Goal: Task Accomplishment & Management: Use online tool/utility

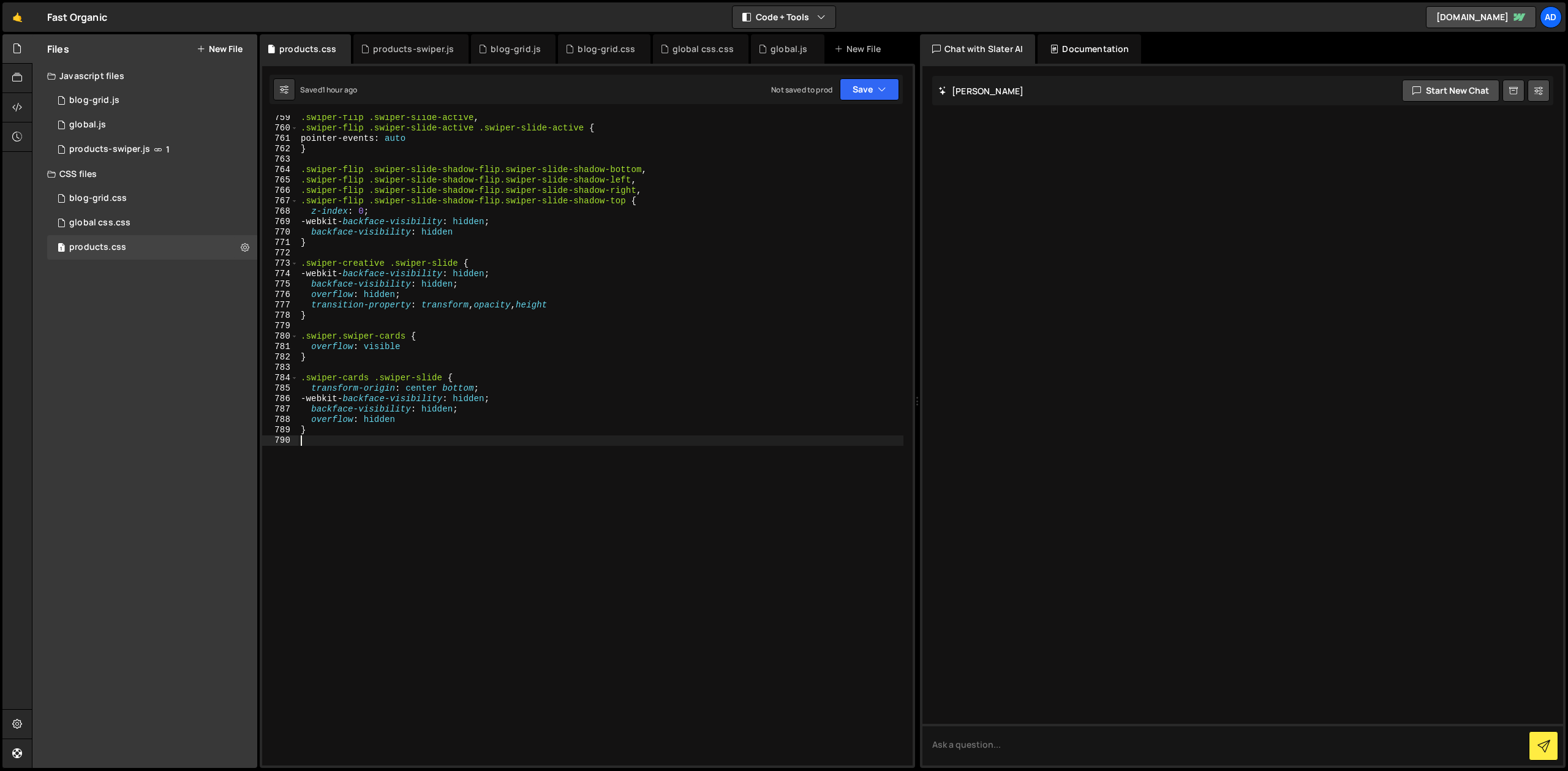
click at [377, 160] on div ".swiper-flip .swiper-slide-active , .swiper-flip .swiper-slide-active .swiper-s…" at bounding box center [601, 448] width 605 height 671
click at [536, 47] on div "blog-grid.js" at bounding box center [513, 49] width 85 height 30
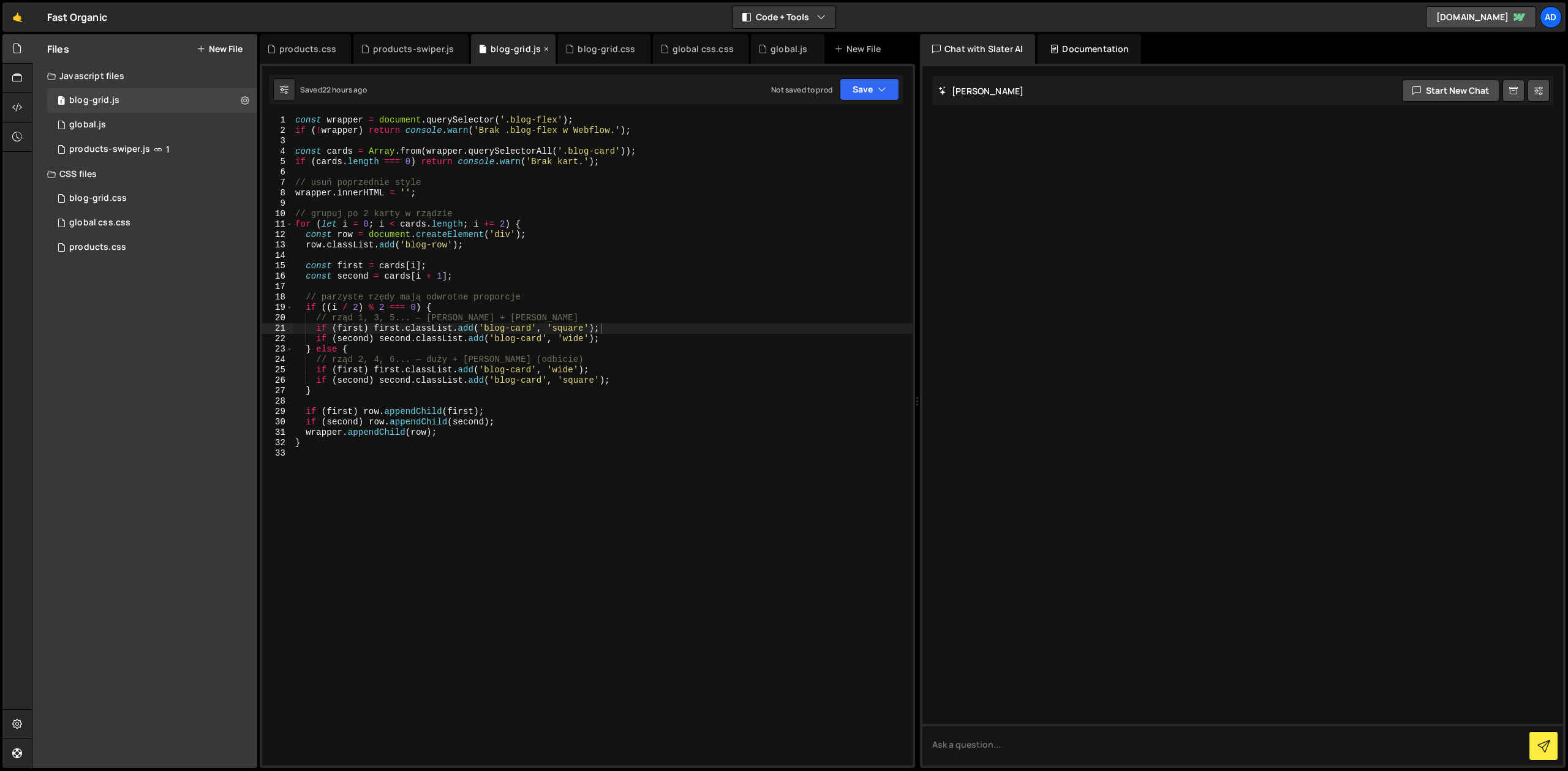
click at [542, 47] on icon at bounding box center [546, 49] width 9 height 12
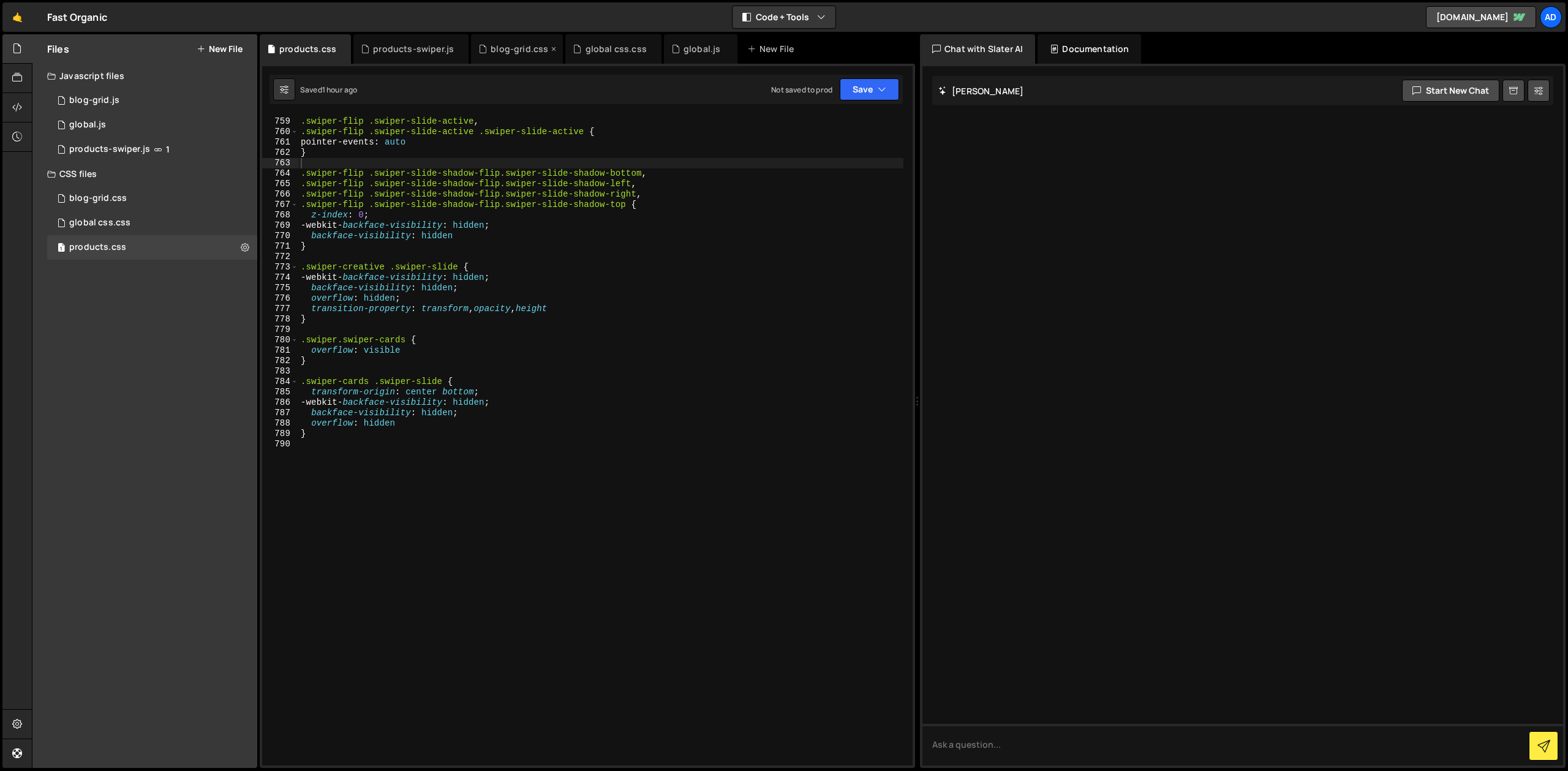
click at [549, 47] on icon at bounding box center [553, 49] width 9 height 12
click at [545, 47] on div "global css.css" at bounding box center [521, 49] width 61 height 12
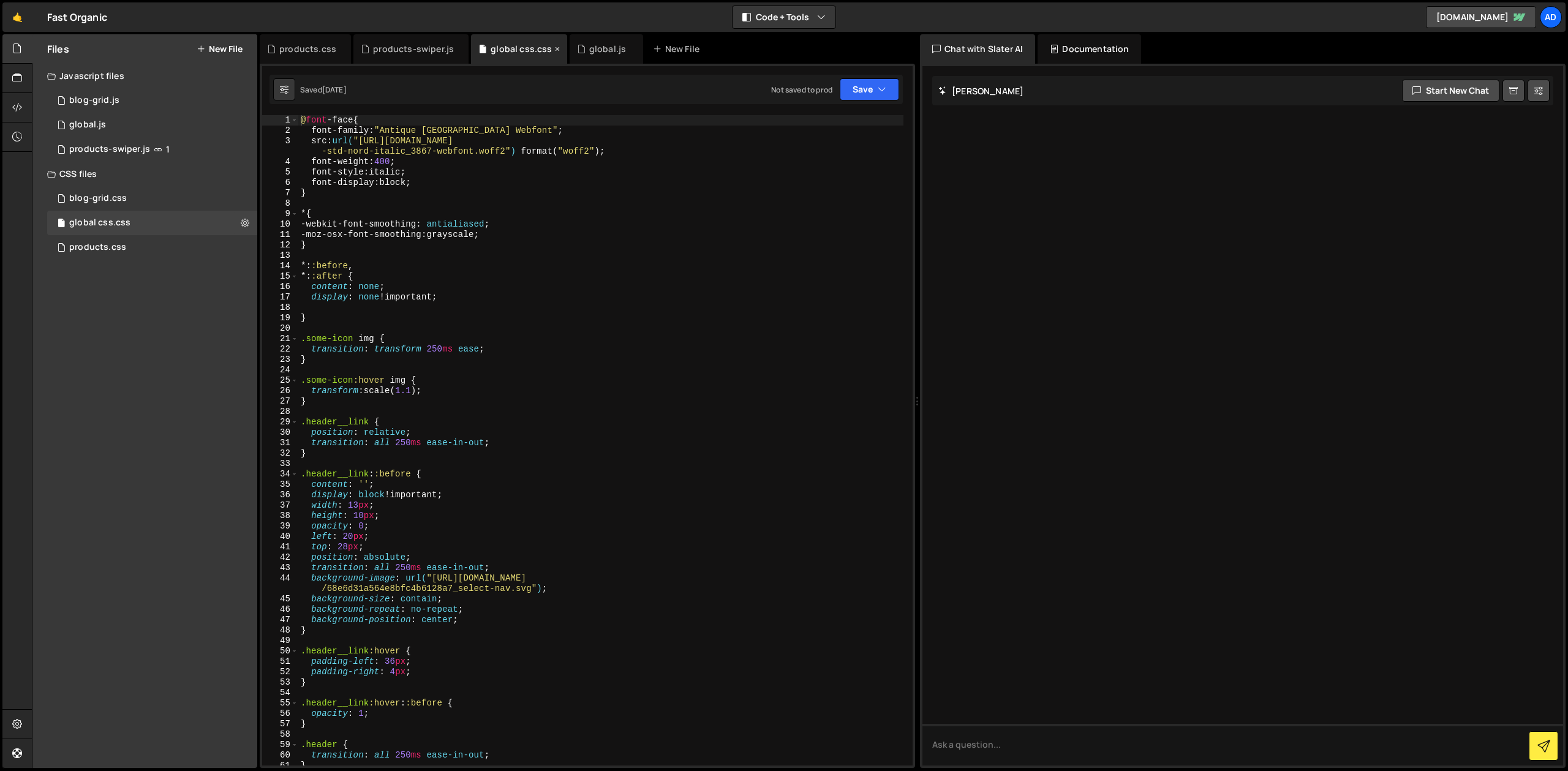
click at [553, 48] on icon at bounding box center [557, 49] width 9 height 12
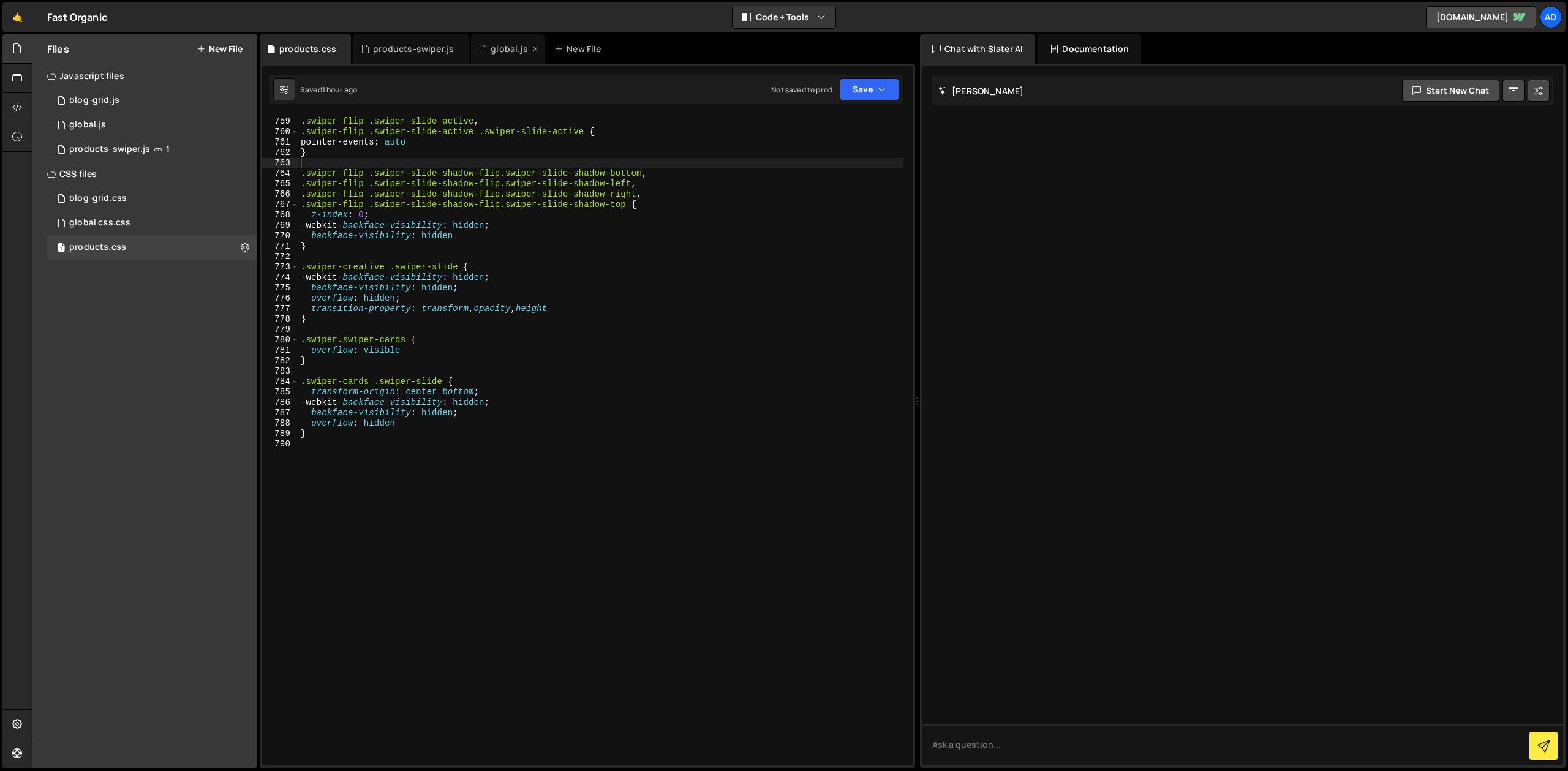
click at [532, 47] on icon at bounding box center [535, 49] width 9 height 12
click at [433, 42] on div "products-swiper.js" at bounding box center [411, 49] width 115 height 30
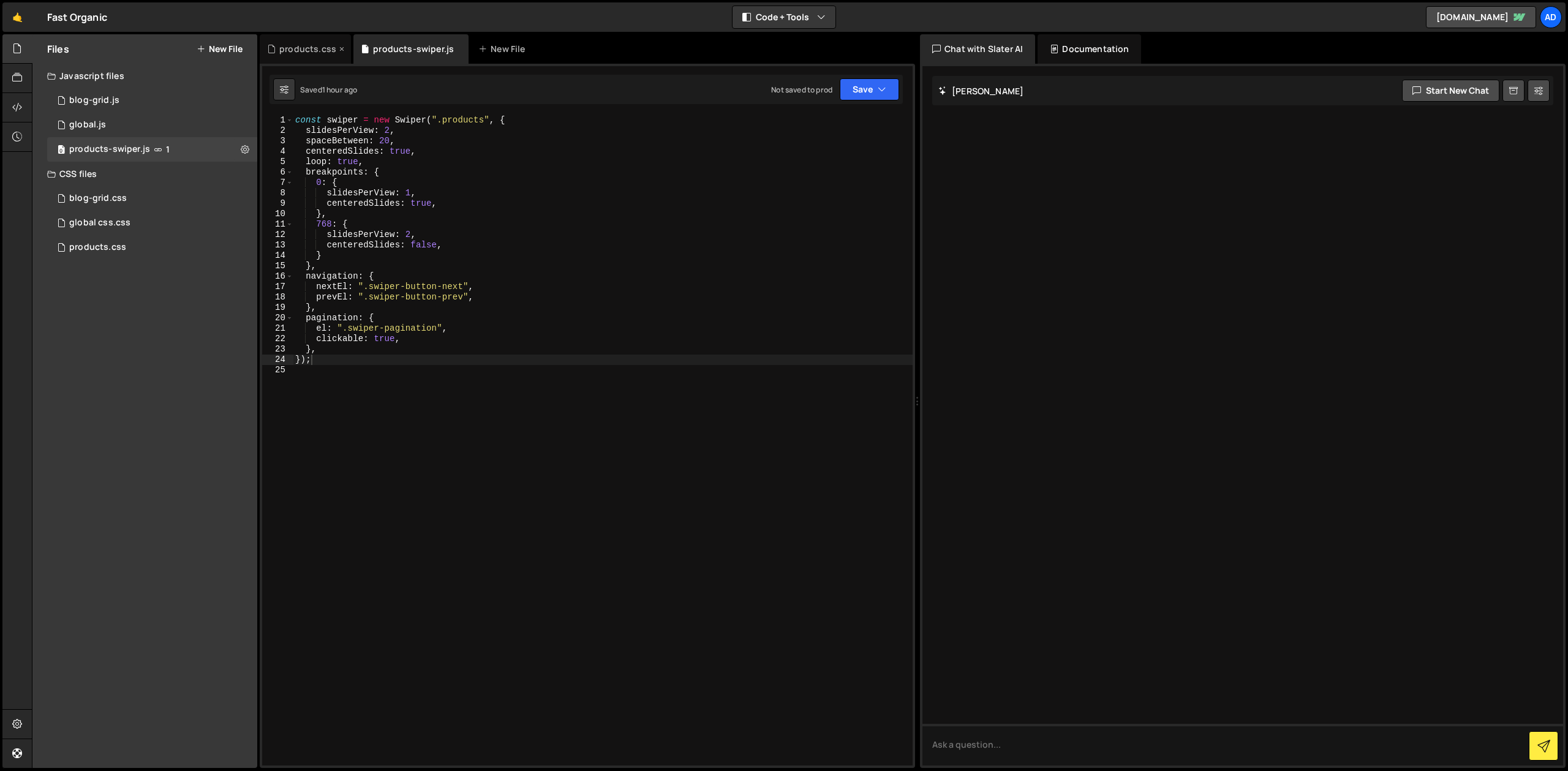
click at [307, 47] on div "products.css" at bounding box center [307, 49] width 57 height 12
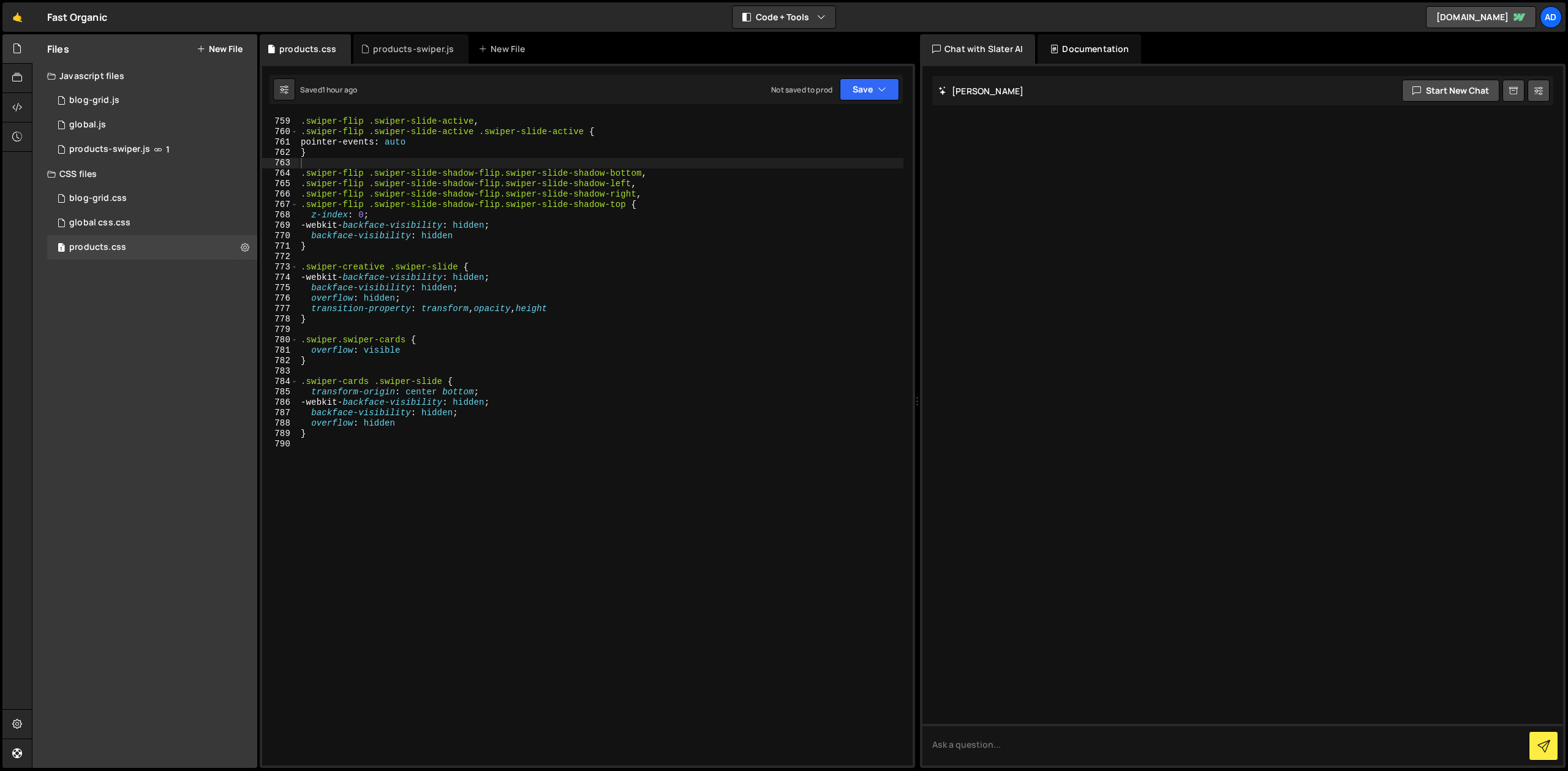
type textarea "}"
click at [333, 438] on div ".swiper-flip .swiper-slide-active , .swiper-flip .swiper-slide-active .swiper-s…" at bounding box center [601, 441] width 605 height 671
type textarea ".product-card h2 strong {}"
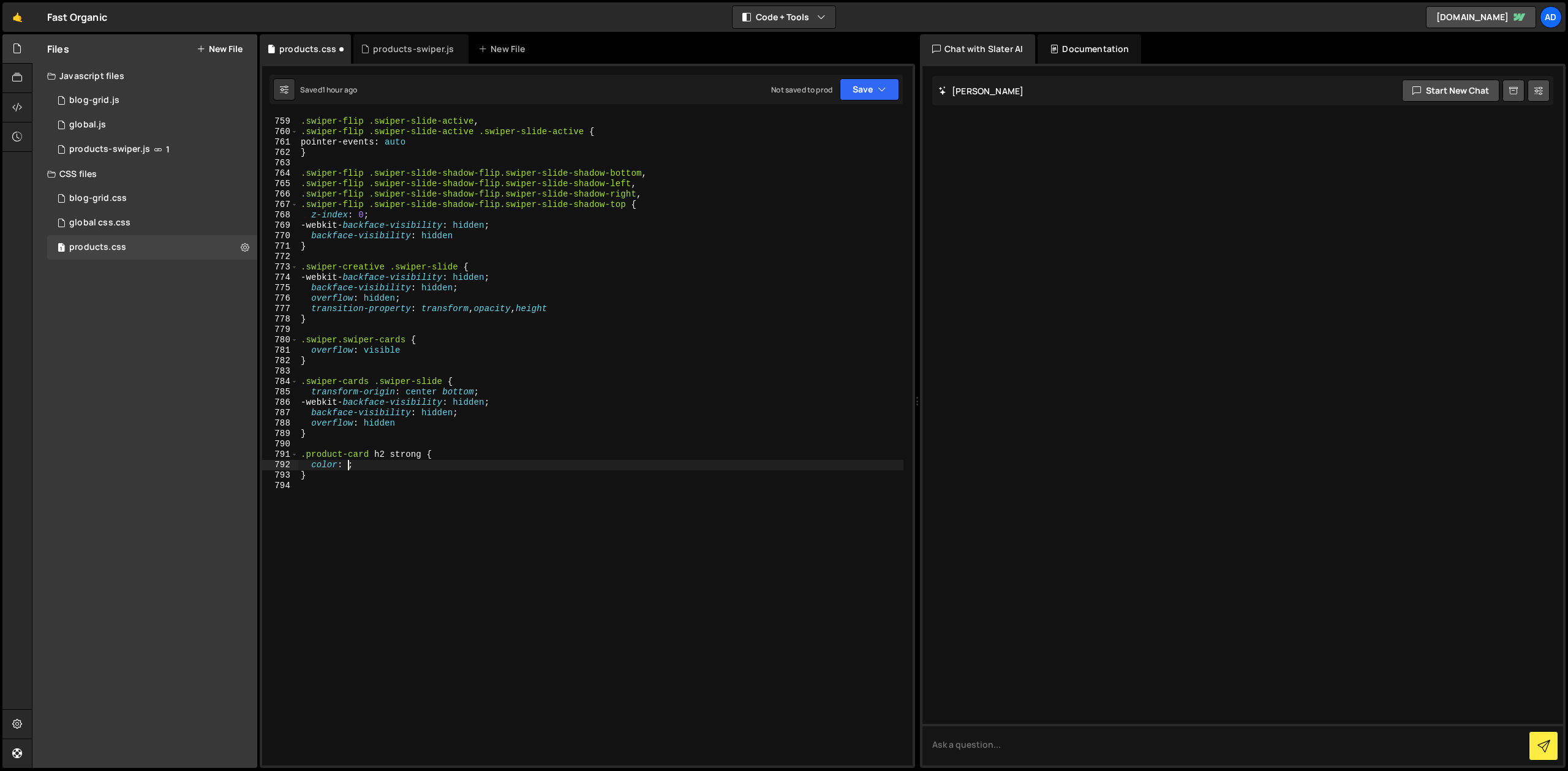
paste textarea "#E30338"
click at [416, 461] on div ".swiper-flip .swiper-slide-active , .swiper-flip .swiper-slide-active .swiper-s…" at bounding box center [601, 441] width 605 height 671
click at [416, 458] on div ".swiper-flip .swiper-slide-active , .swiper-flip .swiper-slide-active .swiper-s…" at bounding box center [601, 441] width 605 height 671
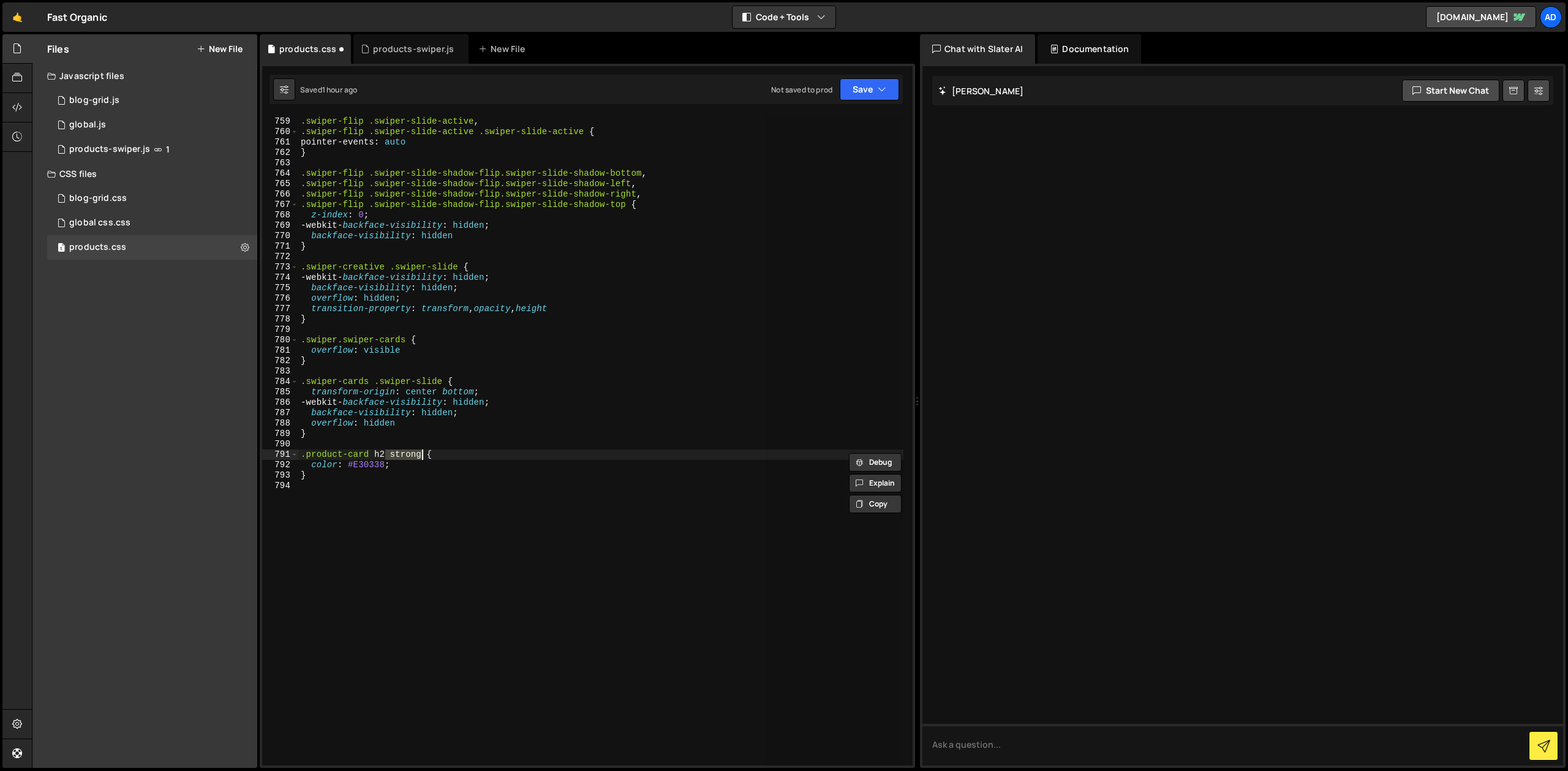
click at [424, 453] on div ".swiper-flip .swiper-slide-active , .swiper-flip .swiper-slide-active .swiper-s…" at bounding box center [601, 440] width 605 height 650
drag, startPoint x: 423, startPoint y: 455, endPoint x: 272, endPoint y: 450, distance: 151.1
click at [298, 450] on div ".swiper-flip .swiper-slide-active , .swiper-flip .swiper-slide-active .swiper-s…" at bounding box center [601, 440] width 605 height 650
click at [326, 476] on div ".swiper-flip .swiper-slide-active , .swiper-flip .swiper-slide-active .swiper-s…" at bounding box center [601, 441] width 605 height 671
type textarea "}"
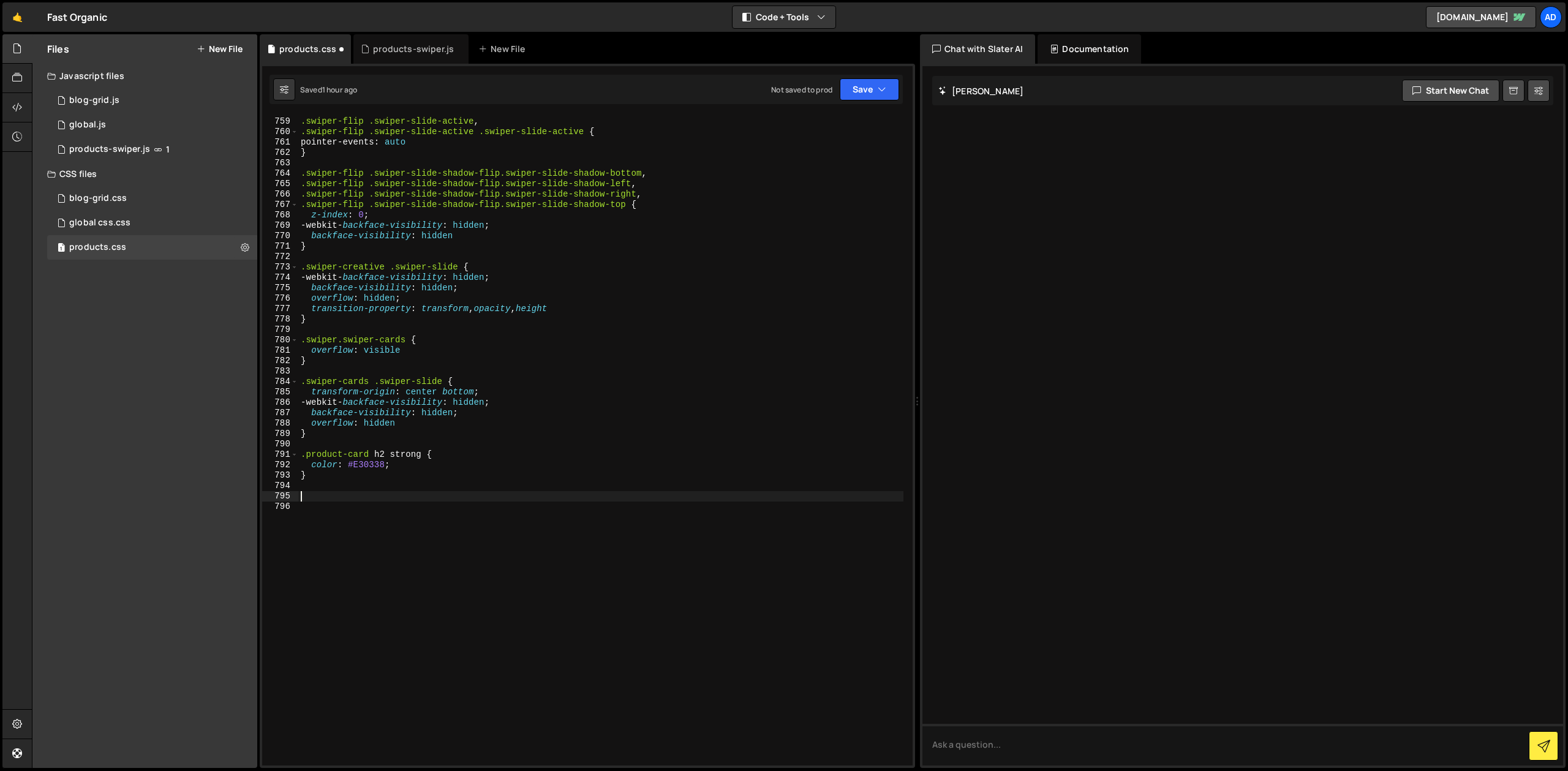
paste textarea ".product-card h2 strong"
type textarea ".product-card h2 strong {}"
type textarea ".product-card h2 strong {"
click at [344, 510] on div ".swiper-flip .swiper-slide-active , .swiper-flip .swiper-slide-active .swiper-s…" at bounding box center [601, 441] width 605 height 671
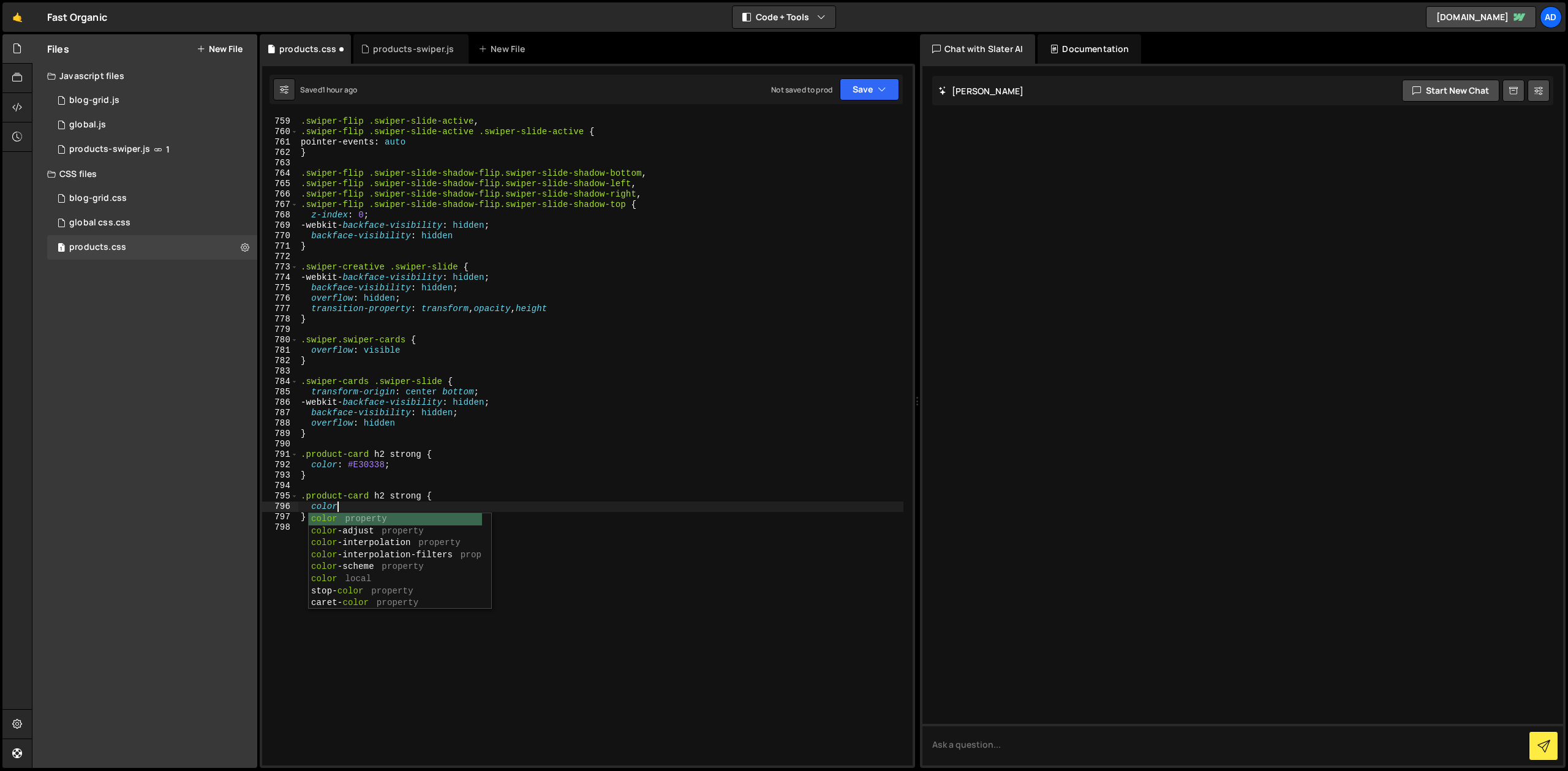
scroll to position [0, 2]
paste textarea "#93C11F;"
drag, startPoint x: 393, startPoint y: 468, endPoint x: 349, endPoint y: 463, distance: 44.3
click at [349, 463] on div ".swiper-flip .swiper-slide-active , .swiper-flip .swiper-slide-active .swiper-s…" at bounding box center [601, 441] width 605 height 671
click at [407, 506] on div ".swiper-flip .swiper-slide-active , .swiper-flip .swiper-slide-active .swiper-s…" at bounding box center [601, 441] width 605 height 671
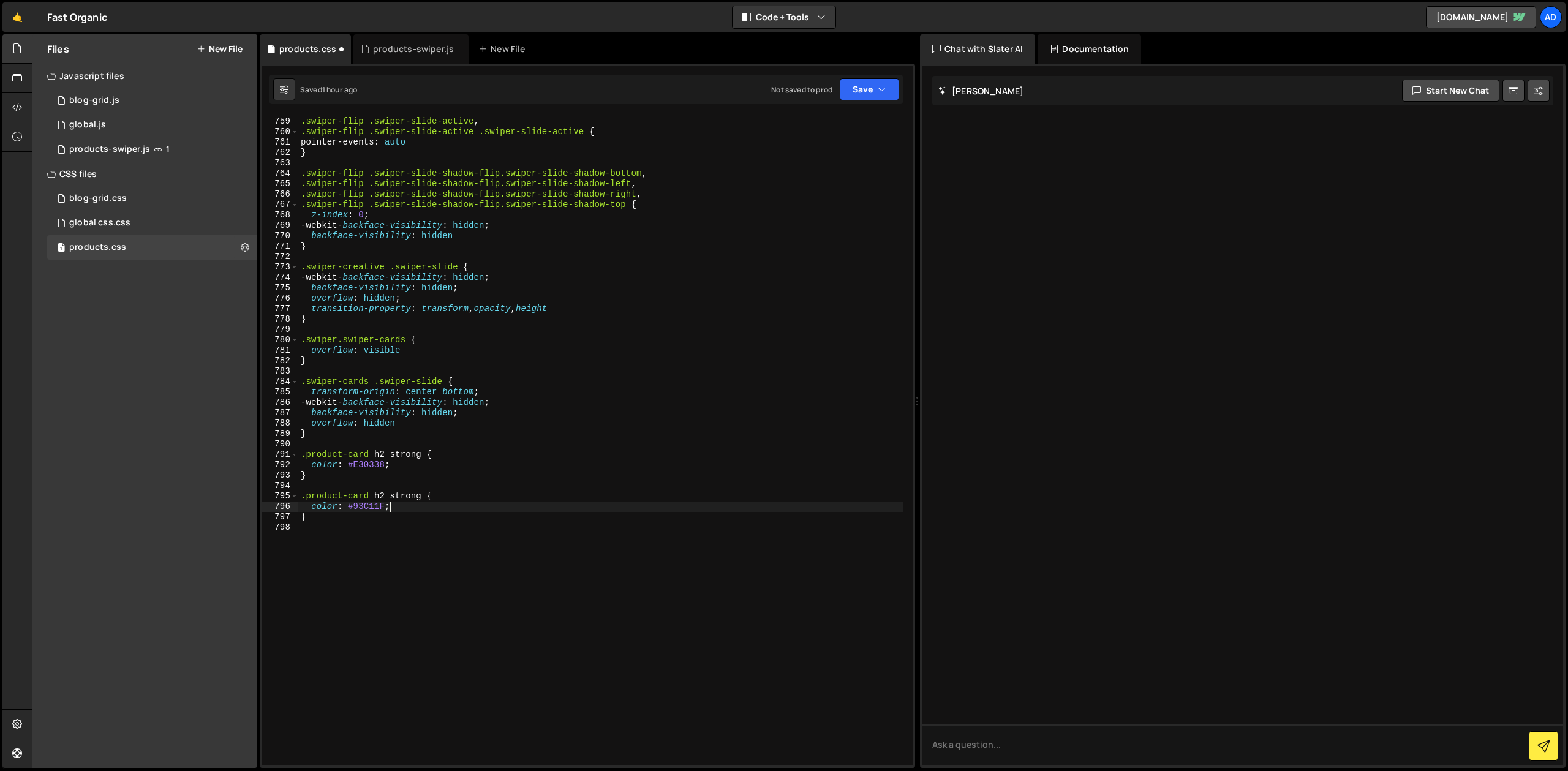
paste textarea "#E30338;"
drag, startPoint x: 389, startPoint y: 506, endPoint x: 349, endPoint y: 506, distance: 40.0
click at [349, 506] on div ".swiper-flip .swiper-slide-active , .swiper-flip .swiper-slide-active .swiper-s…" at bounding box center [601, 441] width 605 height 671
drag, startPoint x: 392, startPoint y: 464, endPoint x: 349, endPoint y: 468, distance: 43.2
click at [349, 468] on div ".swiper-flip .swiper-slide-active , .swiper-flip .swiper-slide-active .swiper-s…" at bounding box center [601, 441] width 605 height 671
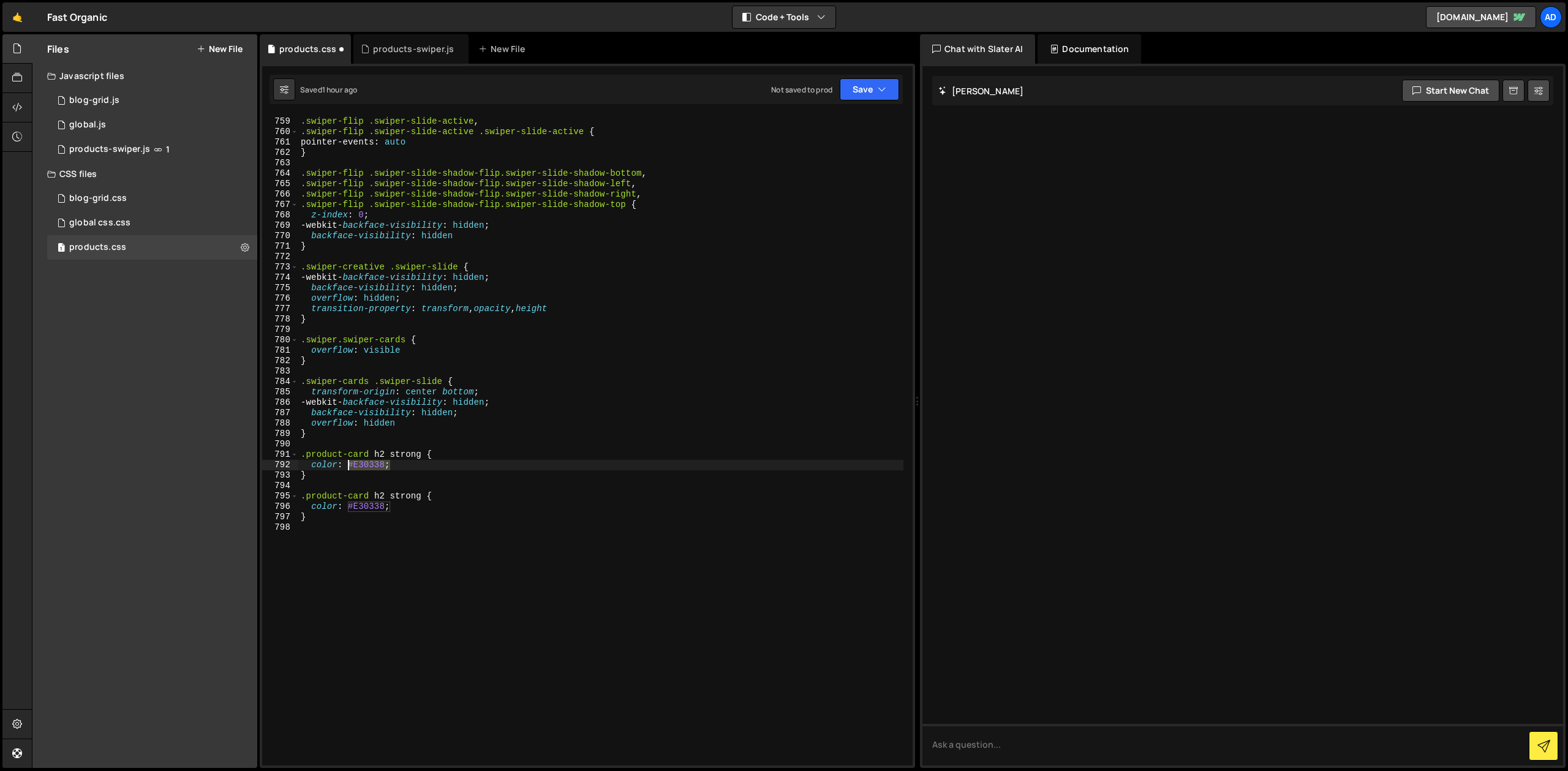
paste textarea "93C11F"
click at [474, 435] on div ".swiper-flip .swiper-slide-active , .swiper-flip .swiper-slide-active .swiper-s…" at bounding box center [601, 441] width 605 height 671
click at [410, 456] on div ".swiper-flip .swiper-slide-active , .swiper-flip .swiper-slide-active .swiper-s…" at bounding box center [601, 441] width 605 height 671
click at [409, 454] on div ".swiper-flip .swiper-slide-active , .swiper-flip .swiper-slide-active .swiper-s…" at bounding box center [601, 440] width 605 height 650
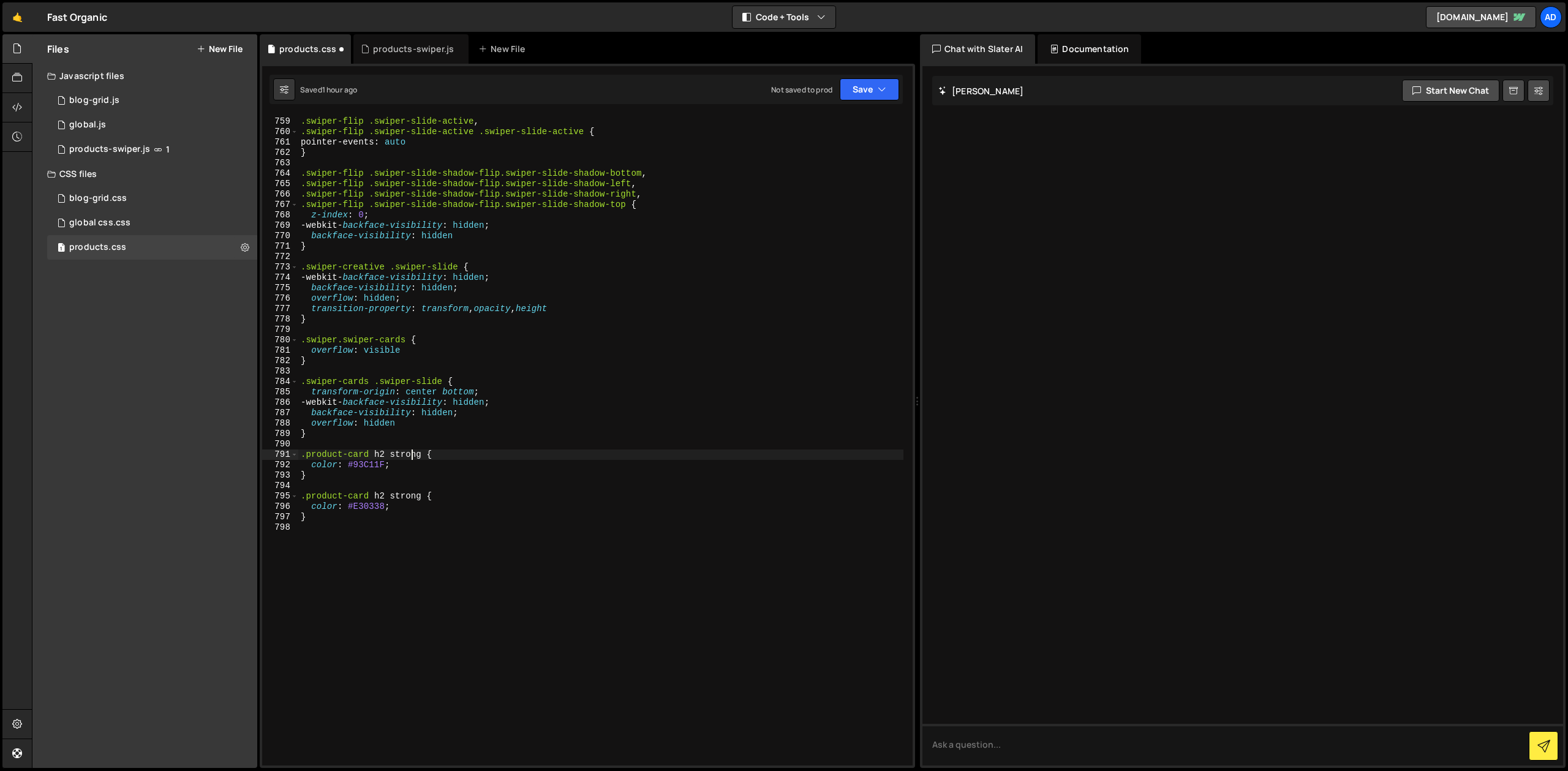
click at [409, 454] on div ".swiper-flip .swiper-slide-active , .swiper-flip .swiper-slide-active .swiper-s…" at bounding box center [601, 441] width 605 height 671
click at [370, 465] on div ".swiper-flip .swiper-slide-active , .swiper-flip .swiper-slide-active .swiper-s…" at bounding box center [601, 441] width 605 height 671
click at [750, 237] on div ".swiper-flip .swiper-slide-active , .swiper-flip .swiper-slide-active .swiper-s…" at bounding box center [601, 441] width 605 height 671
click at [433, 438] on div ".swiper-flip .swiper-slide-active , .swiper-flip .swiper-slide-active .swiper-s…" at bounding box center [601, 441] width 605 height 671
click at [395, 458] on div ".swiper-flip .swiper-slide-active , .swiper-flip .swiper-slide-active .swiper-s…" at bounding box center [601, 441] width 605 height 671
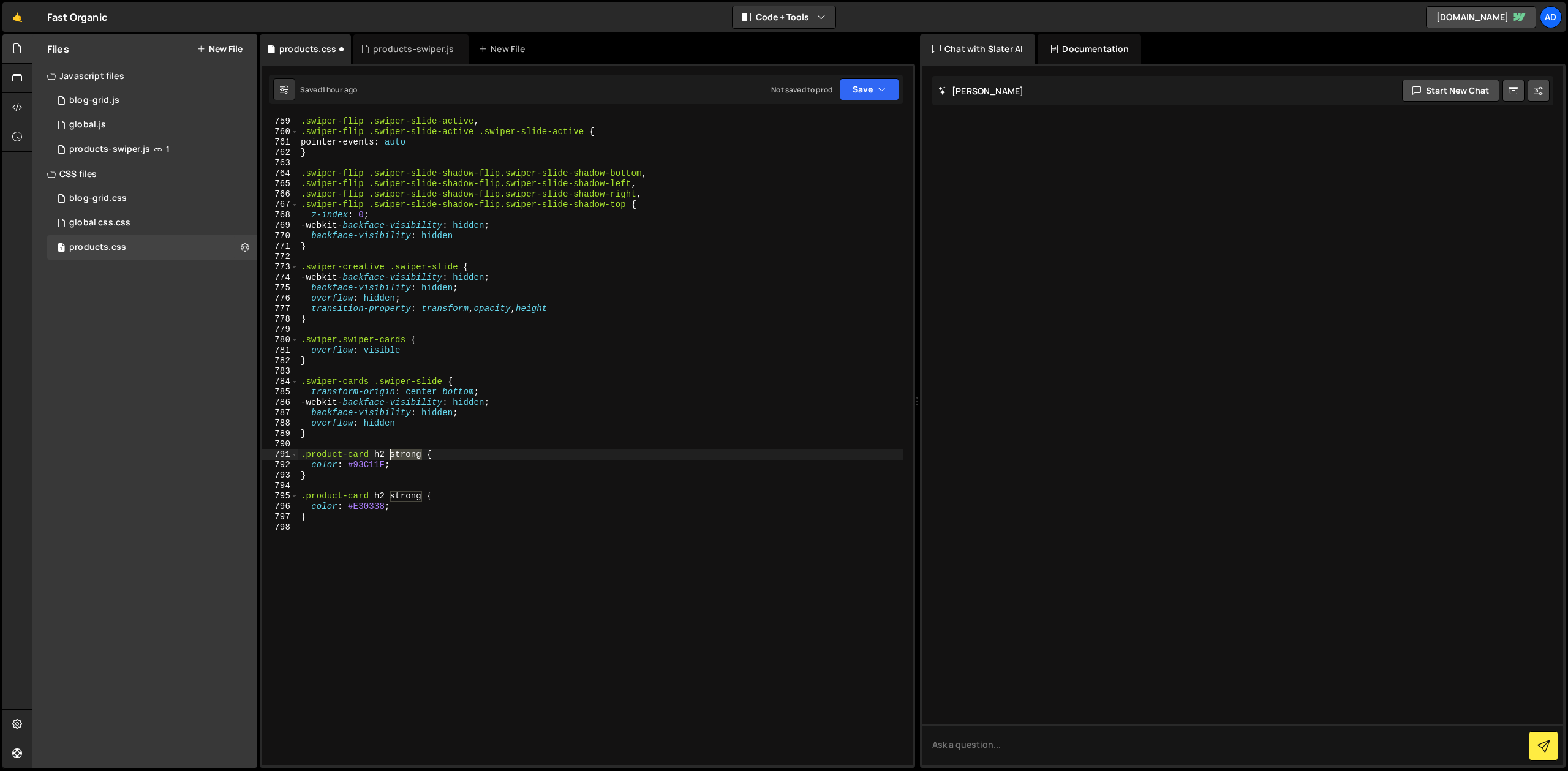
click at [395, 458] on div ".swiper-flip .swiper-slide-active , .swiper-flip .swiper-slide-active .swiper-s…" at bounding box center [601, 441] width 605 height 671
type textarea ".product-card h2 {"
click at [867, 85] on button "Save" at bounding box center [869, 89] width 59 height 22
click at [828, 122] on div "Save to Staging S" at bounding box center [828, 120] width 128 height 12
click at [402, 48] on div "products-swiper.js" at bounding box center [413, 49] width 81 height 12
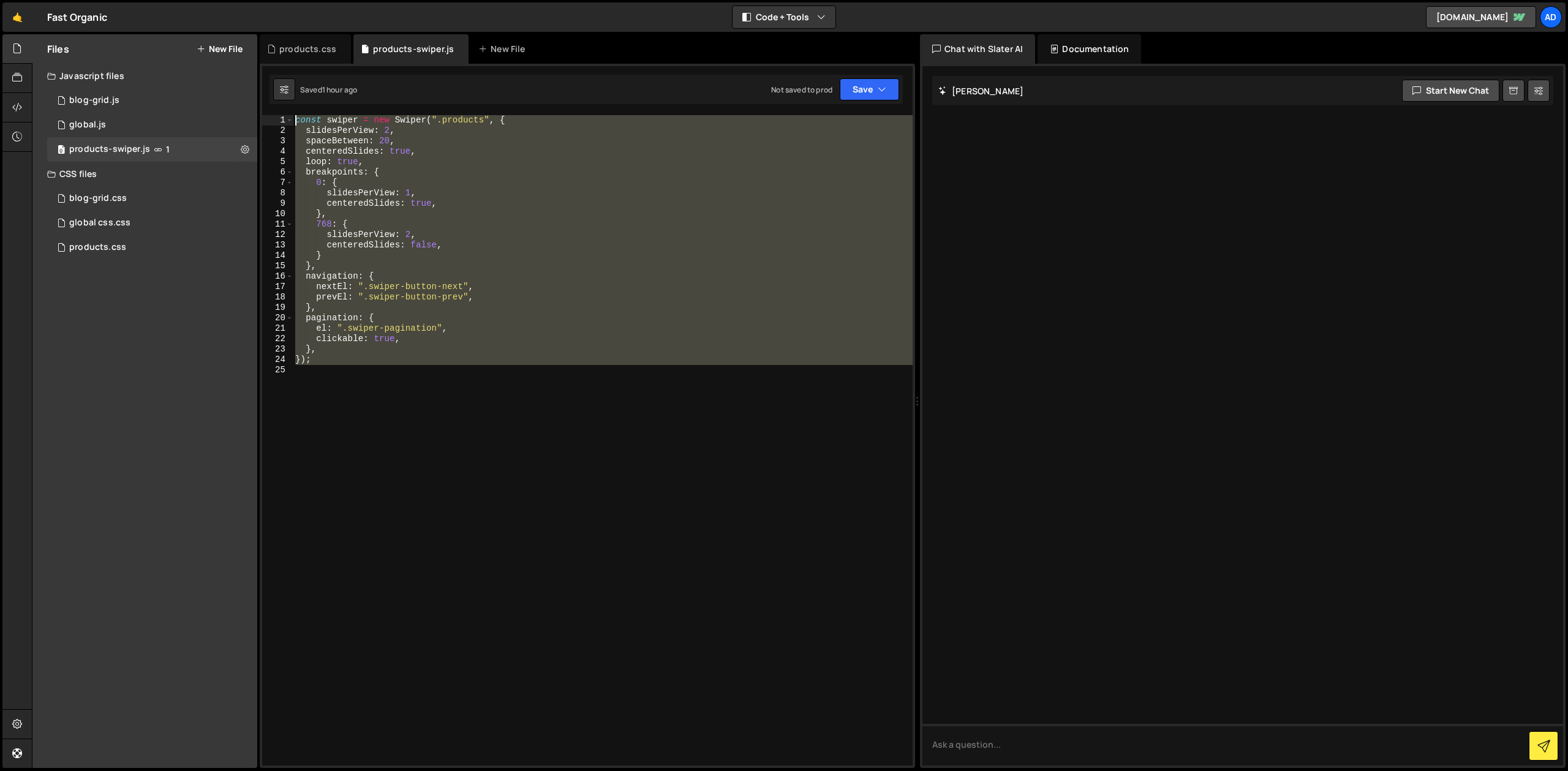
drag, startPoint x: 325, startPoint y: 366, endPoint x: 251, endPoint y: 73, distance: 302.2
click at [293, 115] on div "const swiper = new Swiper ( ".products" , { slidesPerView : 2 , spaceBetween : …" at bounding box center [602, 440] width 619 height 650
paste textarea "});"
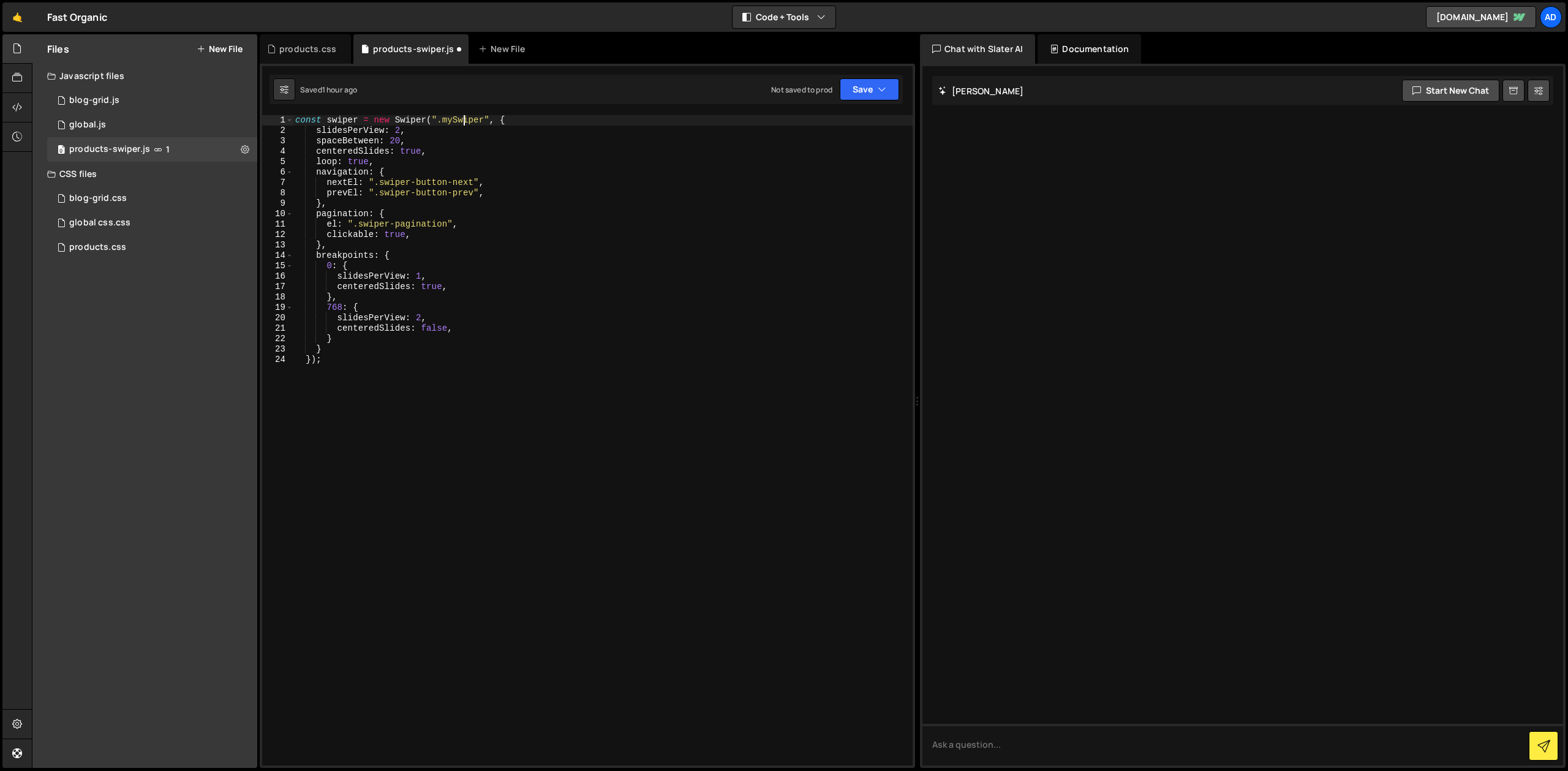
click at [462, 122] on div "const swiper = new Swiper ( ".mySwiper" , { slidesPerView : 2 , spaceBetween : …" at bounding box center [602, 450] width 619 height 671
click at [576, 172] on div "const swiper = new Swiper ( ".products-swiper" , { slidesPerView : 2 , spaceBet…" at bounding box center [602, 450] width 619 height 671
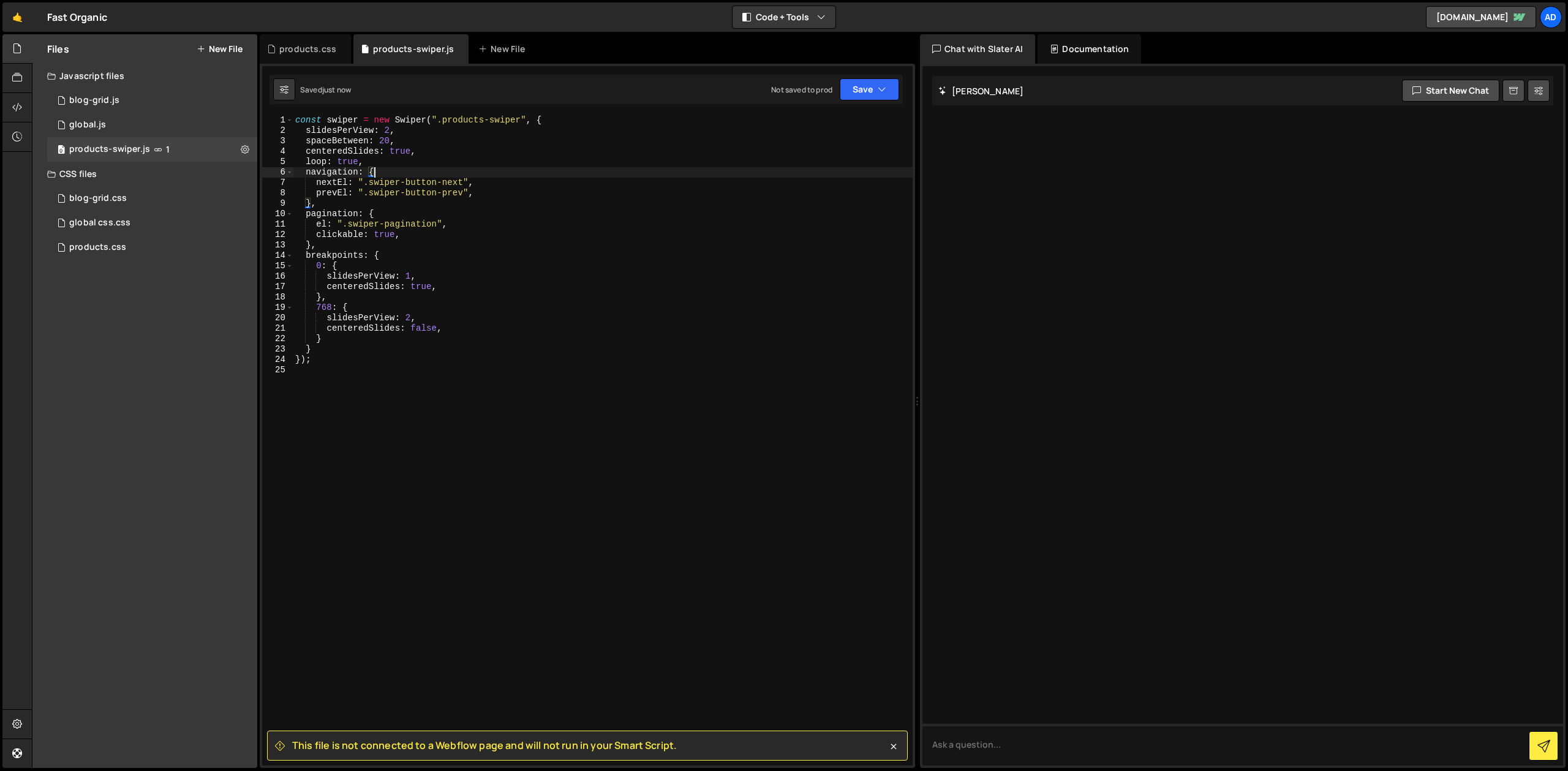
click at [465, 300] on div "const swiper = new Swiper ( ".products-swiper" , { slidesPerView : 2 , spaceBet…" at bounding box center [602, 450] width 619 height 671
click at [464, 296] on div "const swiper = new Swiper ( ".products-swiper" , { slidesPerView : 2 , spaceBet…" at bounding box center [602, 450] width 619 height 671
click at [413, 171] on div "const swiper = new Swiper ( ".products-swiper" , { slidesPerView : 2 , spaceBet…" at bounding box center [602, 450] width 619 height 671
click at [347, 335] on div "const swiper = new Swiper ( ".products-swiper" , { slidesPerView : 2 , spaceBet…" at bounding box center [602, 450] width 619 height 671
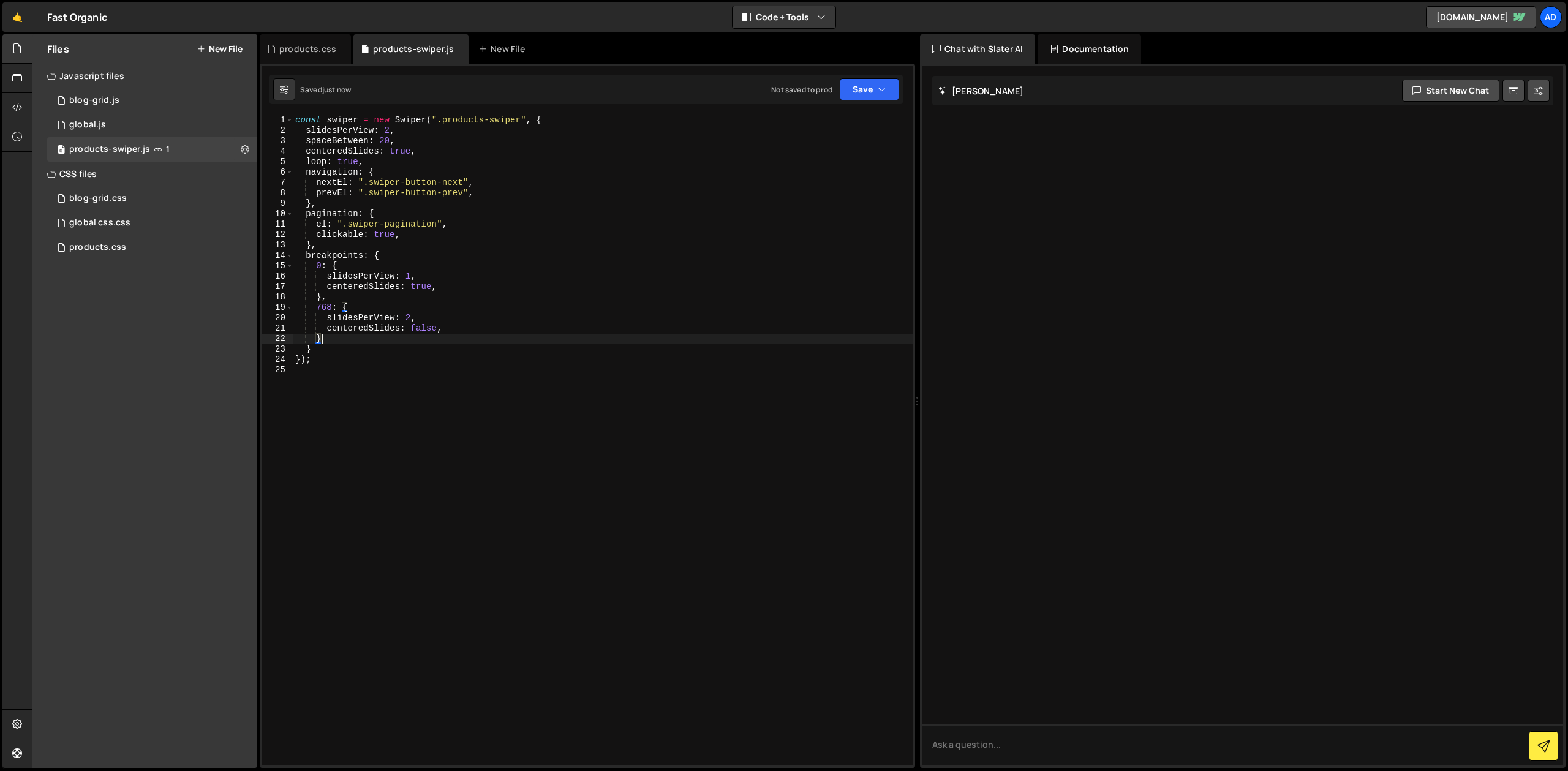
click at [381, 261] on div "const swiper = new Swiper ( ".products-swiper" , { slidesPerView : 2 , spaceBet…" at bounding box center [602, 450] width 619 height 671
type textarea "0: {"
click at [311, 52] on div "products.css" at bounding box center [307, 49] width 57 height 12
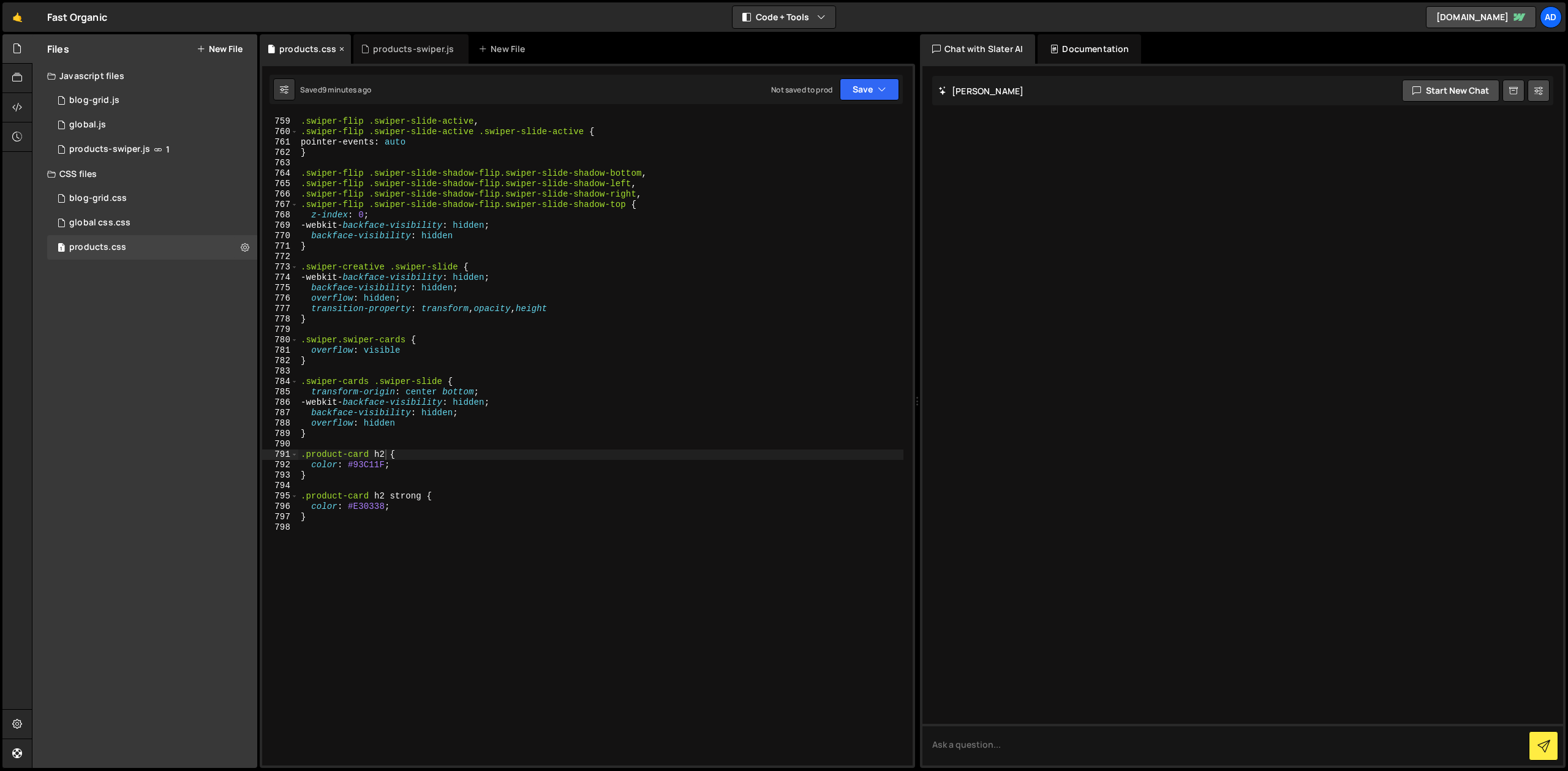
scroll to position [8170, 0]
type textarea "}"
click at [321, 515] on div ".swiper-flip .swiper-slide-active , .swiper-flip .swiper-slide-active .swiper-s…" at bounding box center [601, 441] width 605 height 671
paste textarea "}"
click at [381, 507] on div ".swiper-flip .swiper-slide-active , .swiper-flip .swiper-slide-active .swiper-s…" at bounding box center [601, 441] width 605 height 671
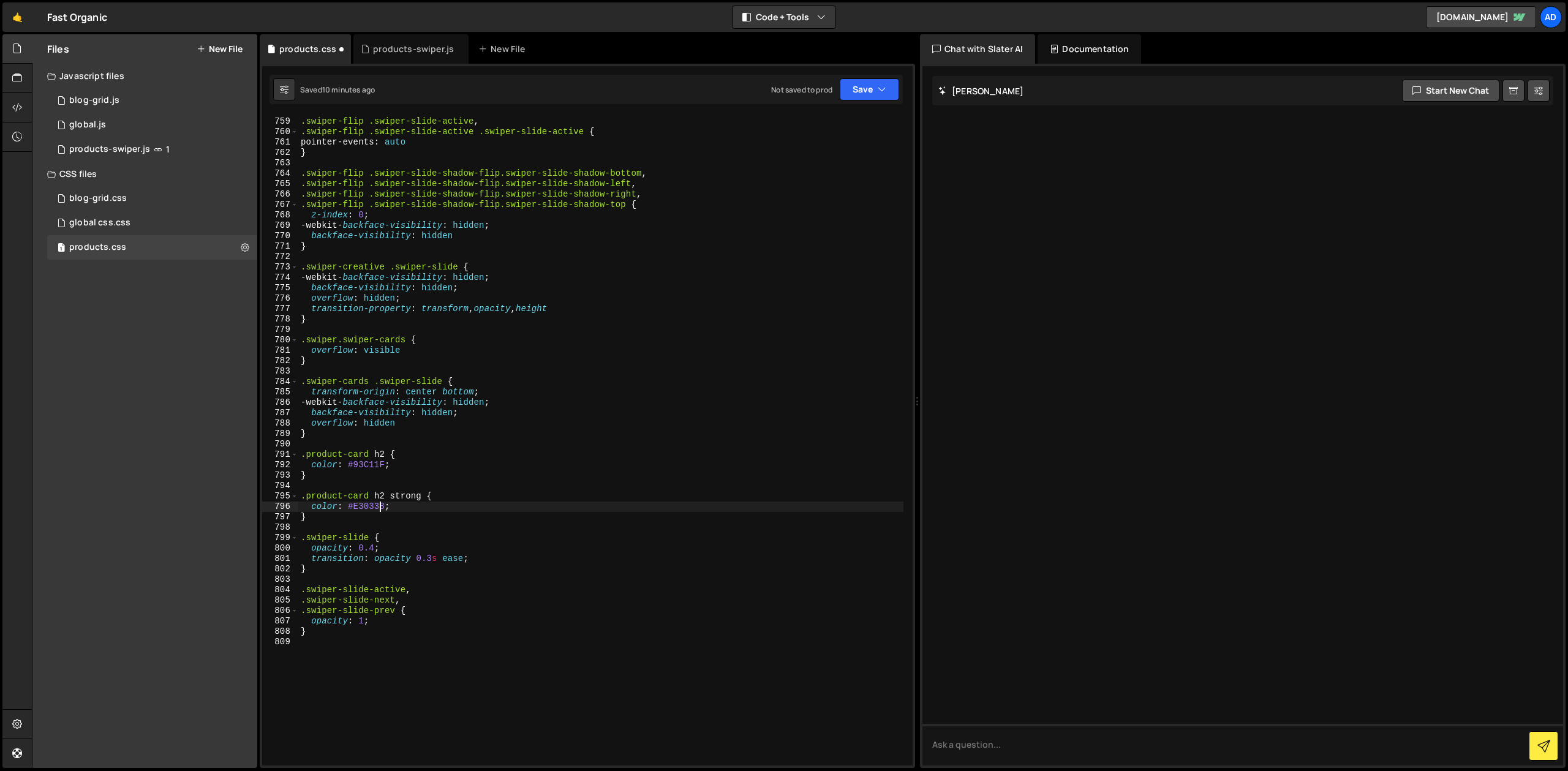
click at [381, 534] on div ".swiper-flip .swiper-slide-active , .swiper-flip .swiper-slide-active .swiper-s…" at bounding box center [601, 441] width 605 height 671
click at [476, 569] on div ".swiper-flip .swiper-slide-active , .swiper-flip .swiper-slide-active .swiper-s…" at bounding box center [601, 441] width 605 height 671
click at [405, 613] on div ".swiper-flip .swiper-slide-active , .swiper-flip .swiper-slide-active .swiper-s…" at bounding box center [601, 441] width 605 height 671
click at [378, 612] on div ".swiper-flip .swiper-slide-active , .swiper-flip .swiper-slide-active .swiper-s…" at bounding box center [601, 441] width 605 height 671
click at [401, 619] on div ".swiper-flip .swiper-slide-active , .swiper-flip .swiper-slide-active .swiper-s…" at bounding box center [601, 441] width 605 height 671
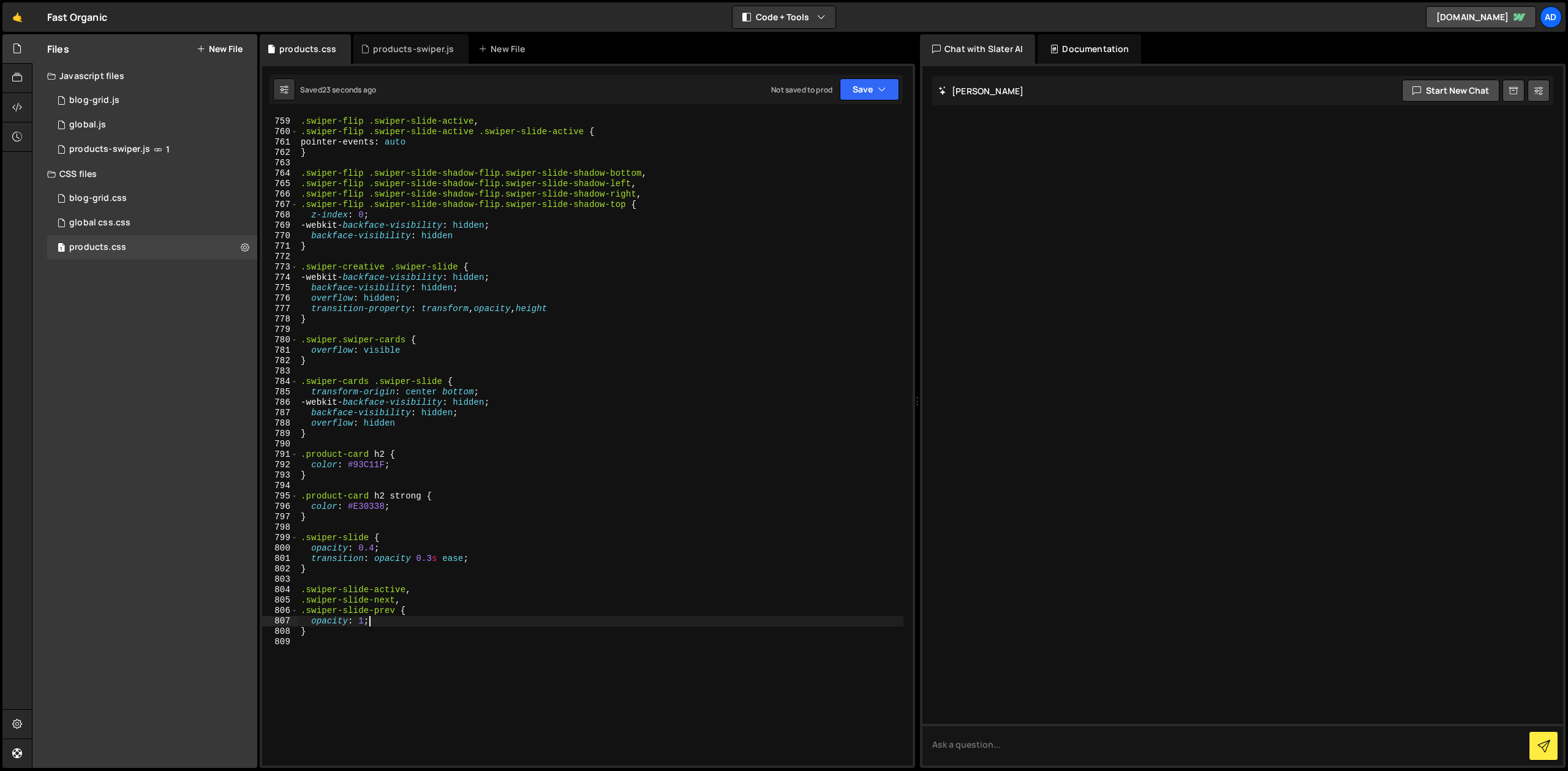
click at [400, 615] on div ".swiper-flip .swiper-slide-active , .swiper-flip .swiper-slide-active .swiper-s…" at bounding box center [601, 441] width 605 height 671
type textarea ".swiper-slide-next {"
click at [413, 53] on div "products-swiper.js" at bounding box center [413, 49] width 81 height 12
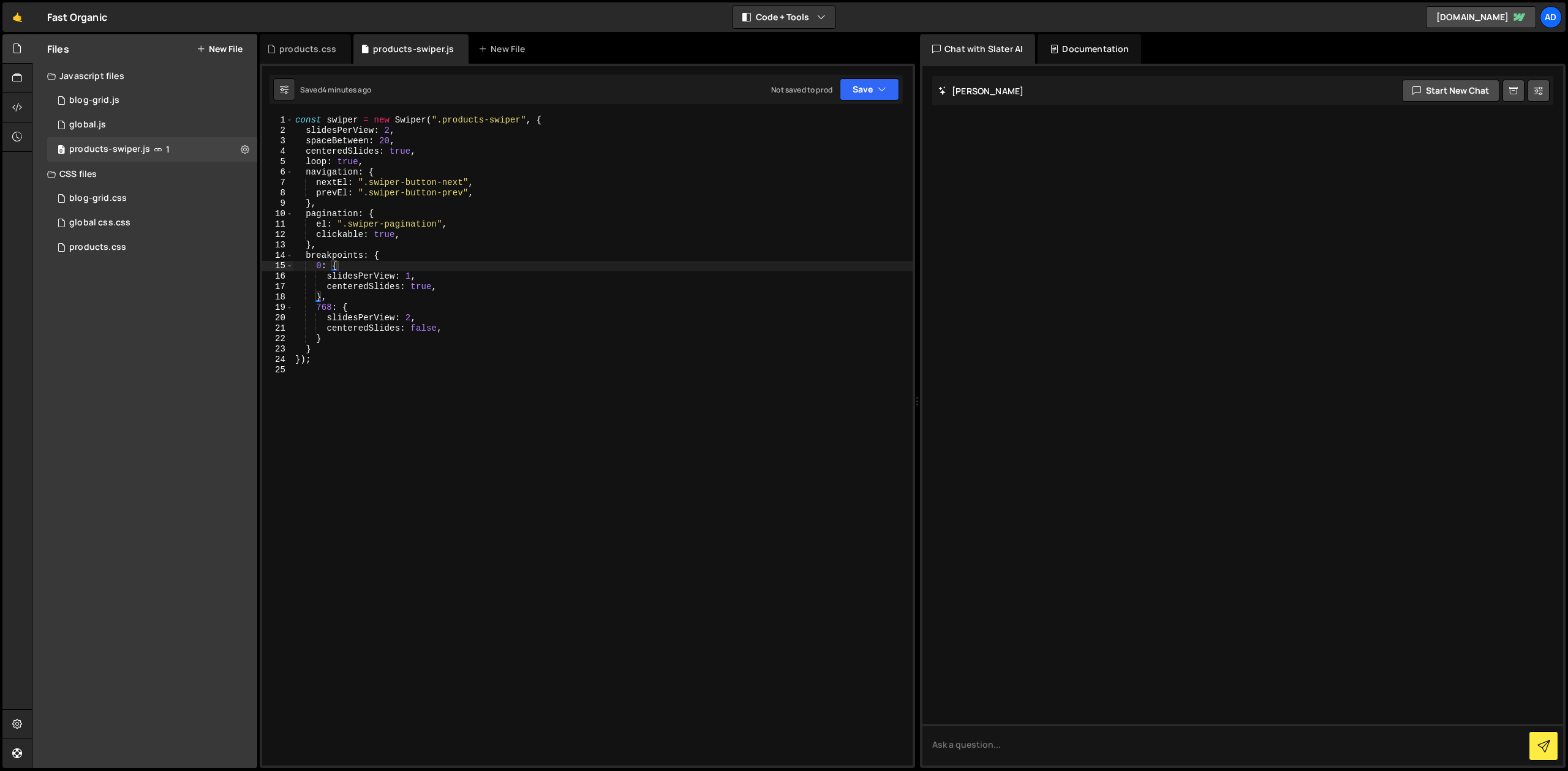
click at [353, 163] on div "const swiper = new Swiper ( ".products-swiper" , { slidesPerView : 2 , spaceBet…" at bounding box center [602, 450] width 619 height 671
click at [388, 142] on div "const swiper = new Swiper ( ".products-swiper" , { slidesPerView : 2 , spaceBet…" at bounding box center [602, 450] width 619 height 671
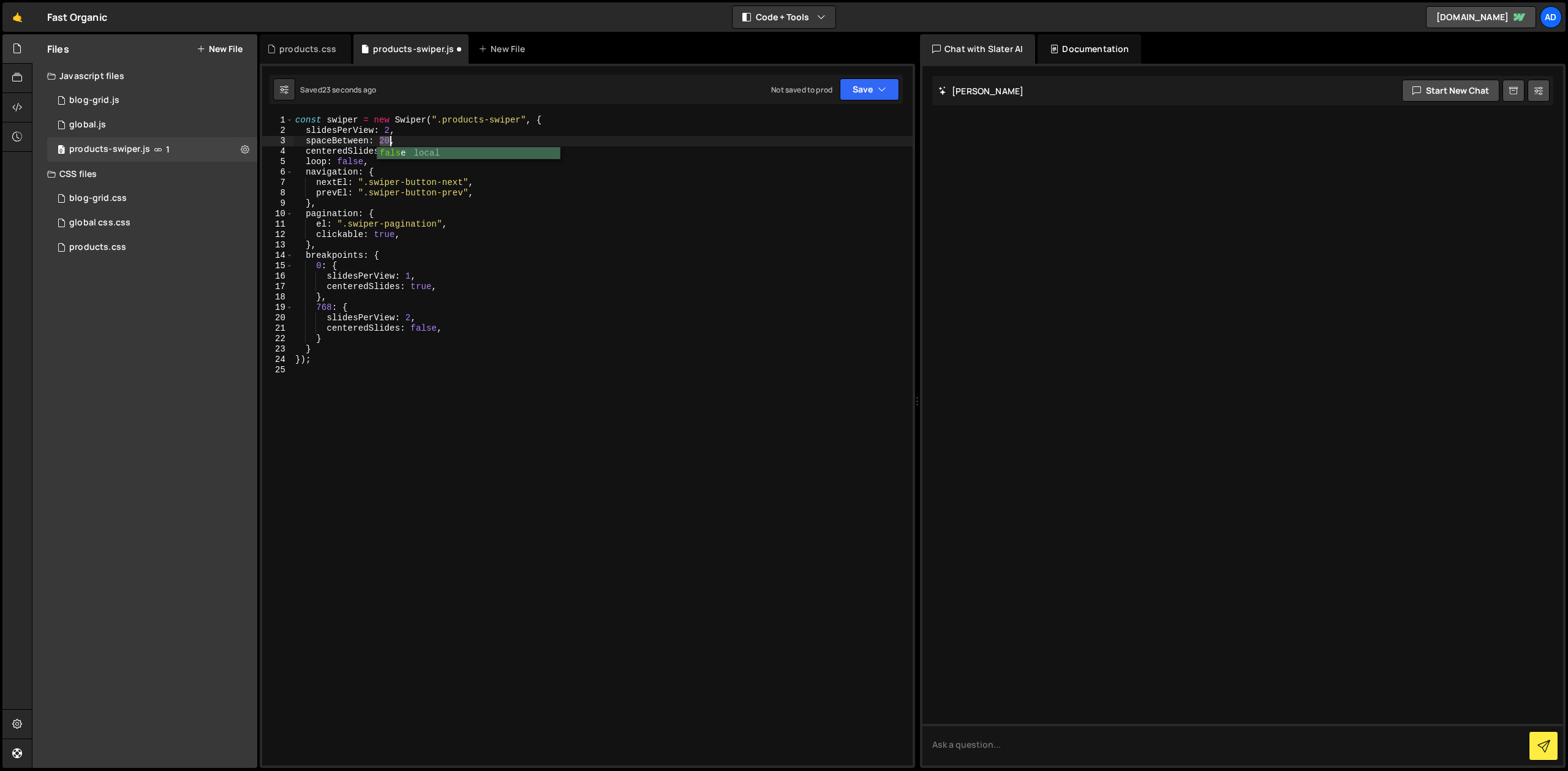
scroll to position [0, 6]
click at [394, 219] on div "const swiper = new Swiper ( ".products-swiper" , { slidesPerView : 2 , spaceBet…" at bounding box center [602, 450] width 619 height 671
click at [454, 300] on div "const swiper = new Swiper ( ".products-swiper" , { slidesPerView : 2 , spaceBet…" at bounding box center [602, 450] width 619 height 671
click at [416, 222] on div "const swiper = new Swiper ( ".products-swiper" , { slidesPerView : 2 , spaceBet…" at bounding box center [602, 450] width 619 height 671
click at [381, 358] on div "const swiper = new Swiper ( ".products-swiper" , { slidesPerView : 2 , spaceBet…" at bounding box center [602, 450] width 619 height 671
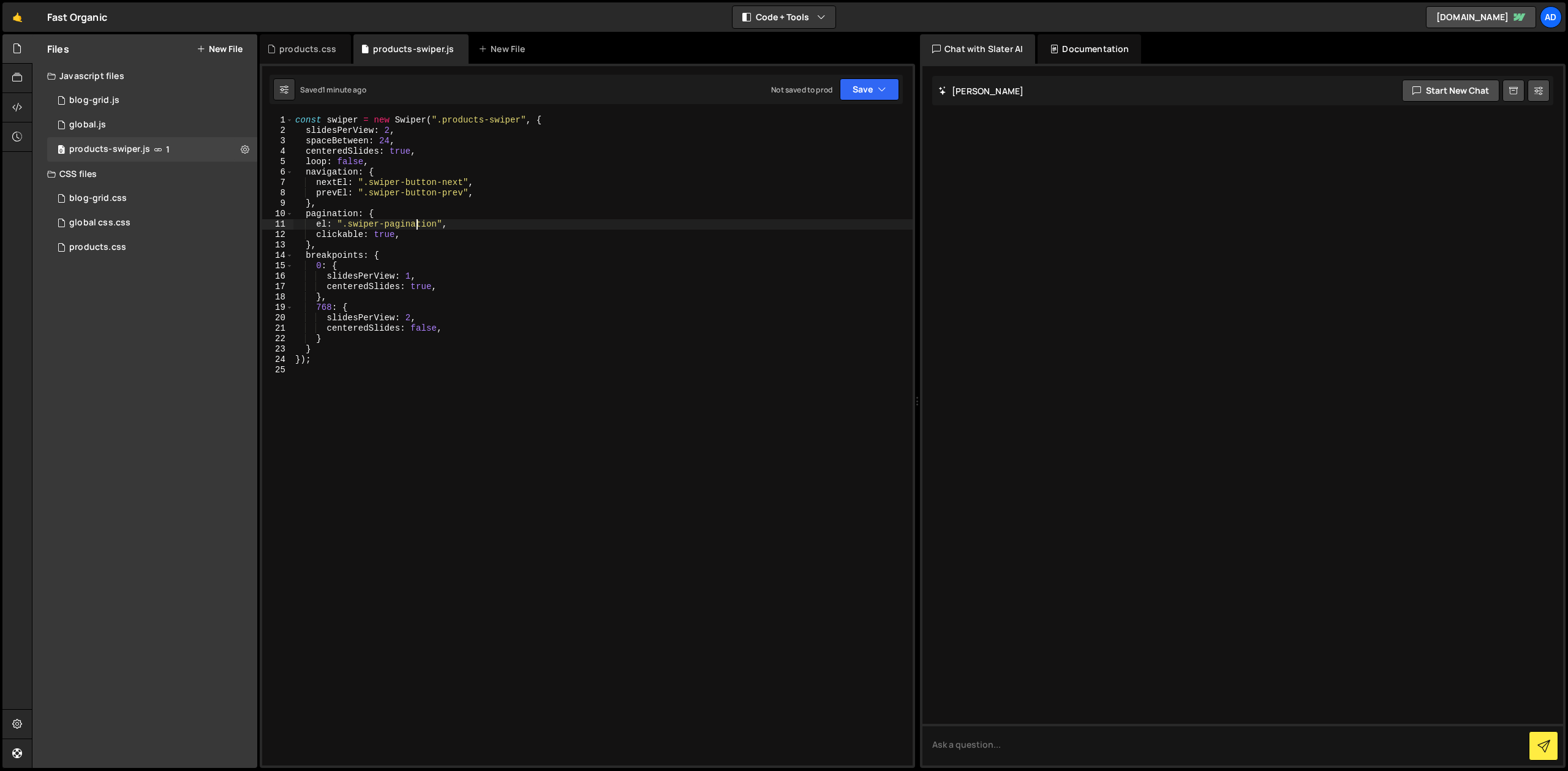
type textarea "});"
click at [302, 44] on div "products.css" at bounding box center [307, 49] width 57 height 12
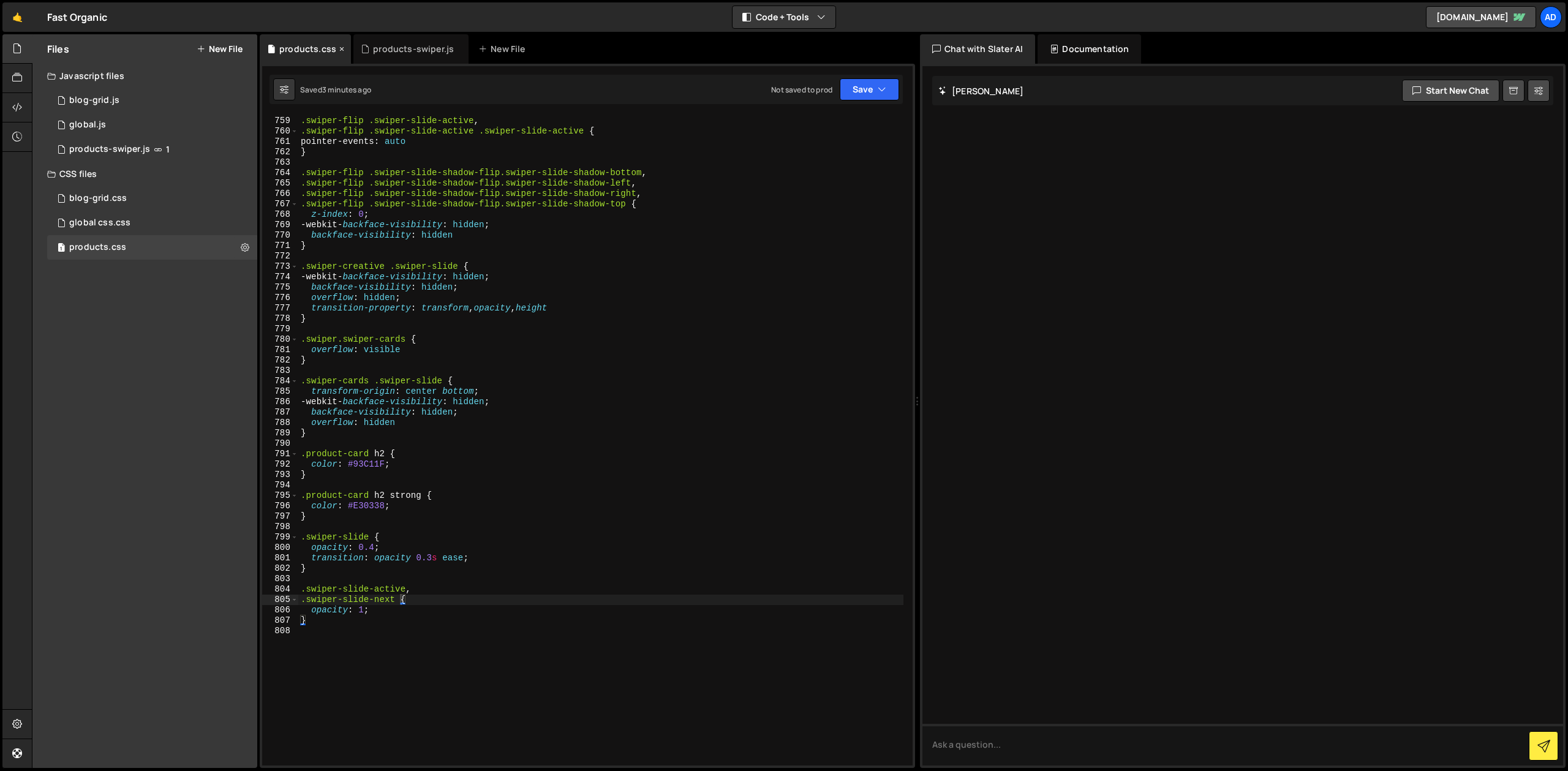
scroll to position [8171, 0]
click at [335, 628] on div ".swiper-flip .swiper-slide-active , .swiper-flip .swiper-slide-active .swiper-s…" at bounding box center [601, 440] width 605 height 671
paste textarea "}"
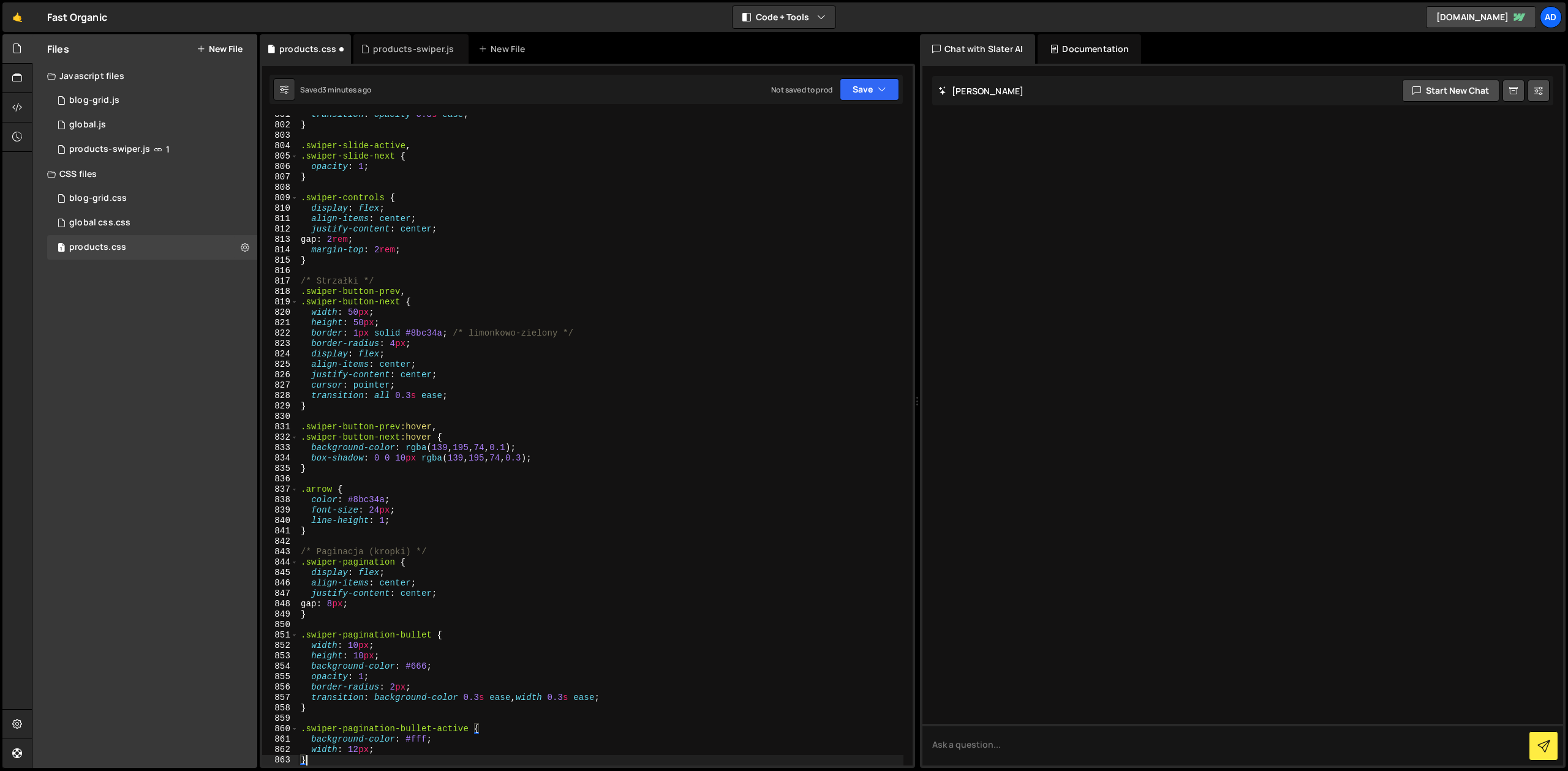
click at [367, 502] on div "transition : opacity 0.3 s ease ; } .swiper-slide-active , .swiper-slide-next {…" at bounding box center [601, 445] width 605 height 671
click at [365, 294] on div "transition : opacity 0.3 s ease ; } .swiper-slide-active , .swiper-slide-next {…" at bounding box center [601, 445] width 605 height 671
click at [363, 303] on div "transition : opacity 0.3 s ease ; } .swiper-slide-active , .swiper-slide-next {…" at bounding box center [601, 445] width 605 height 671
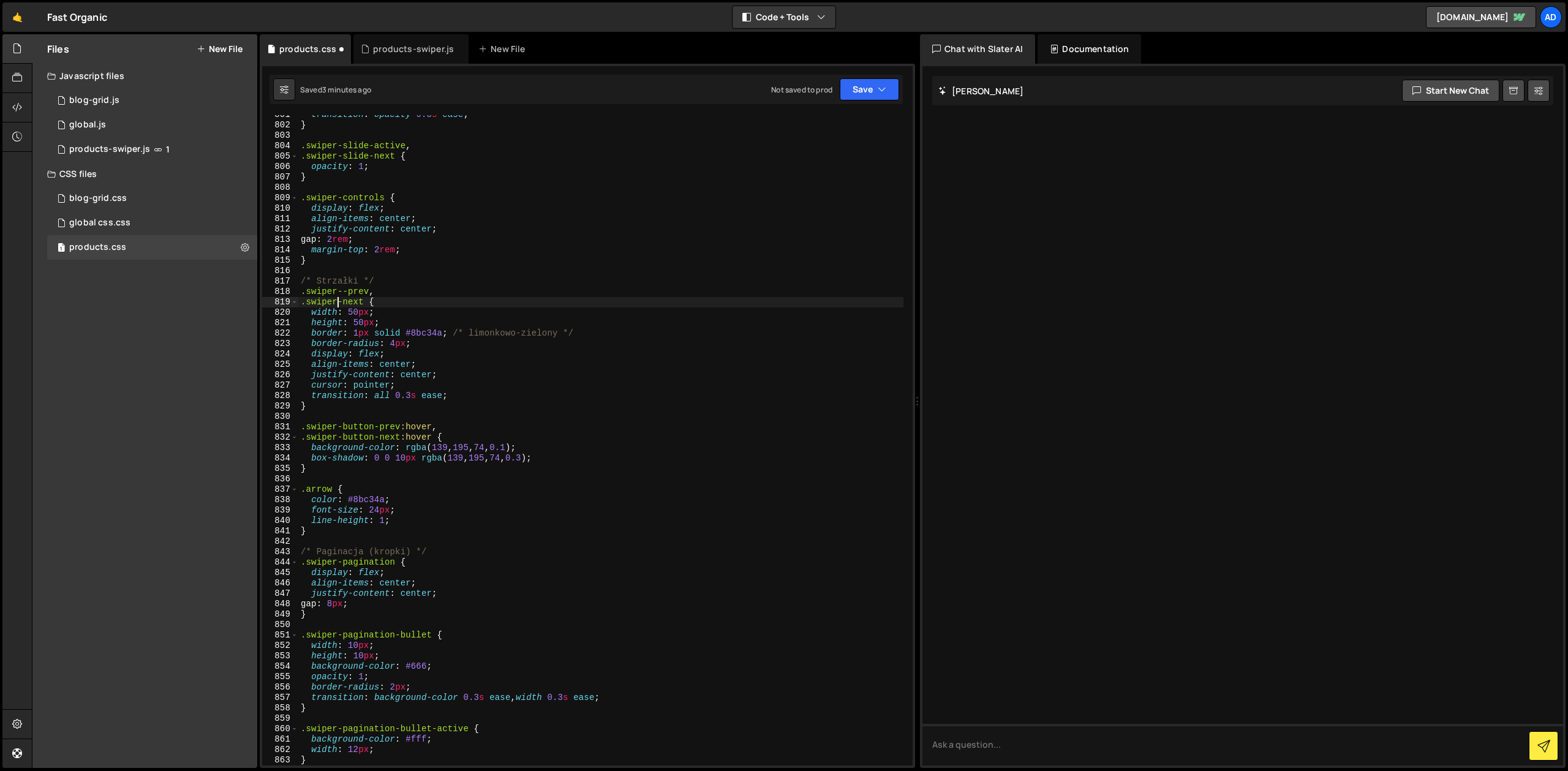
click at [344, 289] on div "transition : opacity 0.3 s ease ; } .swiper-slide-active , .swiper-slide-next {…" at bounding box center [601, 445] width 605 height 671
click at [368, 429] on div "transition : opacity 0.3 s ease ; } .swiper-slide-active , .swiper-slide-next {…" at bounding box center [601, 445] width 605 height 671
click at [356, 442] on div "transition : opacity 0.3 s ease ; } .swiper-slide-active , .swiper-slide-next {…" at bounding box center [601, 445] width 605 height 671
click at [356, 441] on div "transition : opacity 0.3 s ease ; } .swiper-slide-active , .swiper-slide-next {…" at bounding box center [601, 445] width 605 height 671
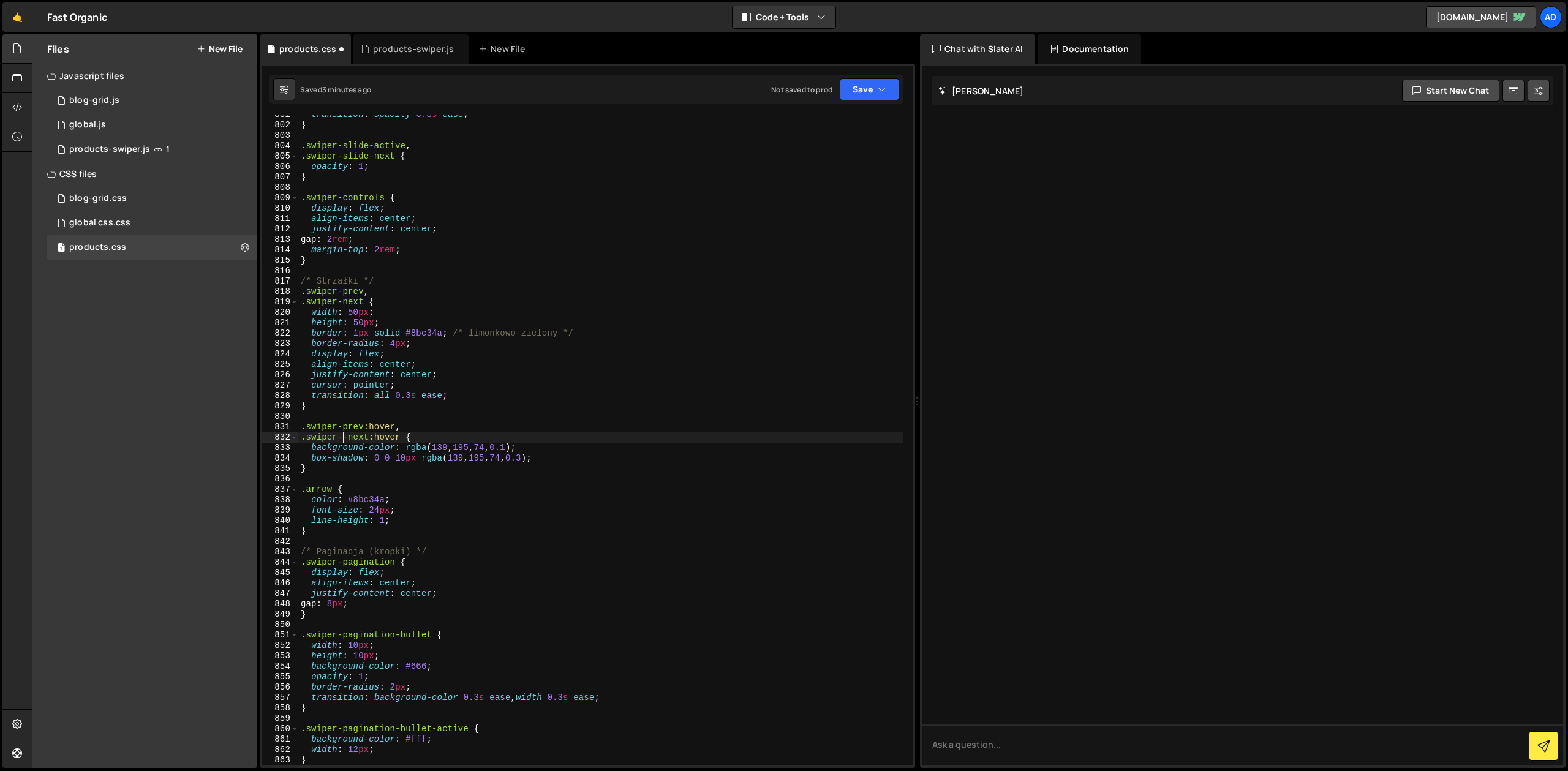
type textarea ".swiper-next:hover {"
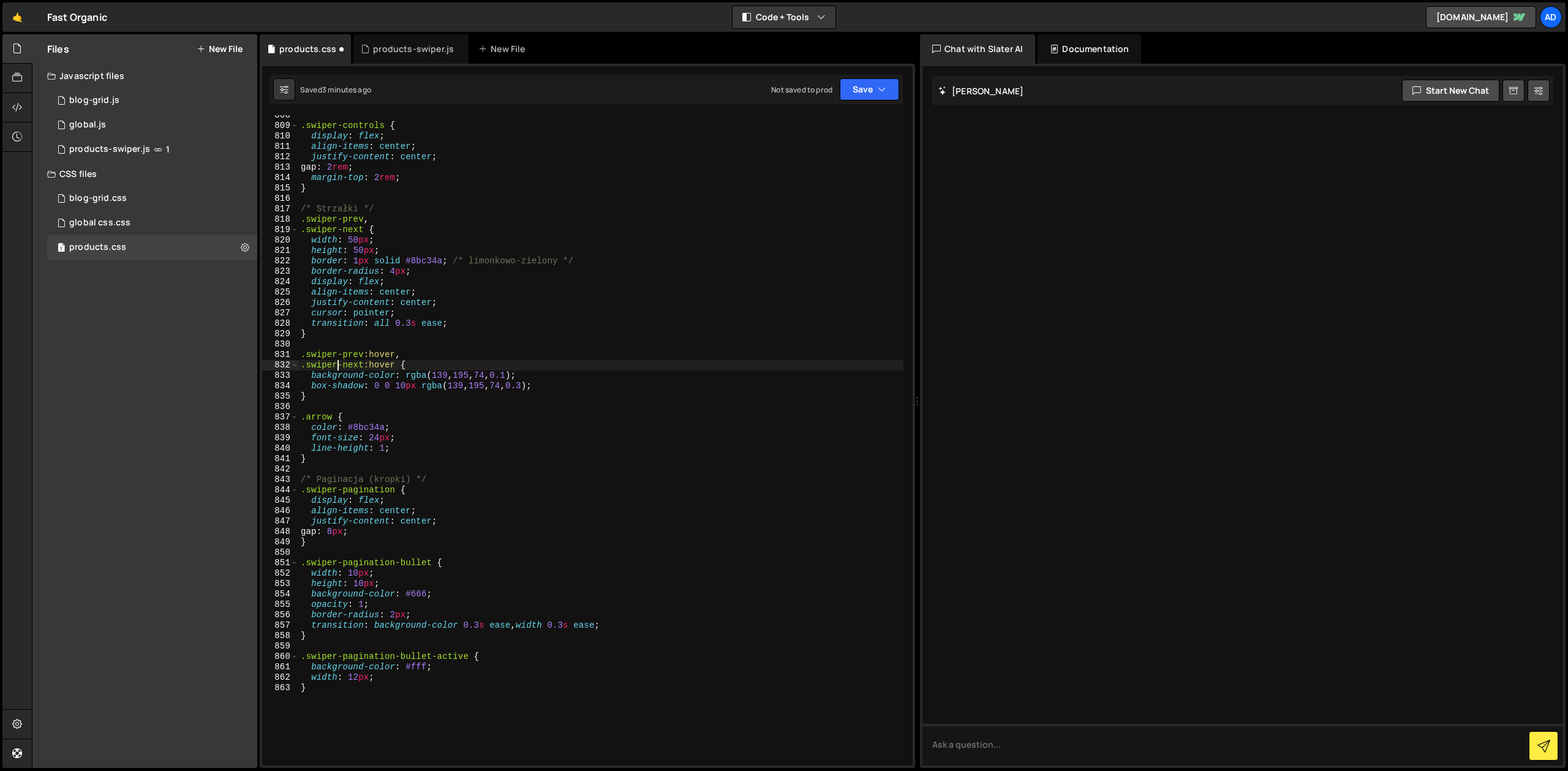
scroll to position [8707, 0]
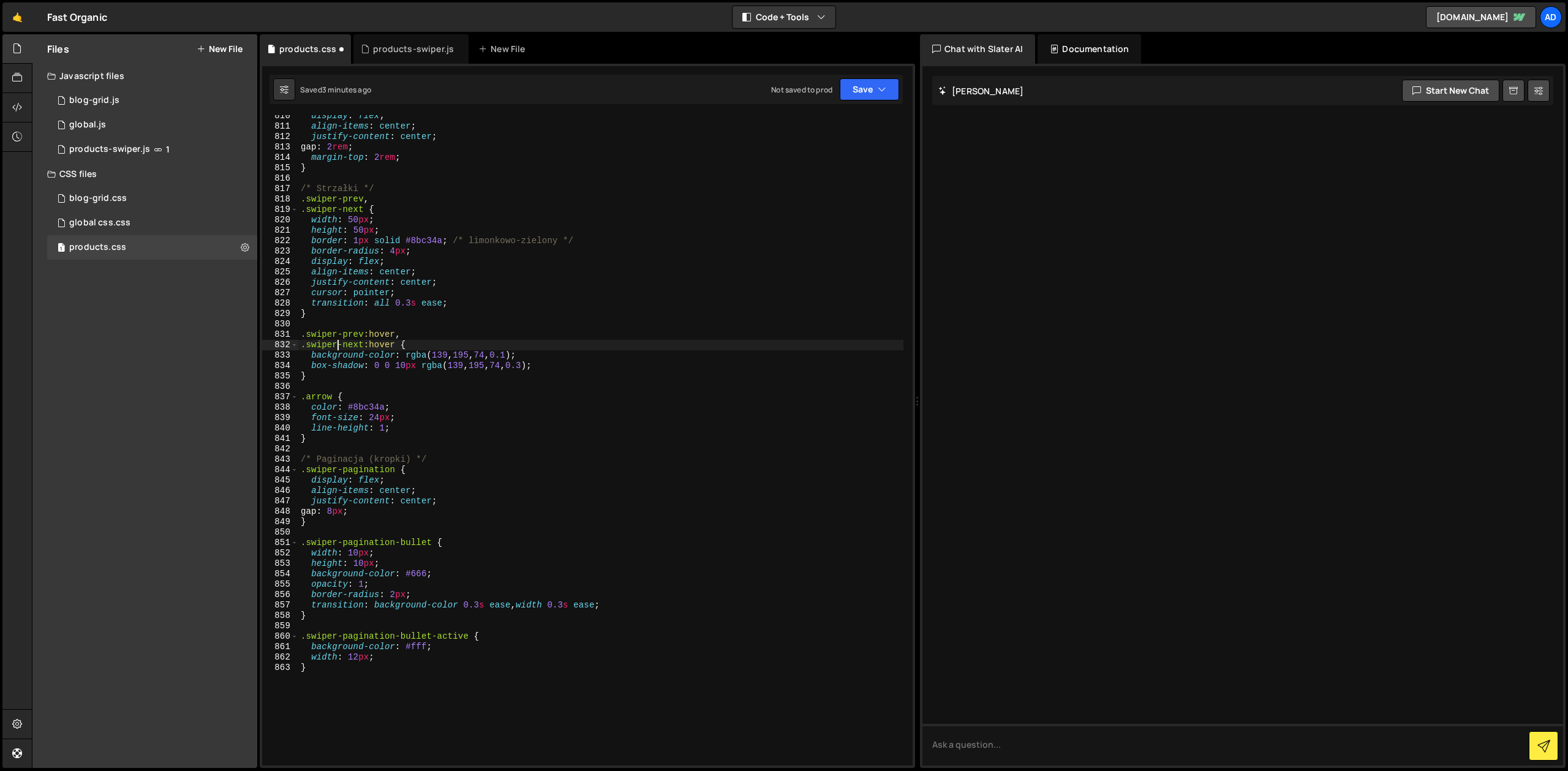
click at [485, 530] on div "display : flex ; align-items : center ; justify-content : center ; gap : 2 rem …" at bounding box center [601, 446] width 605 height 671
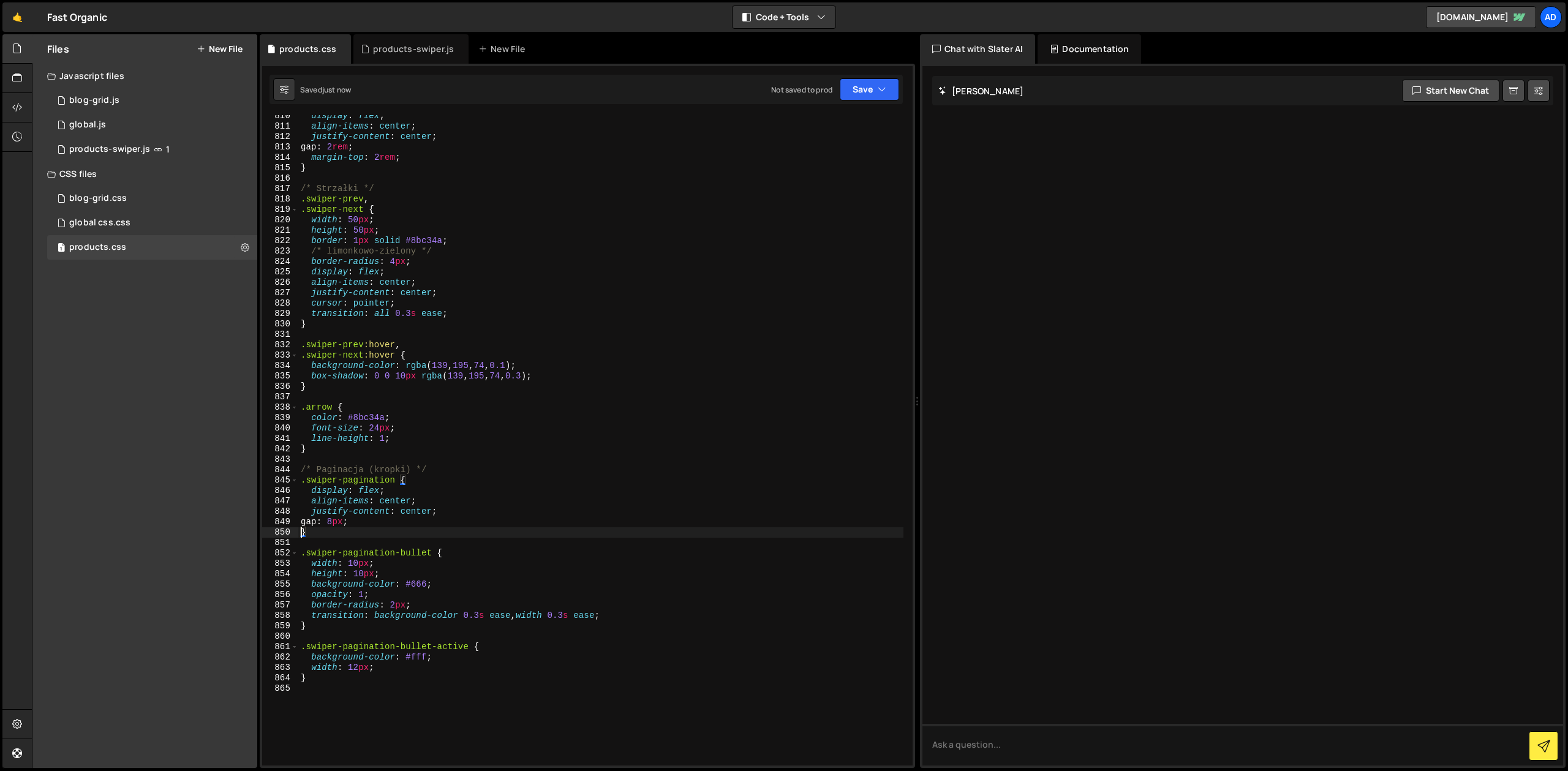
click at [488, 276] on div "display : flex ; align-items : center ; justify-content : center ; gap : 2 rem …" at bounding box center [601, 446] width 605 height 671
type textarea "display: flex;"
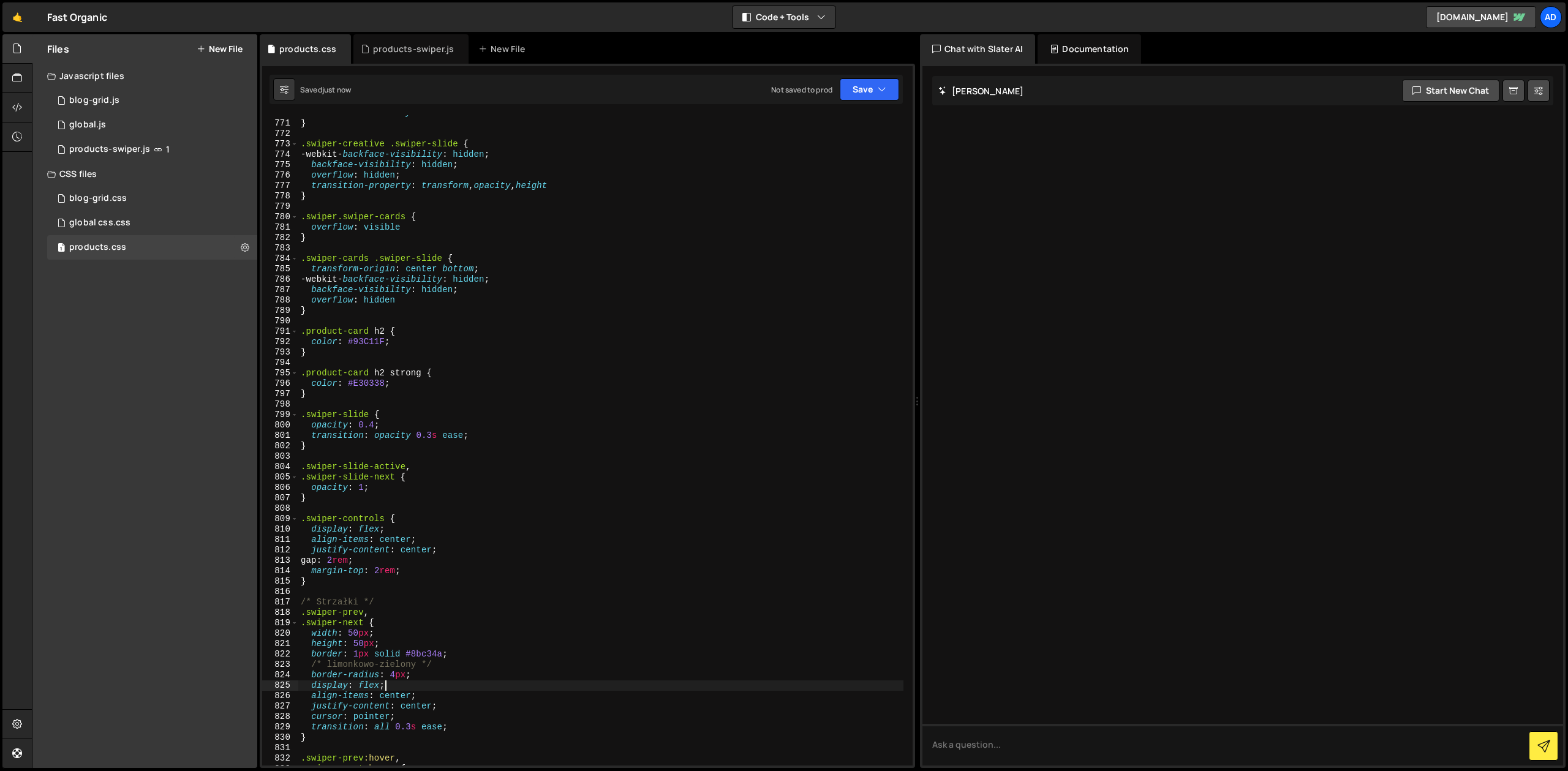
scroll to position [8294, 0]
click at [416, 59] on div "products-swiper.js" at bounding box center [411, 49] width 115 height 30
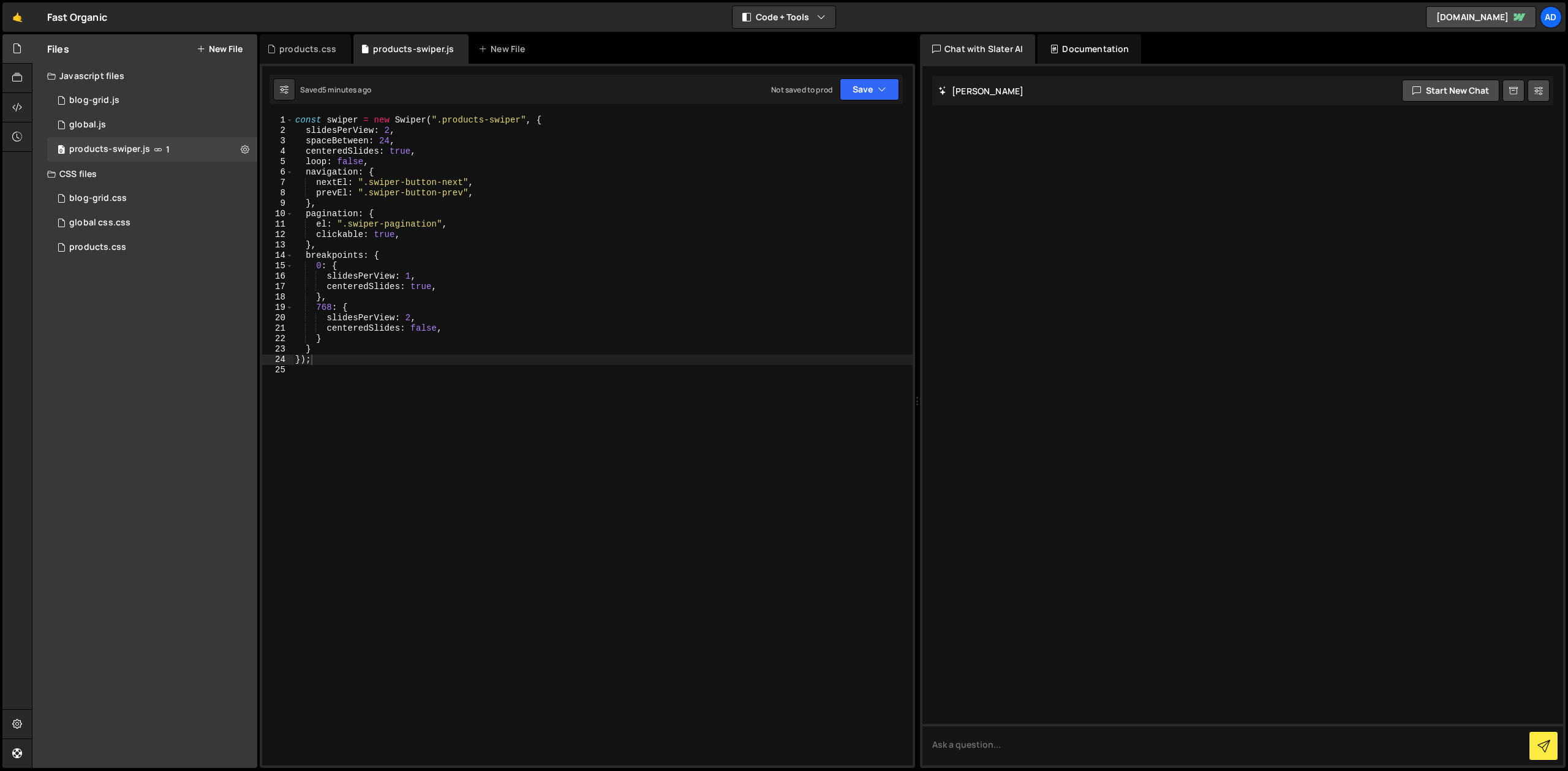
click at [424, 181] on div "const swiper = new Swiper ( ".products-swiper" , { slidesPerView : 2 , spaceBet…" at bounding box center [602, 450] width 619 height 671
click at [454, 159] on div "const swiper = new Swiper ( ".products-swiper" , { slidesPerView : 2 , spaceBet…" at bounding box center [602, 450] width 619 height 671
click at [422, 193] on div "const swiper = new Swiper ( ".products-swiper" , { slidesPerView : 2 , spaceBet…" at bounding box center [602, 450] width 619 height 671
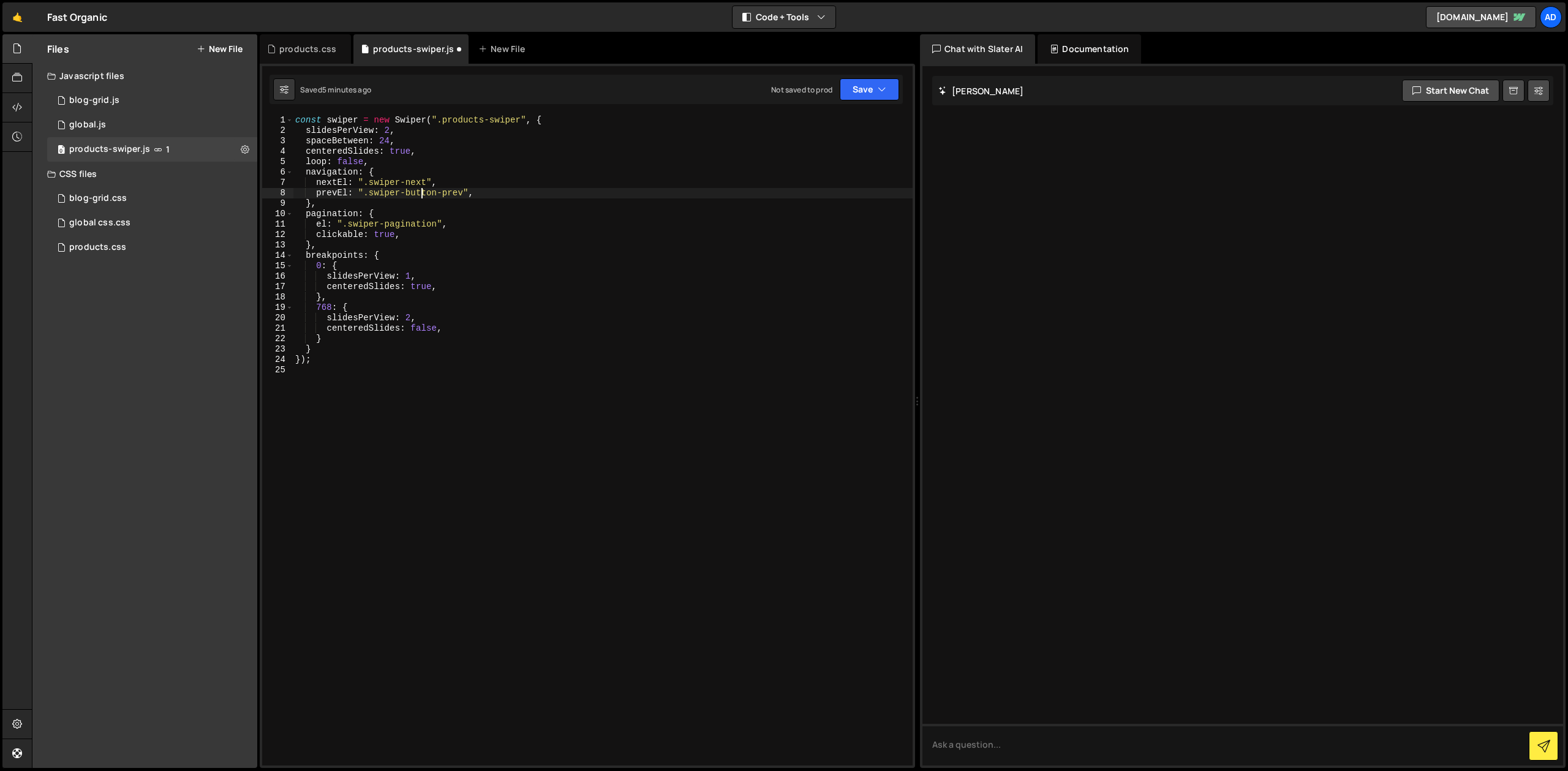
click at [422, 193] on div "const swiper = new Swiper ( ".products-swiper" , { slidesPerView : 2 , spaceBet…" at bounding box center [602, 450] width 619 height 671
click at [489, 166] on div "const swiper = new Swiper ( ".products-swiper" , { slidesPerView : 2 , spaceBet…" at bounding box center [602, 450] width 619 height 671
click at [903, 90] on div "loop: false, 1 2 3 4 5 6 7 8 9 10 11 12 13 14 15 16 17 18 19 20 21 22 23 24 25 …" at bounding box center [588, 415] width 655 height 704
click at [876, 89] on button "Save" at bounding box center [869, 89] width 59 height 22
click at [839, 124] on div "Save to Staging S" at bounding box center [828, 120] width 128 height 12
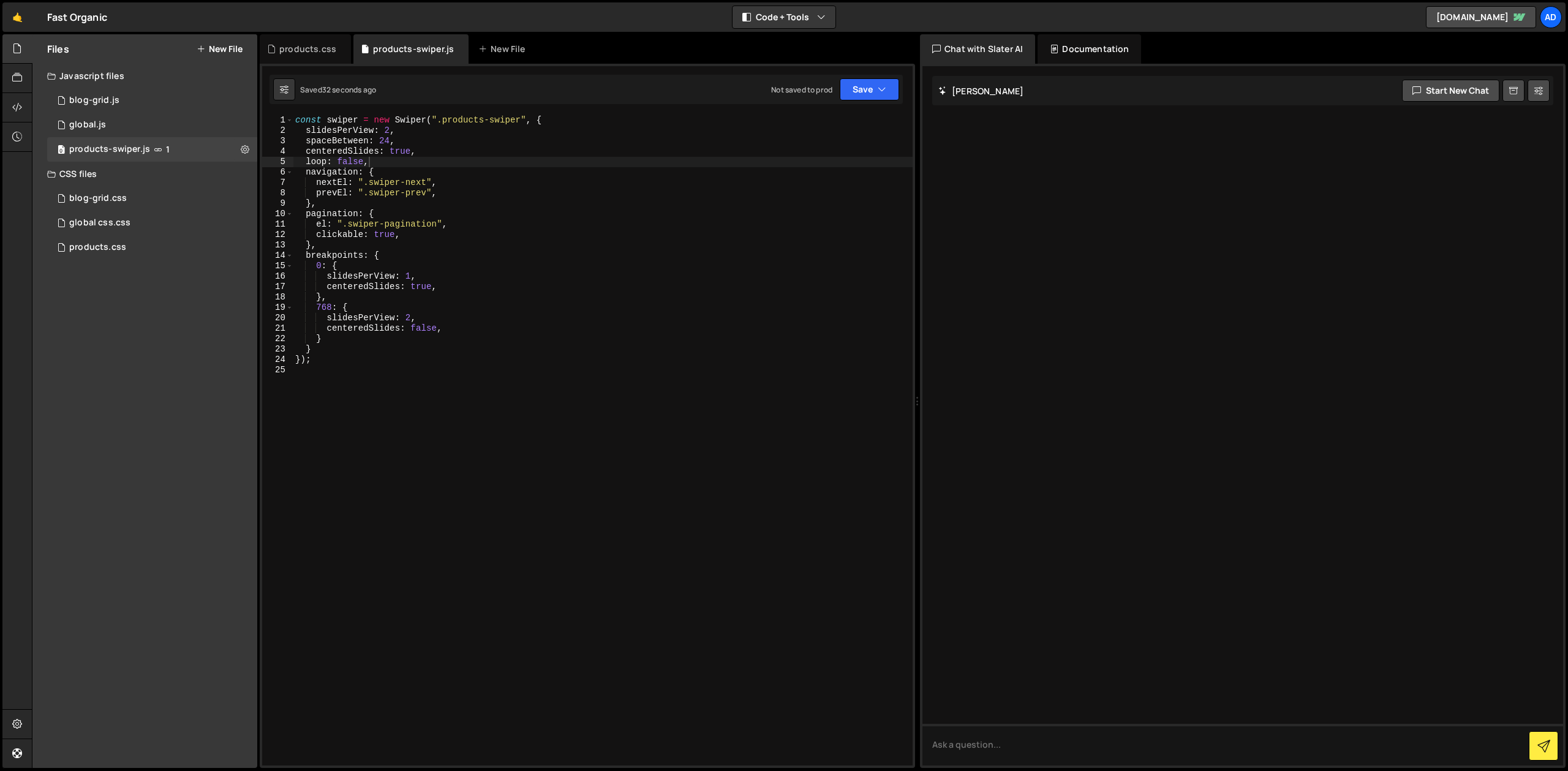
type textarea "},"
click at [343, 296] on div "const swiper = new Swiper ( ".products-swiper" , { slidesPerView : 2 , spaceBet…" at bounding box center [602, 450] width 619 height 671
click at [308, 54] on div "products.css" at bounding box center [307, 49] width 57 height 12
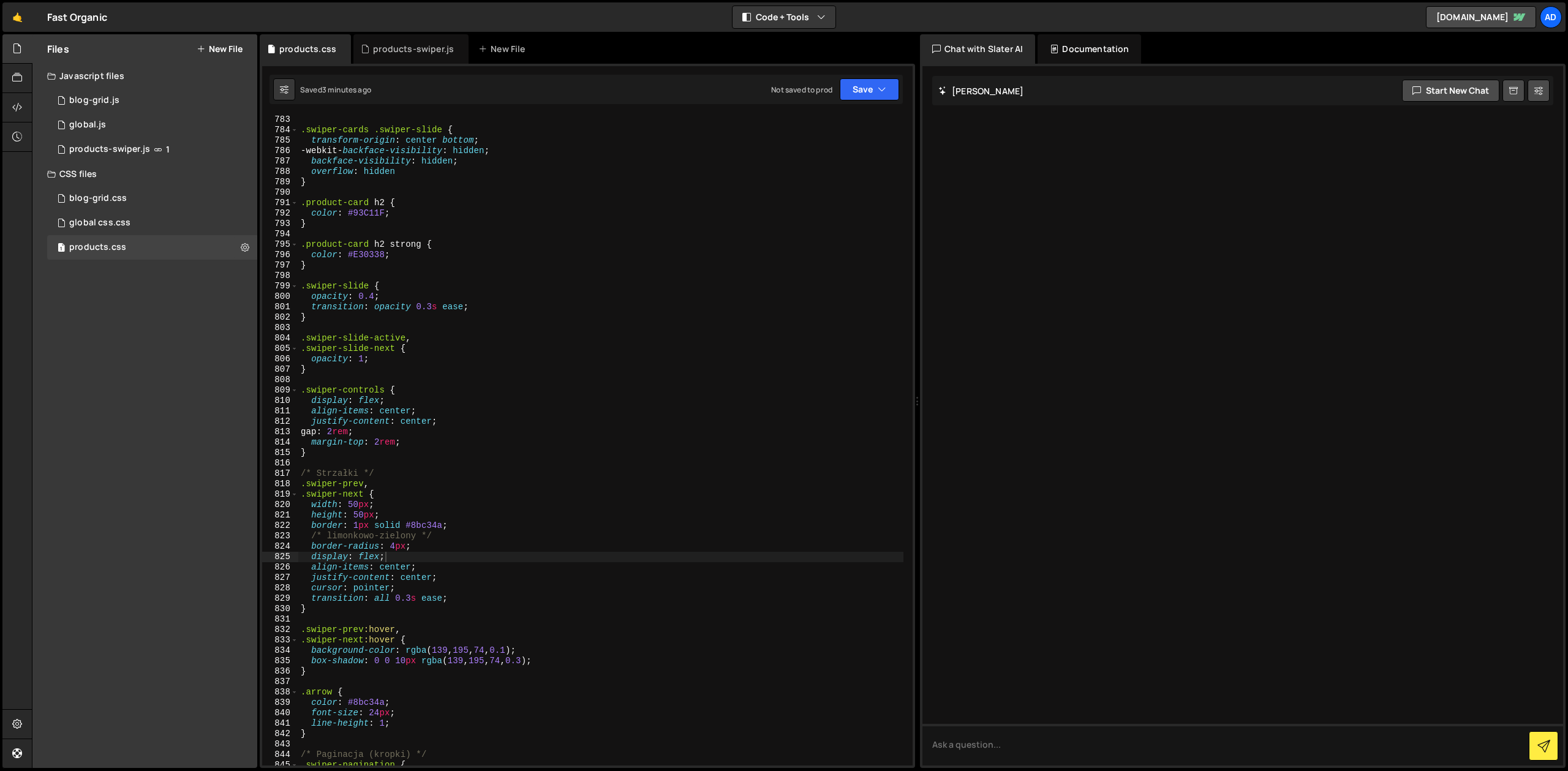
scroll to position [8451, 0]
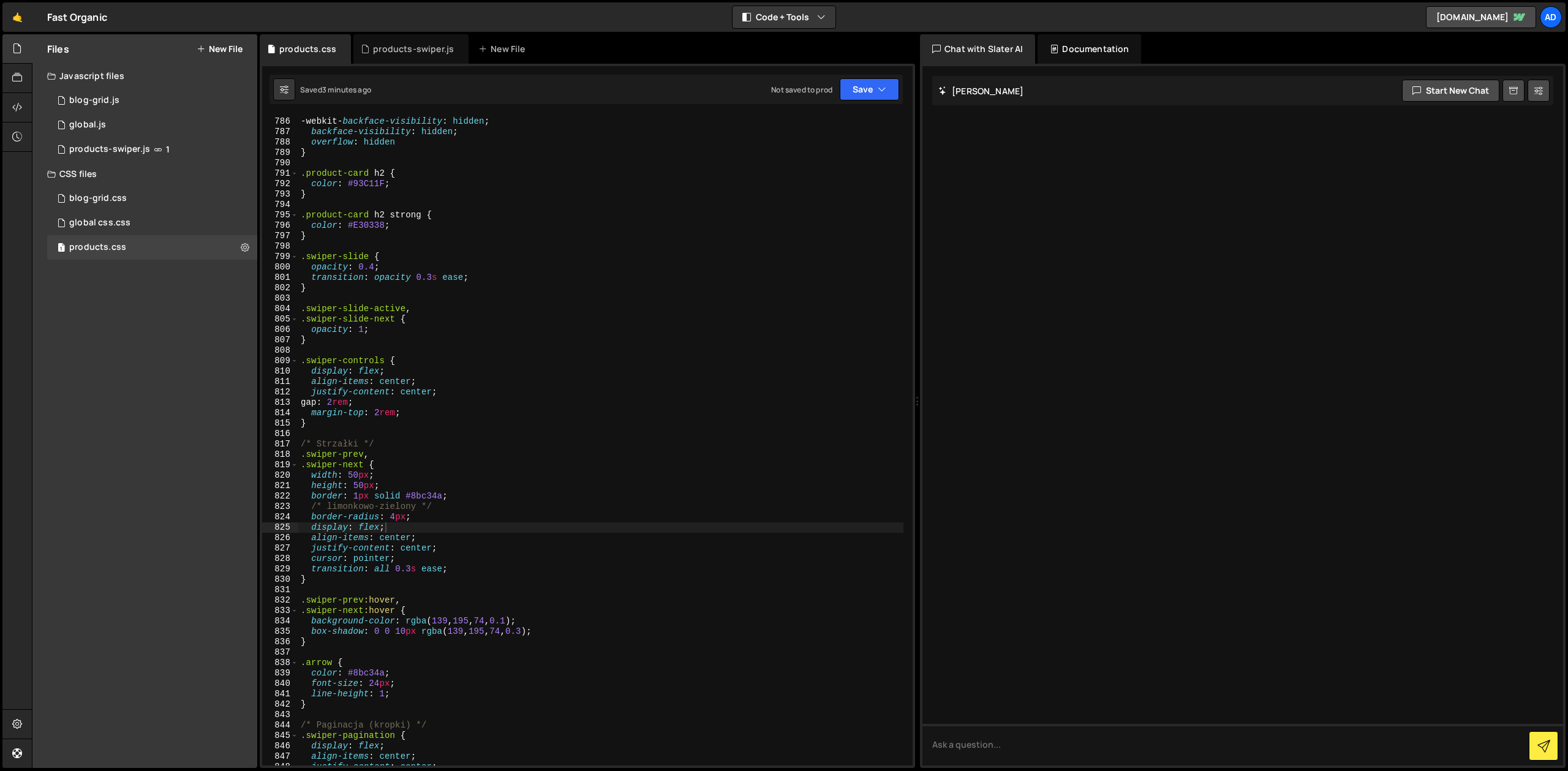
type textarea "/* Strzałki */"
drag, startPoint x: 384, startPoint y: 444, endPoint x: 285, endPoint y: 445, distance: 99.0
click at [298, 445] on div "transform-origin : center bottom ; -webkit- backface-visibility : hidden ; back…" at bounding box center [601, 440] width 605 height 650
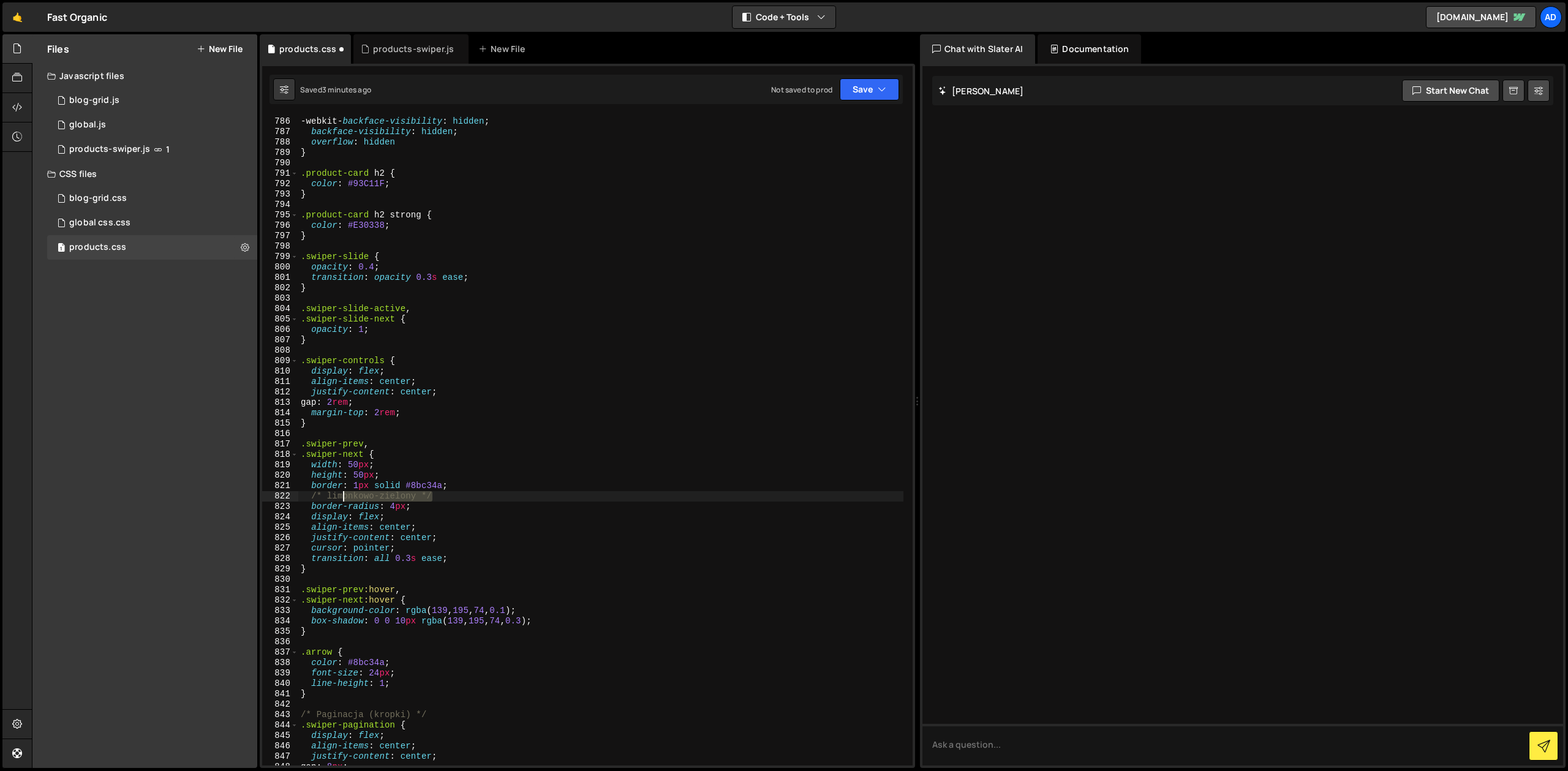
drag, startPoint x: 449, startPoint y: 495, endPoint x: 285, endPoint y: 496, distance: 164.0
click at [298, 496] on div "transform-origin : center bottom ; -webkit- backface-visibility : hidden ; back…" at bounding box center [601, 440] width 605 height 650
type textarea "/* limonkowo-zielony */"
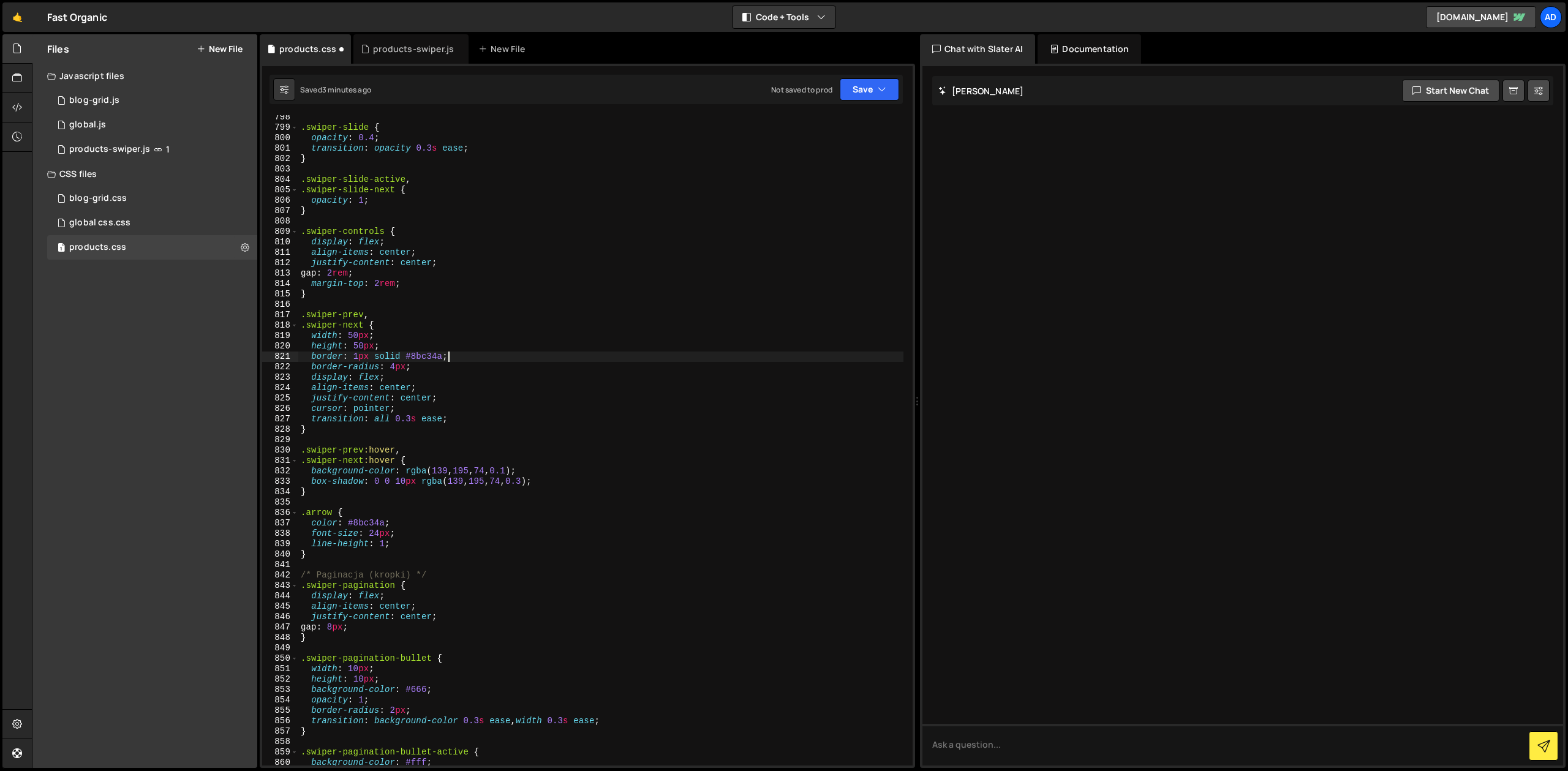
scroll to position [8603, 0]
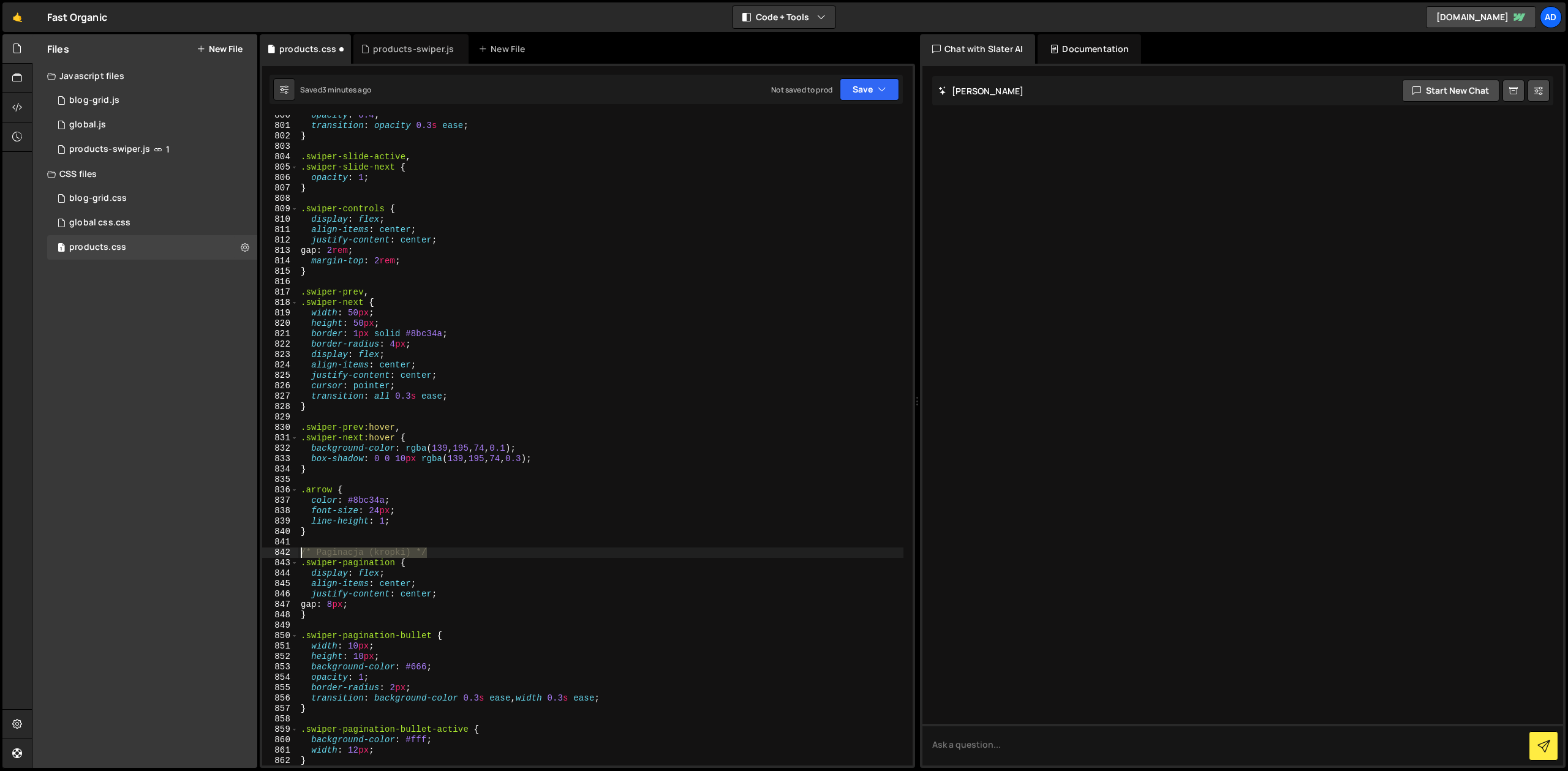
drag, startPoint x: 430, startPoint y: 555, endPoint x: 280, endPoint y: 556, distance: 150.0
click at [298, 556] on div "opacity : 0.4 ; transition : opacity 0.3 s ease ; } .swiper-slide-active , .swi…" at bounding box center [601, 440] width 605 height 650
click at [464, 522] on div "opacity : 0.4 ; transition : opacity 0.3 s ease ; } .swiper-slide-active , .swi…" at bounding box center [601, 446] width 605 height 671
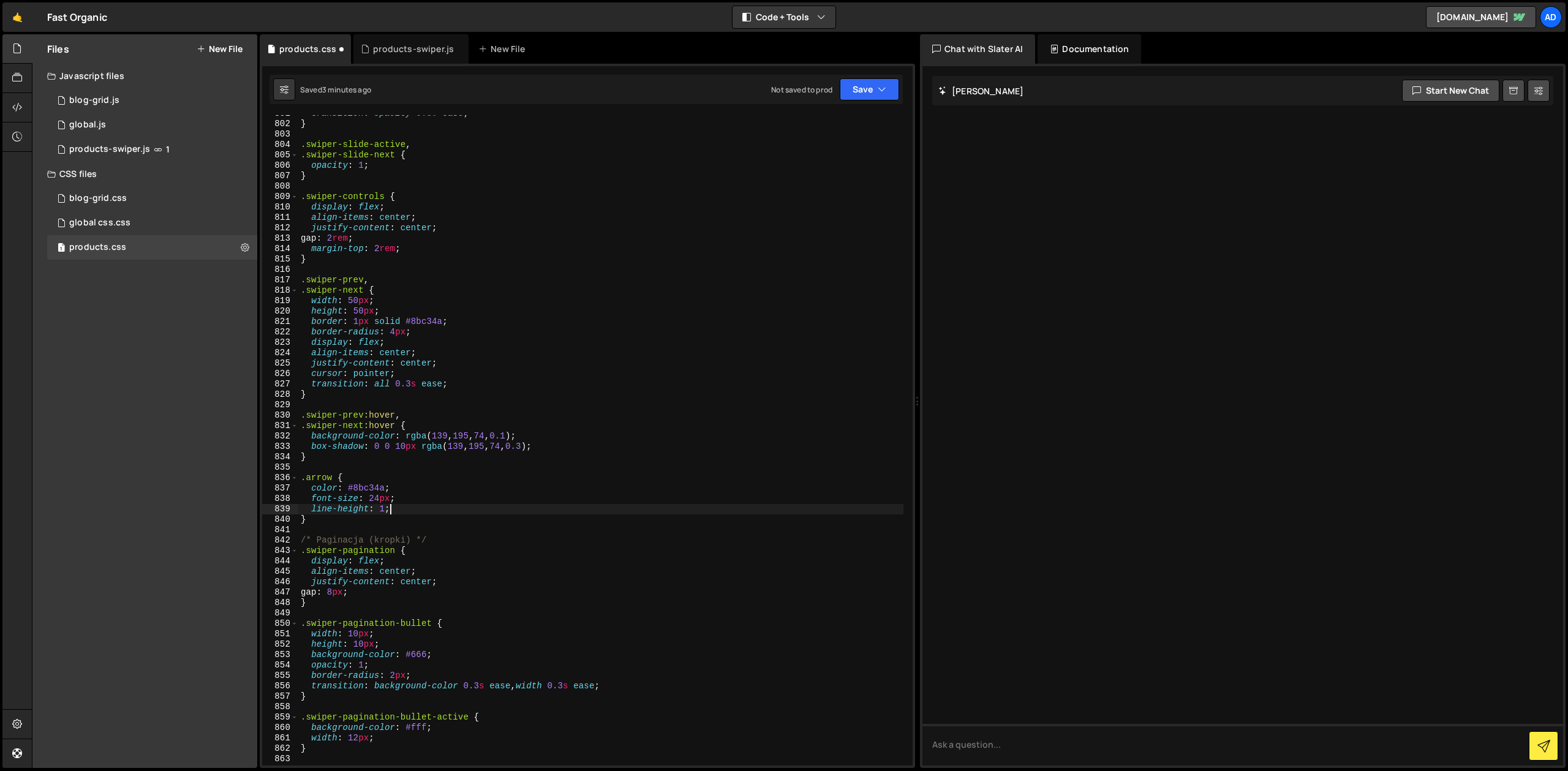
scroll to position [8516, 0]
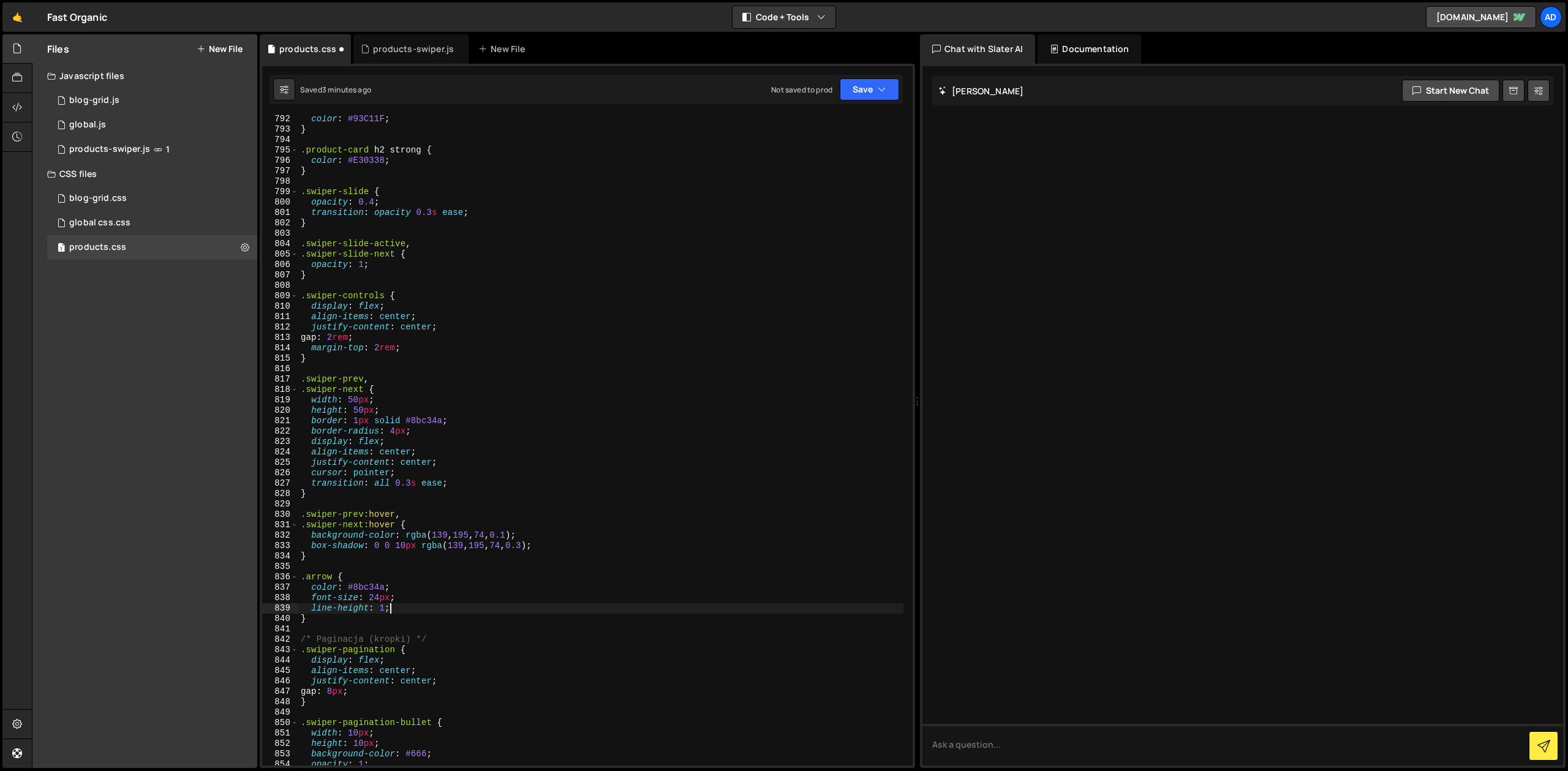
click at [421, 431] on div "color : #93C11F ; } .product-card h2 strong { color : #E30338 ; } .swiper-slide…" at bounding box center [601, 449] width 605 height 671
click at [361, 392] on div "color : #93C11F ; } .product-card h2 strong { color : #E30338 ; } .swiper-slide…" at bounding box center [601, 449] width 605 height 671
click at [375, 461] on div "color : #93C11F ; } .product-card h2 strong { color : #E30338 ; } .swiper-slide…" at bounding box center [601, 449] width 605 height 671
click at [401, 414] on div "color : #93C11F ; } .product-card h2 strong { color : #E30338 ; } .swiper-slide…" at bounding box center [601, 449] width 605 height 671
click at [384, 403] on div "color : #93C11F ; } .product-card h2 strong { color : #E30338 ; } .swiper-slide…" at bounding box center [601, 449] width 605 height 671
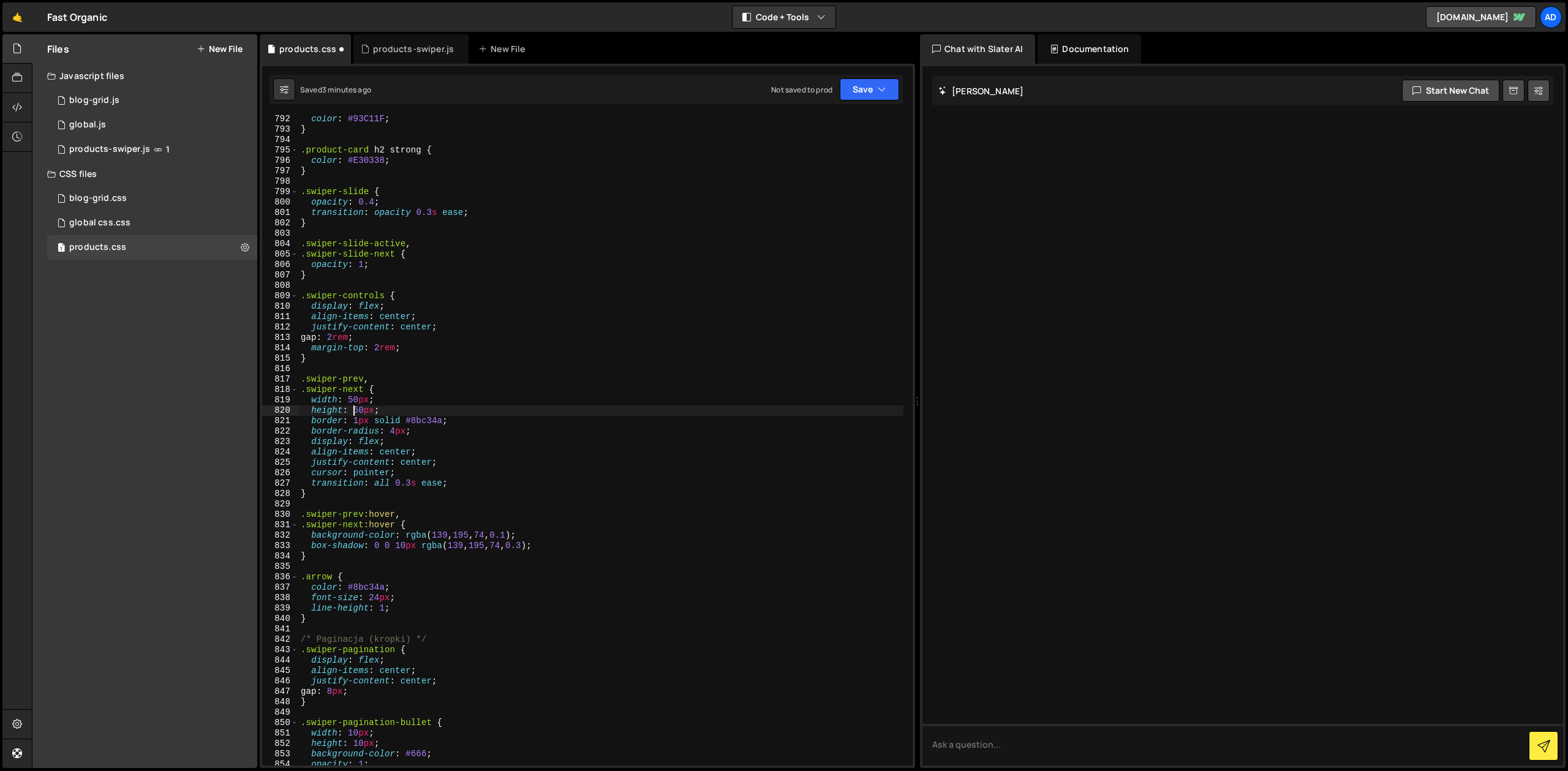
click at [354, 406] on div "color : #93C11F ; } .product-card h2 strong { color : #E30338 ; } .swiper-slide…" at bounding box center [601, 449] width 605 height 671
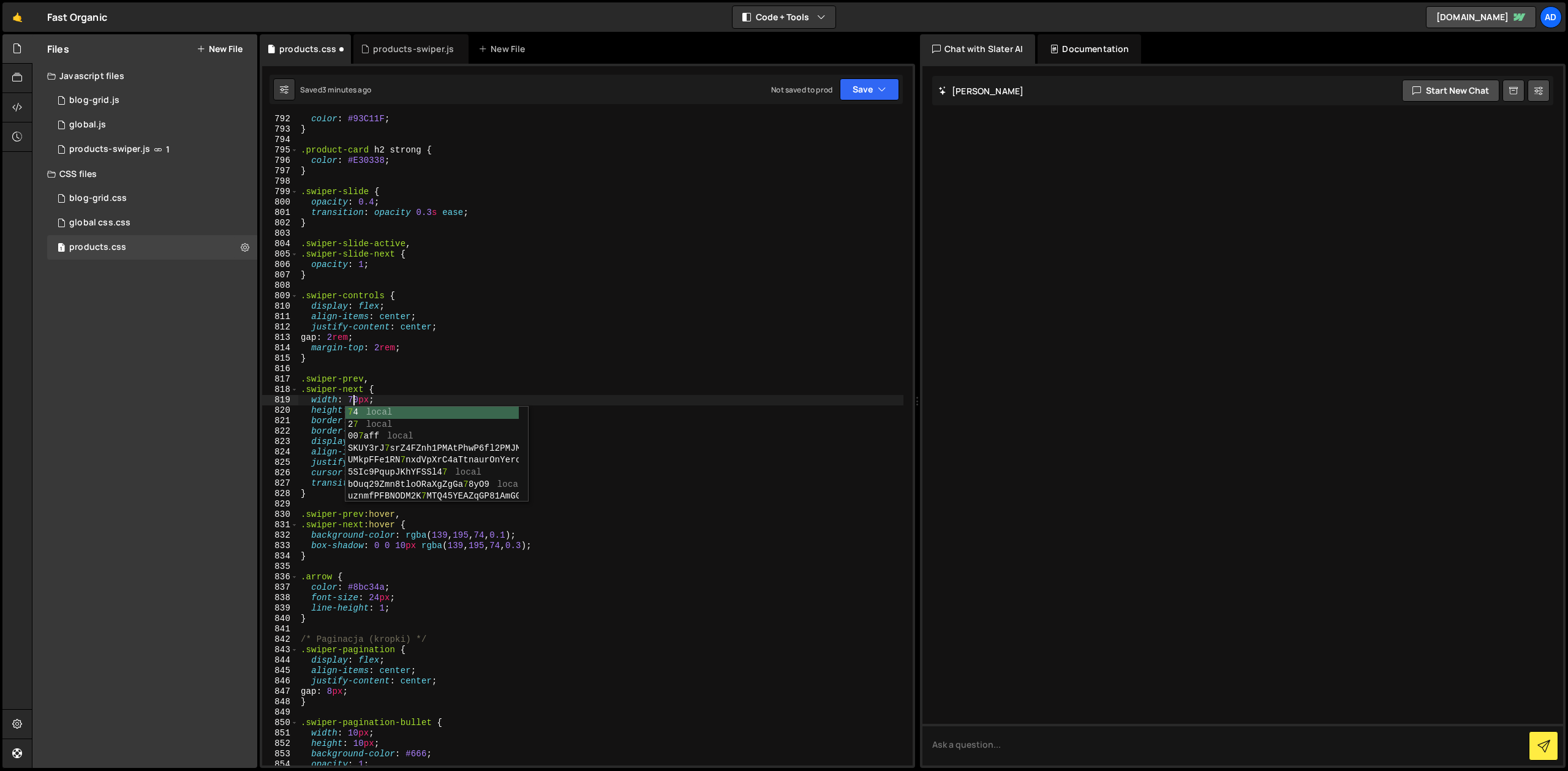
scroll to position [0, 3]
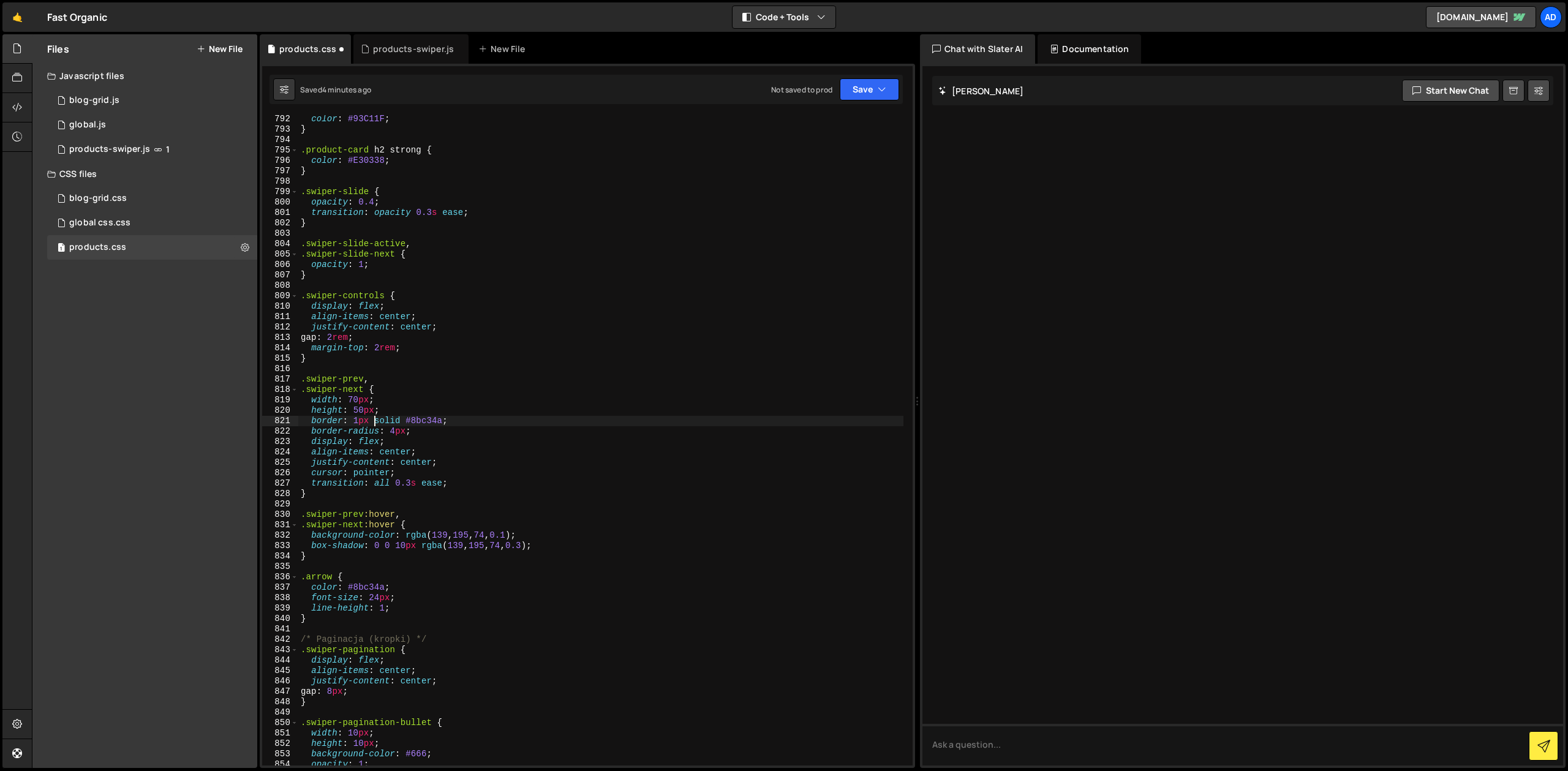
type textarea "border-radius: 4px;"
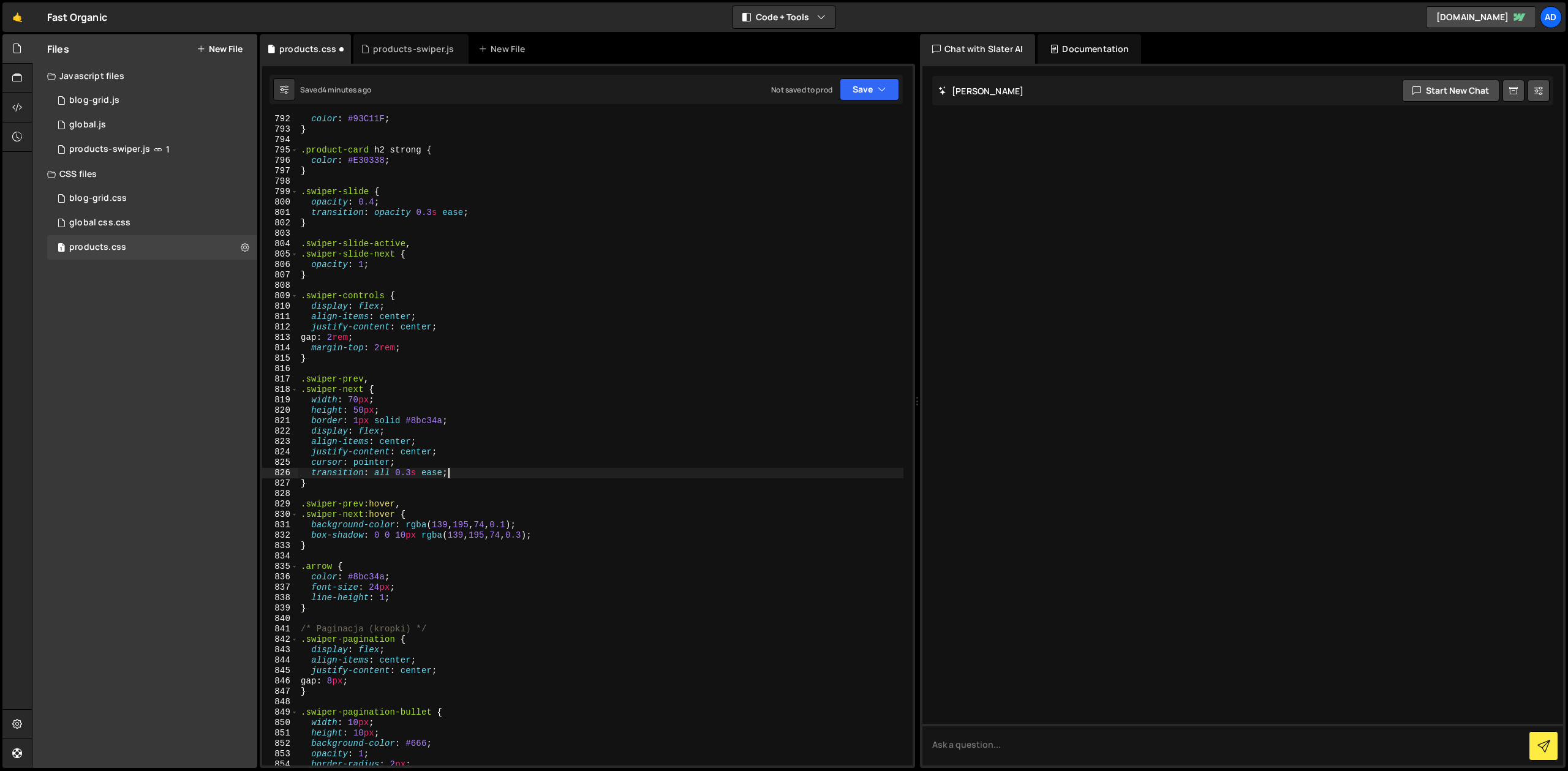
type textarea "}"
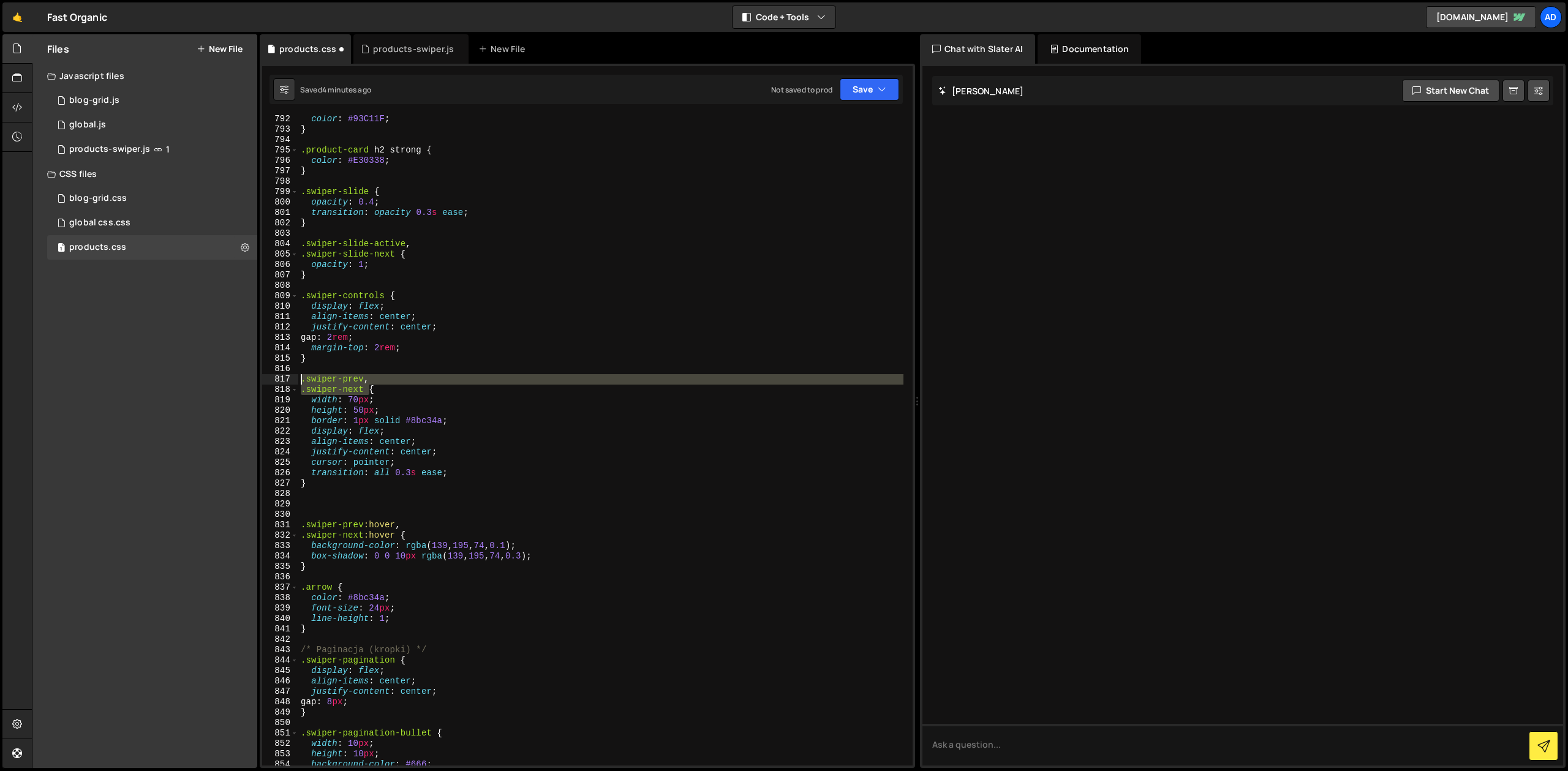
drag, startPoint x: 368, startPoint y: 390, endPoint x: 296, endPoint y: 380, distance: 72.7
click at [298, 380] on div "color : #93C11F ; } .product-card h2 strong { color : #E30338 ; } .swiper-slide…" at bounding box center [601, 440] width 605 height 650
type textarea ".swiper-prev, .swiper-next {"
click at [317, 499] on div "color : #93C11F ; } .product-card h2 strong { color : #E30338 ; } .swiper-slide…" at bounding box center [601, 449] width 605 height 671
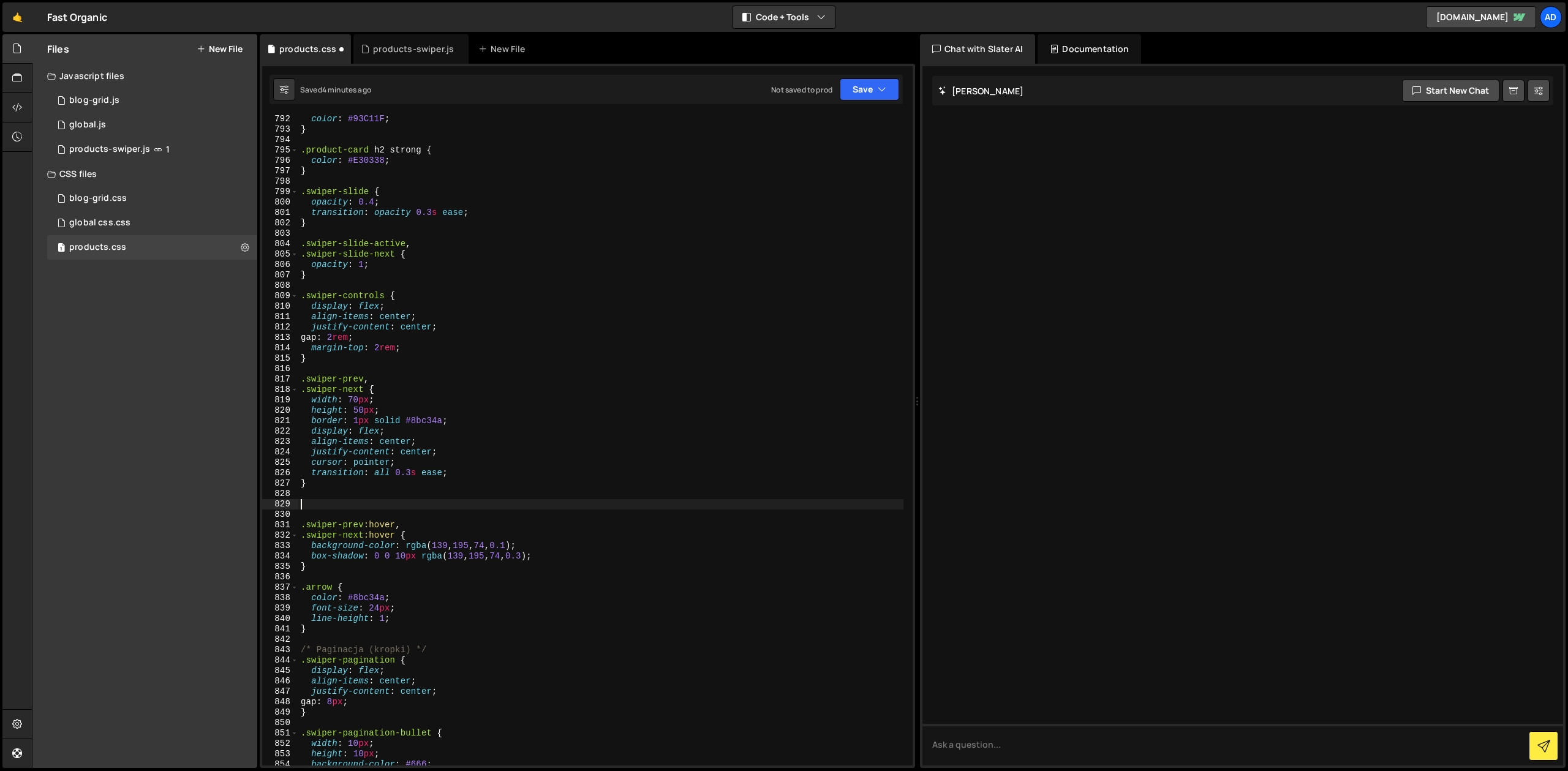
paste textarea ".swiper-next"
type textarea ".swiper-next"
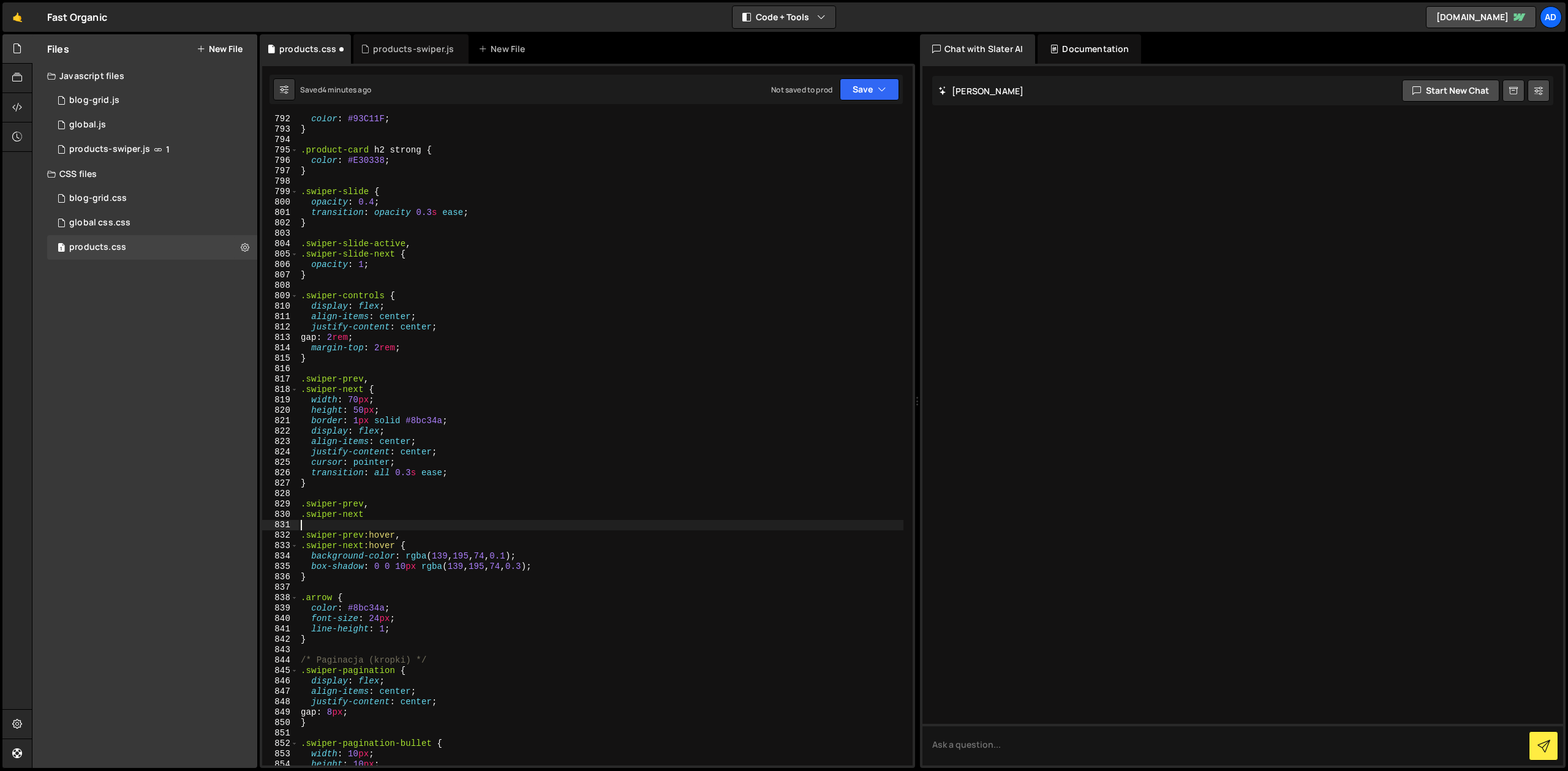
click at [352, 522] on div "color : #93C11F ; } .product-card h2 strong { color : #E30338 ; } .swiper-slide…" at bounding box center [601, 449] width 605 height 671
drag, startPoint x: 380, startPoint y: 516, endPoint x: 283, endPoint y: 503, distance: 97.9
click at [298, 503] on div "color : #93C11F ; } .product-card h2 strong { color : #E30338 ; } .swiper-slide…" at bounding box center [601, 440] width 605 height 650
type textarea ".swiper-prev, .swiper-next"
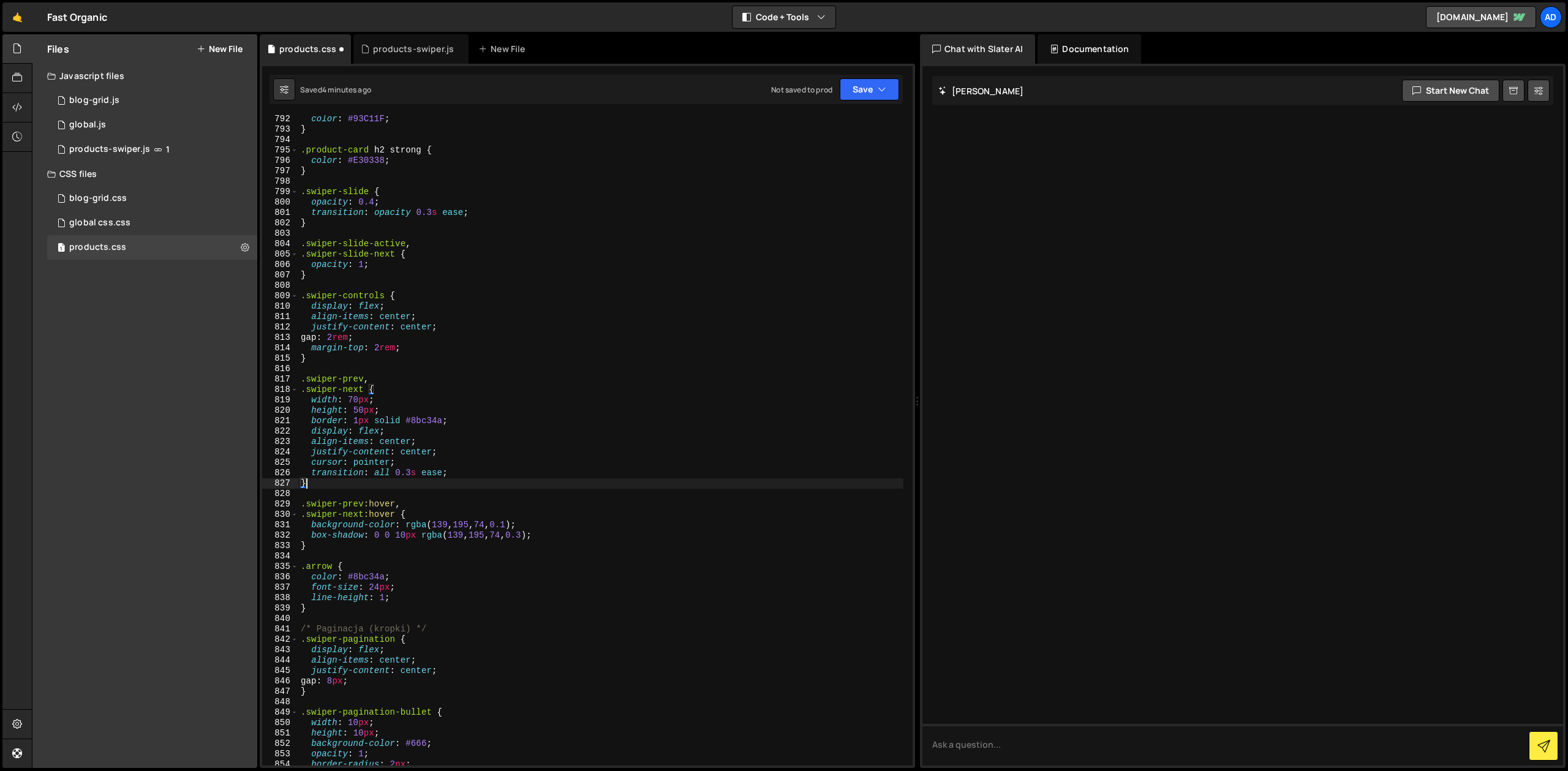
click at [395, 510] on div "color : #93C11F ; } .product-card h2 strong { color : #E30338 ; } .swiper-slide…" at bounding box center [601, 449] width 605 height 671
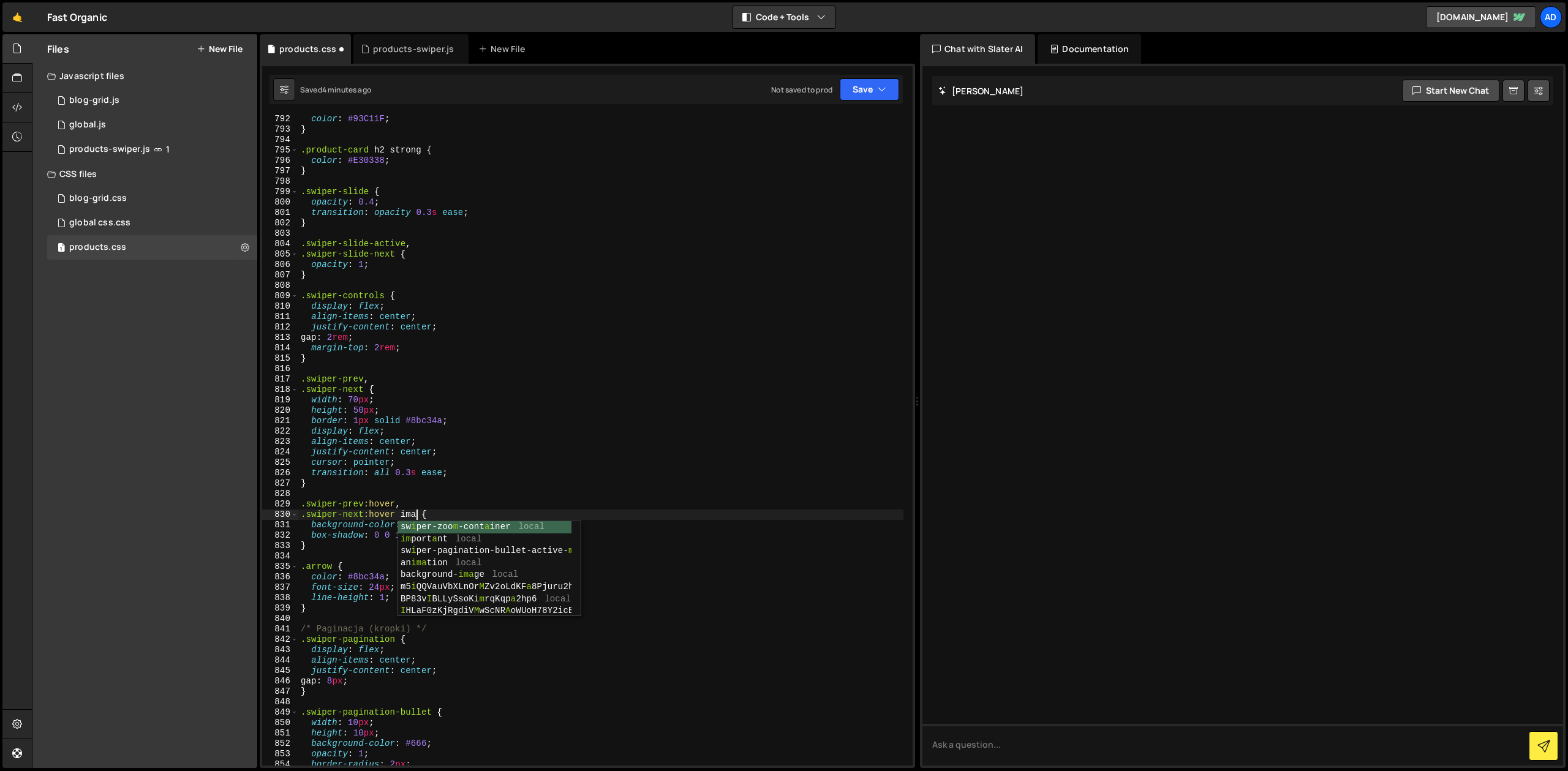
scroll to position [0, 9]
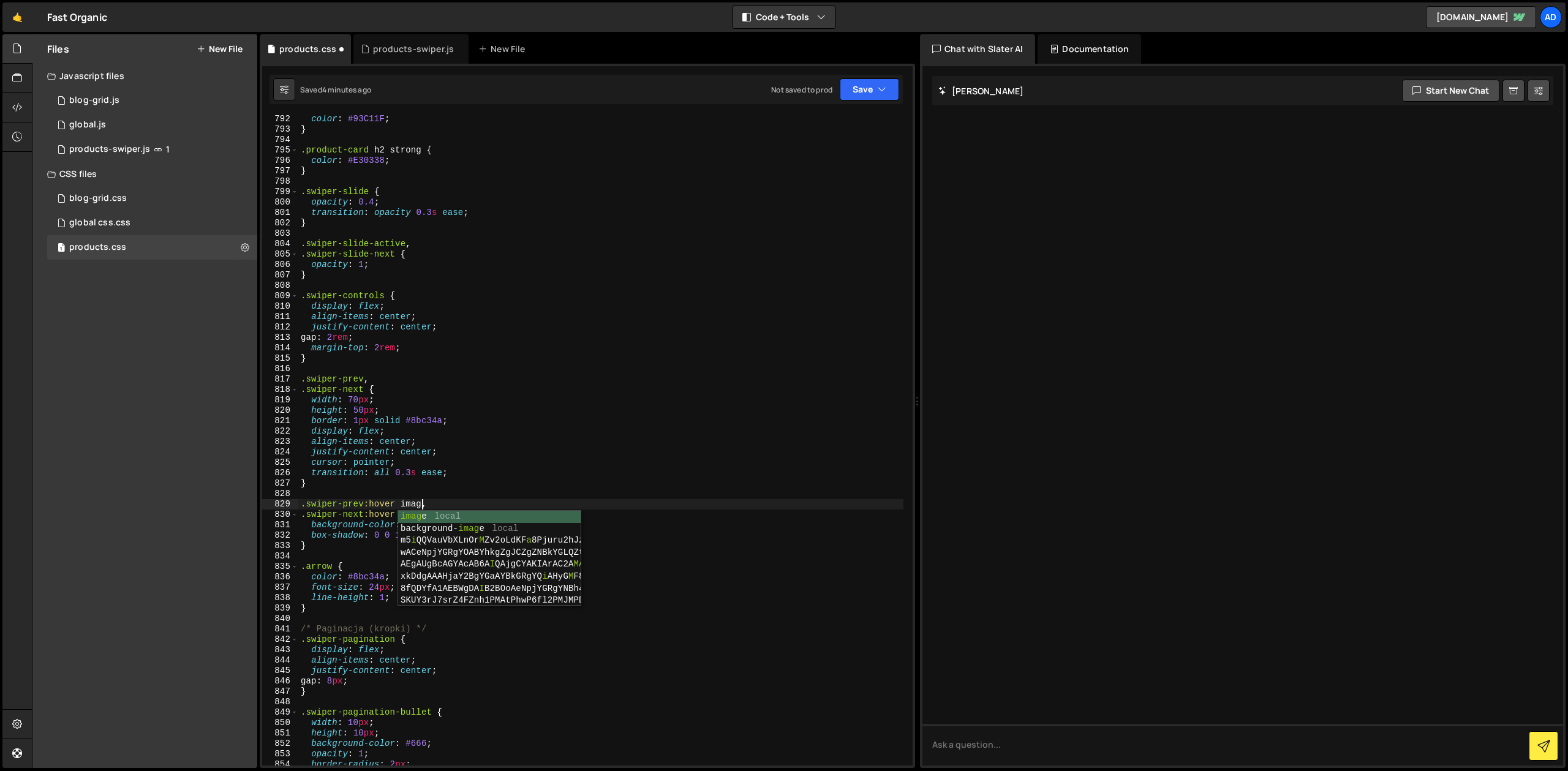
type textarea ".swiper-prev:hover image,"
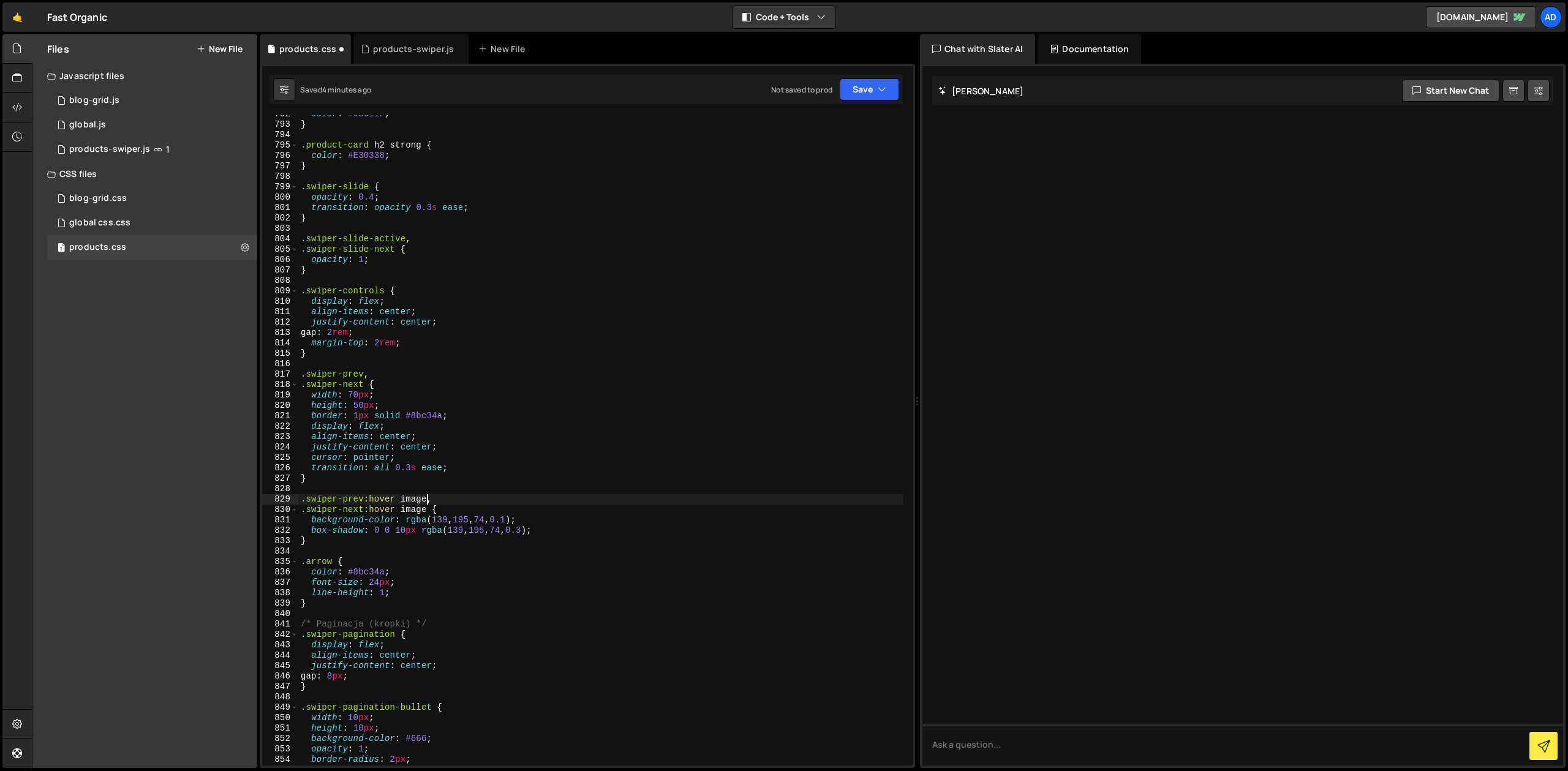
scroll to position [8521, 0]
click at [406, 485] on div "color : #93C11F ; } .product-card h2 strong { color : #E30338 ; } .swiper-slide…" at bounding box center [601, 444] width 605 height 671
click at [401, 512] on div "color : #93C11F ; } .product-card h2 strong { color : #E30338 ; } .swiper-slide…" at bounding box center [601, 444] width 605 height 671
drag, startPoint x: 312, startPoint y: 520, endPoint x: 553, endPoint y: 531, distance: 241.3
click at [553, 531] on div "color : #93C11F ; } .product-card h2 strong { color : #E30338 ; } .swiper-slide…" at bounding box center [601, 444] width 605 height 671
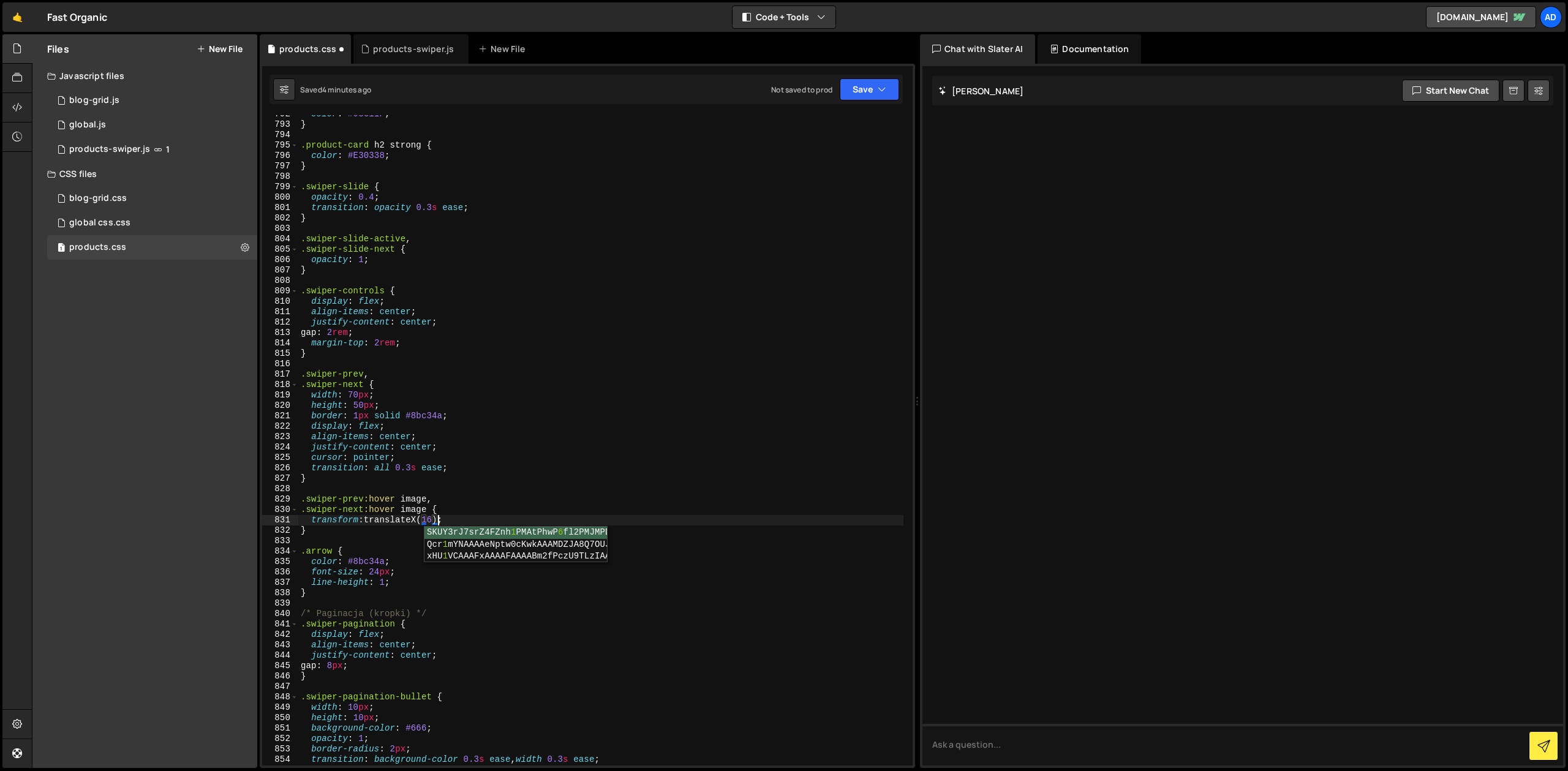
scroll to position [0, 10]
type textarea "transform: translateX(16px);"
click at [353, 485] on div "color : #93C11F ; } .product-card h2 strong { color : #E30338 ; } .swiper-slide…" at bounding box center [601, 444] width 605 height 671
click at [430, 502] on div "color : #93C11F ; } .product-card h2 strong { color : #E30338 ; } .swiper-slide…" at bounding box center [601, 444] width 605 height 671
click at [390, 513] on div "color : #93C11F ; } .product-card h2 strong { color : #E30338 ; } .swiper-slide…" at bounding box center [601, 444] width 605 height 671
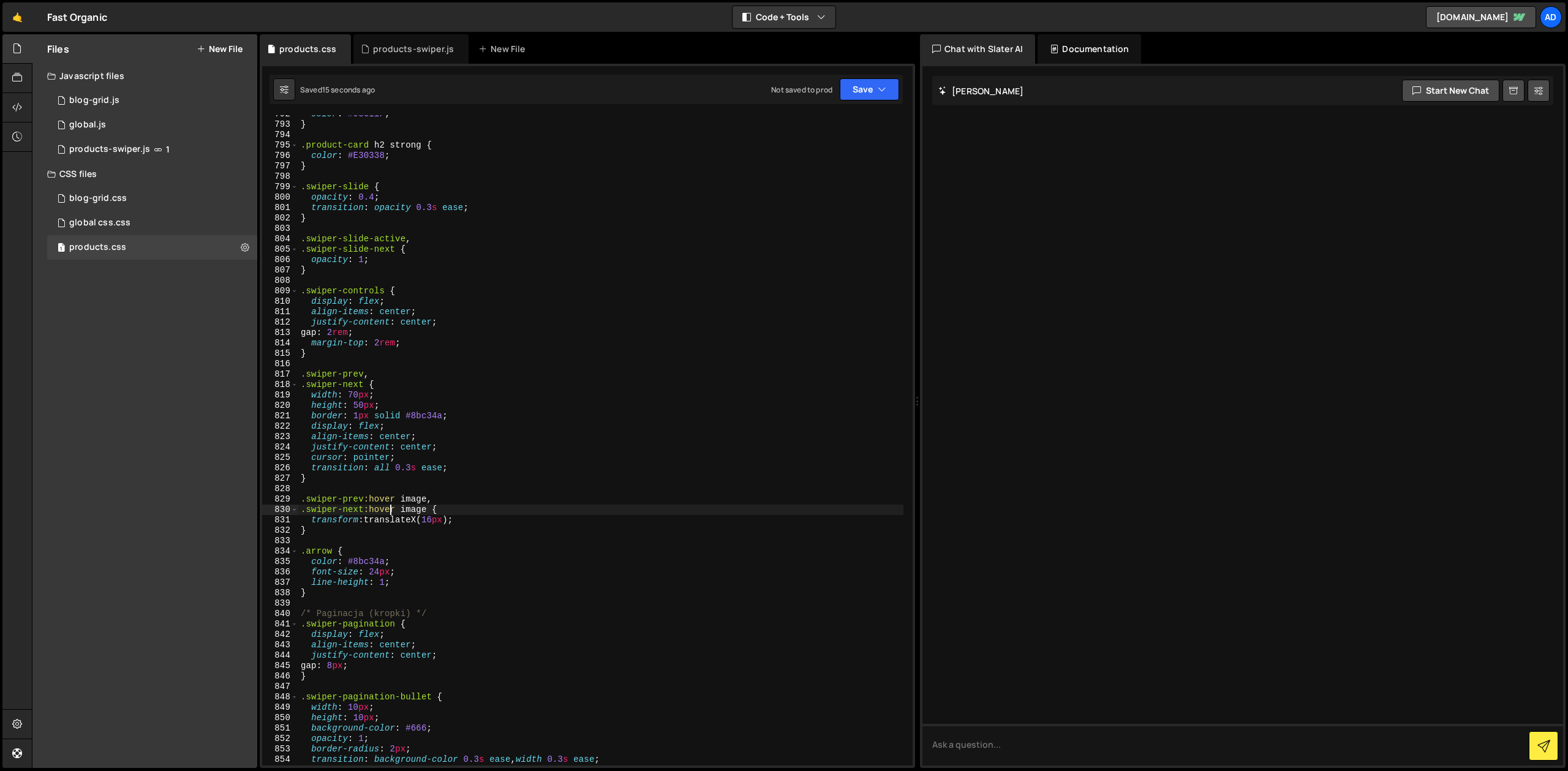
click at [356, 519] on div "color : #93C11F ; } .product-card h2 strong { color : #E30338 ; } .swiper-slide…" at bounding box center [601, 444] width 605 height 671
click at [395, 512] on div "color : #93C11F ; } .product-card h2 strong { color : #E30338 ; } .swiper-slide…" at bounding box center [601, 444] width 605 height 671
type textarea ".swiper-next:hover image {"
click at [416, 485] on div "color : #93C11F ; } .product-card h2 strong { color : #E30338 ; } .swiper-slide…" at bounding box center [601, 444] width 605 height 671
click at [398, 421] on div "color : #93C11F ; } .product-card h2 strong { color : #E30338 ; } .swiper-slide…" at bounding box center [601, 444] width 605 height 671
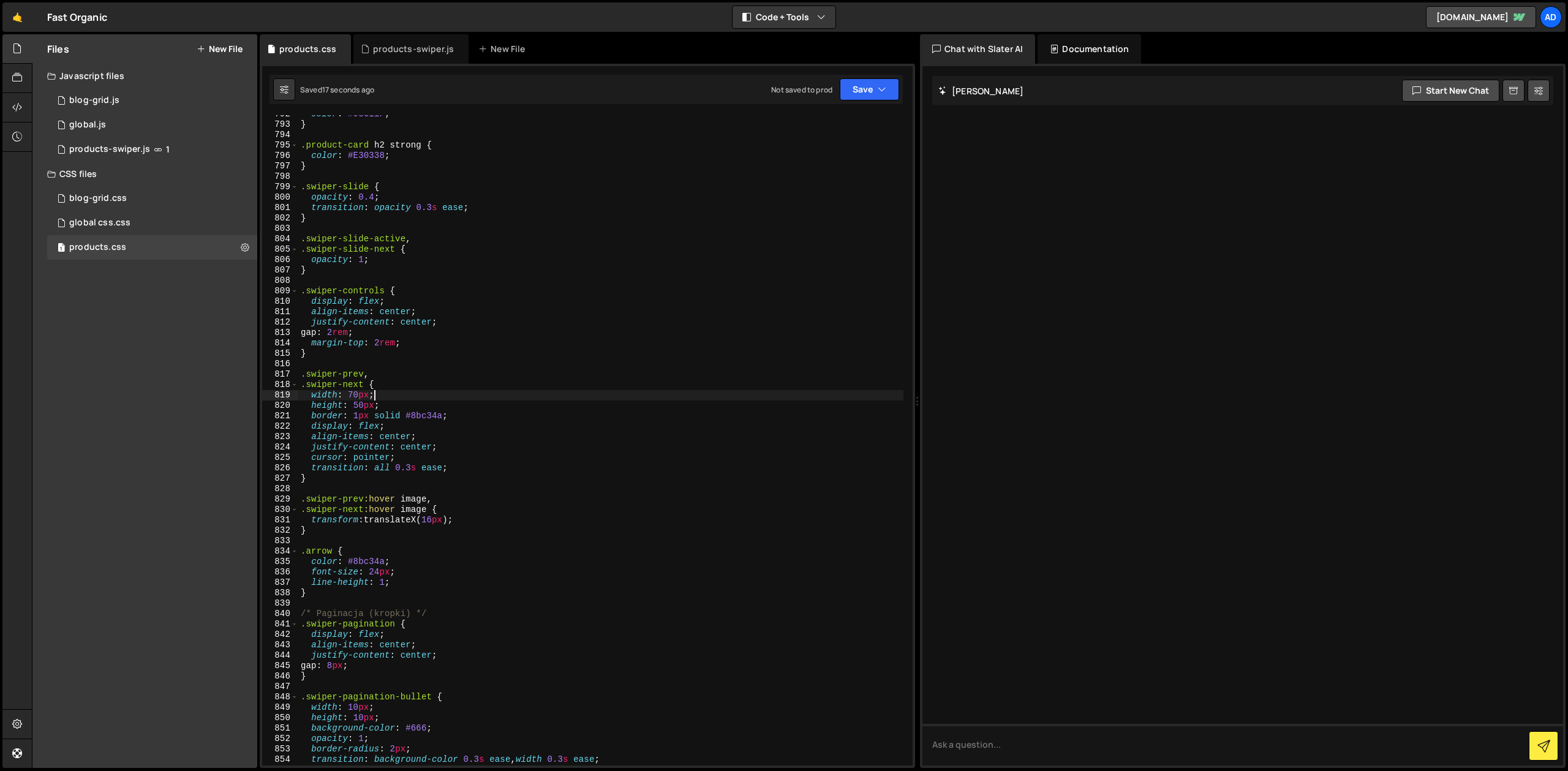
click at [377, 391] on div "color : #93C11F ; } .product-card h2 strong { color : #E30338 ; } .swiper-slide…" at bounding box center [601, 444] width 605 height 671
click at [465, 462] on div "color : #93C11F ; } .product-card h2 strong { color : #E30338 ; } .swiper-slide…" at bounding box center [601, 444] width 605 height 671
click at [465, 470] on div "color : #93C11F ; } .product-card h2 strong { color : #E30338 ; } .swiper-slide…" at bounding box center [601, 444] width 605 height 671
type textarea "}"
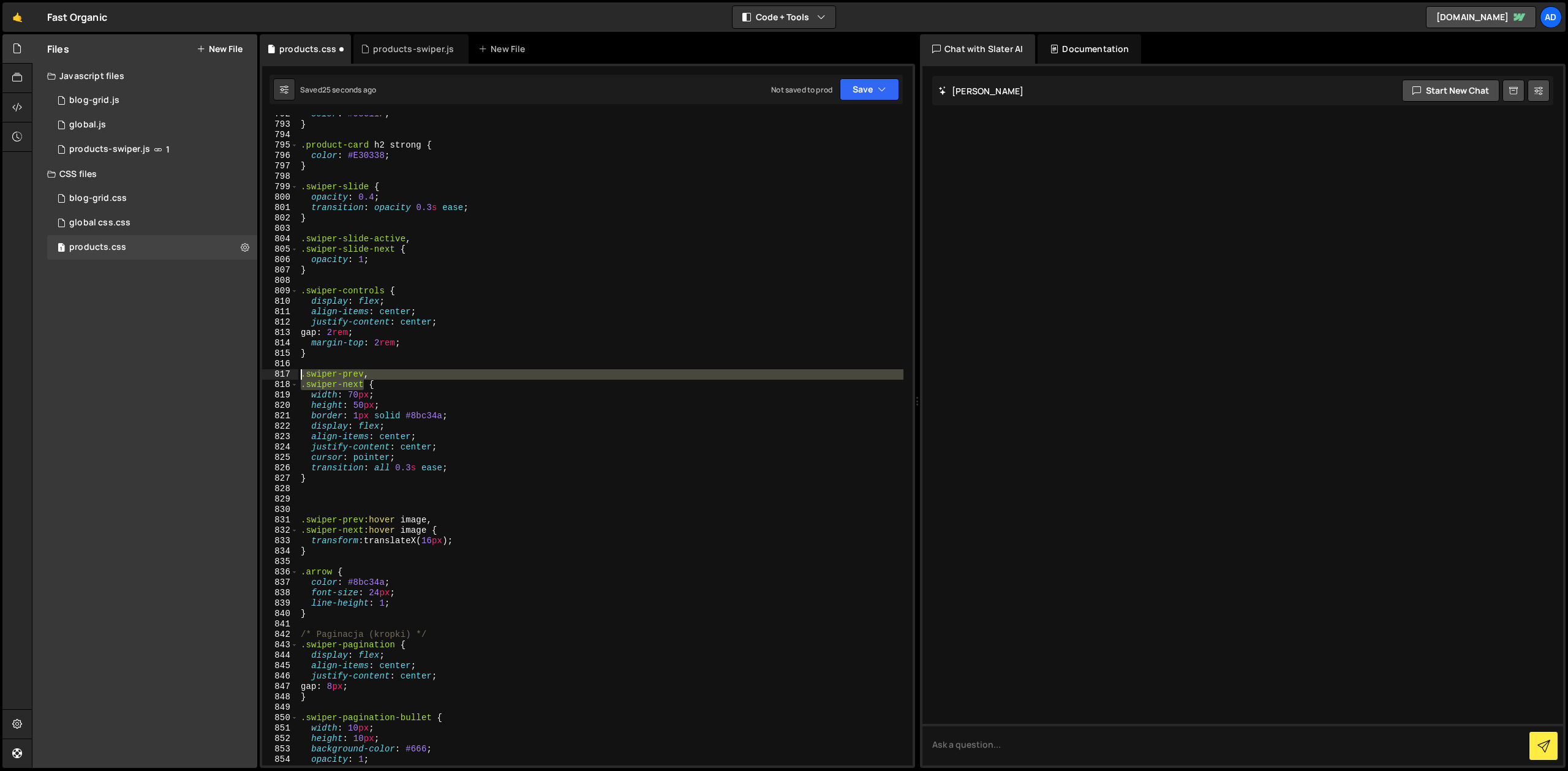
drag, startPoint x: 363, startPoint y: 385, endPoint x: 301, endPoint y: 373, distance: 63.2
click at [301, 373] on div "color : #93C11F ; } .product-card h2 strong { color : #E30338 ; } .swiper-slide…" at bounding box center [601, 444] width 605 height 671
type textarea ".swiper-prev, .swiper-next {"
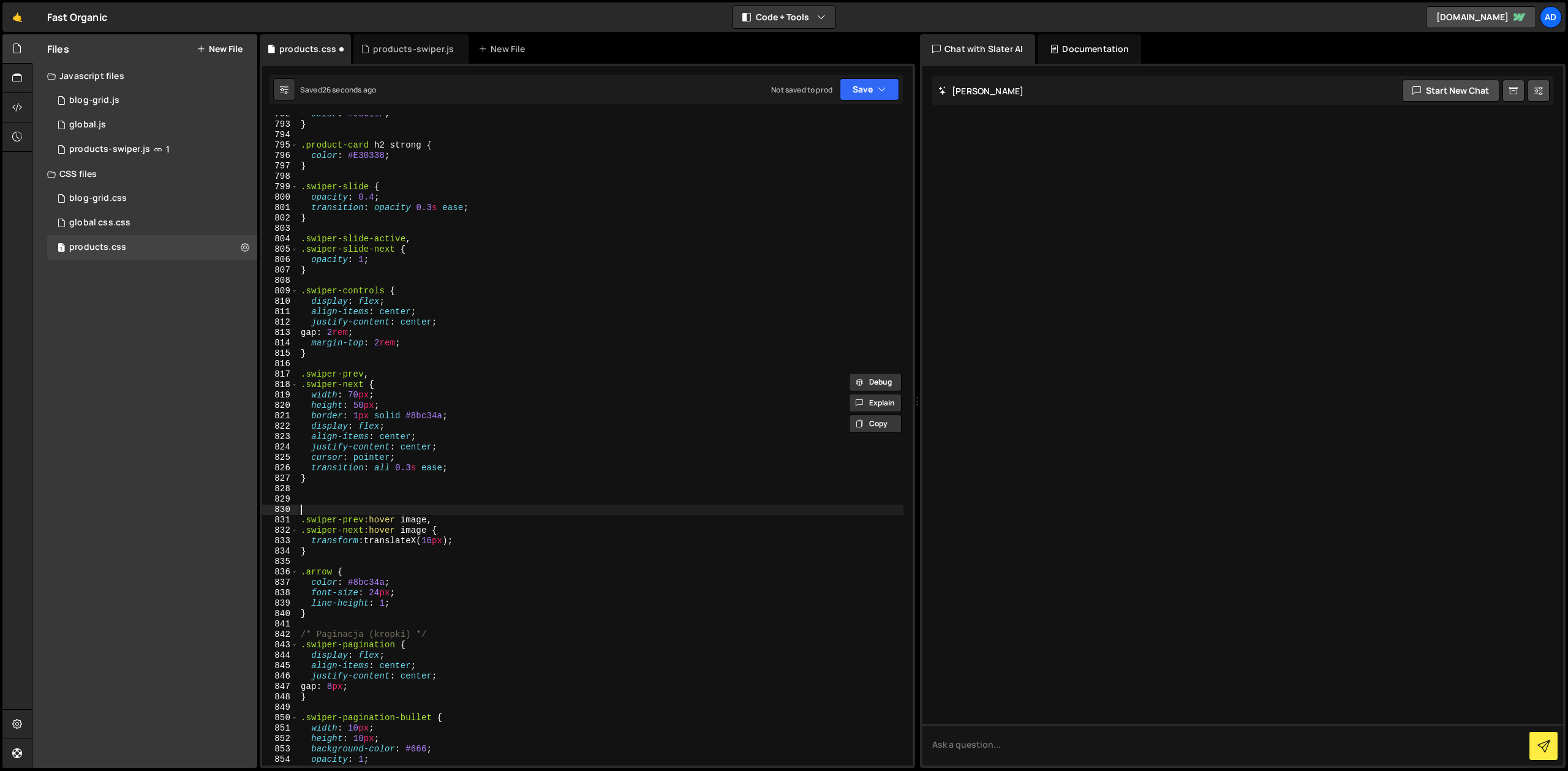
click at [315, 508] on div "color : #93C11F ; } .product-card h2 strong { color : #E30338 ; } .swiper-slide…" at bounding box center [601, 444] width 605 height 671
click at [316, 498] on div "color : #93C11F ; } .product-card h2 strong { color : #E30338 ; } .swiper-slide…" at bounding box center [601, 444] width 605 height 671
paste textarea ".swiper-next"
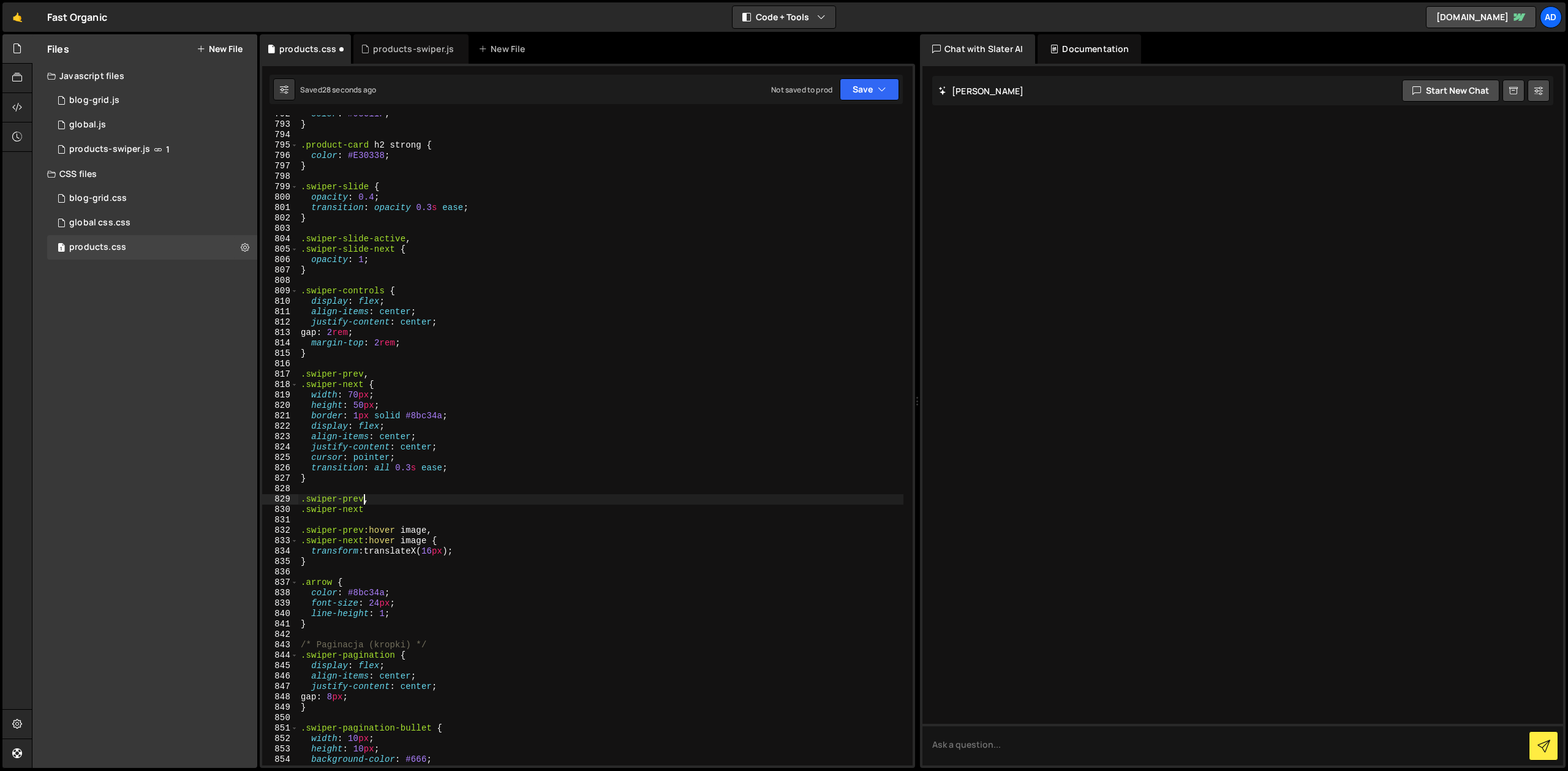
click at [363, 499] on div "color : #93C11F ; } .product-card h2 strong { color : #E30338 ; } .swiper-slide…" at bounding box center [601, 444] width 605 height 671
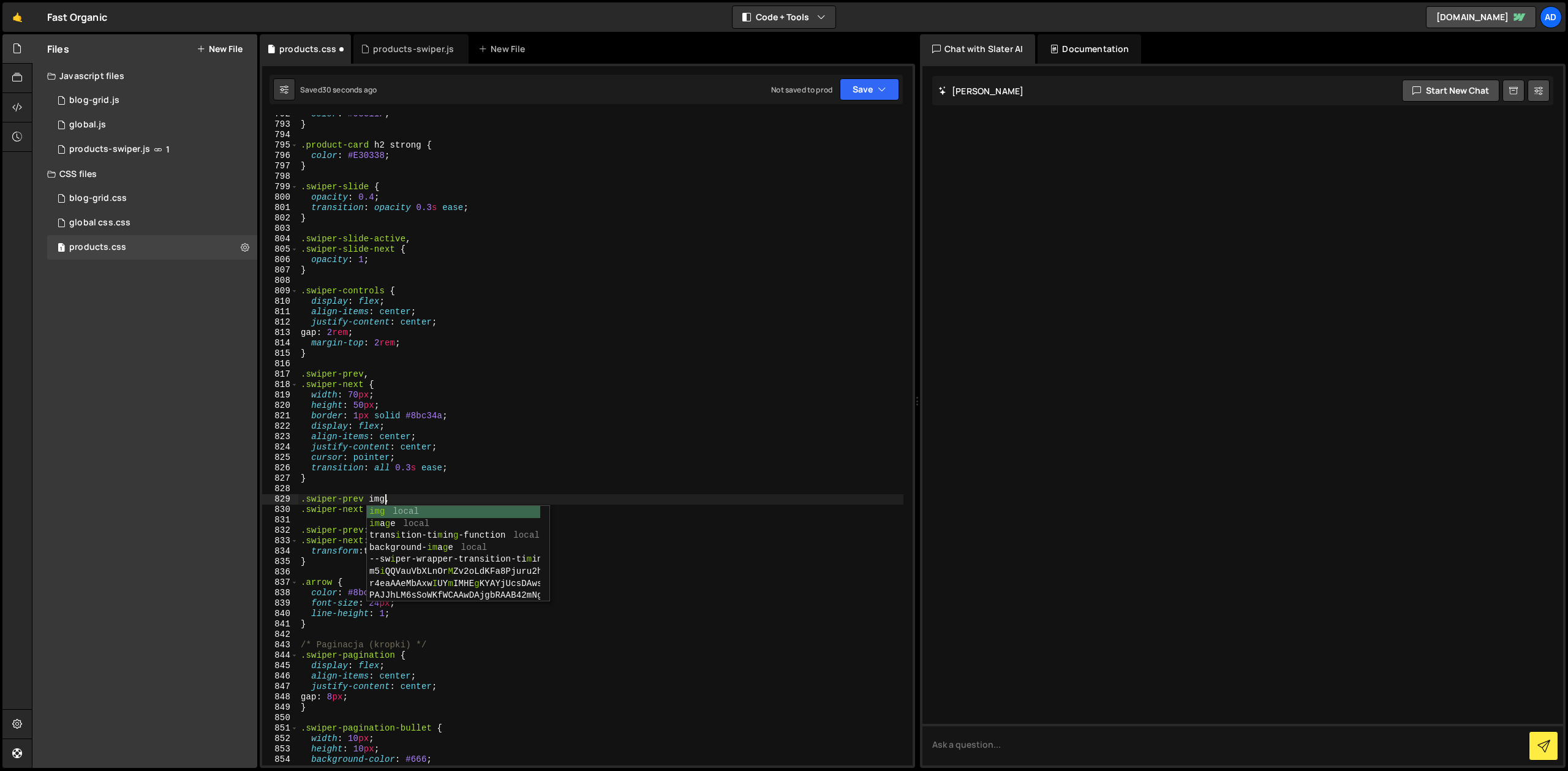
scroll to position [0, 5]
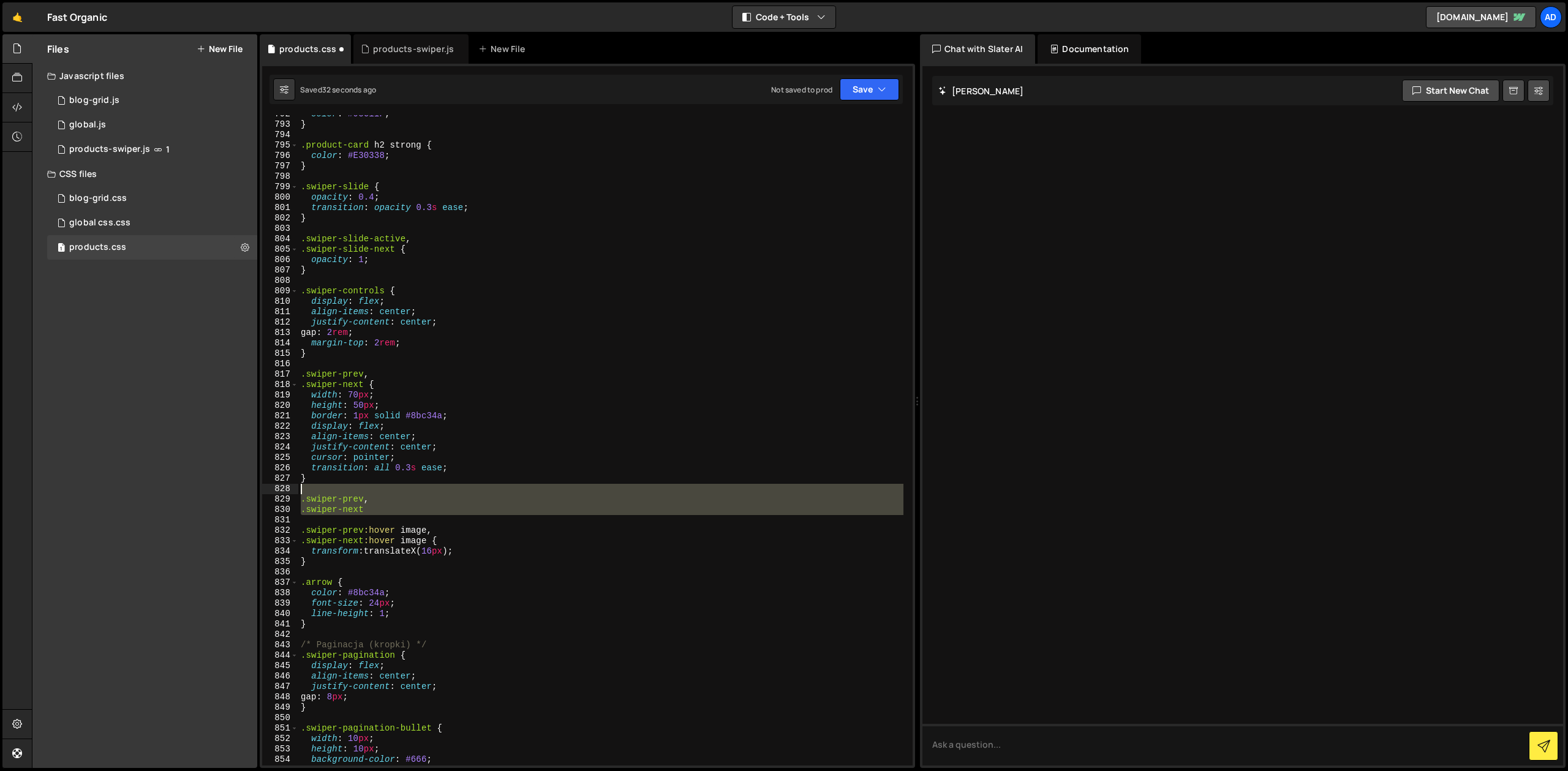
drag, startPoint x: 381, startPoint y: 516, endPoint x: 286, endPoint y: 492, distance: 98.0
click at [298, 492] on div "color : #93C11F ; } .product-card h2 strong { color : #E30338 ; } .swiper-slide…" at bounding box center [601, 440] width 605 height 650
type textarea ".swiper-prev,"
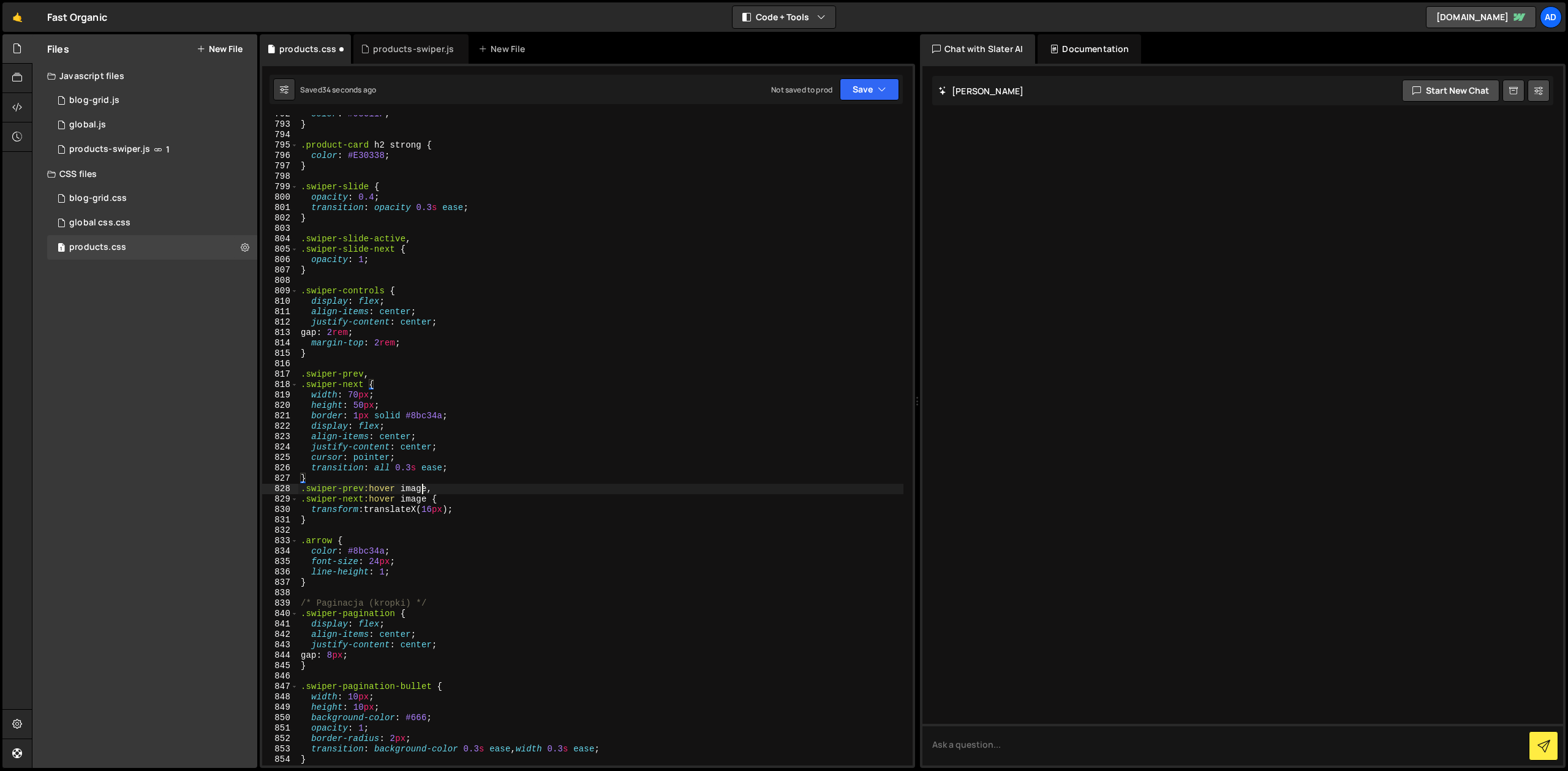
click at [423, 491] on div "color : #93C11F ; } .product-card h2 strong { color : #E30338 ; } .swiper-slide…" at bounding box center [601, 444] width 605 height 671
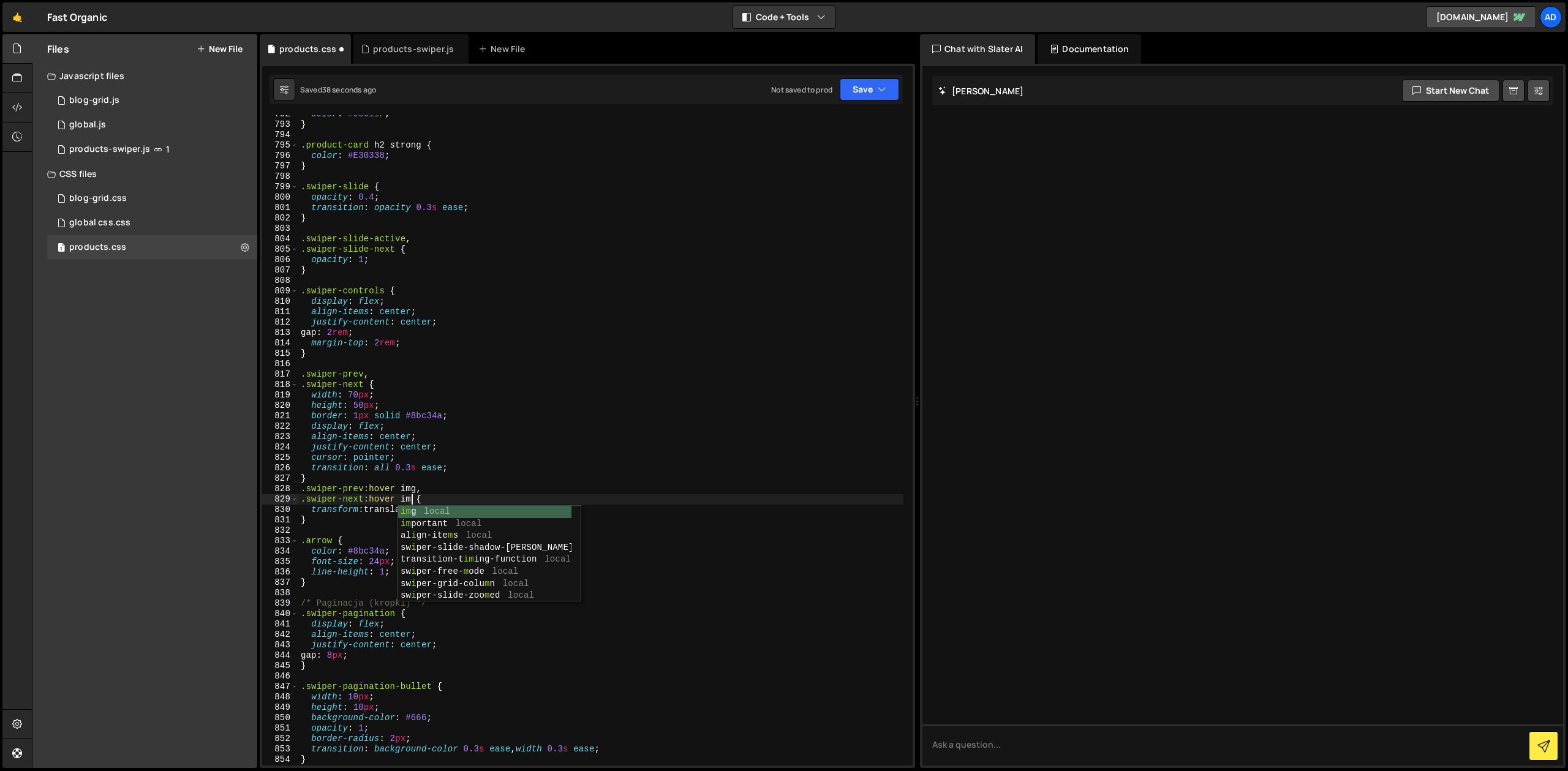
scroll to position [0, 8]
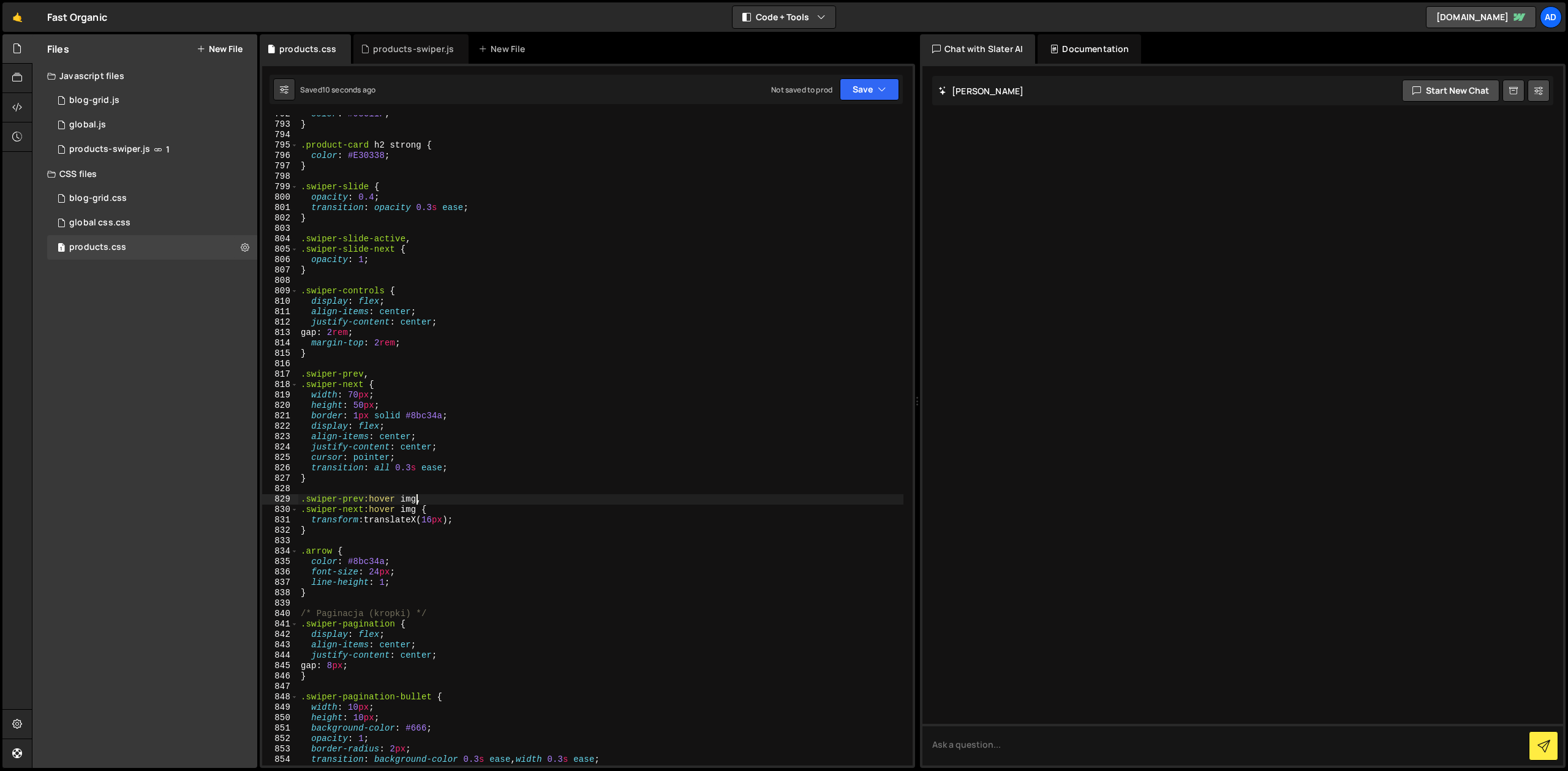
click at [423, 519] on div "color : #93C11F ; } .product-card h2 strong { color : #E30338 ; } .swiper-slide…" at bounding box center [601, 444] width 605 height 671
click at [426, 519] on div "color : #93C11F ; } .product-card h2 strong { color : #E30338 ; } .swiper-slide…" at bounding box center [601, 444] width 605 height 671
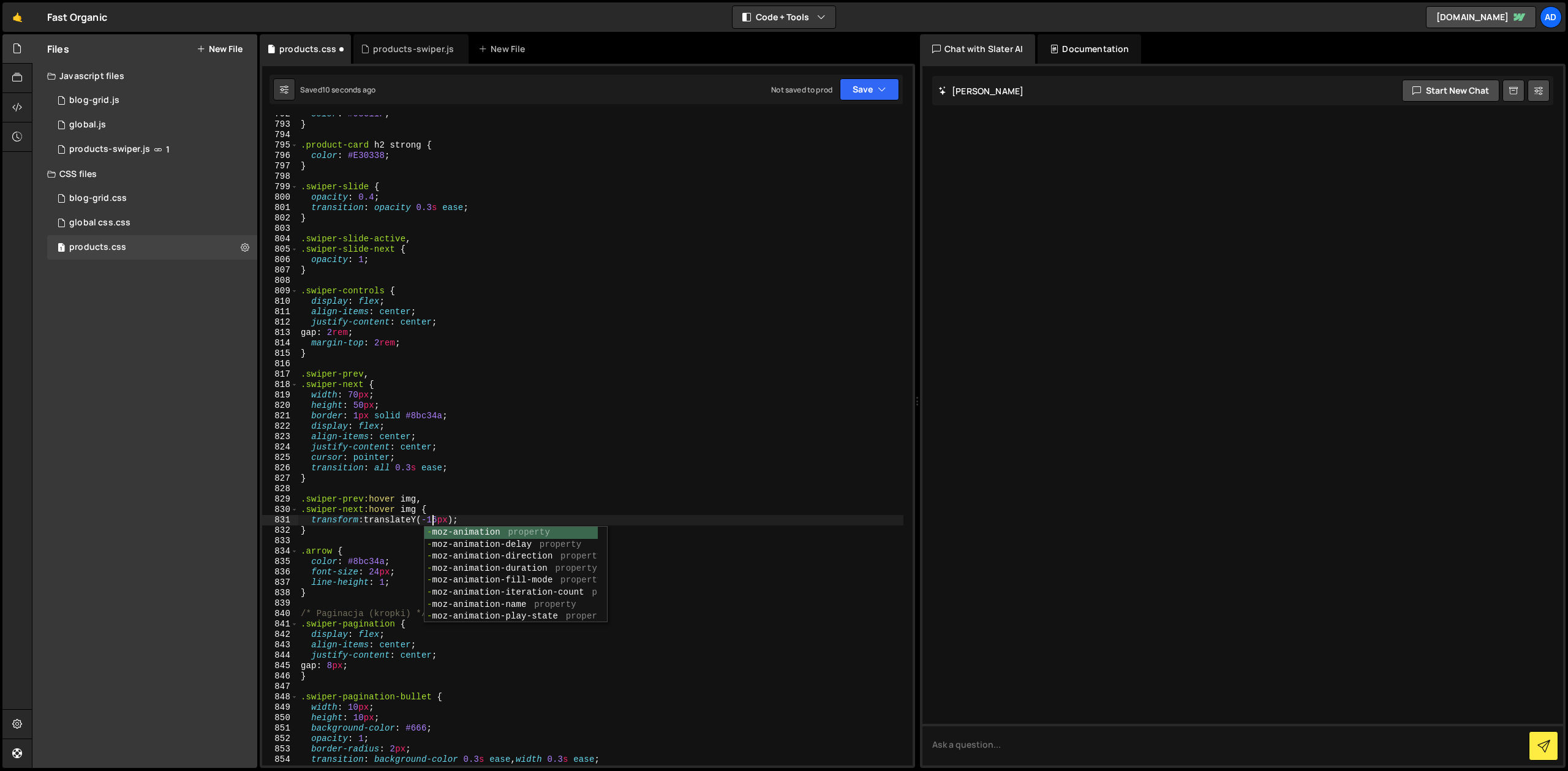
click at [467, 426] on div "color : #93C11F ; } .product-card h2 strong { color : #E30338 ; } .swiper-slide…" at bounding box center [601, 444] width 605 height 671
type textarea "display: flex;"
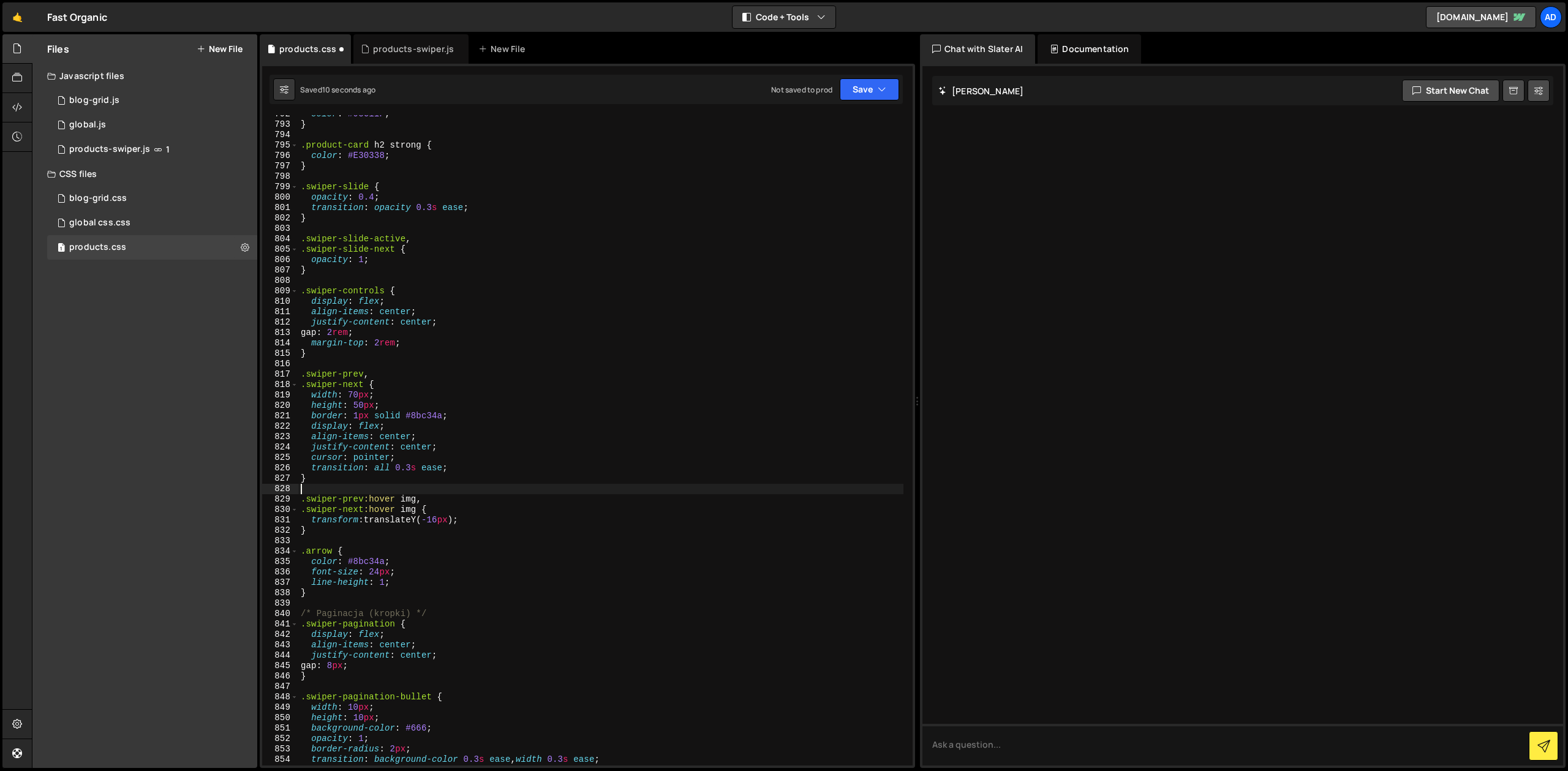
click at [421, 485] on div "color : #93C11F ; } .product-card h2 strong { color : #E30338 ; } .swiper-slide…" at bounding box center [601, 444] width 605 height 671
click at [349, 496] on div "color : #93C11F ; } .product-card h2 strong { color : #E30338 ; } .swiper-slide…" at bounding box center [601, 444] width 605 height 671
click at [428, 475] on div "color : #93C11F ; } .product-card h2 strong { color : #E30338 ; } .swiper-slide…" at bounding box center [601, 444] width 605 height 671
type textarea "}"
click at [461, 470] on div "color : #93C11F ; } .product-card h2 strong { color : #E30338 ; } .swiper-slide…" at bounding box center [601, 444] width 605 height 671
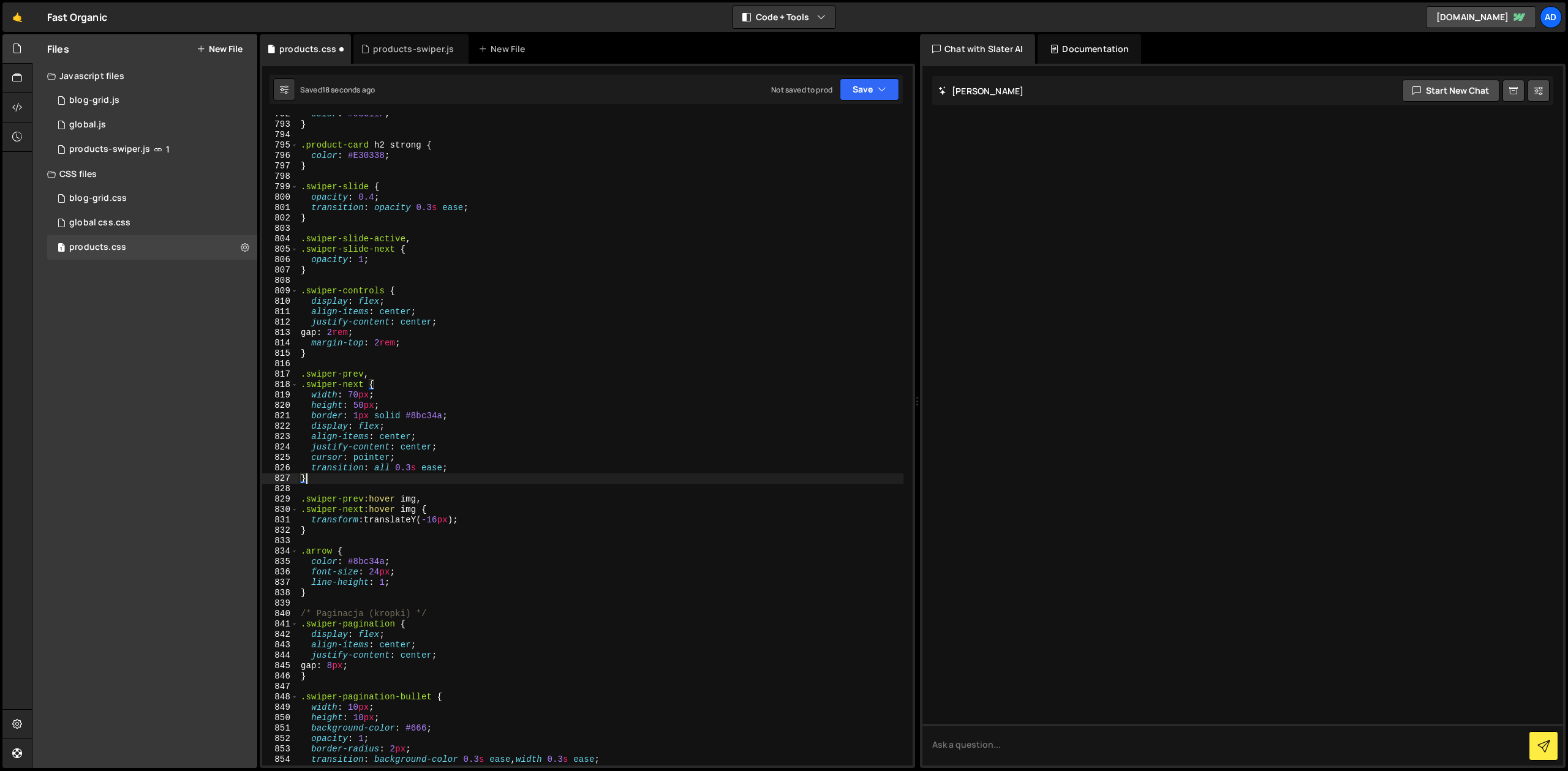
type textarea "transition: all 0.3s ease;"
type textarea "}"
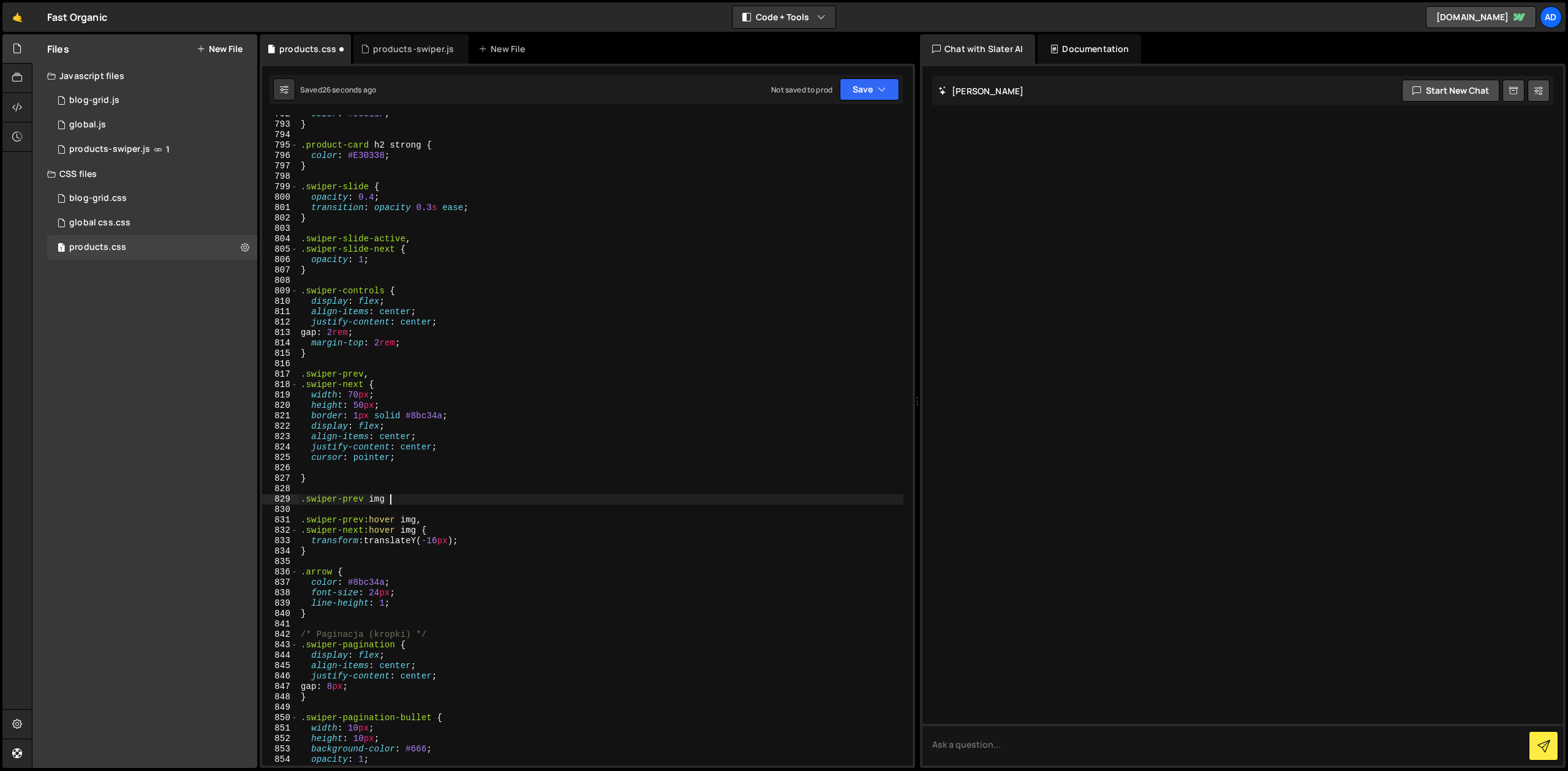
scroll to position [0, 6]
type textarea ".swiper-prev img {}"
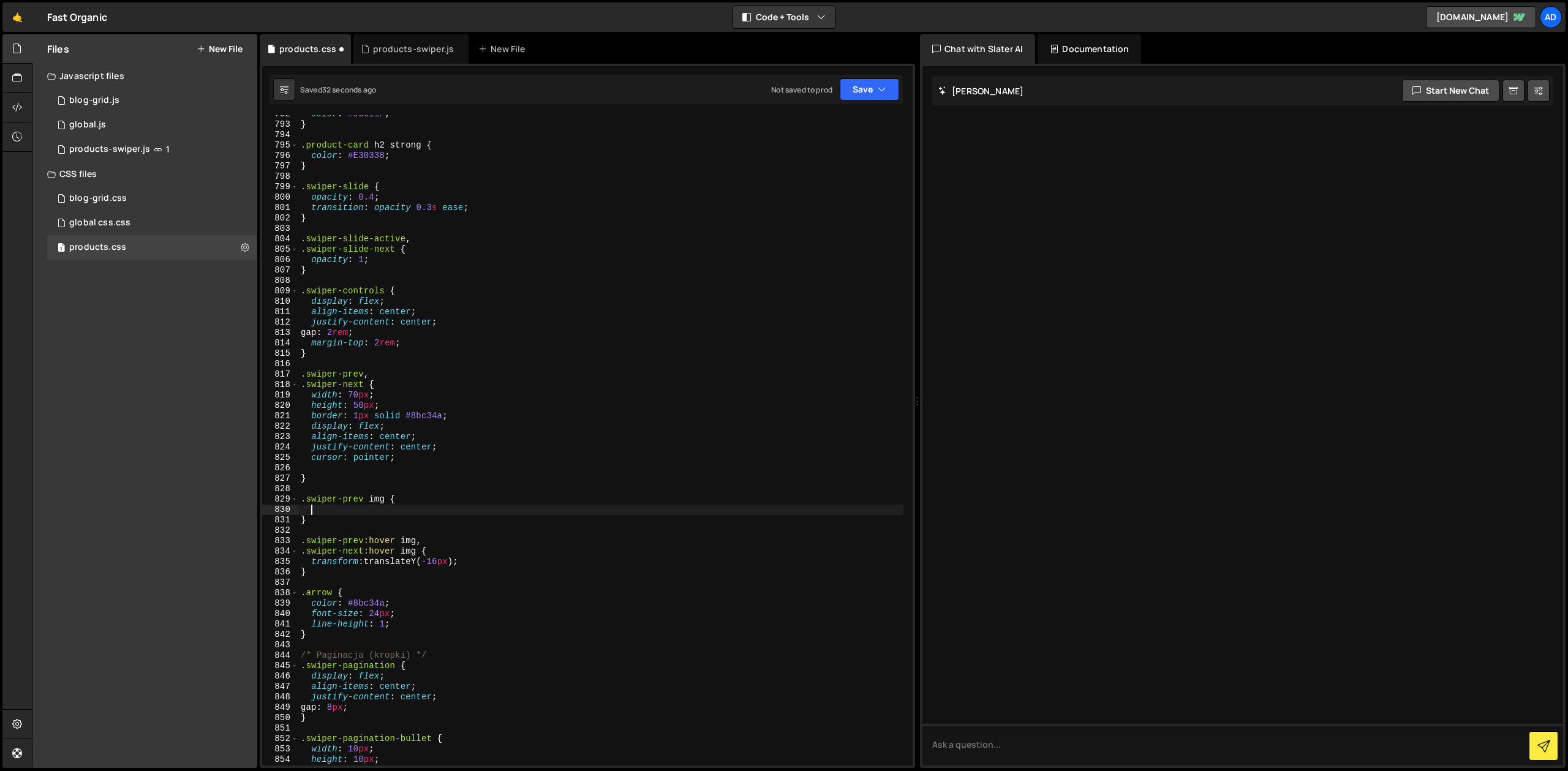
paste textarea "transition: all 0.3s ease;"
click at [398, 478] on div "color : #93C11F ; } .product-card h2 strong { color : #E30338 ; } .swiper-slide…" at bounding box center [601, 444] width 605 height 671
click at [403, 441] on div "color : #93C11F ; } .product-card h2 strong { color : #E30338 ; } .swiper-slide…" at bounding box center [601, 444] width 605 height 671
click at [341, 515] on div "color : #93C11F ; } .product-card h2 strong { color : #E30338 ; } .swiper-slide…" at bounding box center [601, 444] width 605 height 671
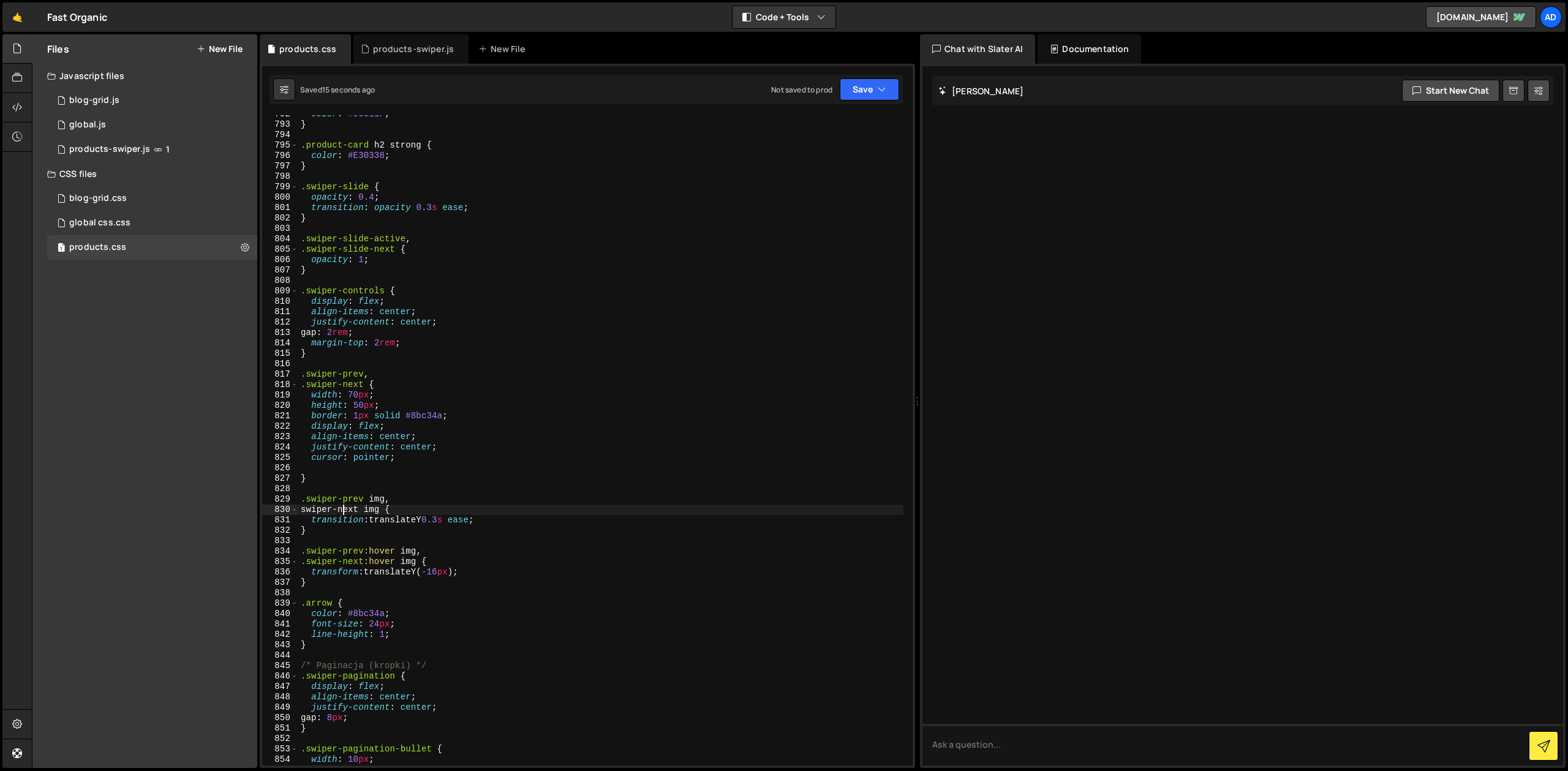
click at [303, 511] on div "color : #93C11F ; } .product-card h2 strong { color : #E30338 ; } .swiper-slide…" at bounding box center [601, 444] width 605 height 671
drag, startPoint x: 500, startPoint y: 520, endPoint x: 309, endPoint y: 524, distance: 191.0
click at [309, 524] on div "color : #93C11F ; } .product-card h2 strong { color : #E30338 ; } .swiper-slide…" at bounding box center [601, 444] width 605 height 671
click at [419, 461] on div "color : #93C11F ; } .product-card h2 strong { color : #E30338 ; } .swiper-slide…" at bounding box center [601, 444] width 605 height 671
type textarea "cursor: pointer;"
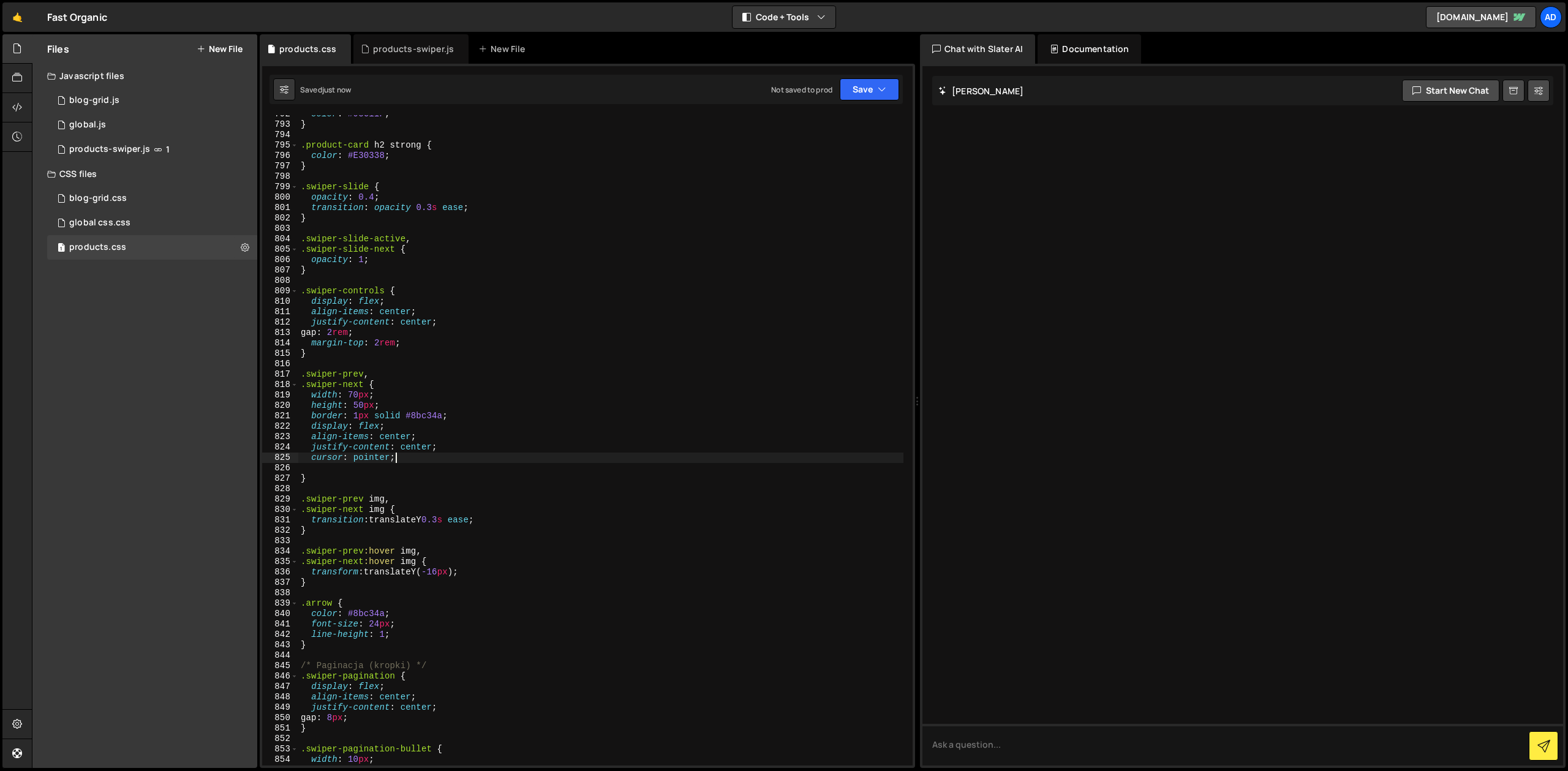
click at [420, 468] on div "color : #93C11F ; } .product-card h2 strong { color : #E30338 ; } .swiper-slide…" at bounding box center [601, 444] width 605 height 671
paste textarea "transition: translateY 0.3s ease;"
click at [403, 473] on div "color : #93C11F ; } .product-card h2 strong { color : #E30338 ; } .swiper-slide…" at bounding box center [601, 444] width 605 height 671
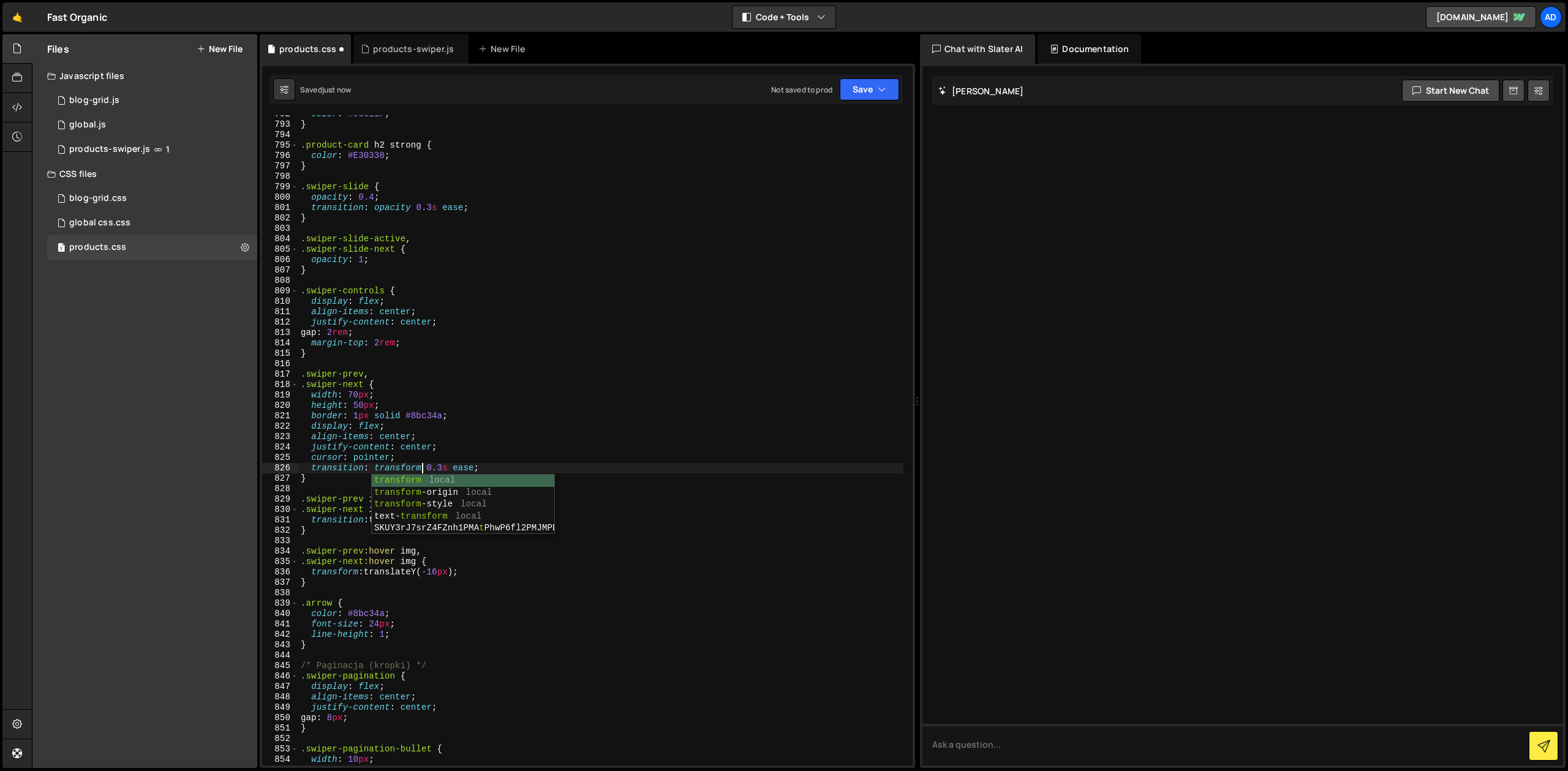
click at [404, 444] on div "color : #93C11F ; } .product-card h2 strong { color : #E30338 ; } .swiper-slide…" at bounding box center [601, 444] width 605 height 671
click at [391, 516] on div "color : #93C11F ; } .product-card h2 strong { color : #E30338 ; } .swiper-slide…" at bounding box center [601, 444] width 605 height 671
click at [355, 394] on div "color : #93C11F ; } .product-card h2 strong { color : #E30338 ; } .swiper-slide…" at bounding box center [601, 444] width 605 height 671
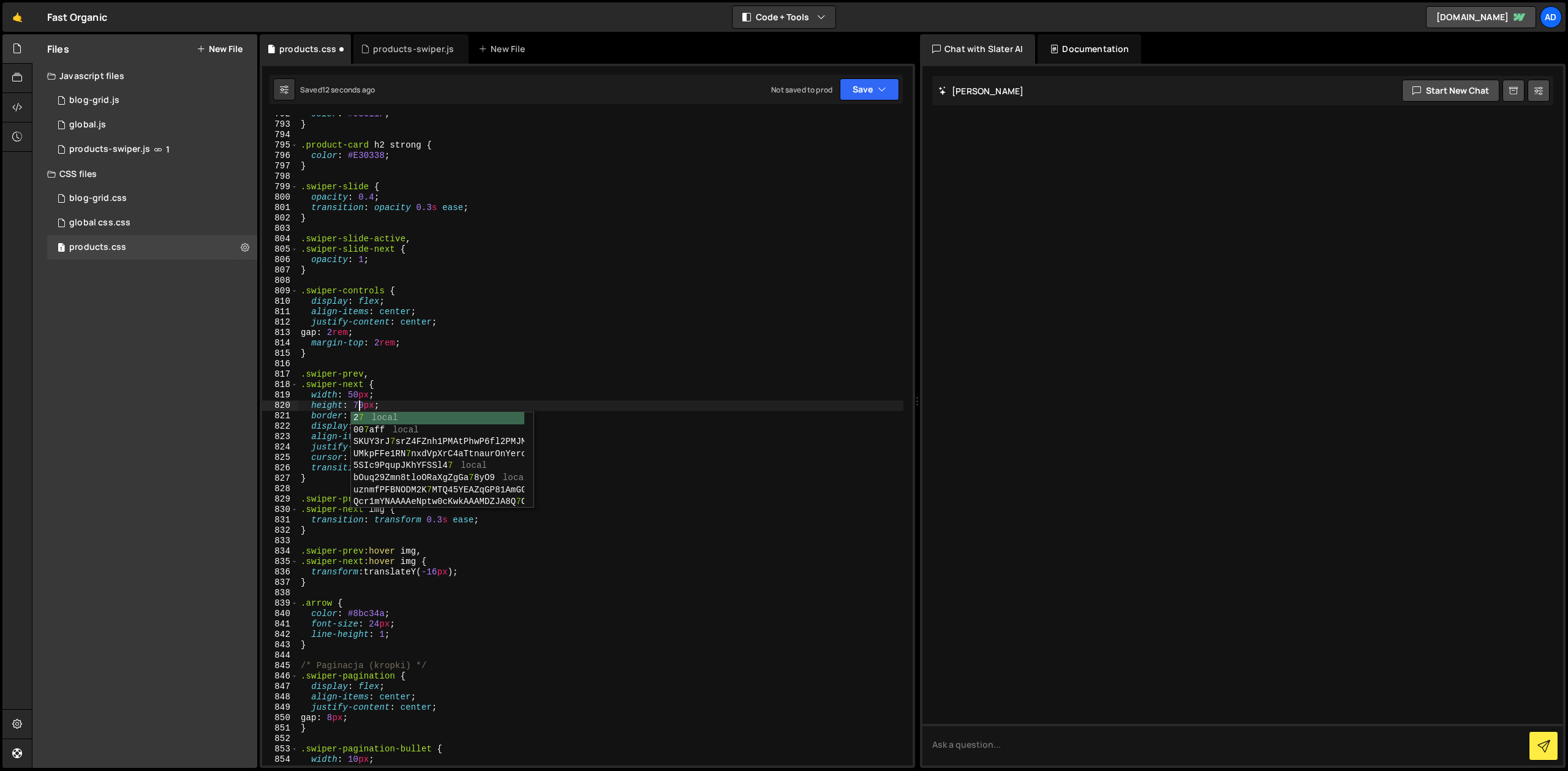
scroll to position [0, 4]
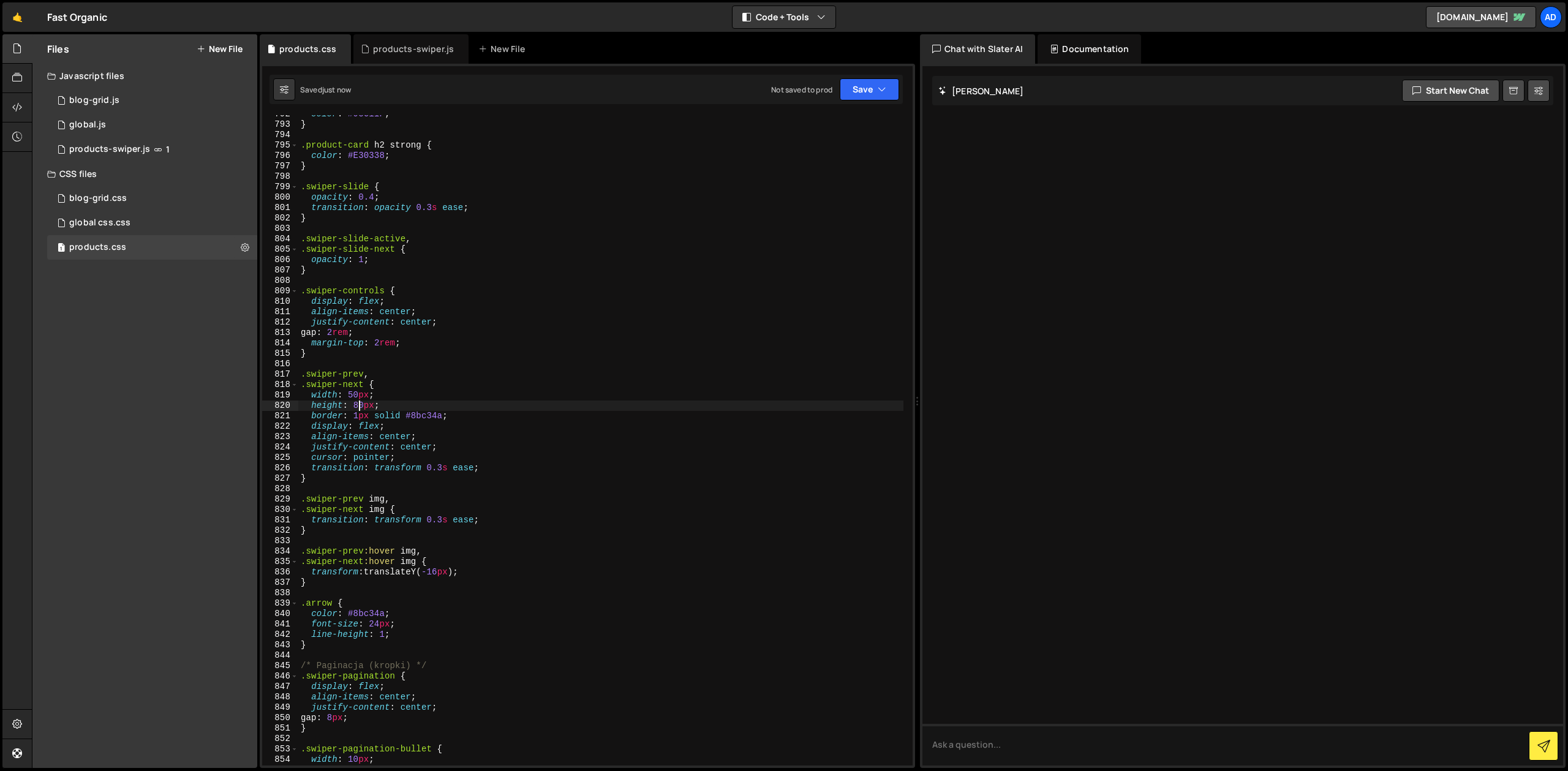
type textarea "height: 80px;"
click at [410, 47] on div "products-swiper.js" at bounding box center [413, 49] width 81 height 12
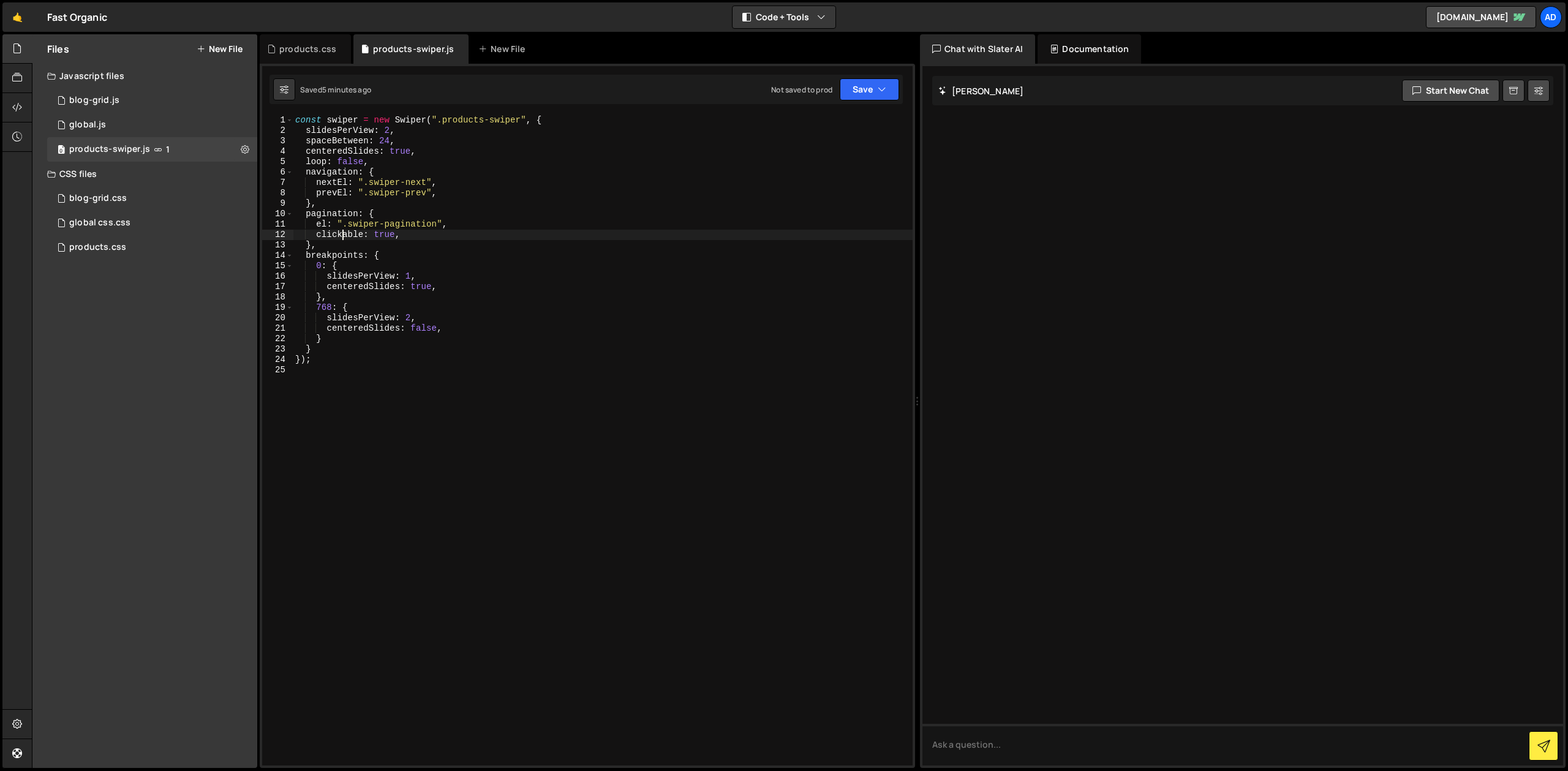
click at [344, 230] on div "const swiper = new Swiper ( ".products-swiper" , { slidesPerView : 2 , spaceBet…" at bounding box center [602, 450] width 619 height 671
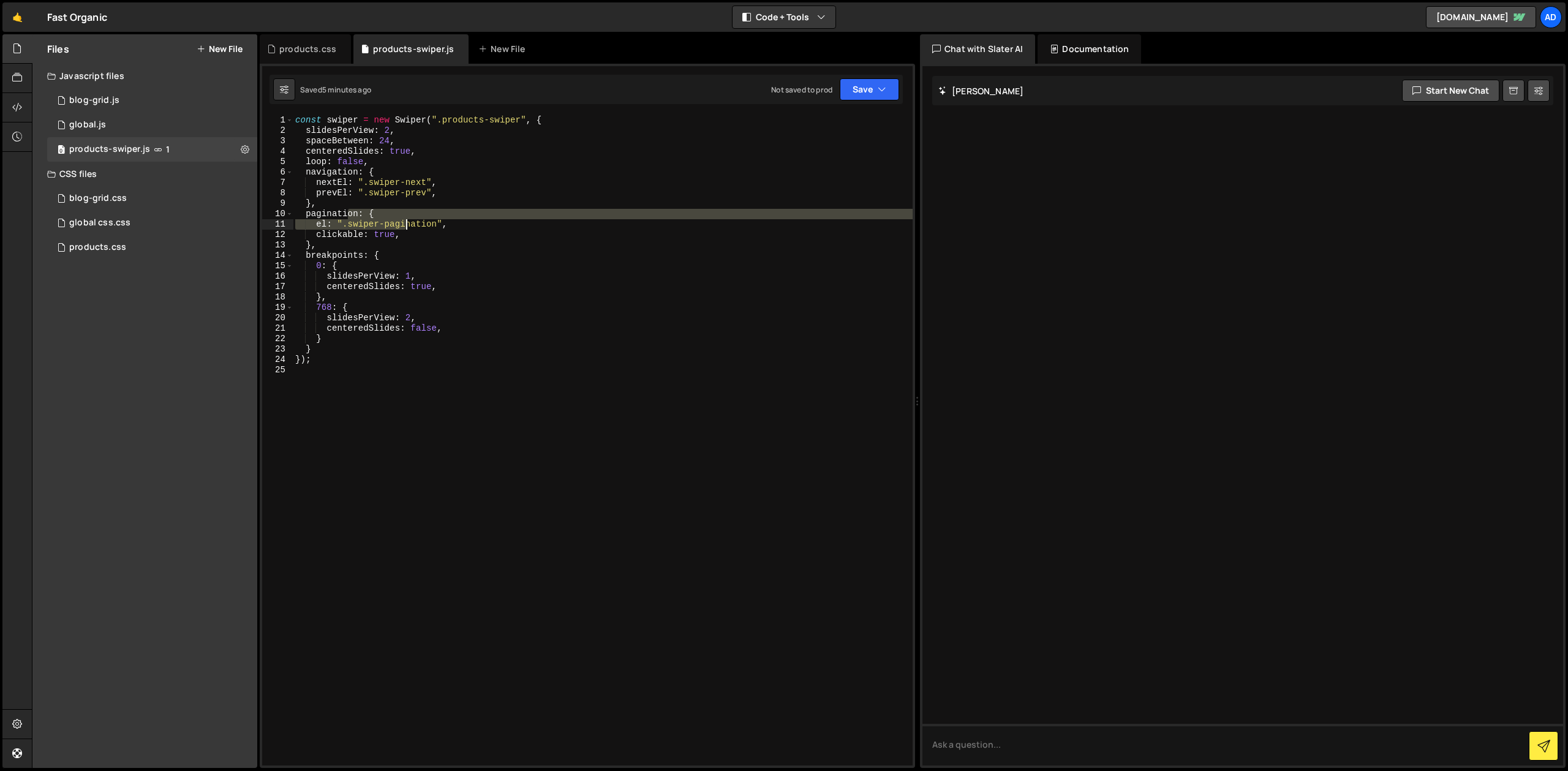
drag, startPoint x: 349, startPoint y: 218, endPoint x: 453, endPoint y: 227, distance: 104.4
click at [452, 227] on div "const swiper = new Swiper ( ".products-swiper" , { slidesPerView : 2 , spaceBet…" at bounding box center [602, 450] width 619 height 671
click at [453, 227] on div "const swiper = new Swiper ( ".products-swiper" , { slidesPerView : 2 , spaceBet…" at bounding box center [602, 440] width 619 height 650
type textarea "el: ".swiper-pagination","
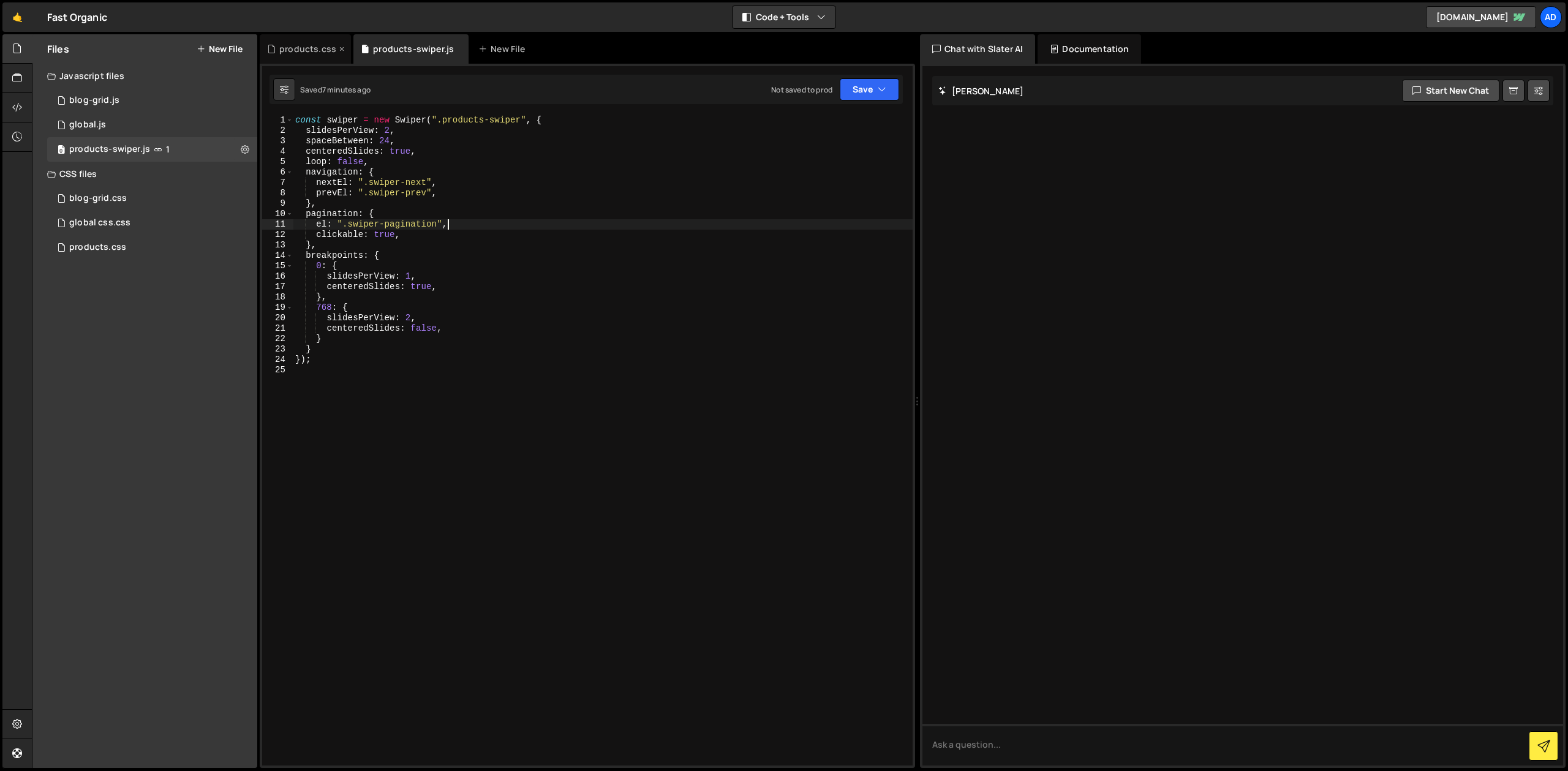
click at [306, 43] on div "products.css" at bounding box center [305, 49] width 91 height 30
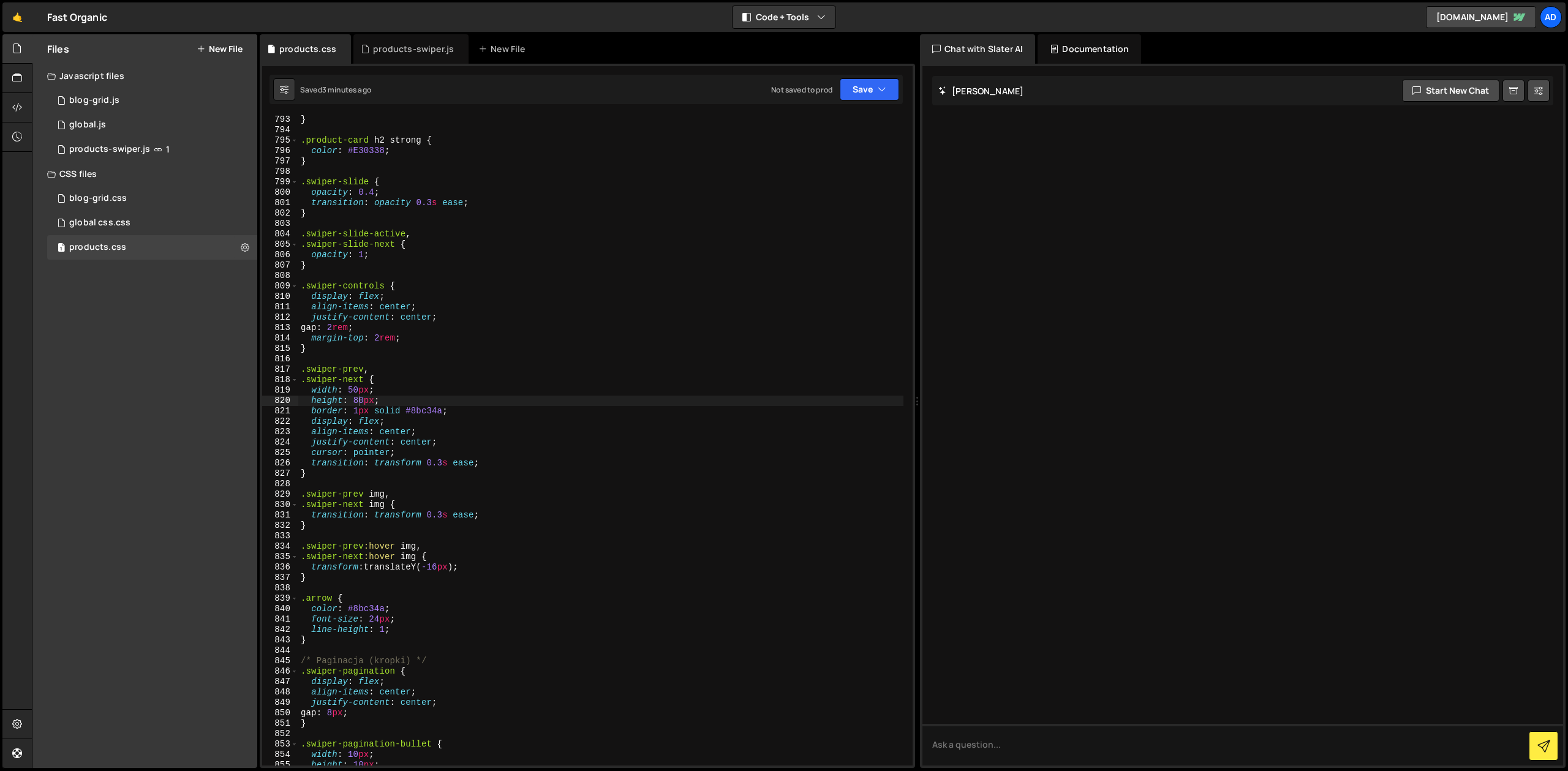
scroll to position [8584, 0]
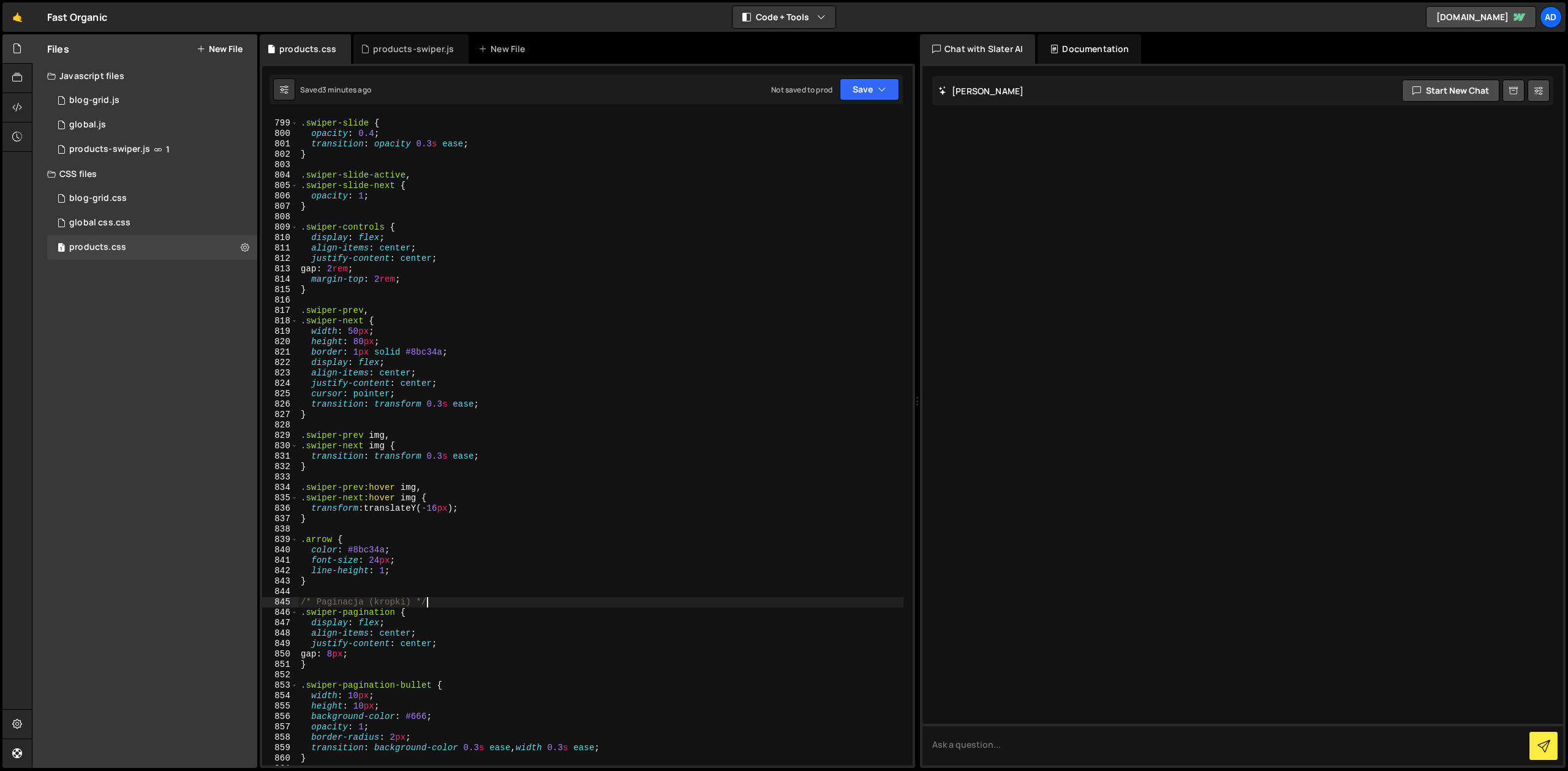
type textarea "/* Paginacja (kropki) */"
click at [450, 604] on div ".swiper-slide { opacity : 0.4 ; transition : opacity 0.3 s ease ; } .swiper-sli…" at bounding box center [601, 443] width 605 height 671
type textarea "gap: 8px;"
click at [456, 453] on div ".swiper-slide { opacity : 0.4 ; transition : opacity 0.3 s ease ; } .swiper-sli…" at bounding box center [601, 443] width 605 height 671
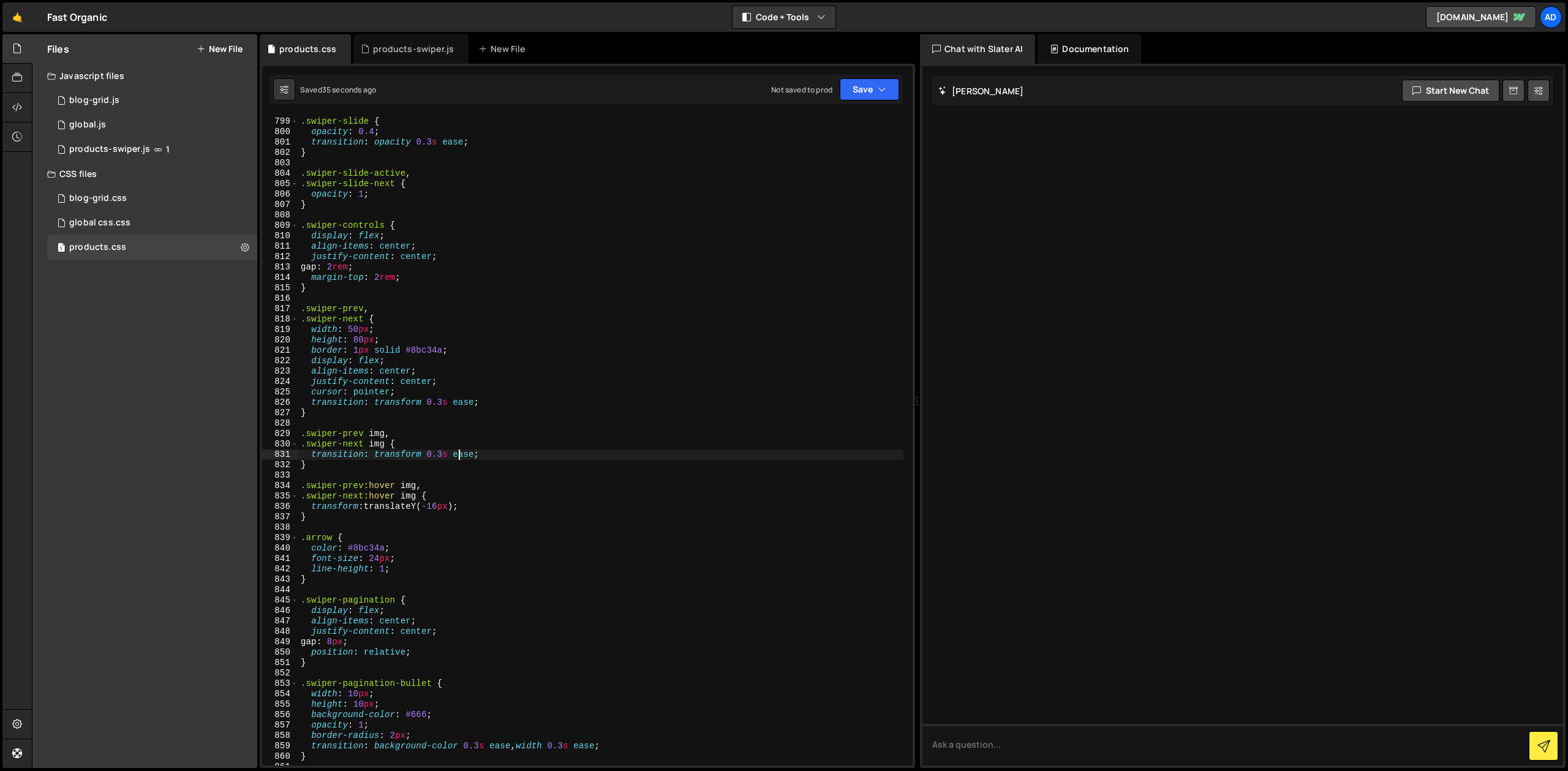
scroll to position [8715, 0]
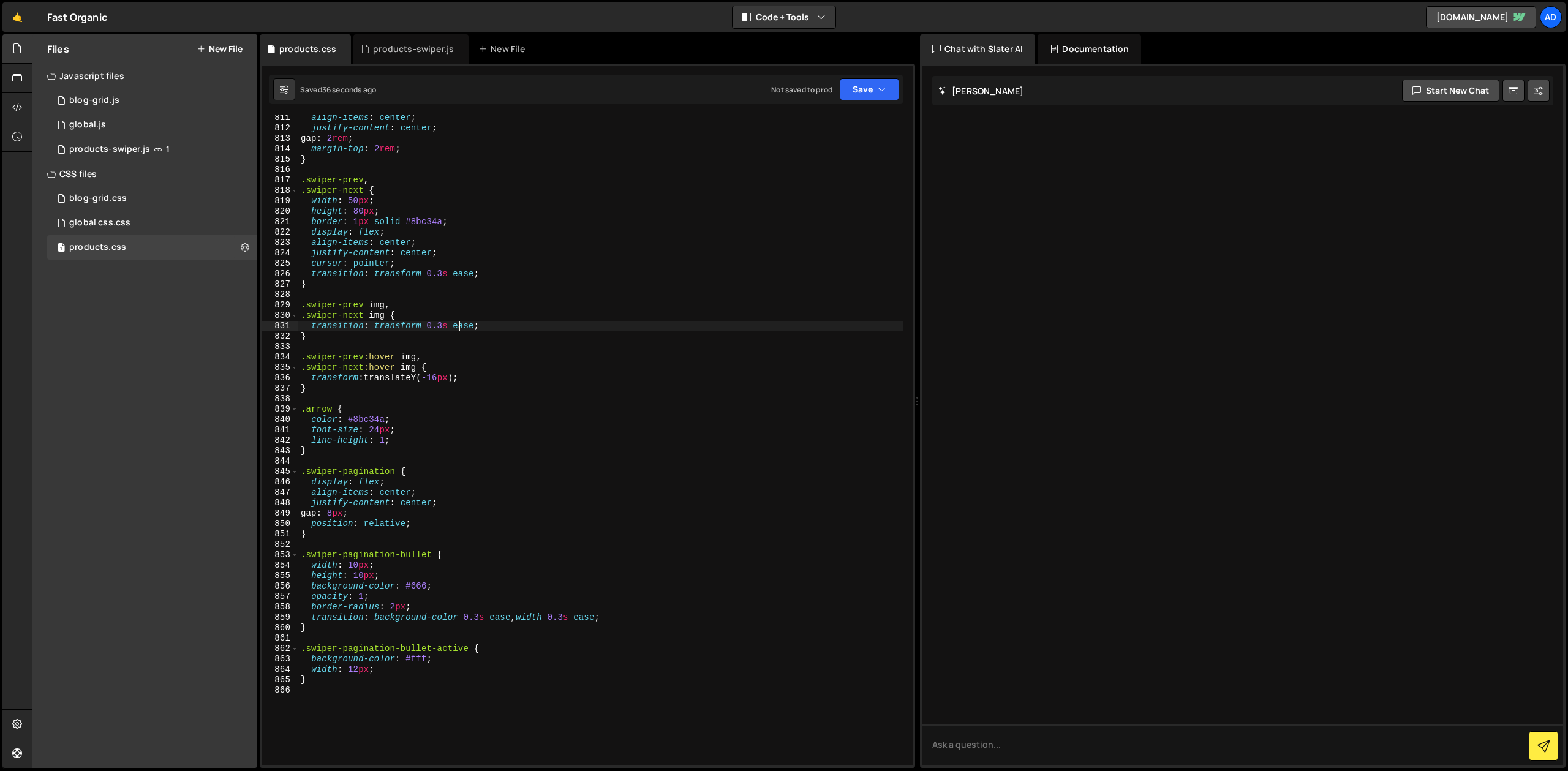
click at [360, 511] on div "align-items : center ; justify-content : center ; gap : 2 rem ; margin-top : 2 …" at bounding box center [601, 448] width 605 height 671
click at [384, 671] on div "align-items : center ; justify-content : center ; gap : 2 rem ; margin-top : 2 …" at bounding box center [601, 448] width 605 height 671
click at [359, 668] on div "align-items : center ; justify-content : center ; gap : 2 rem ; margin-top : 2 …" at bounding box center [601, 448] width 605 height 671
type textarea "width: 10px;"
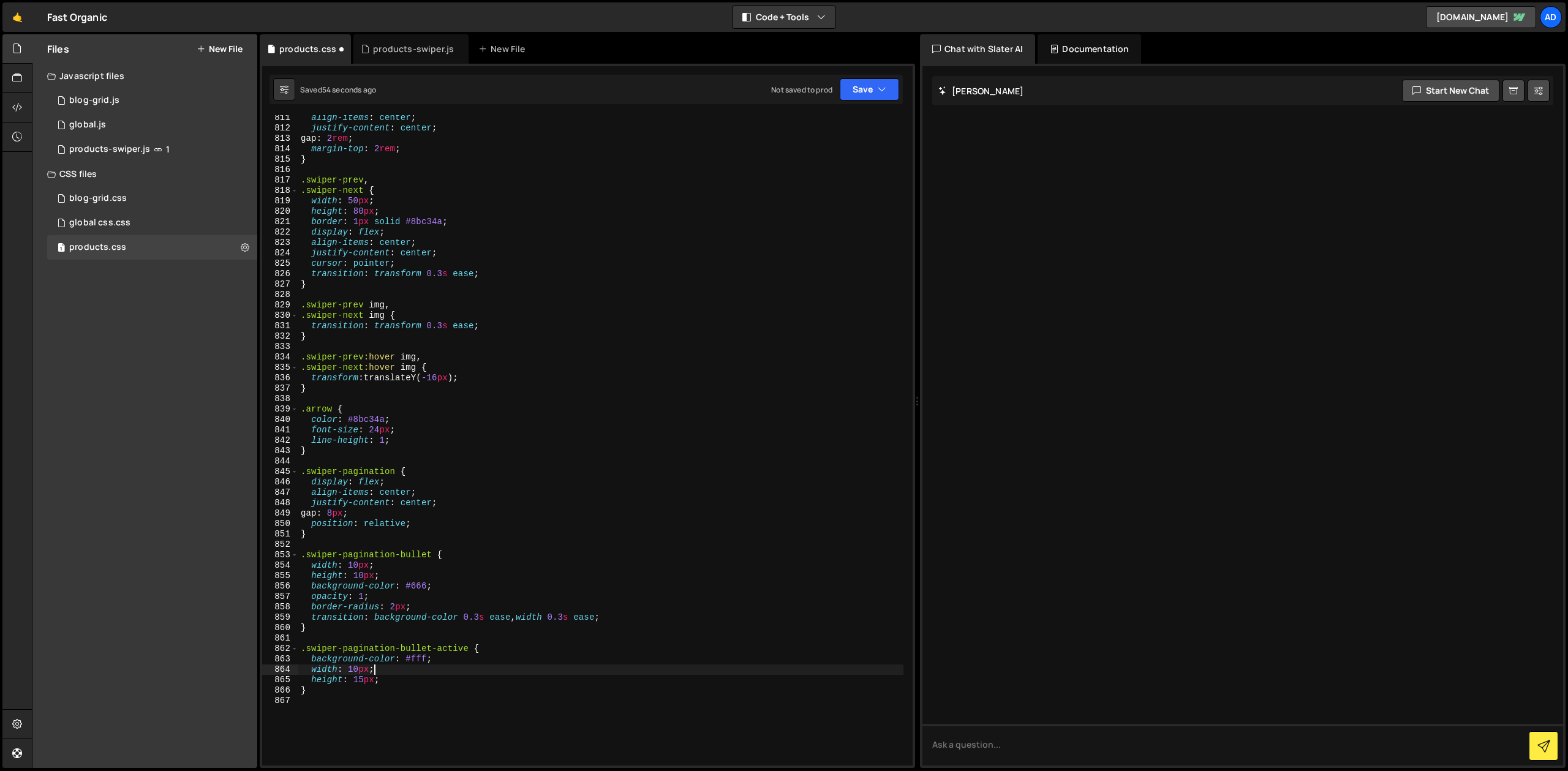
type textarea ".swiper-pagination-bullet-active {"
type textarea "border-radius: 2px;"
type textarea "opacity: 1;"
click at [370, 594] on div "align-items : center ; justify-content : center ; gap : 2 rem ; margin-top : 2 …" at bounding box center [601, 448] width 605 height 671
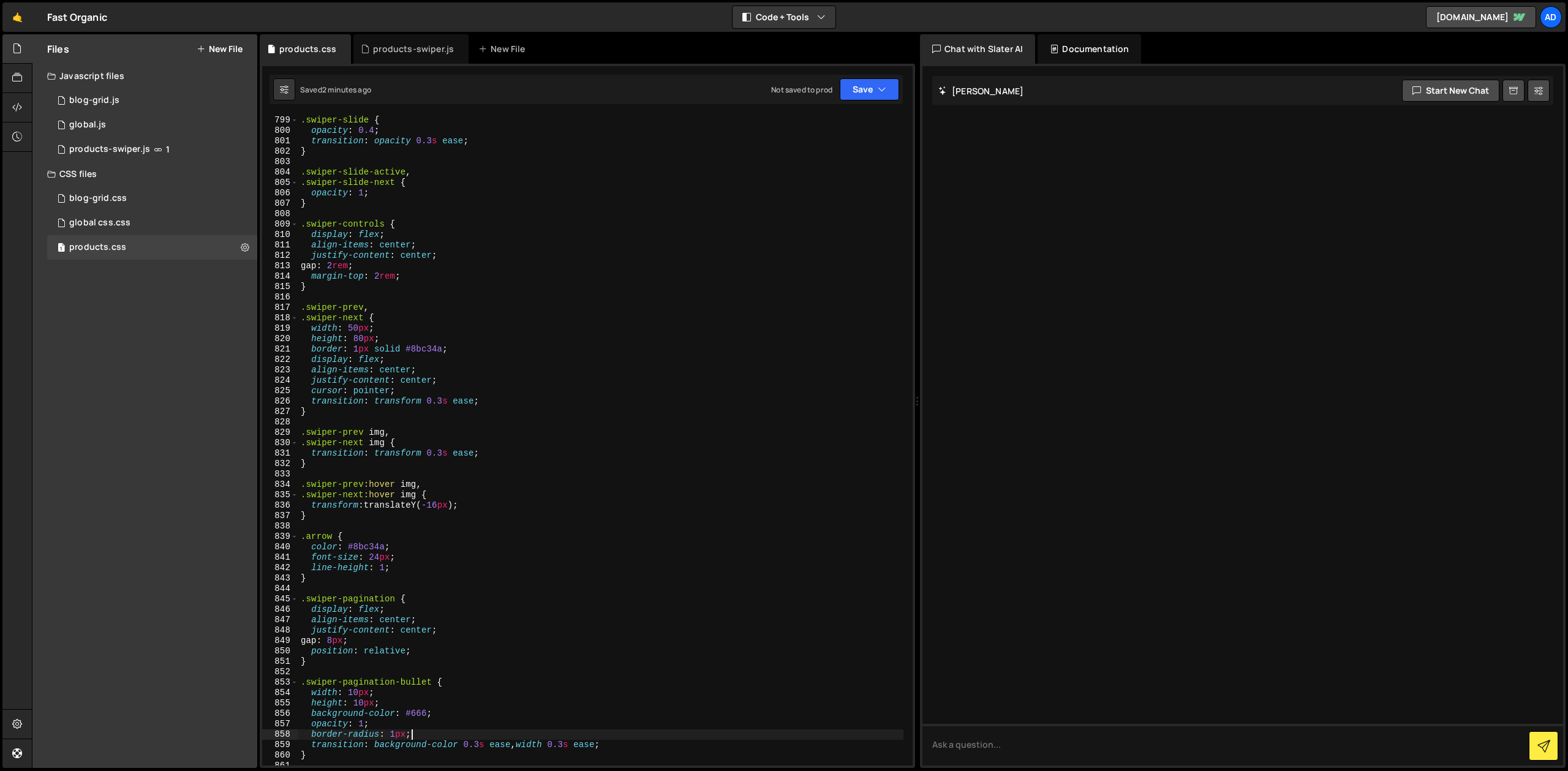
scroll to position [8497, 0]
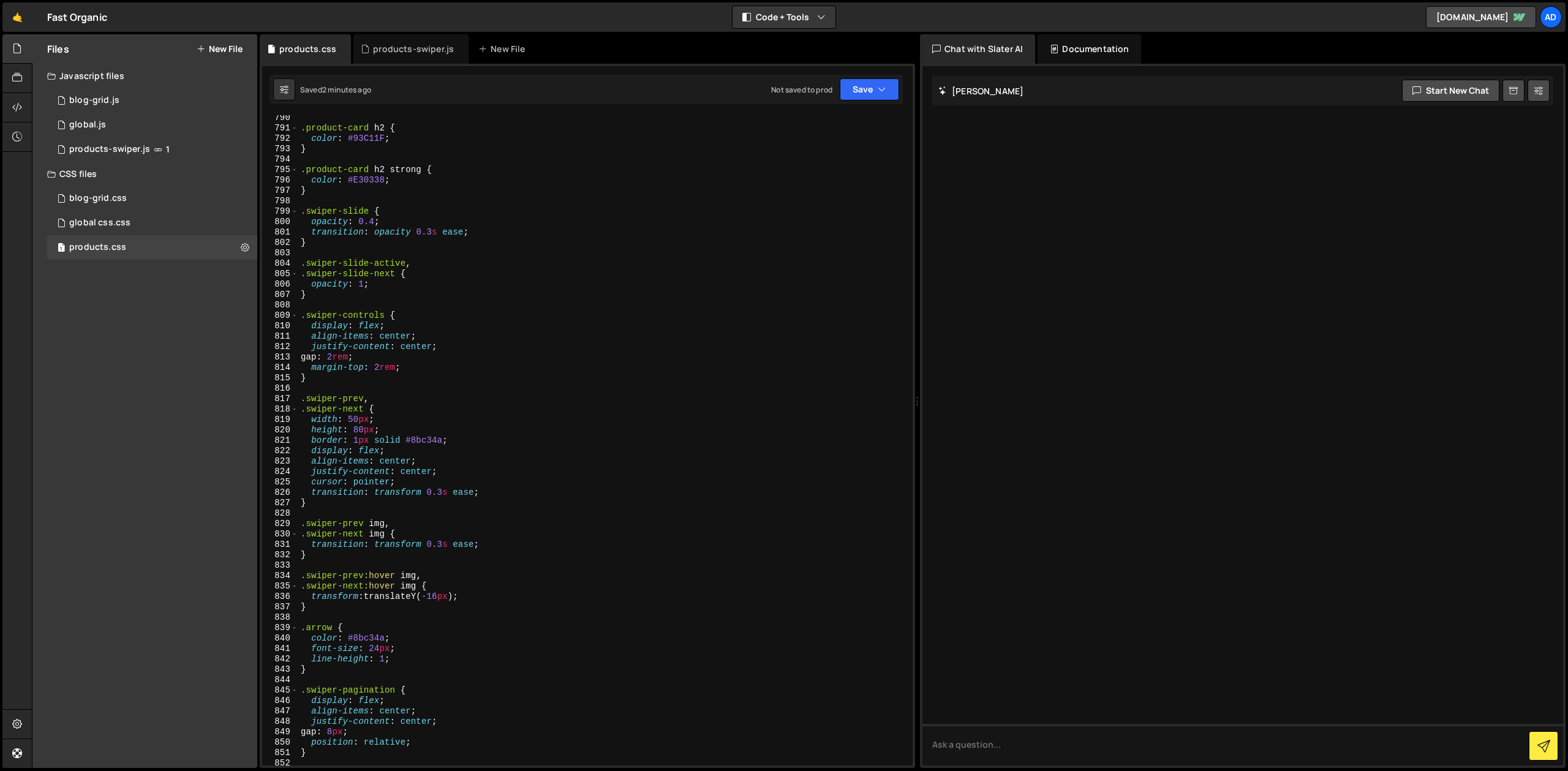
click at [436, 585] on div ".product-card h2 { color : #93C11F ; } .product-card h2 strong { color : #E3033…" at bounding box center [601, 448] width 605 height 671
click at [449, 550] on div ".product-card h2 { color : #93C11F ; } .product-card h2 strong { color : #E3033…" at bounding box center [601, 448] width 605 height 671
click at [439, 583] on div ".product-card h2 { color : #93C11F ; } .product-card h2 strong { color : #E3033…" at bounding box center [601, 448] width 605 height 671
click at [422, 598] on div ".product-card h2 { color : #93C11F ; } .product-card h2 strong { color : #E3033…" at bounding box center [601, 448] width 605 height 671
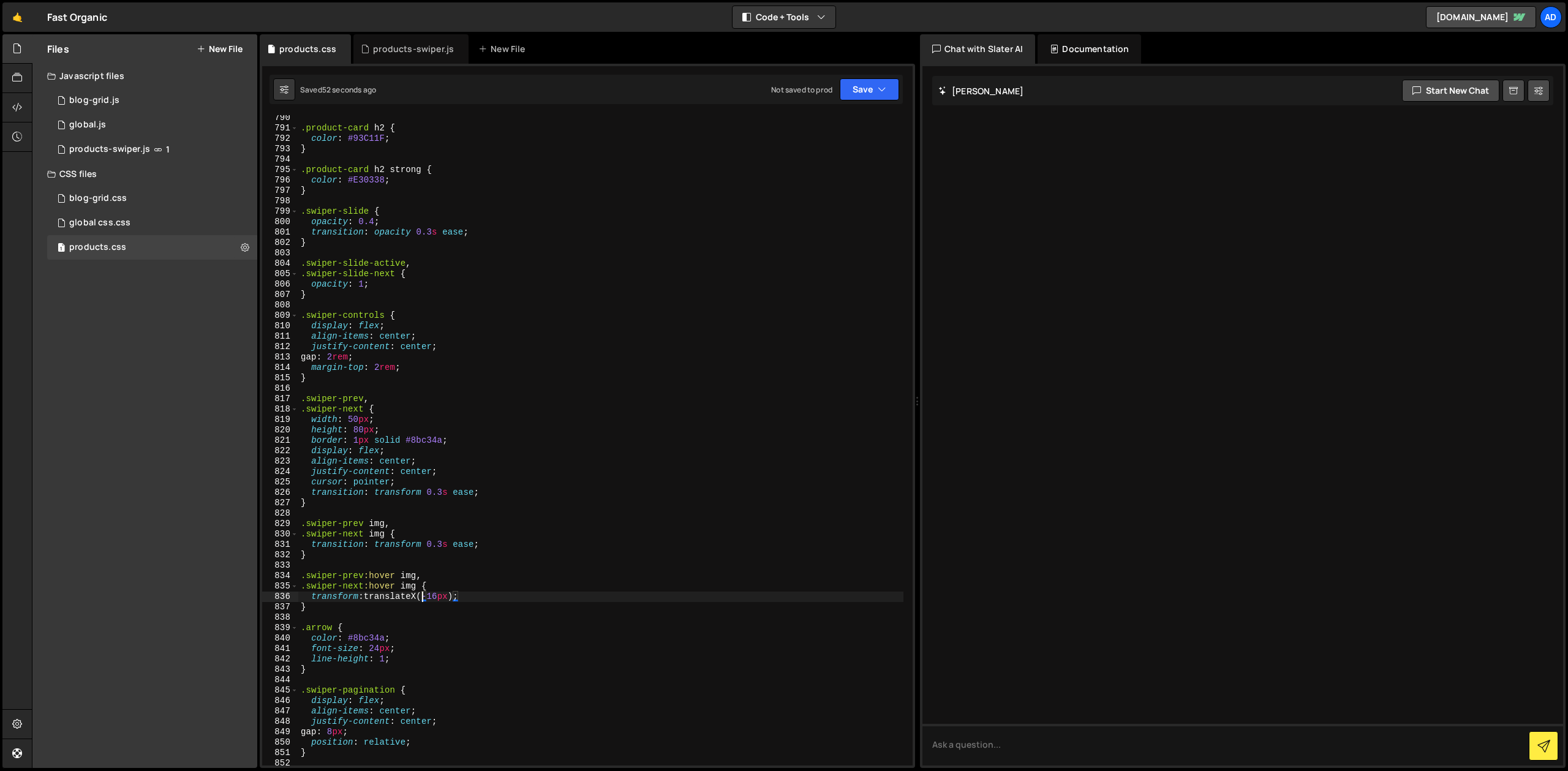
click at [396, 468] on div ".product-card h2 { color : #93C11F ; } .product-card h2 strong { color : #E3033…" at bounding box center [601, 448] width 605 height 671
click at [479, 440] on div ".product-card h2 { color : #93C11F ; } .product-card h2 strong { color : #E3033…" at bounding box center [601, 448] width 605 height 671
click at [369, 499] on div ".product-card h2 { color : #93C11F ; } .product-card h2 strong { color : #E3033…" at bounding box center [601, 448] width 605 height 671
click at [479, 543] on div ".product-card h2 { color : #93C11F ; } .product-card h2 strong { color : #E3033…" at bounding box center [601, 448] width 605 height 671
click at [335, 588] on div ".product-card h2 { color : #93C11F ; } .product-card h2 strong { color : #E3033…" at bounding box center [601, 448] width 605 height 671
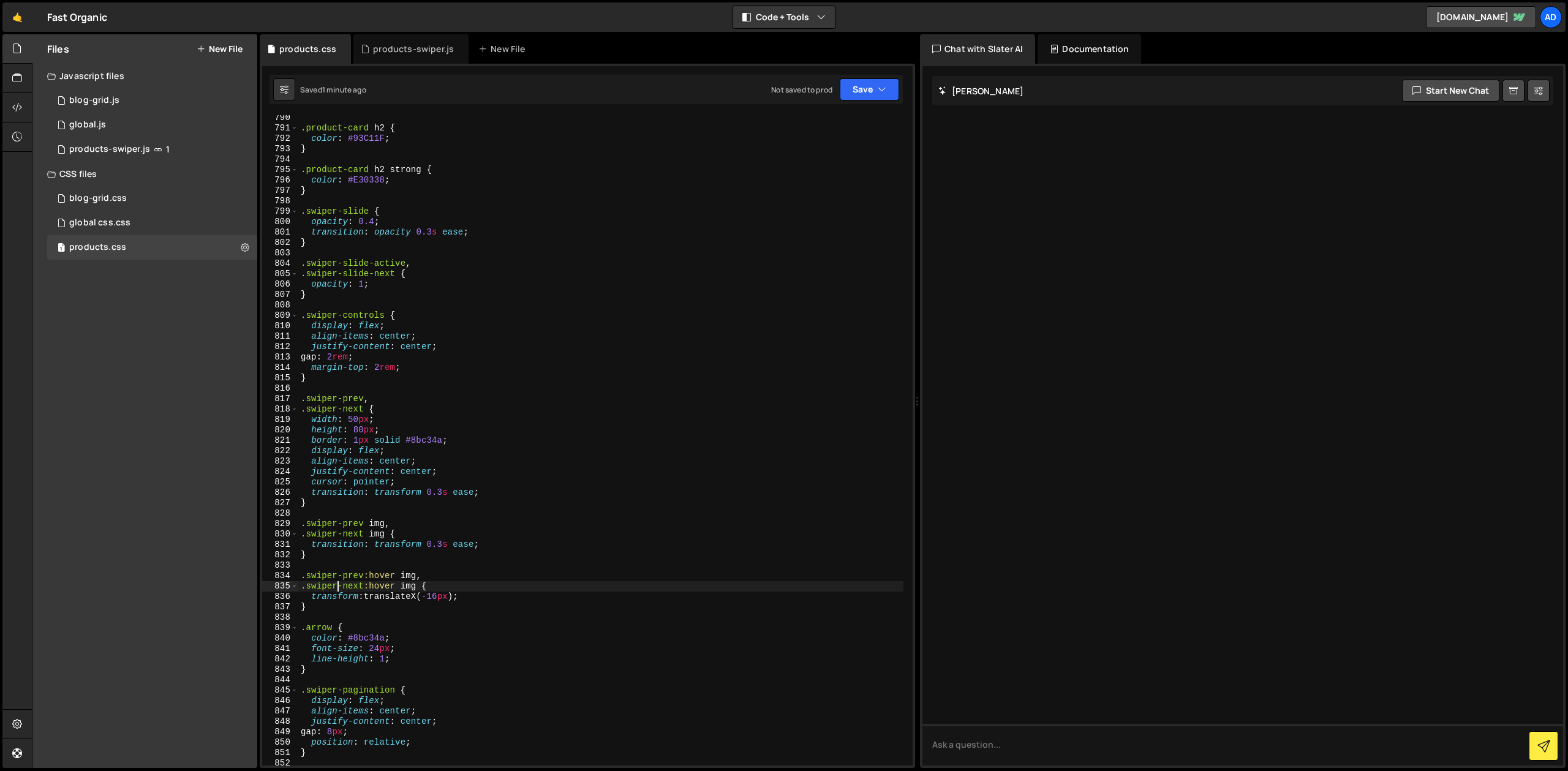
click at [490, 594] on div ".product-card h2 { color : #93C11F ; } .product-card h2 strong { color : #E3033…" at bounding box center [601, 448] width 605 height 671
type textarea ".swiper-prev:hover img {}"
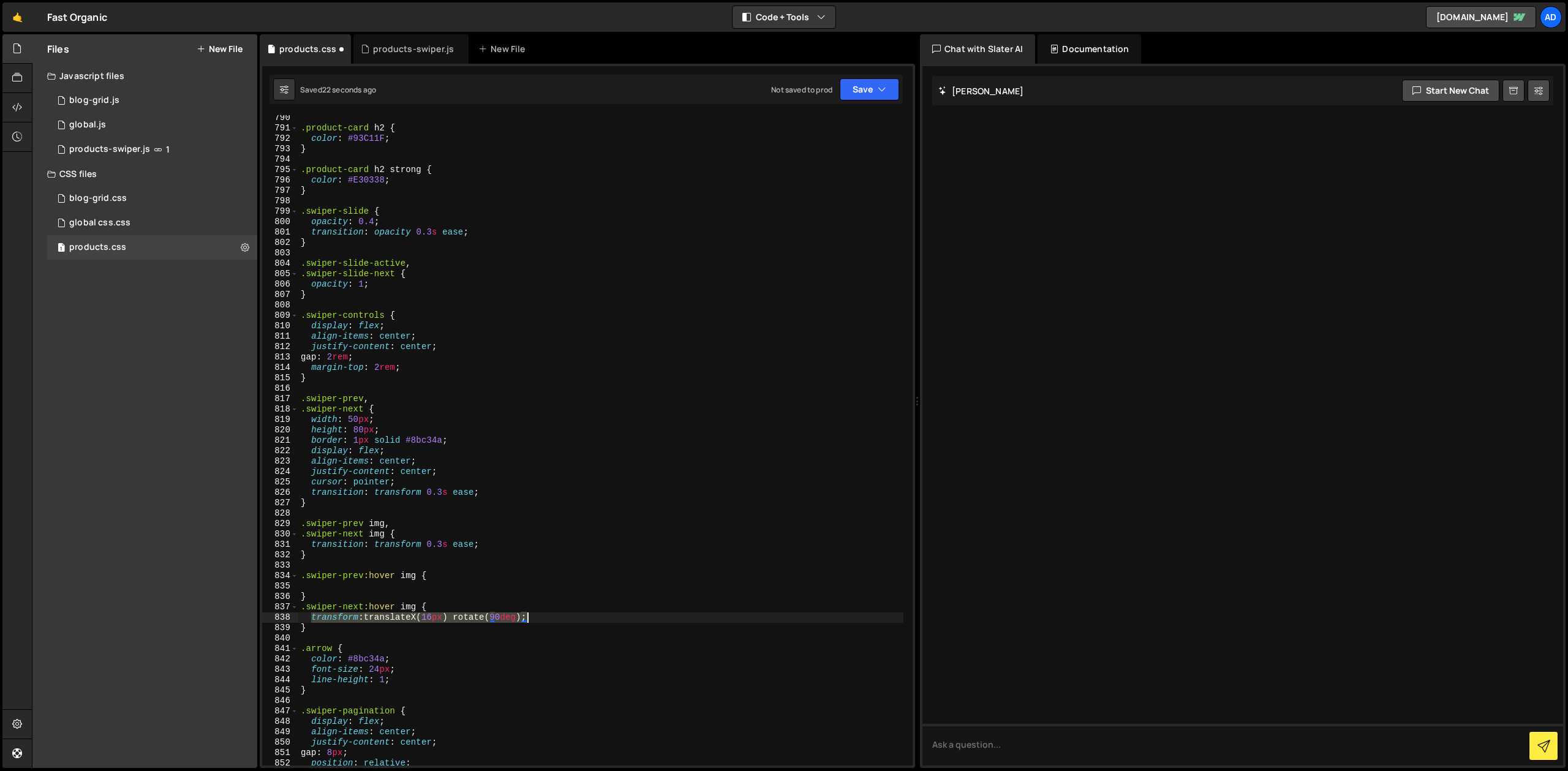
drag, startPoint x: 312, startPoint y: 615, endPoint x: 526, endPoint y: 617, distance: 214.0
click at [526, 617] on div ".product-card h2 { color : #93C11F ; } .product-card h2 strong { color : #E3033…" at bounding box center [601, 448] width 605 height 671
type textarea "transform: translateX(16px) rotate(90deg);"
click at [422, 588] on div ".product-card h2 { color : #93C11F ; } .product-card h2 strong { color : #E3033…" at bounding box center [601, 448] width 605 height 671
paste textarea "transform: translateX(16px) rotate(90deg)"
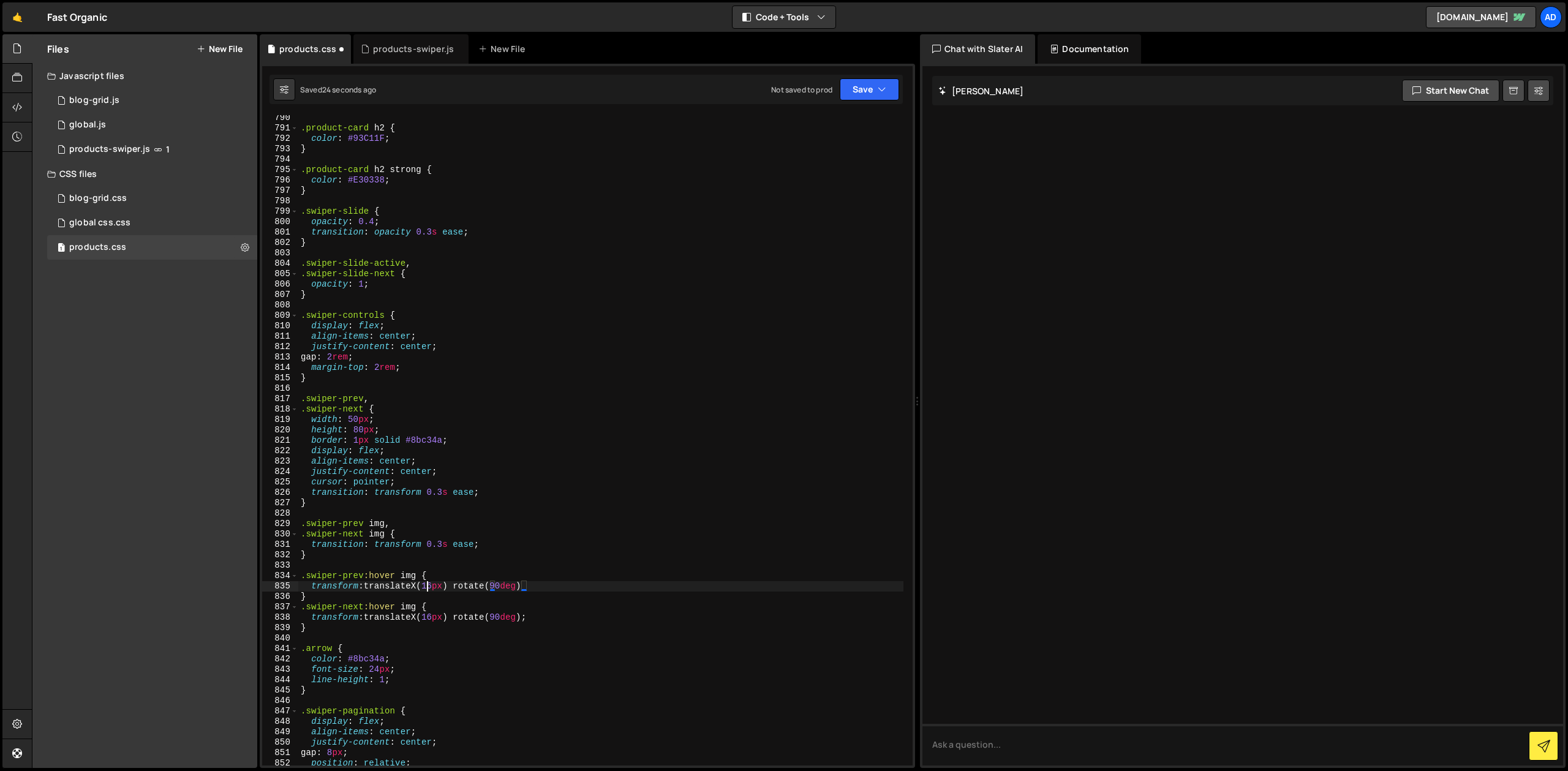
click at [426, 586] on div ".product-card h2 { color : #93C11F ; } .product-card h2 strong { color : #E3033…" at bounding box center [601, 448] width 605 height 671
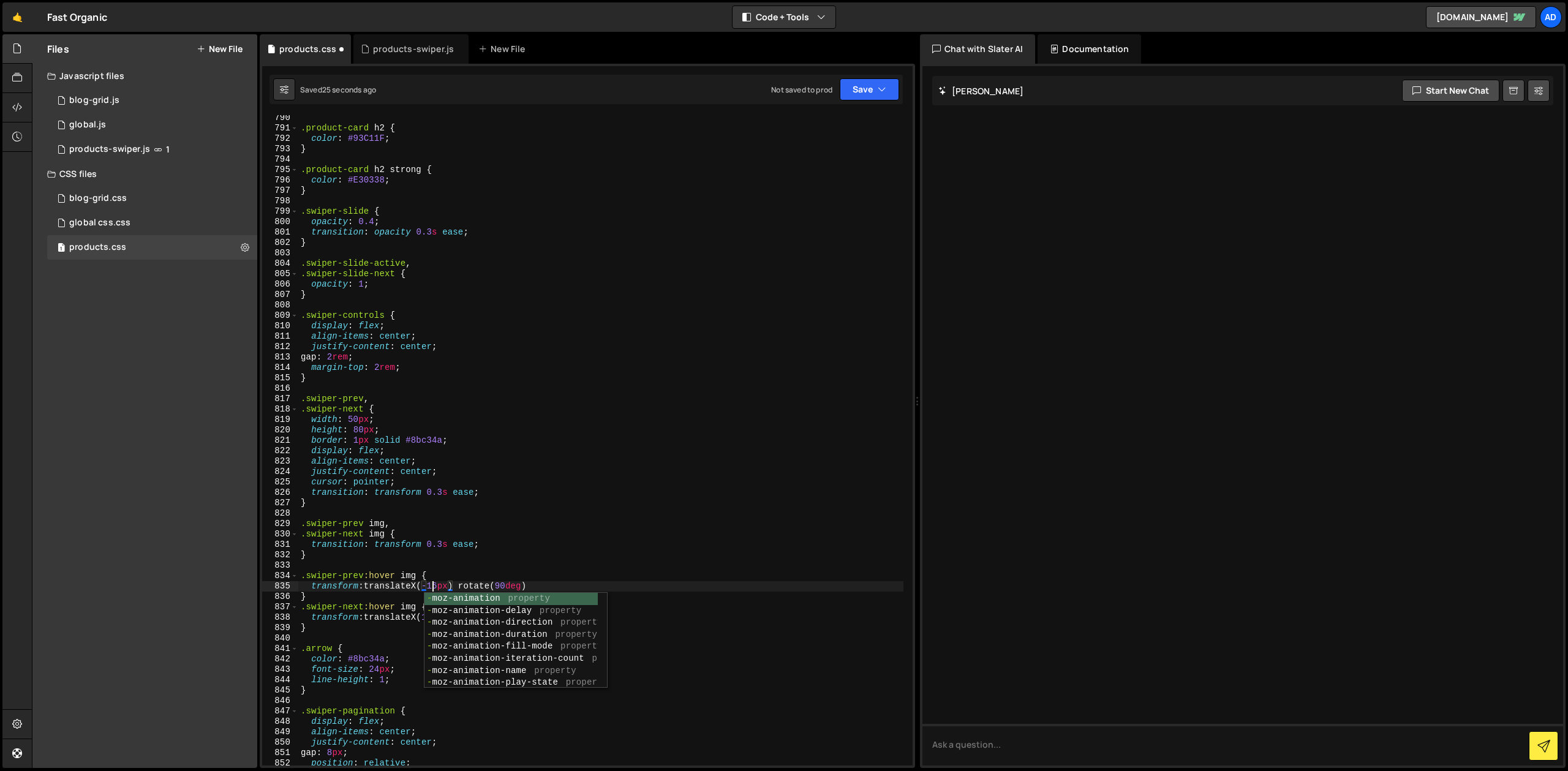
scroll to position [0, 9]
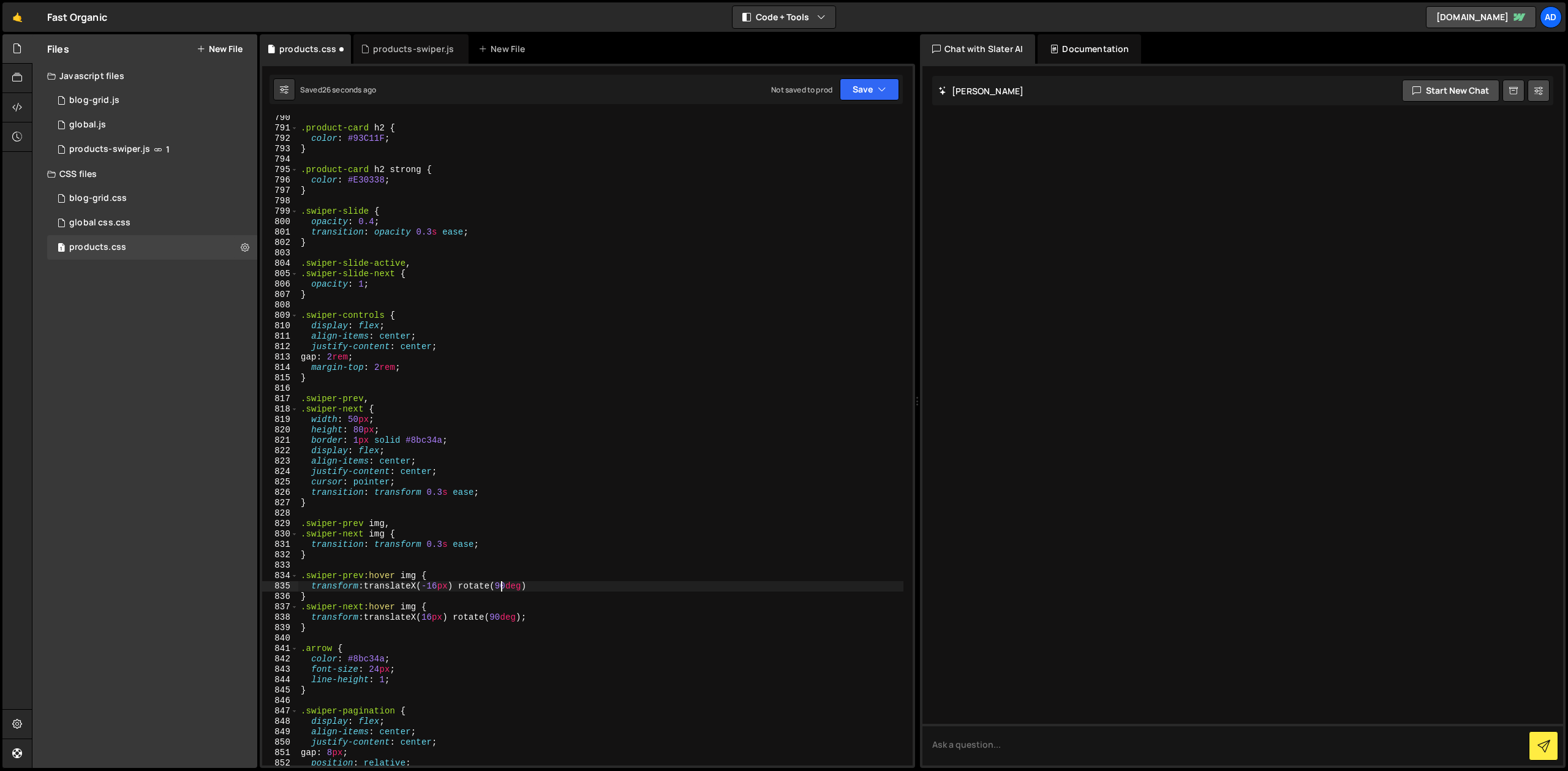
click at [501, 584] on div ".product-card h2 { color : #93C11F ; } .product-card h2 strong { color : #E3033…" at bounding box center [601, 448] width 605 height 671
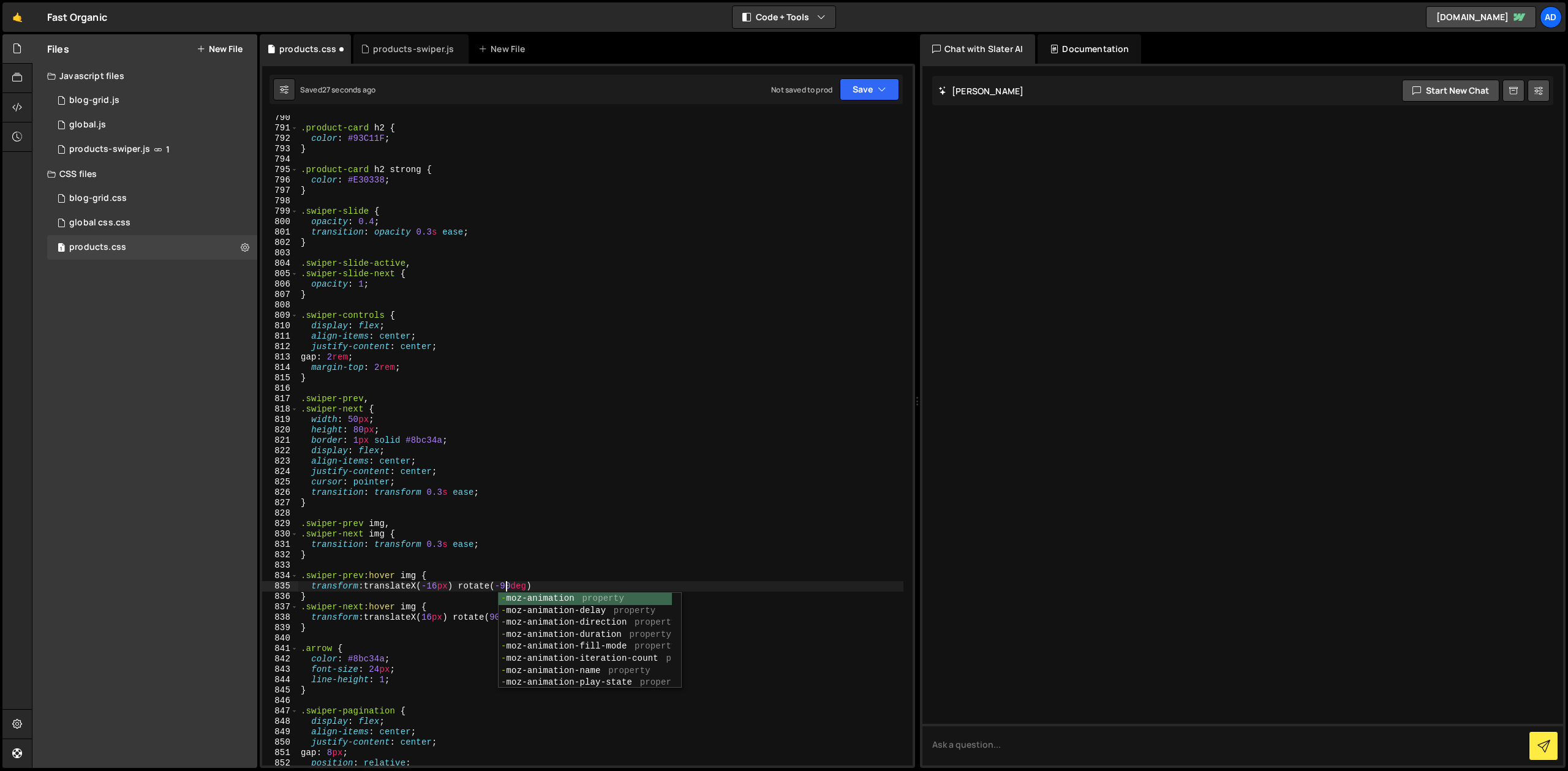
scroll to position [0, 14]
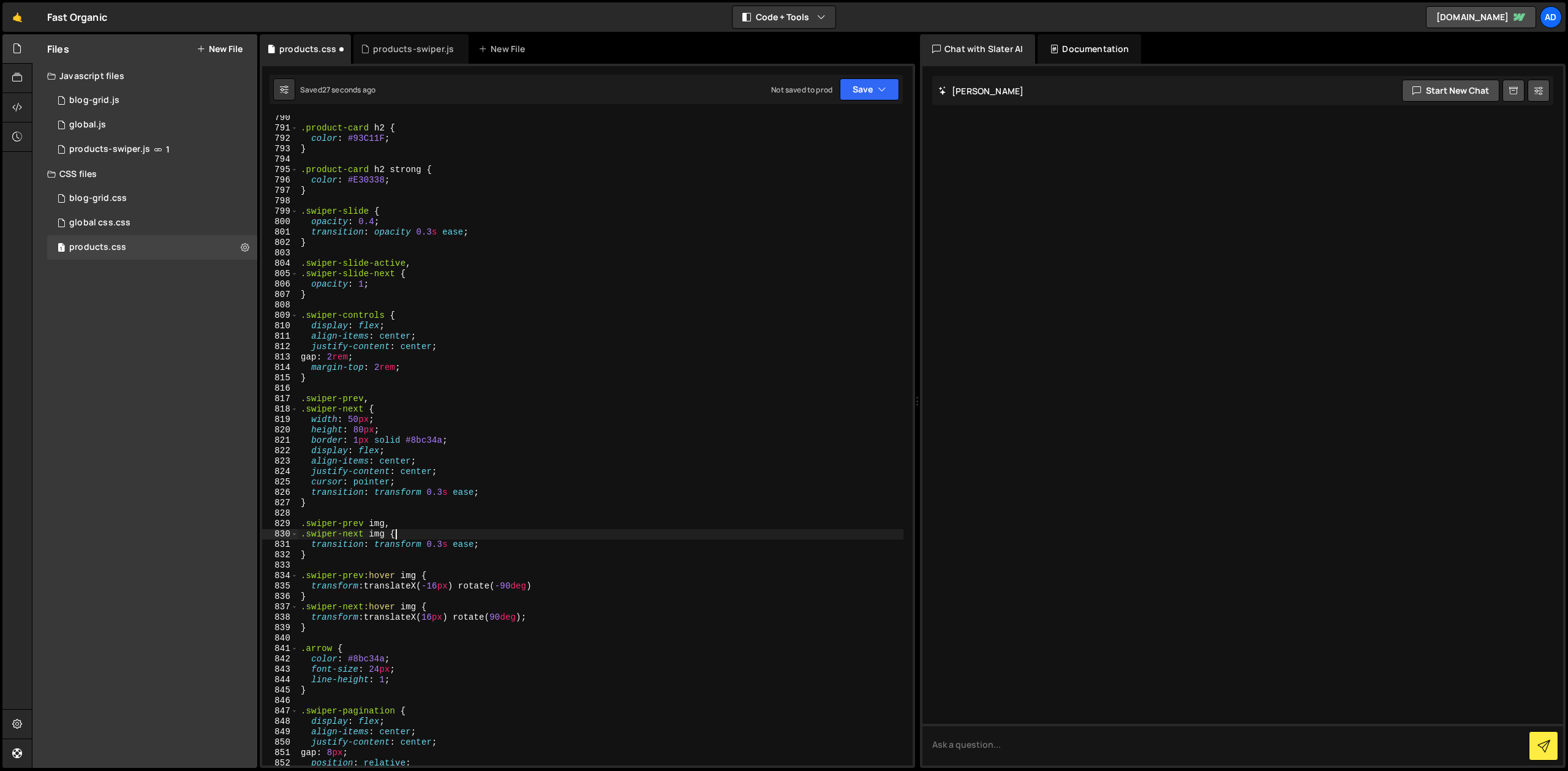
click at [657, 531] on div ".product-card h2 { color : #93C11F ; } .product-card h2 strong { color : #E3033…" at bounding box center [601, 448] width 605 height 671
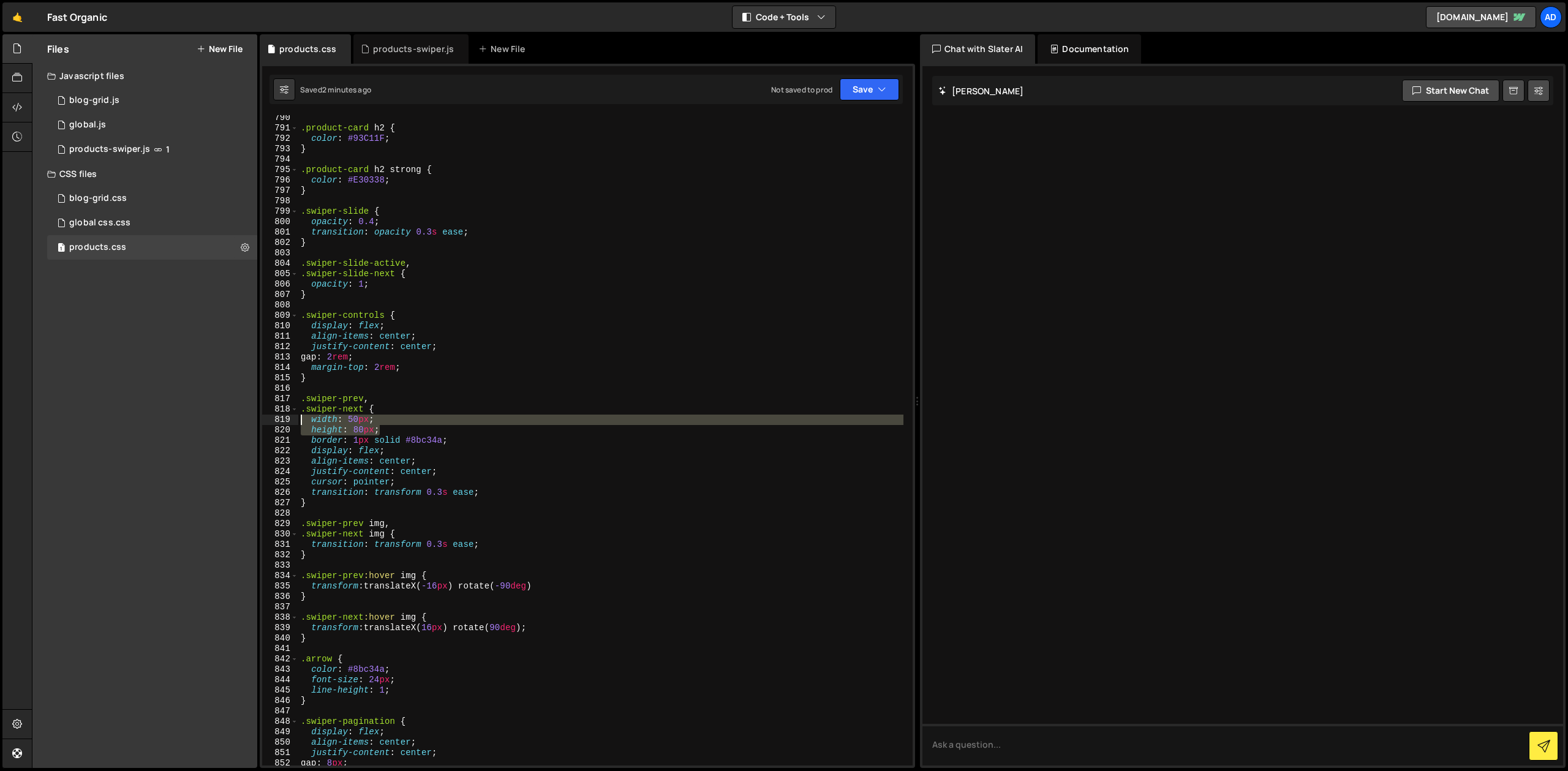
drag, startPoint x: 380, startPoint y: 432, endPoint x: 241, endPoint y: 419, distance: 139.6
click at [298, 419] on div ".product-card h2 { color : #93C11F ; } .product-card h2 strong { color : #E3033…" at bounding box center [601, 440] width 605 height 650
type textarea "width: 50px; height: 80px;"
type textarea ".swiper-next {"
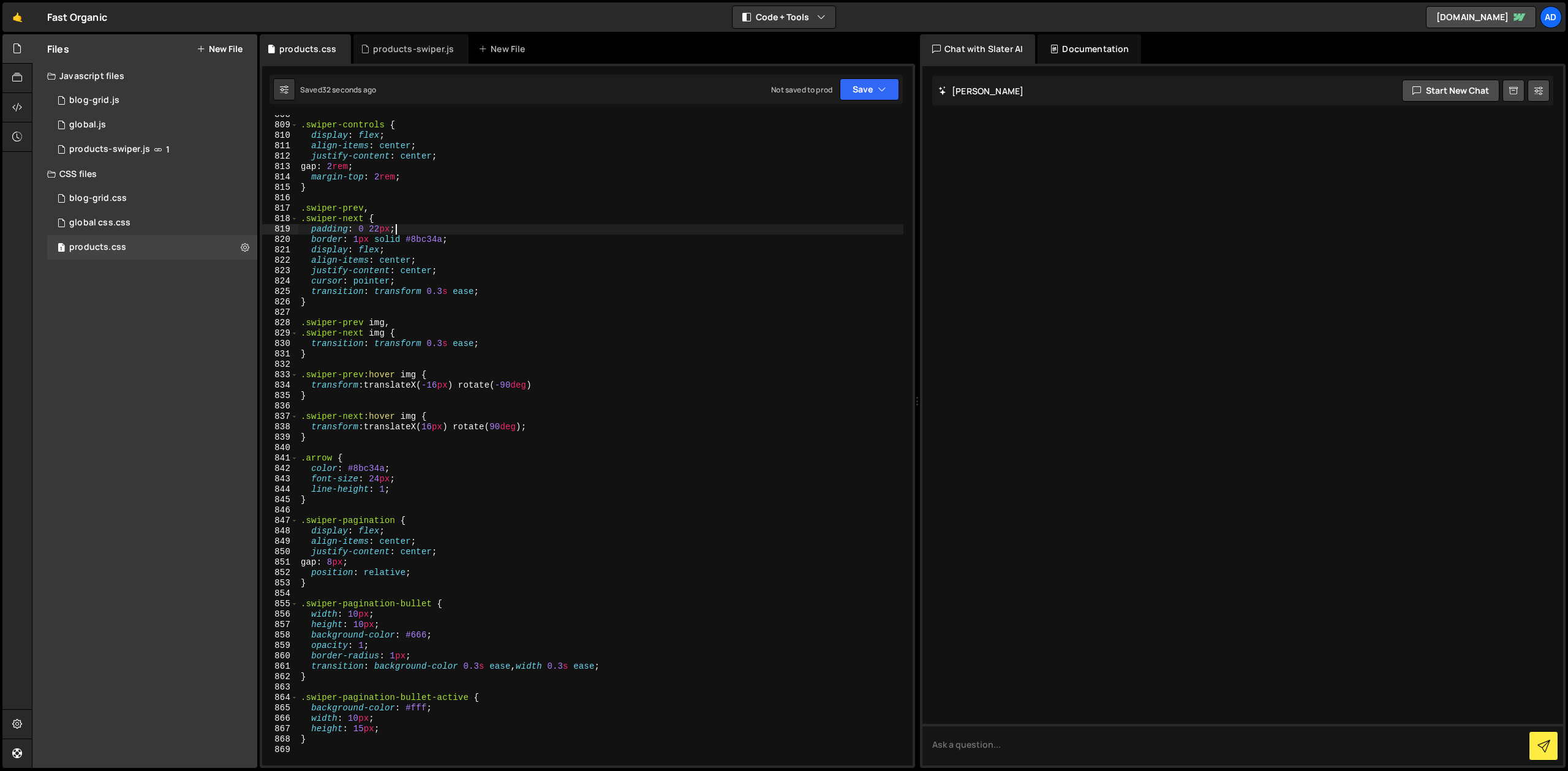
scroll to position [8687, 0]
click at [396, 479] on div ".swiper-controls { display : flex ; align-items : center ; justify-content : ce…" at bounding box center [601, 445] width 605 height 671
drag, startPoint x: 379, startPoint y: 479, endPoint x: 292, endPoint y: 478, distance: 87.0
click at [298, 478] on div ".swiper-controls { display : flex ; align-items : center ; justify-content : ce…" at bounding box center [601, 440] width 605 height 650
click at [292, 478] on div "843" at bounding box center [280, 478] width 36 height 10
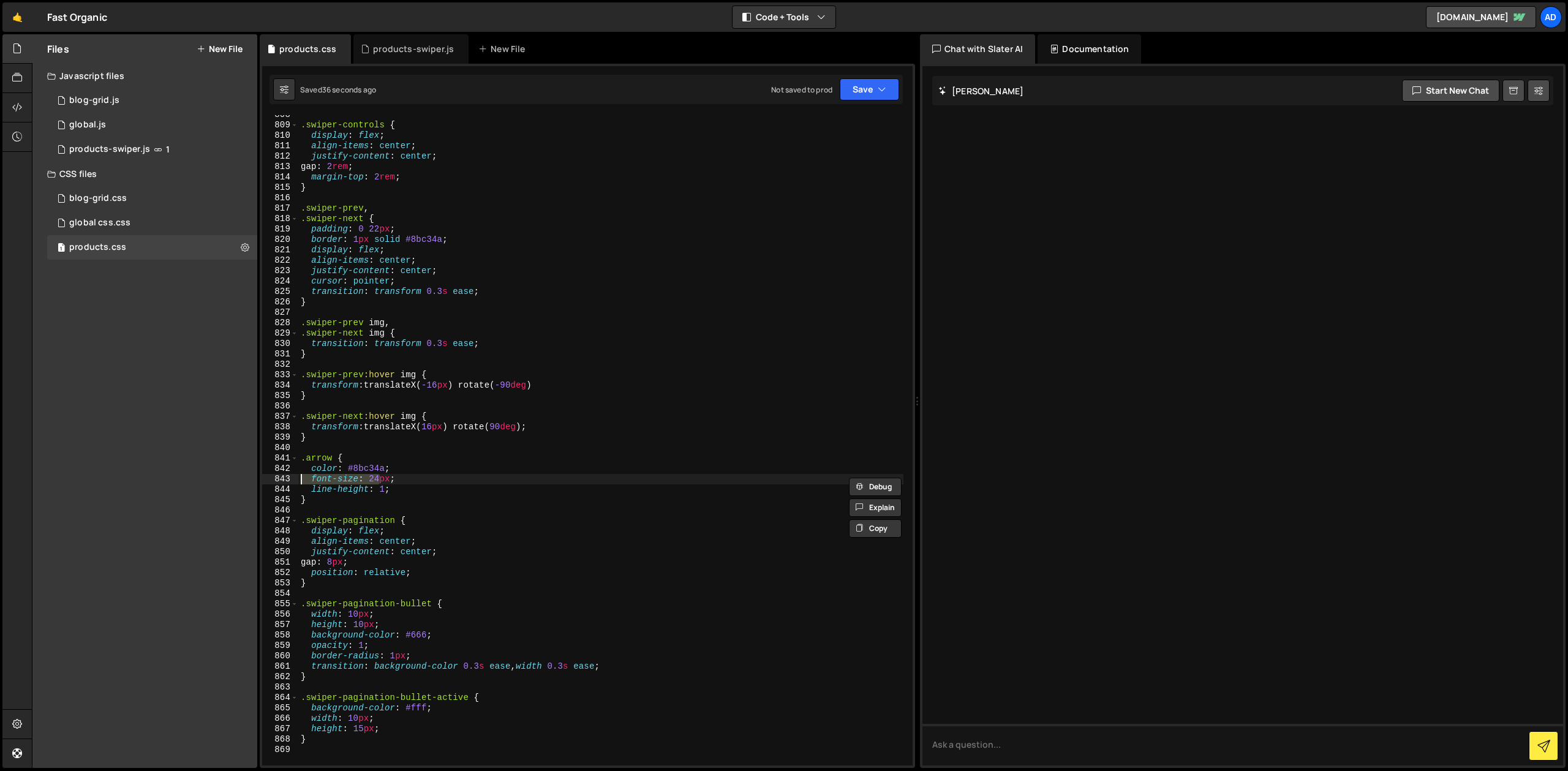
click at [363, 478] on div ".swiper-controls { display : flex ; align-items : center ; justify-content : ce…" at bounding box center [601, 440] width 605 height 650
click at [358, 478] on div ".swiper-controls { display : flex ; align-items : center ; justify-content : ce…" at bounding box center [601, 445] width 605 height 671
click at [339, 493] on div ".swiper-controls { display : flex ; align-items : center ; justify-content : ce…" at bounding box center [601, 445] width 605 height 671
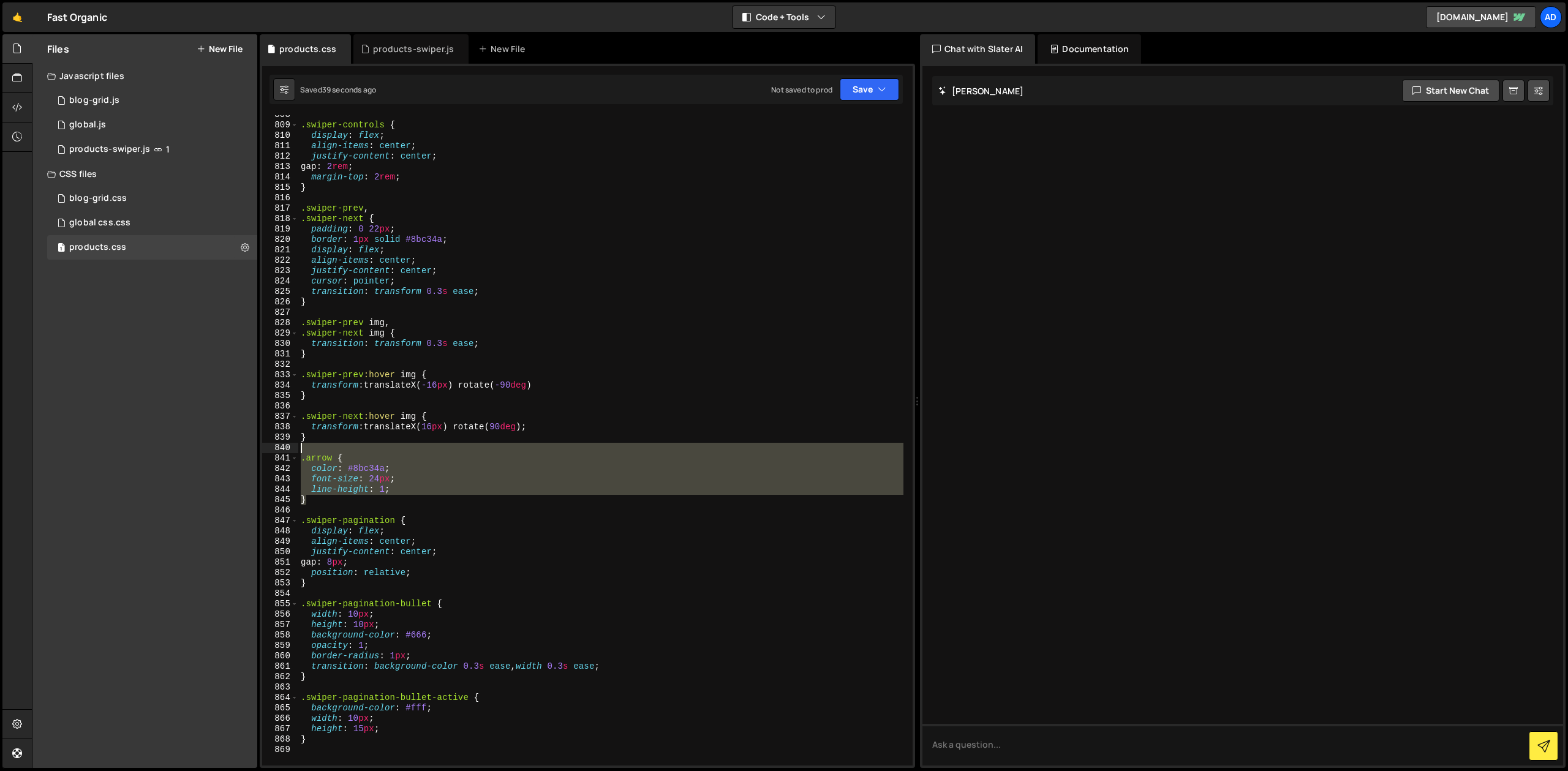
drag, startPoint x: 318, startPoint y: 503, endPoint x: 295, endPoint y: 446, distance: 61.5
click at [298, 446] on div ".swiper-controls { display : flex ; align-items : center ; justify-content : ce…" at bounding box center [601, 440] width 605 height 650
type textarea ".arrow {"
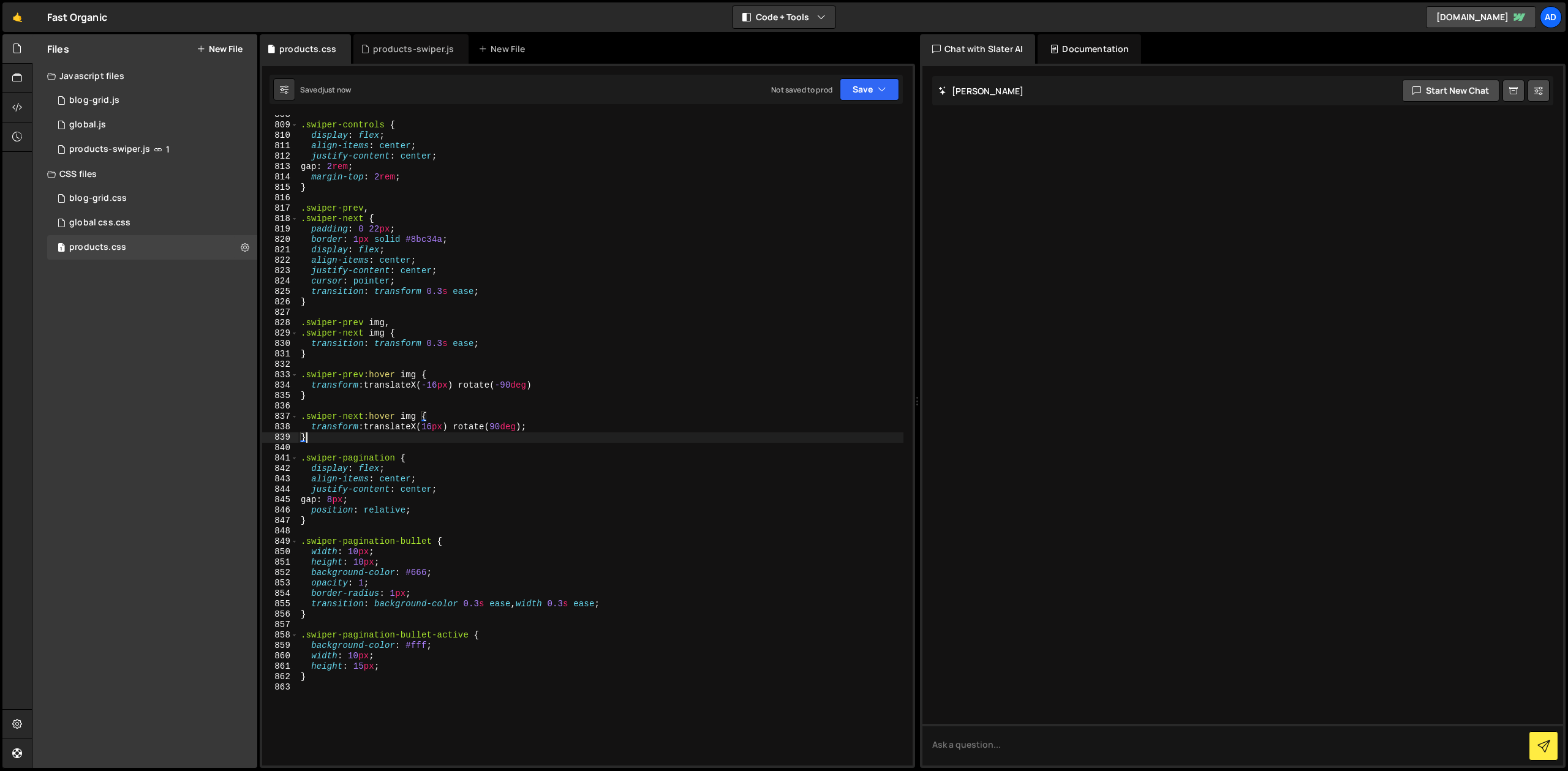
click at [381, 491] on div ".swiper-controls { display : flex ; align-items : center ; justify-content : ce…" at bounding box center [601, 445] width 605 height 671
click at [372, 499] on div ".swiper-controls { display : flex ; align-items : center ; justify-content : ce…" at bounding box center [601, 445] width 605 height 671
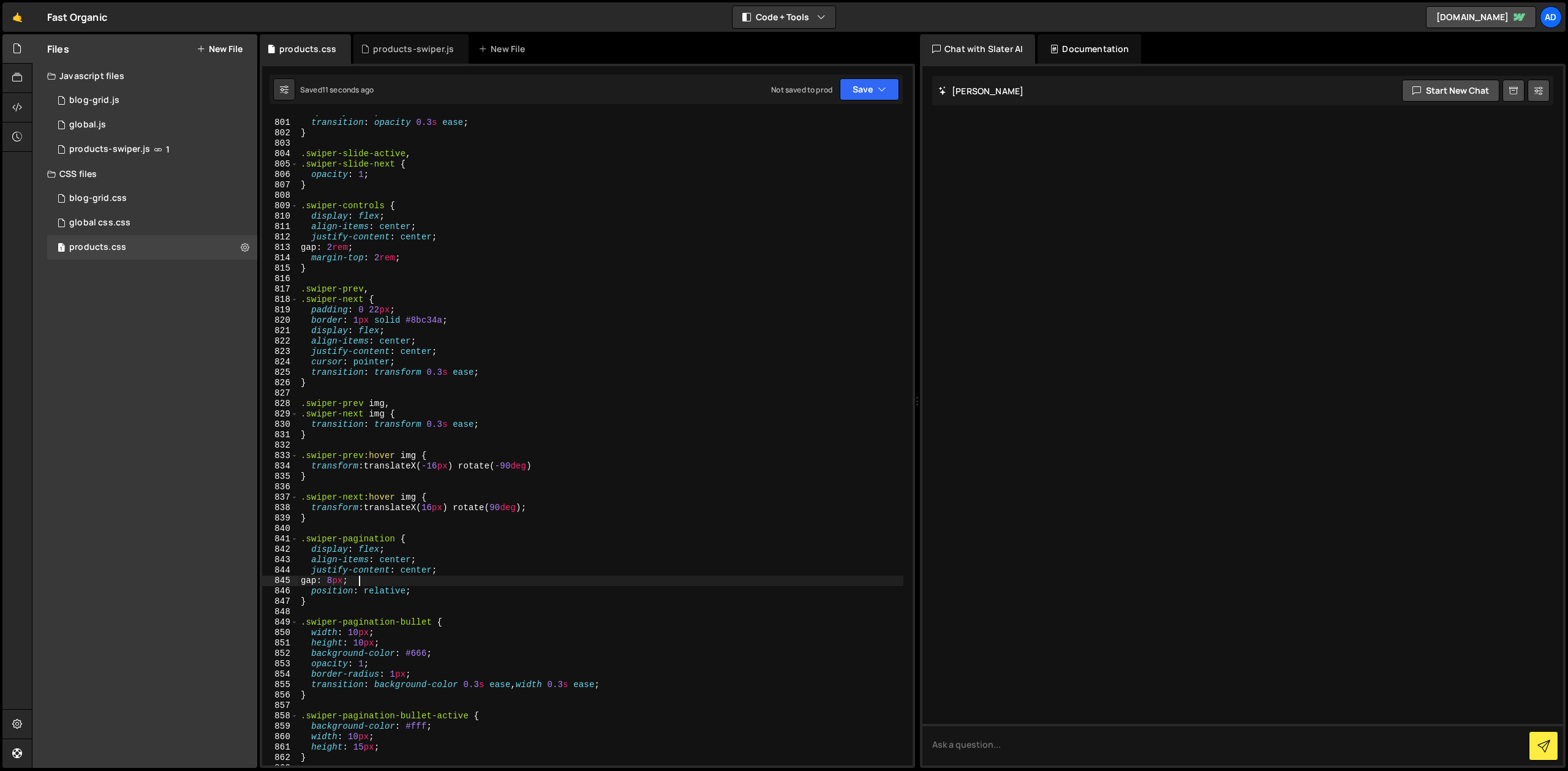
scroll to position [8606, 0]
drag, startPoint x: 337, startPoint y: 247, endPoint x: 359, endPoint y: 246, distance: 22.0
click at [359, 246] on div "opacity : 0.4 ; transition : opacity 0.3 s ease ; } .swiper-slide-active , .swi…" at bounding box center [601, 443] width 605 height 671
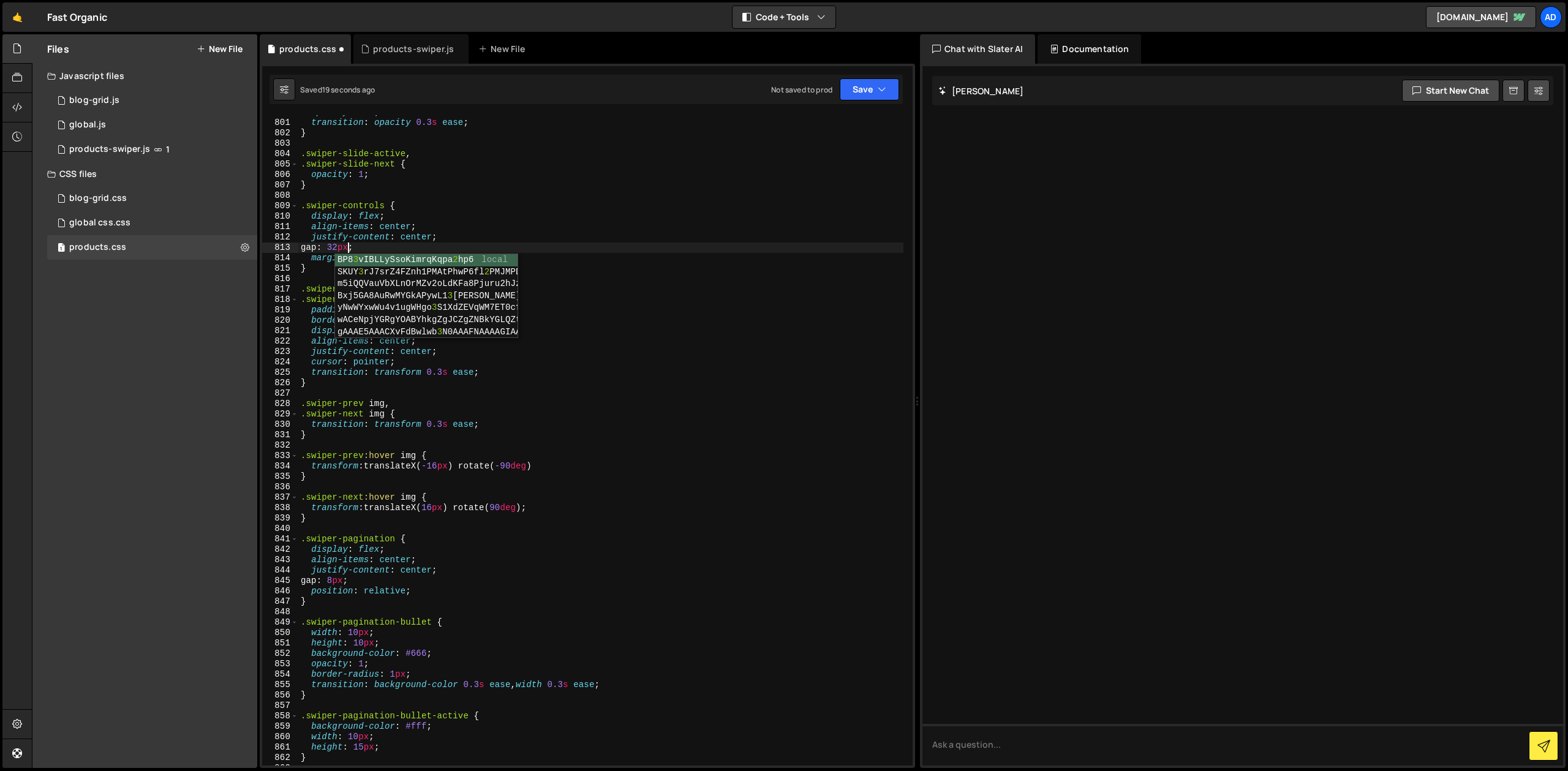
click at [384, 205] on div "opacity : 0.4 ; transition : opacity 0.3 s ease ; } .swiper-slide-active , .swi…" at bounding box center [601, 443] width 605 height 671
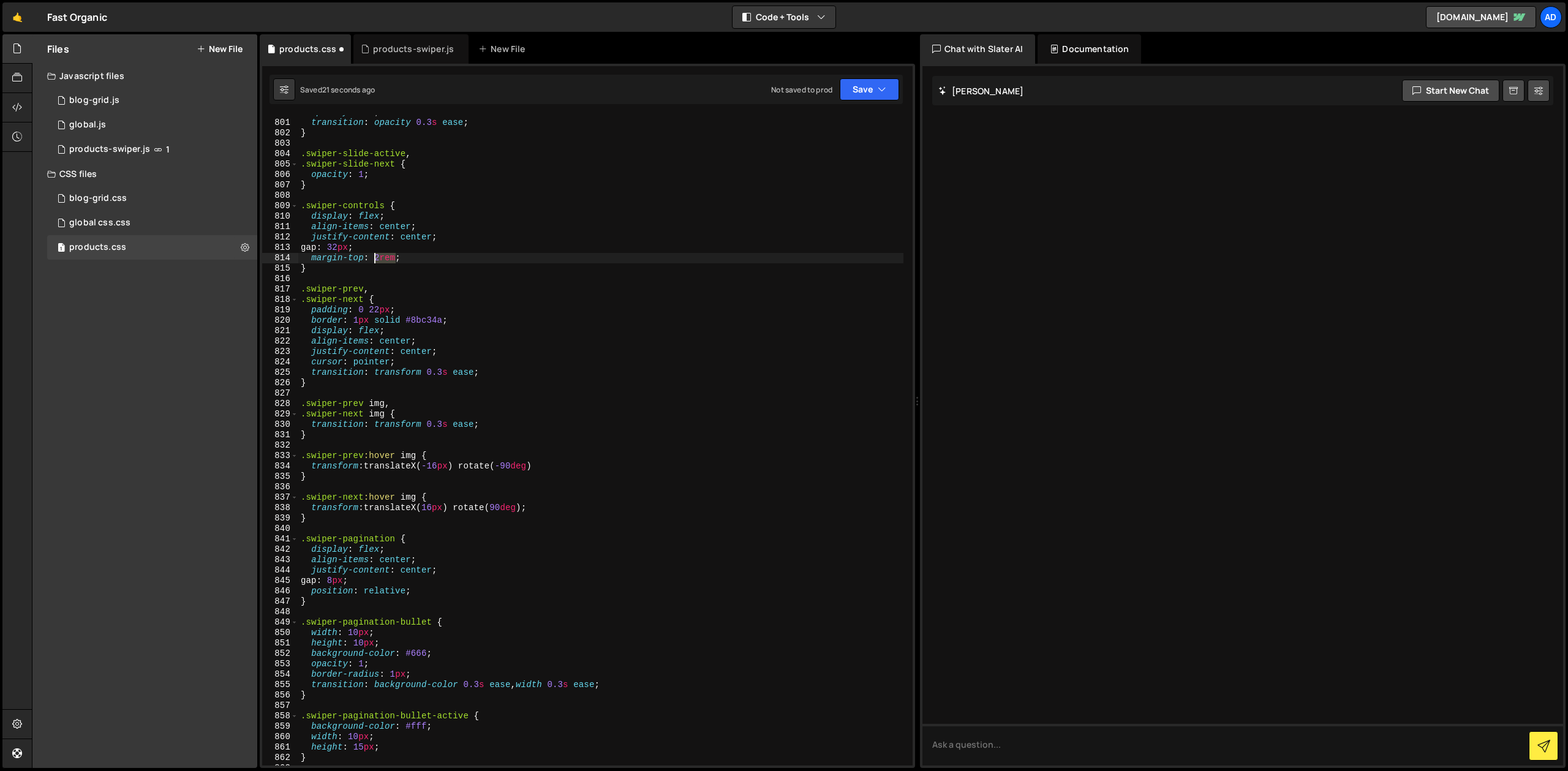
drag, startPoint x: 395, startPoint y: 256, endPoint x: 373, endPoint y: 258, distance: 22.1
click at [373, 258] on div "opacity : 0.4 ; transition : opacity 0.3 s ease ; } .swiper-slide-active , .swi…" at bounding box center [601, 443] width 605 height 671
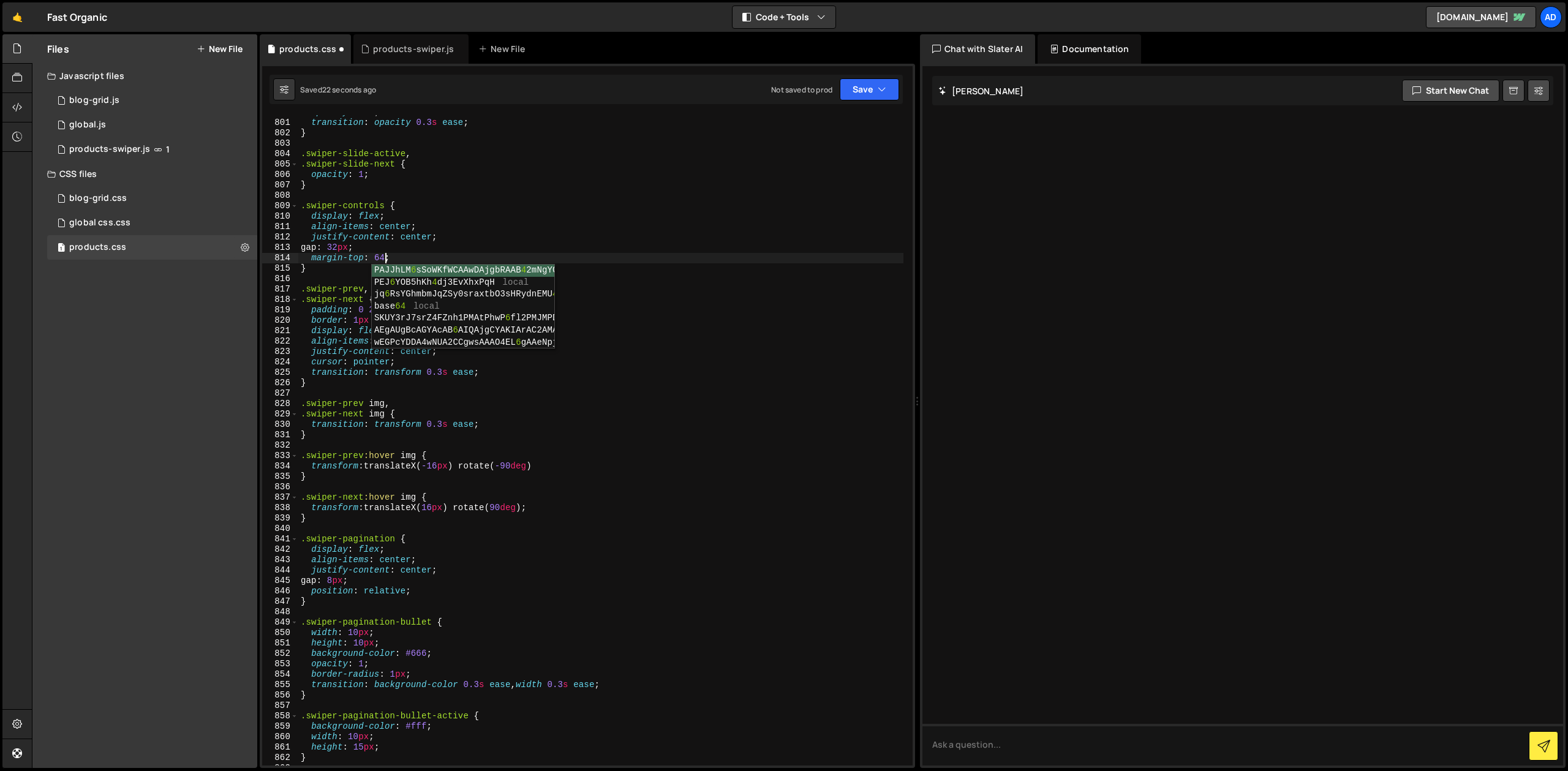
scroll to position [0, 6]
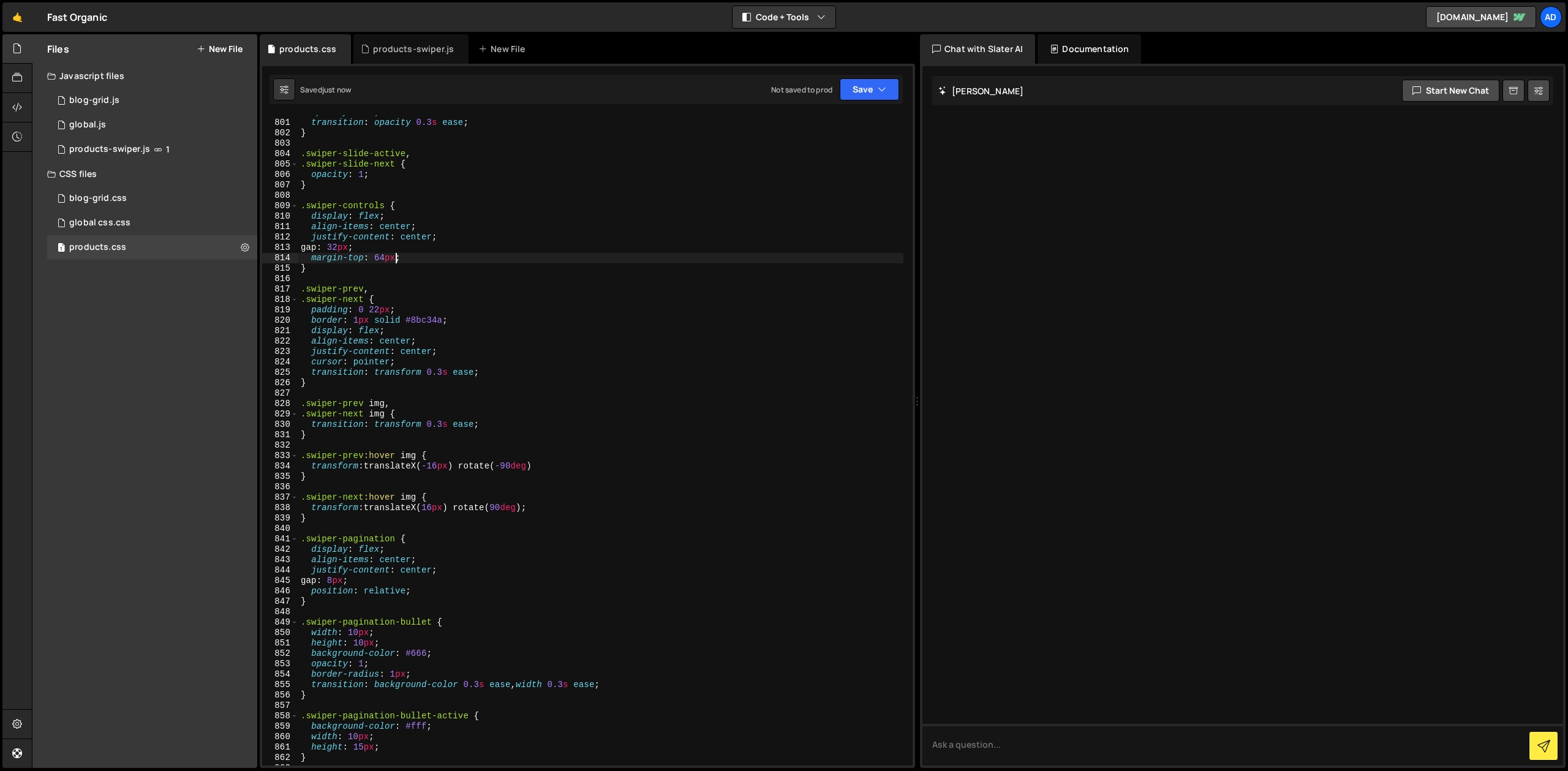
click at [394, 255] on div "opacity : 0.4 ; transition : opacity 0.3 s ease ; } .swiper-slide-active , .swi…" at bounding box center [601, 443] width 605 height 671
click at [417, 258] on div "opacity : 0.4 ; transition : opacity 0.3 s ease ; } .swiper-slide-active , .swi…" at bounding box center [601, 443] width 605 height 671
click at [402, 332] on div "opacity : 0.4 ; transition : opacity 0.3 s ease ; } .swiper-slide-active , .swi…" at bounding box center [601, 443] width 605 height 671
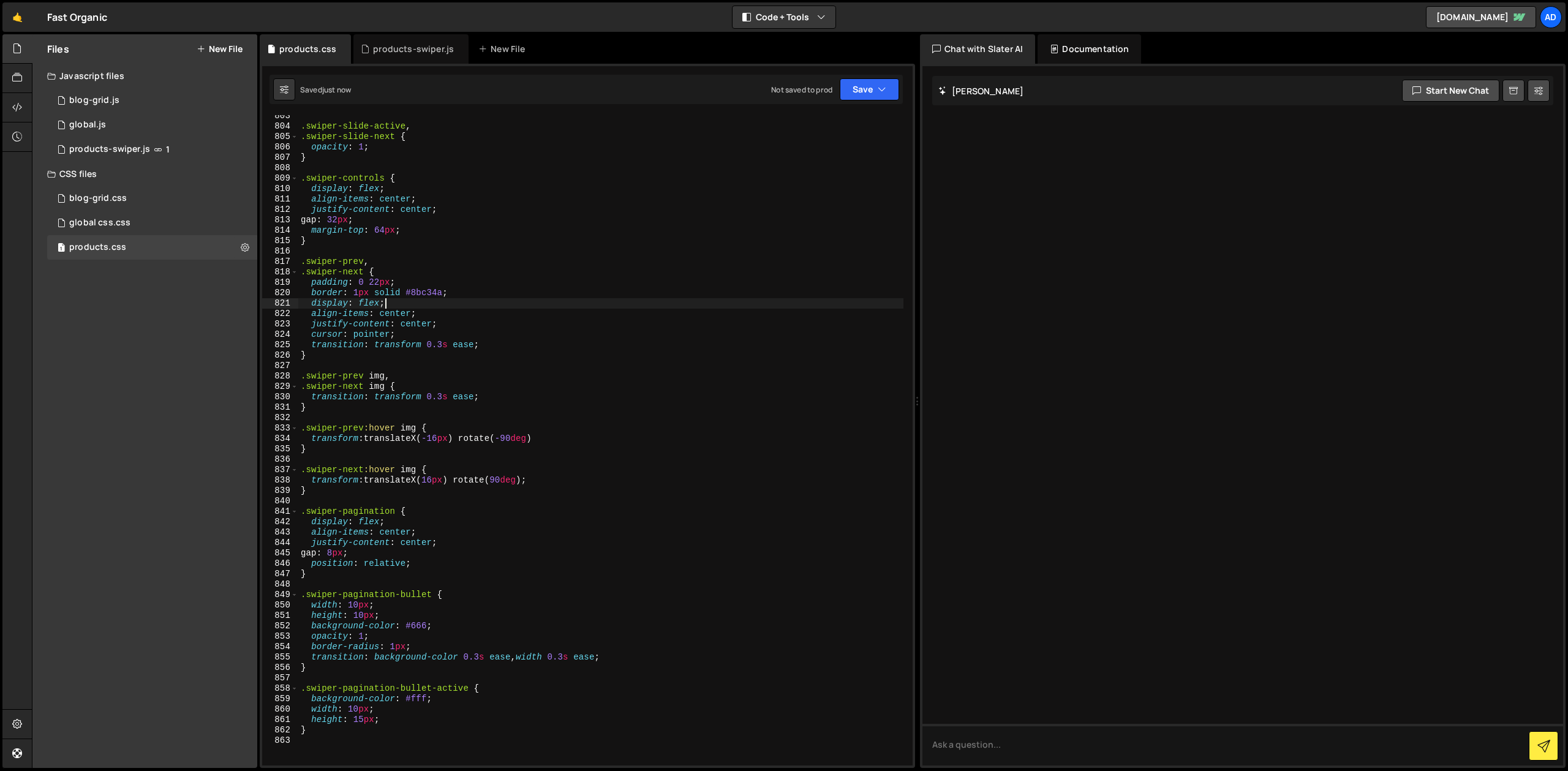
scroll to position [8633, 0]
click at [416, 565] on div ".swiper-slide-active , .swiper-slide-next { opacity : 1 ; } .swiper-controls { …" at bounding box center [601, 446] width 605 height 671
type textarea "position: relative;"
click at [384, 559] on div ".swiper-slide-active , .swiper-slide-next { opacity : 1 ; } .swiper-controls { …" at bounding box center [601, 446] width 605 height 671
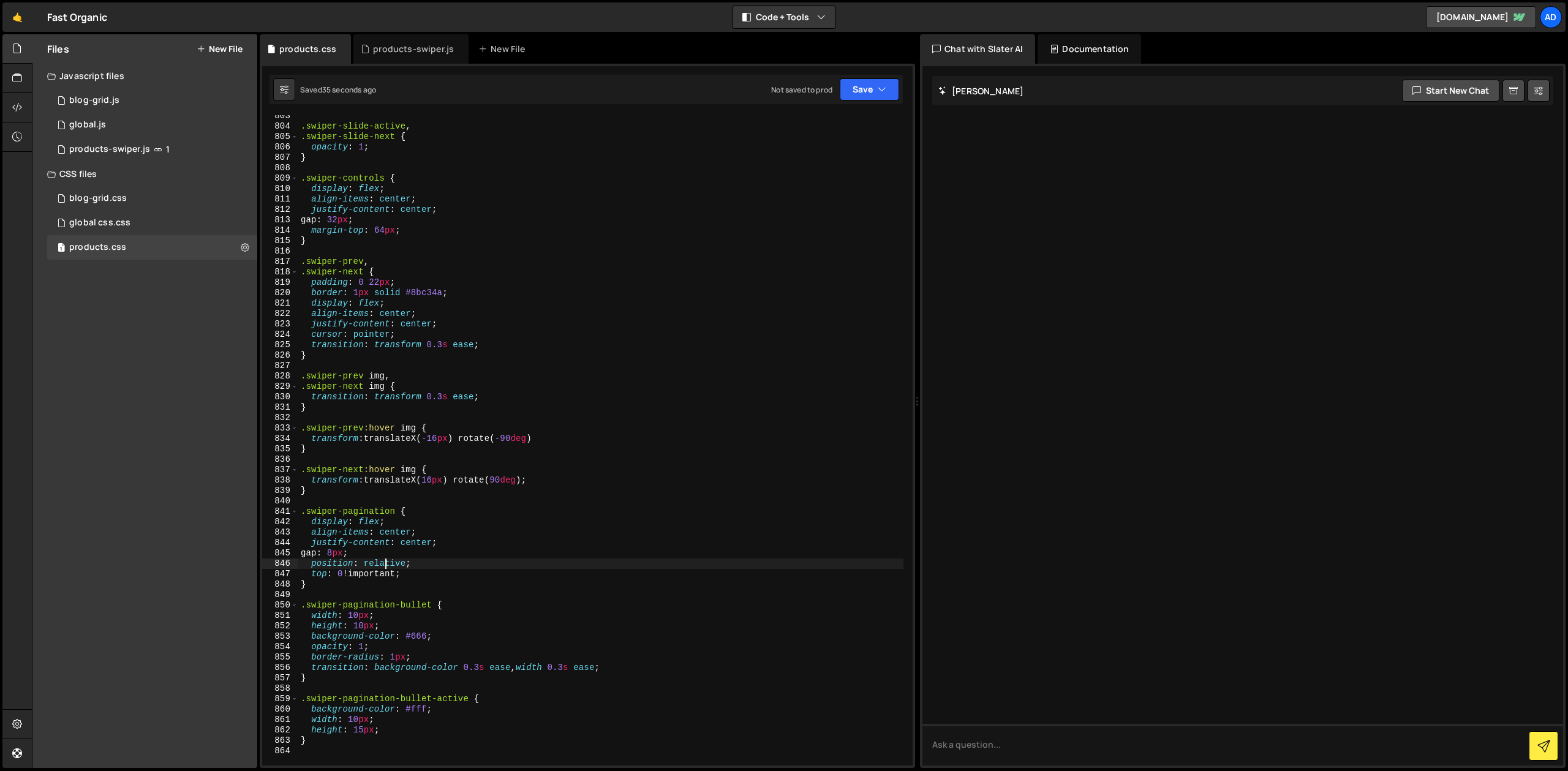
type textarea "position: relative;"
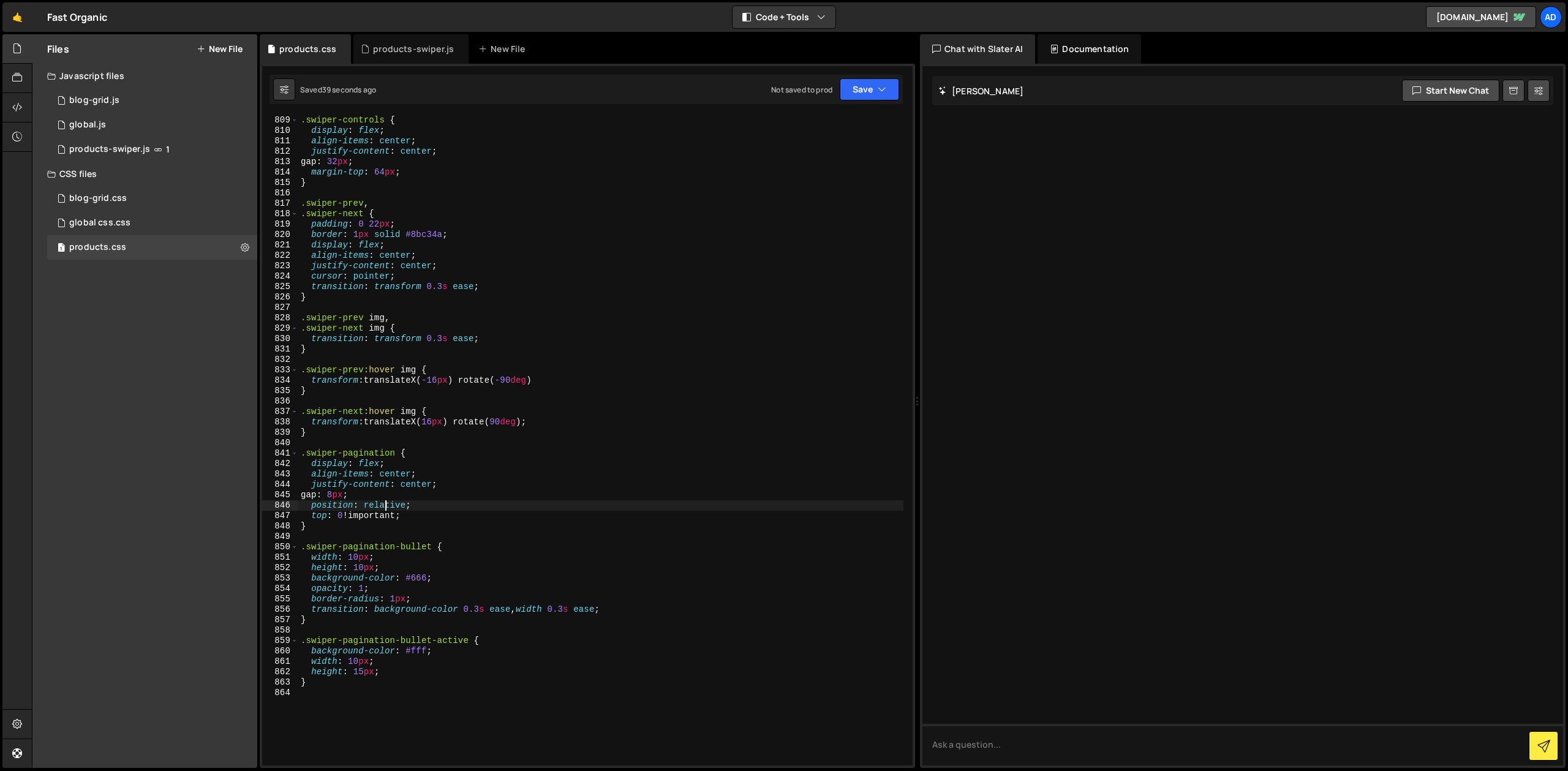
scroll to position [8678, 0]
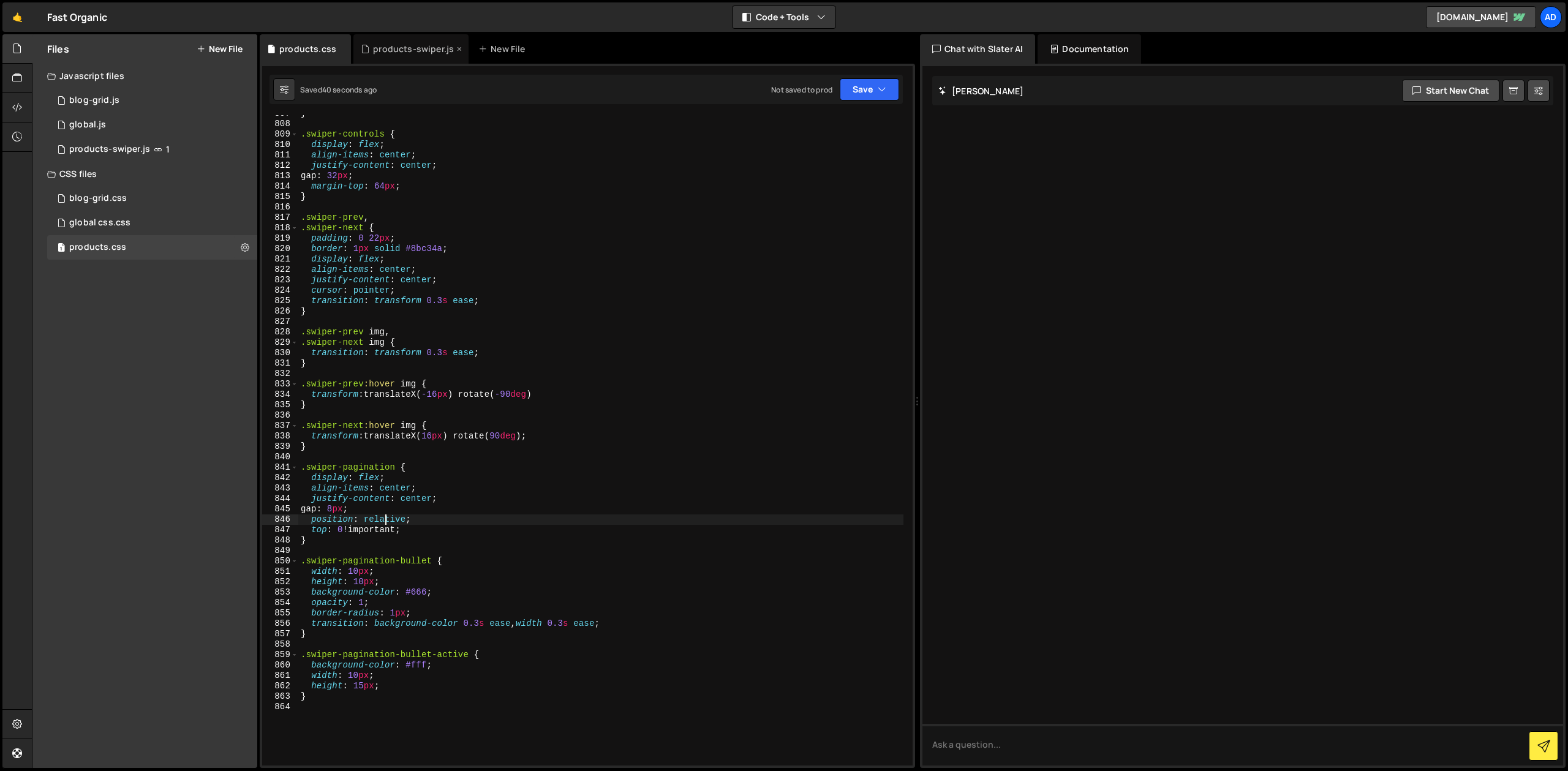
click at [409, 56] on div "products-swiper.js" at bounding box center [411, 49] width 115 height 30
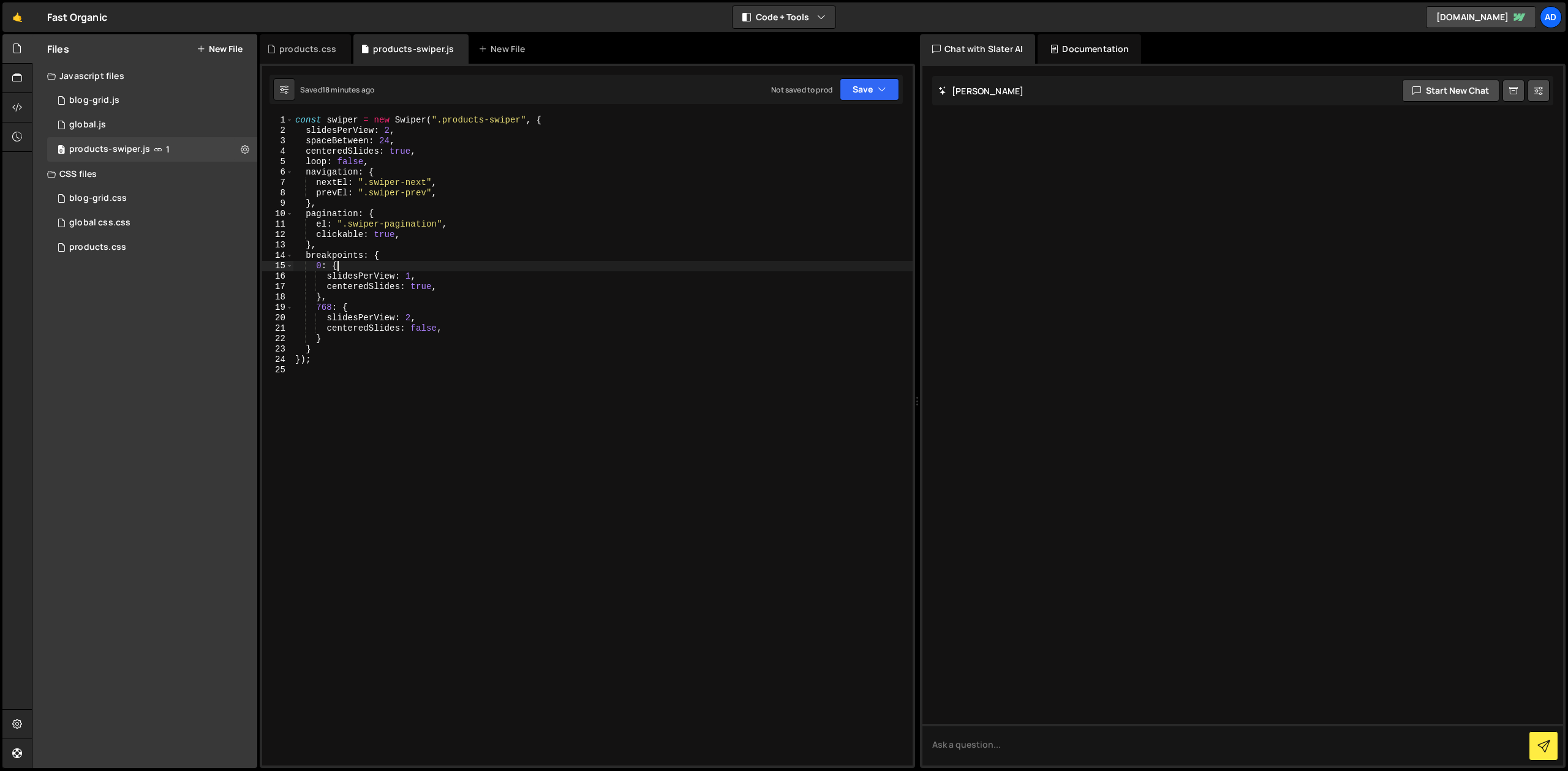
click at [363, 267] on div "const swiper = new Swiper ( ".products-swiper" , { slidesPerView : 2 , spaceBet…" at bounding box center [602, 450] width 619 height 671
click at [454, 288] on div "const swiper = new Swiper ( ".products-swiper" , { slidesPerView : 2 , spaceBet…" at bounding box center [602, 450] width 619 height 671
type textarea "slidesPerView: 1.1,"
click at [307, 47] on div "products.css" at bounding box center [307, 49] width 57 height 12
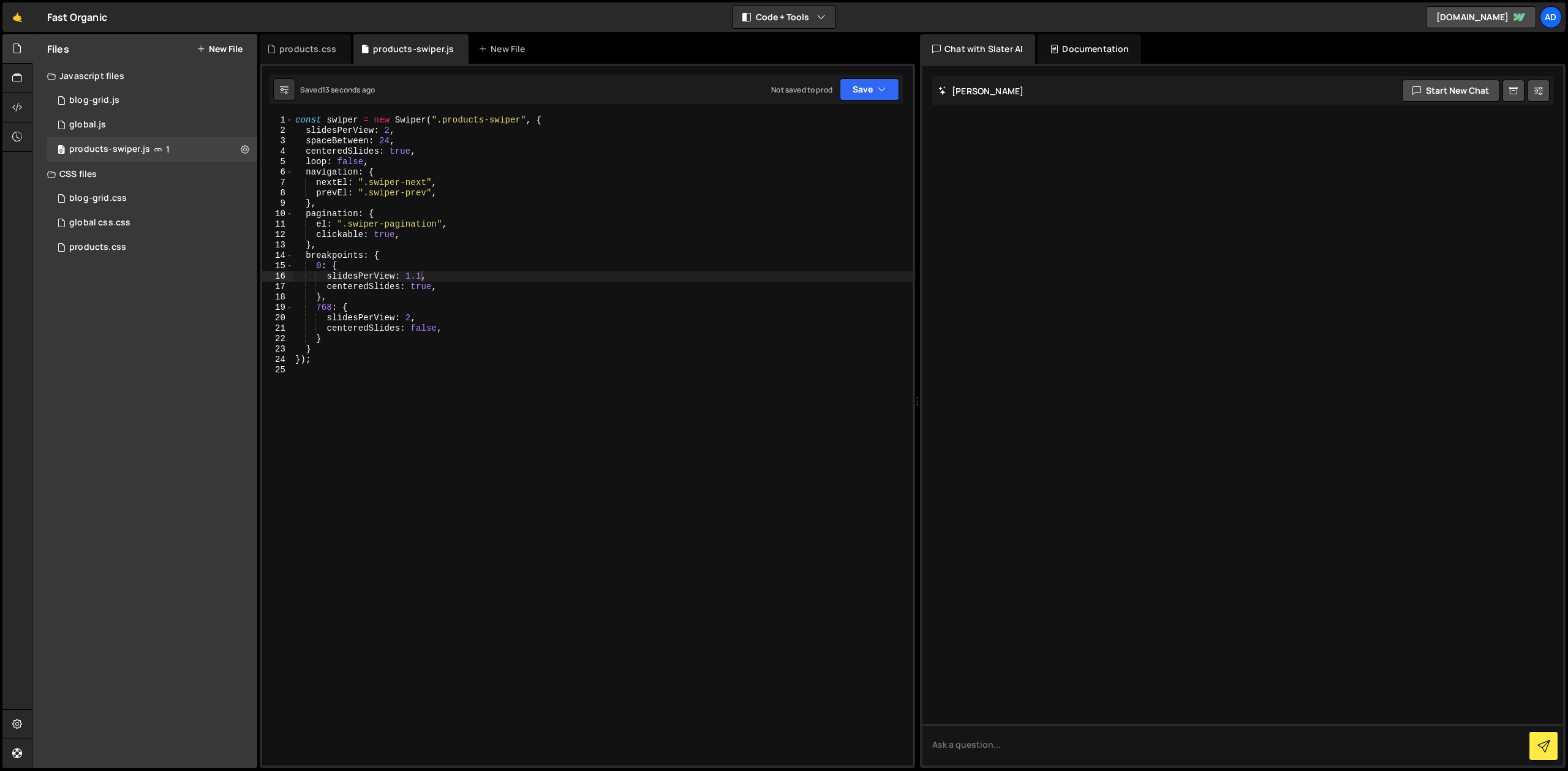
scroll to position [8678, 0]
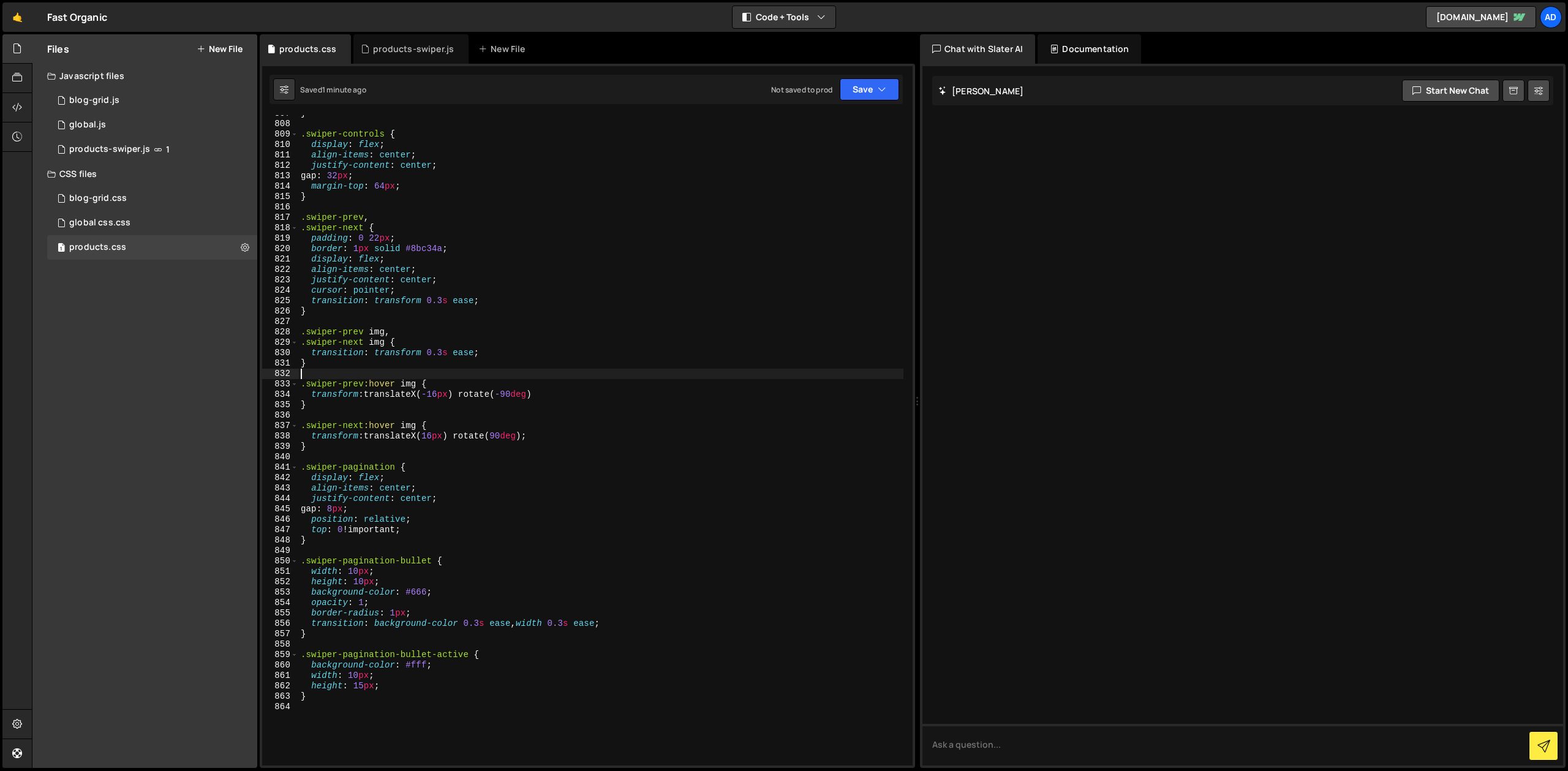
click at [344, 377] on div "} .swiper-controls { display : flex ; align-items : center ; justify-content : …" at bounding box center [601, 443] width 605 height 671
click at [355, 371] on div "} .swiper-controls { display : flex ; align-items : center ; justify-content : …" at bounding box center [601, 443] width 605 height 671
click at [355, 459] on div "} .swiper-controls { display : flex ; align-items : center ; justify-content : …" at bounding box center [601, 443] width 605 height 671
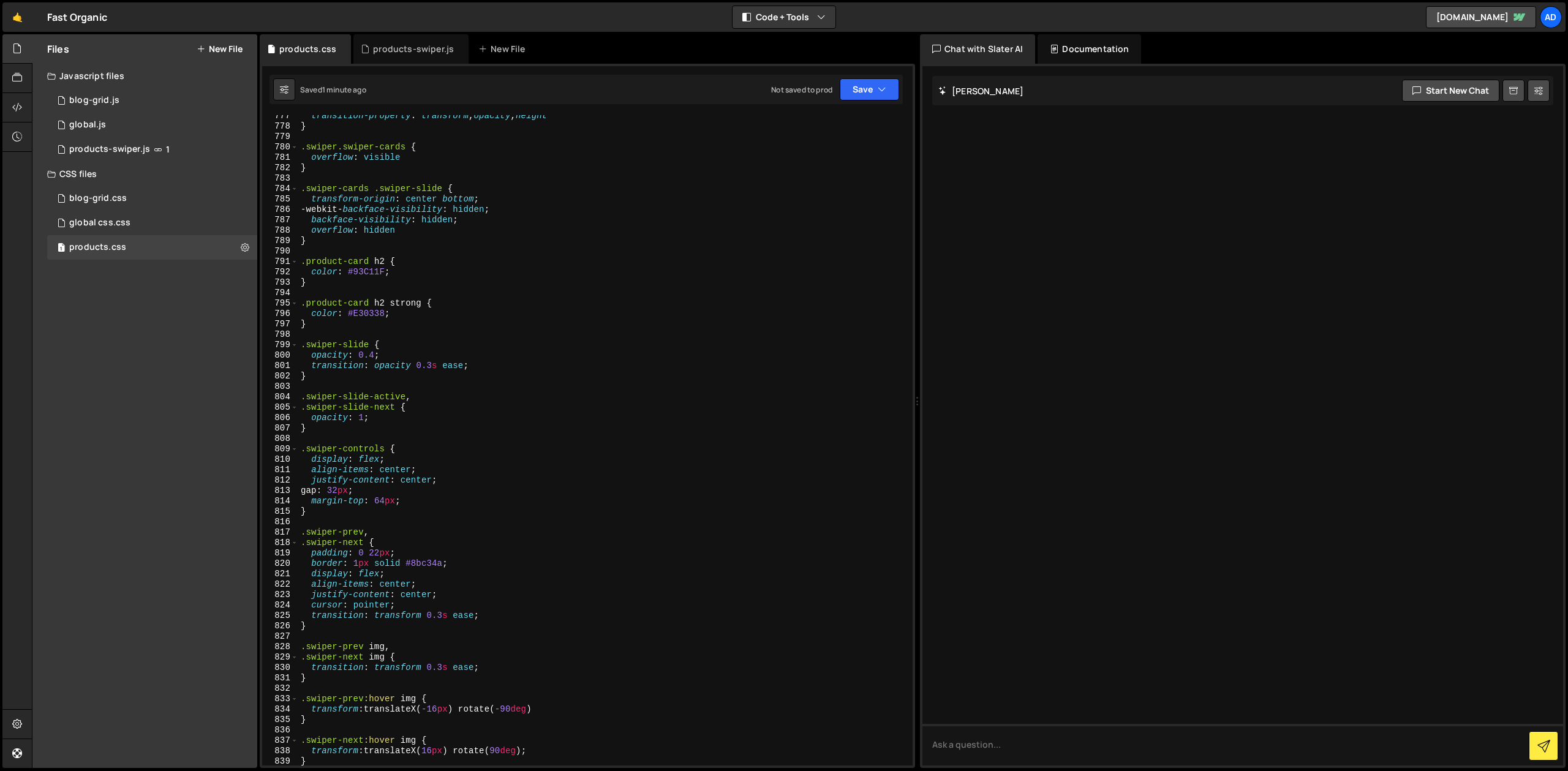
scroll to position [8346, 0]
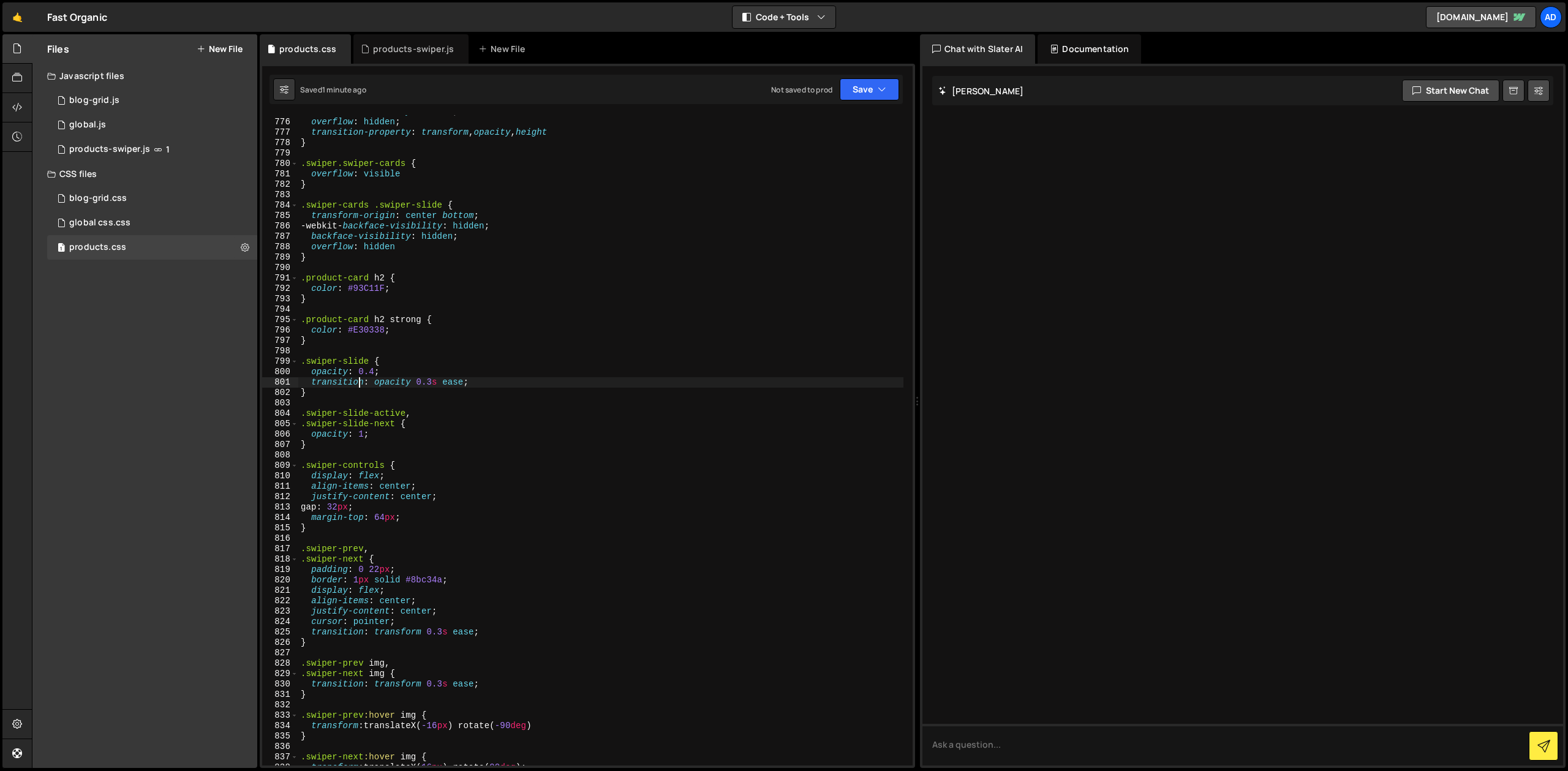
click at [360, 386] on div "backface-visibility : hidden ; overflow : hidden ; transition-property : transf…" at bounding box center [601, 442] width 605 height 671
click at [366, 419] on div "backface-visibility : hidden ; overflow : hidden ; transition-property : transf…" at bounding box center [601, 442] width 605 height 671
click at [361, 437] on div "backface-visibility : hidden ; overflow : hidden ; transition-property : transf…" at bounding box center [601, 442] width 605 height 671
click at [378, 437] on div "backface-visibility : hidden ; overflow : hidden ; transition-property : transf…" at bounding box center [601, 442] width 605 height 671
click at [322, 448] on div "backface-visibility : hidden ; overflow : hidden ; transition-property : transf…" at bounding box center [601, 442] width 605 height 671
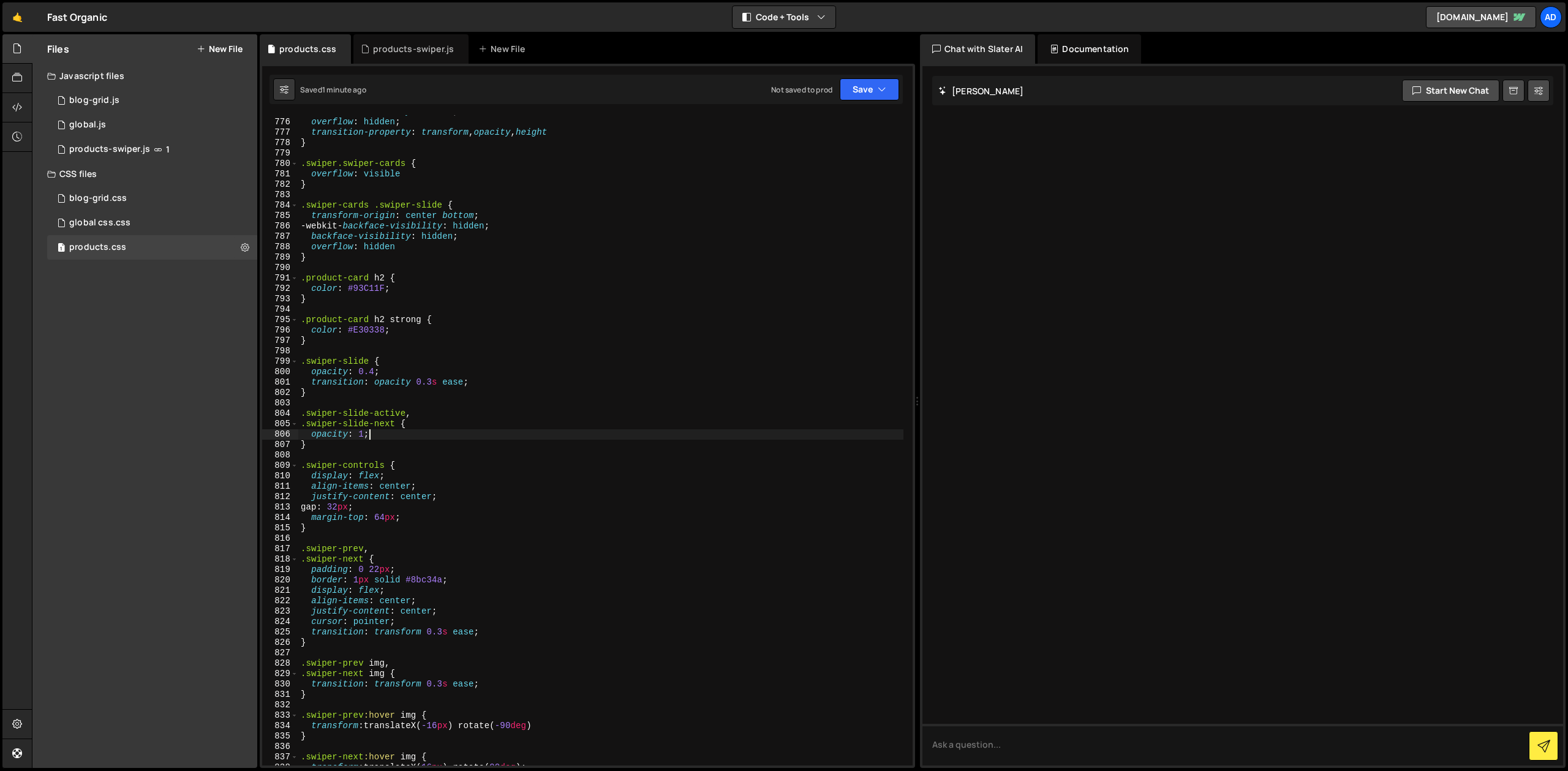
type textarea "}"
click at [324, 398] on div "backface-visibility : hidden ; overflow : hidden ; transition-property : transf…" at bounding box center [601, 442] width 605 height 671
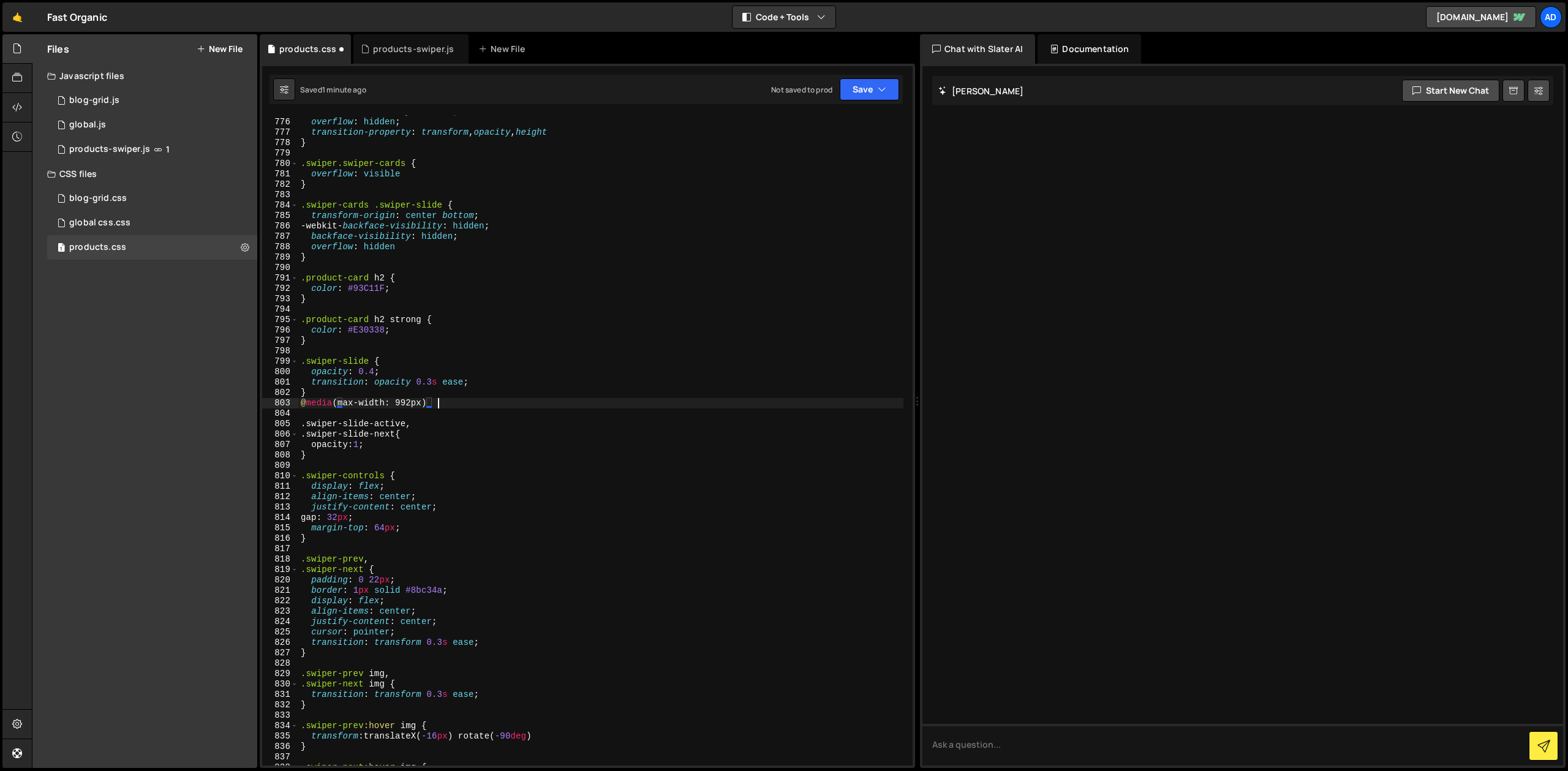
scroll to position [0, 9]
type textarea "@media (max-width: 992px) {}"
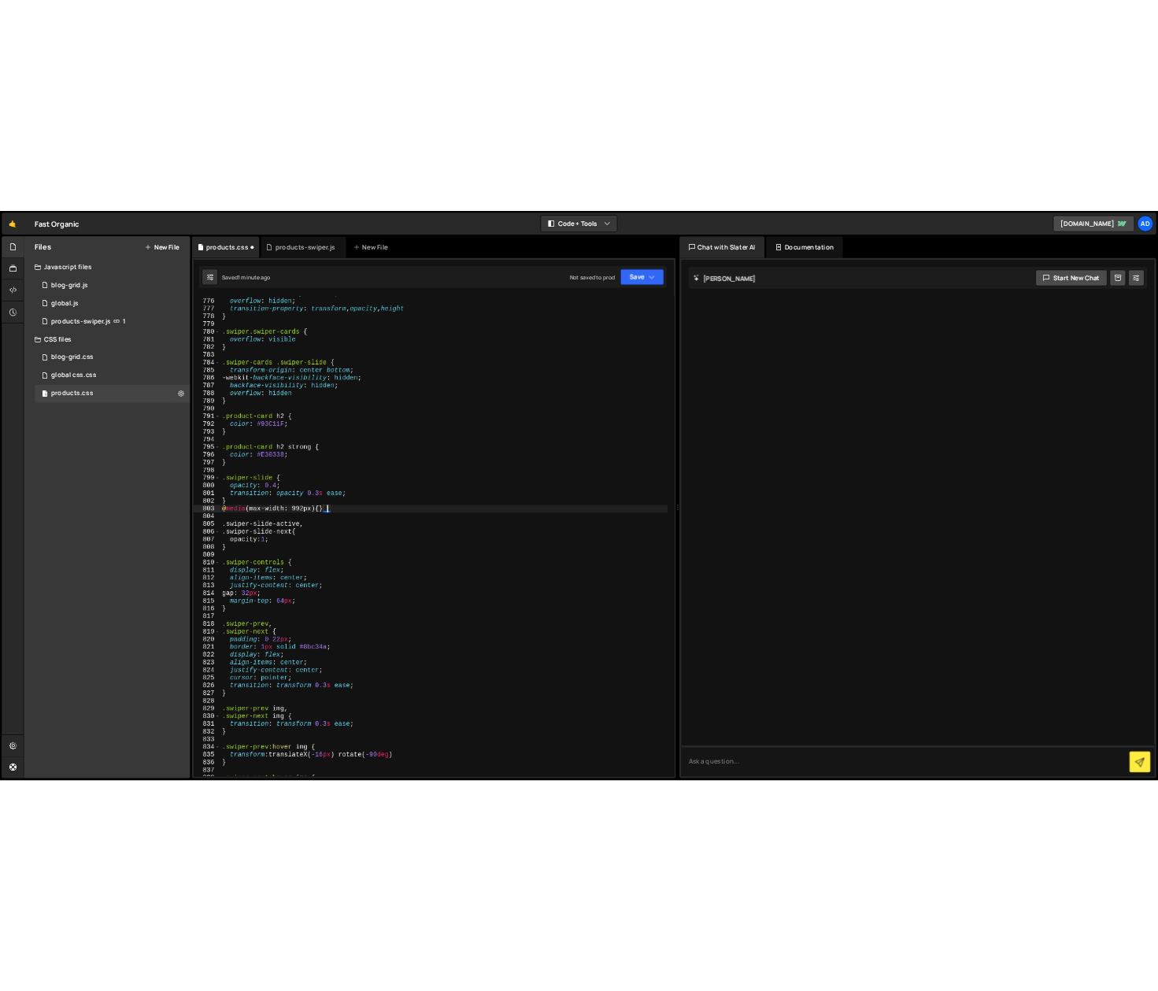
scroll to position [0, 0]
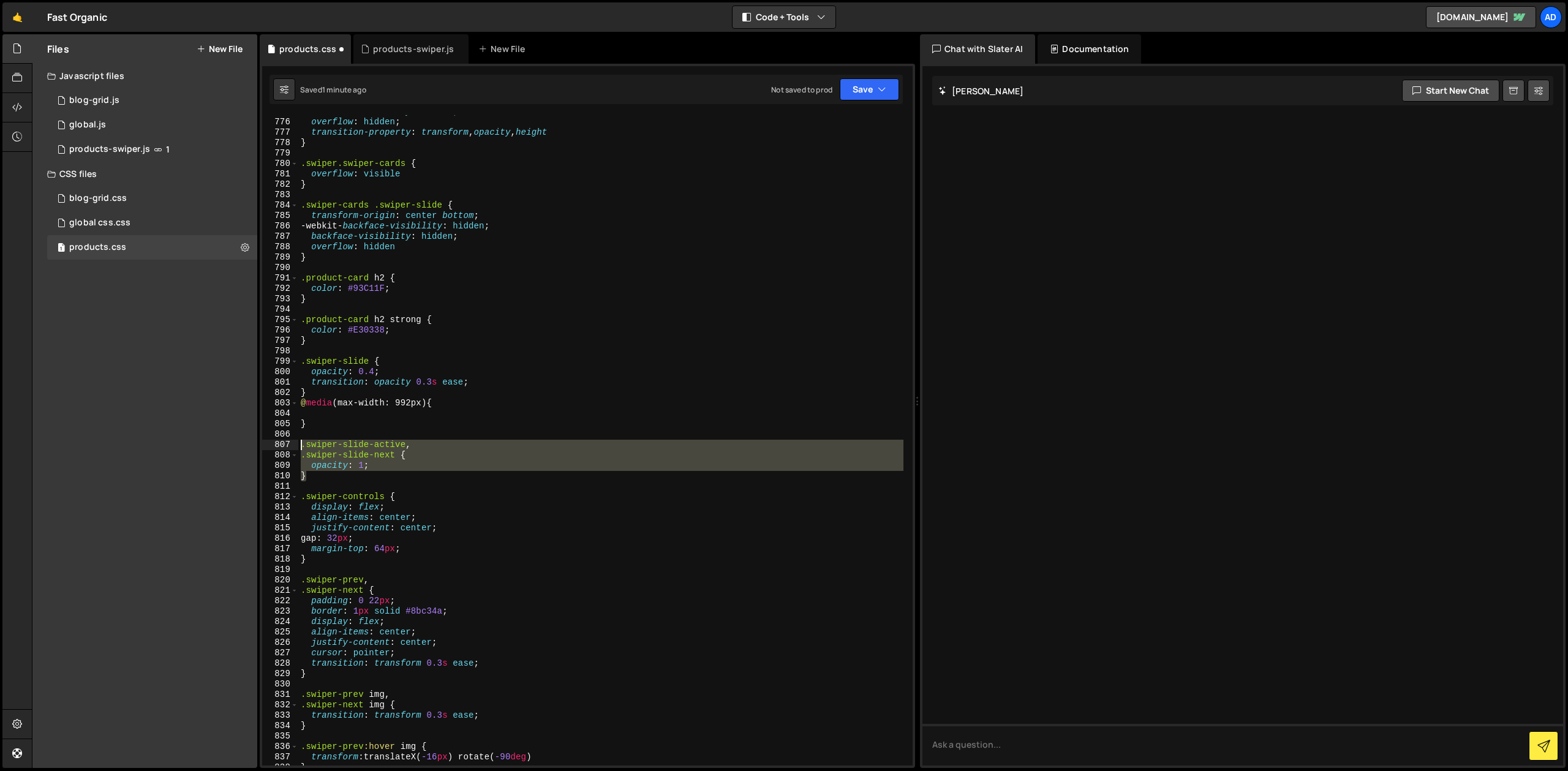
drag, startPoint x: 317, startPoint y: 476, endPoint x: 300, endPoint y: 447, distance: 33.6
click at [300, 447] on div "backface-visibility : hidden ; overflow : hidden ; transition-property : transf…" at bounding box center [601, 442] width 605 height 671
type textarea ".swiper-slide-active, .swiper-slide-next {"
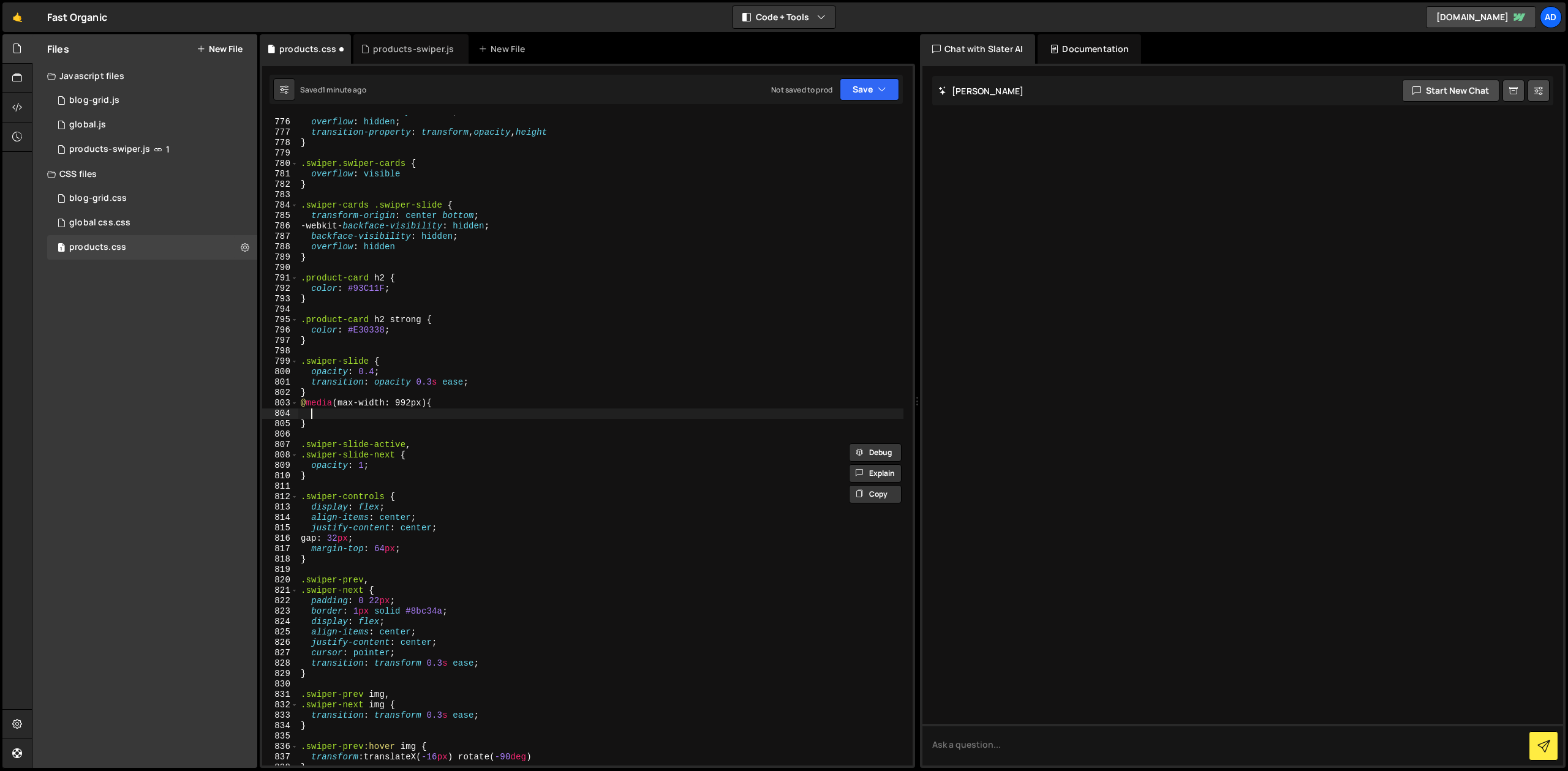
click at [328, 410] on div "backface-visibility : hidden ; overflow : hidden ; transition-property : transf…" at bounding box center [601, 442] width 605 height 671
paste textarea "}"
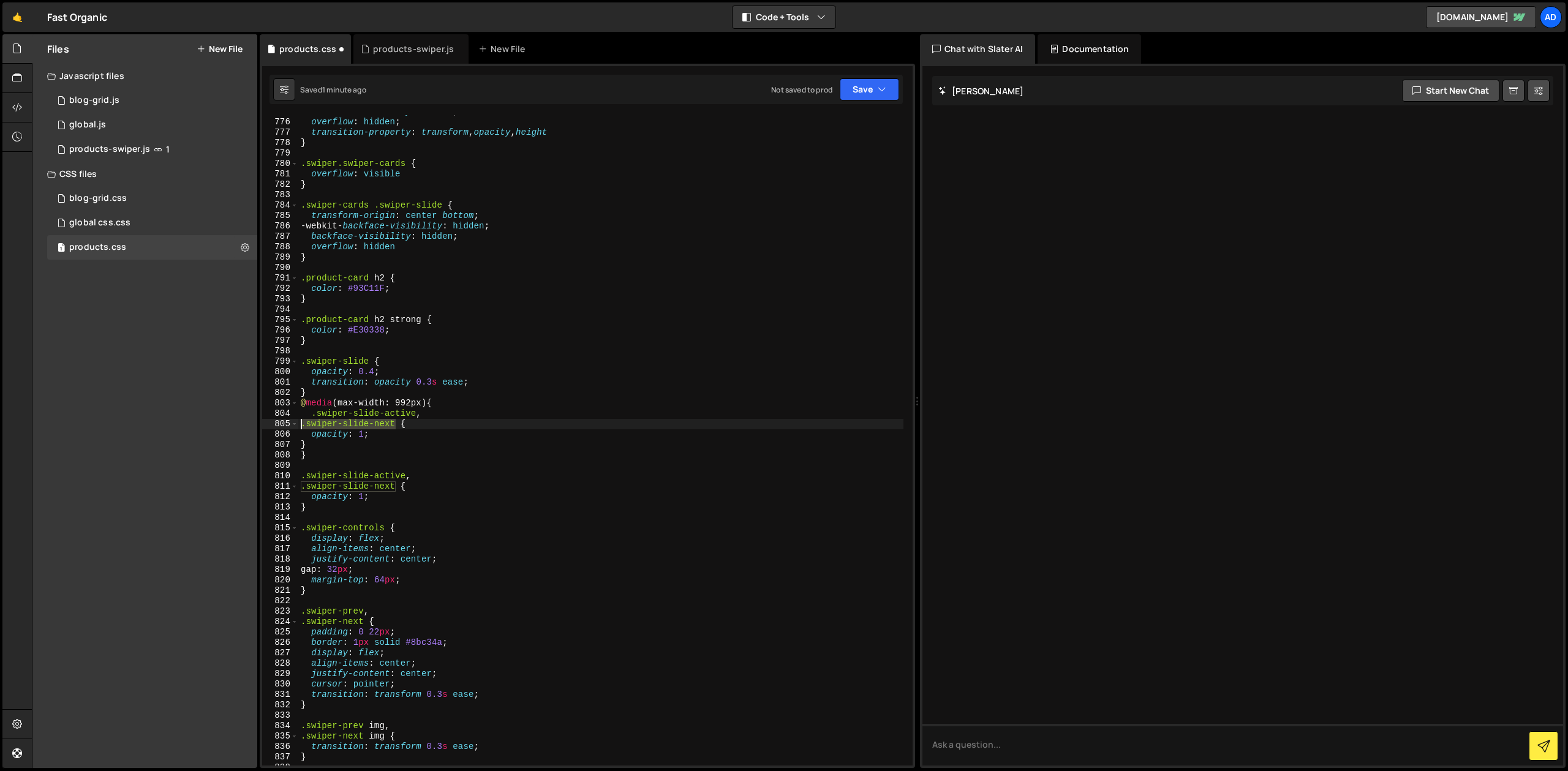
drag, startPoint x: 396, startPoint y: 426, endPoint x: 300, endPoint y: 425, distance: 96.0
click at [300, 425] on div "backface-visibility : hidden ; overflow : hidden ; transition-property : transf…" at bounding box center [601, 442] width 605 height 671
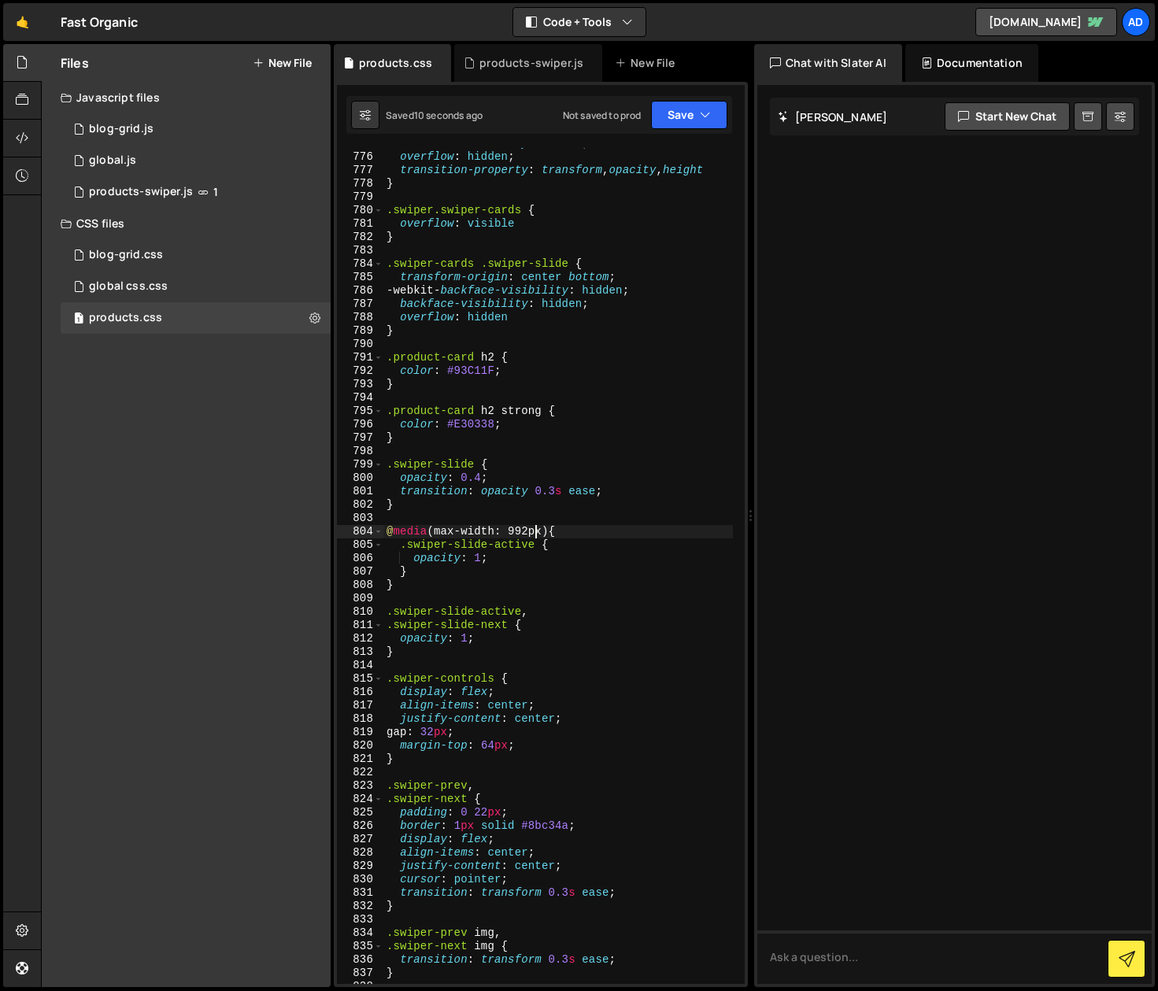
scroll to position [12293, 0]
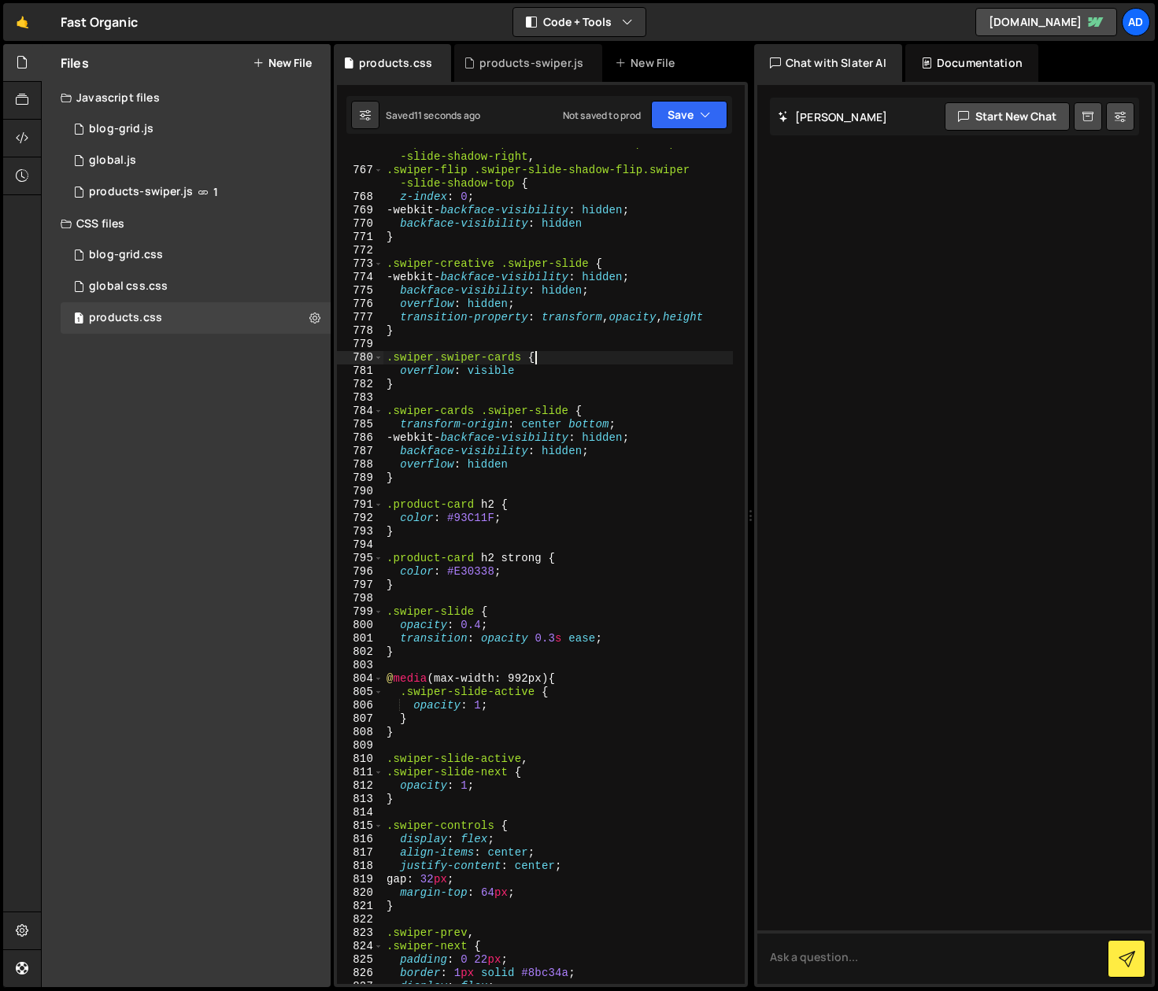
click at [555, 353] on div ".swiper-flip .swiper-slide-shadow-flip.swiper -slide-shadow-right , .swiper-fli…" at bounding box center [557, 575] width 349 height 876
click at [468, 619] on div ".swiper-flip .swiper-slide-shadow-flip.swiper -slide-shadow-right , .swiper-fli…" at bounding box center [557, 575] width 349 height 876
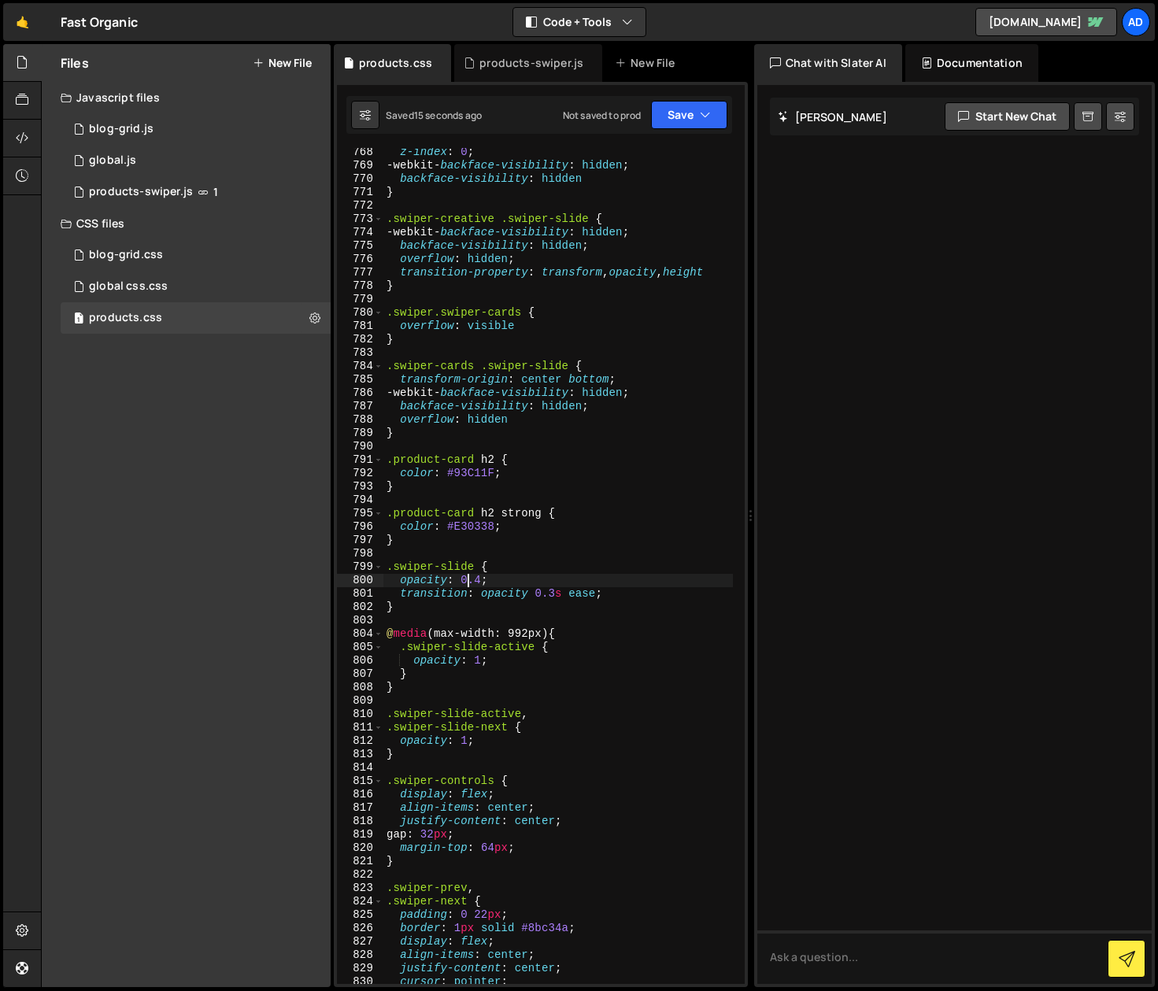
scroll to position [12338, 0]
click at [470, 577] on div "z-index : 0 ; -webkit- backface-visibility : hidden ; backface-visibility : hid…" at bounding box center [557, 577] width 349 height 863
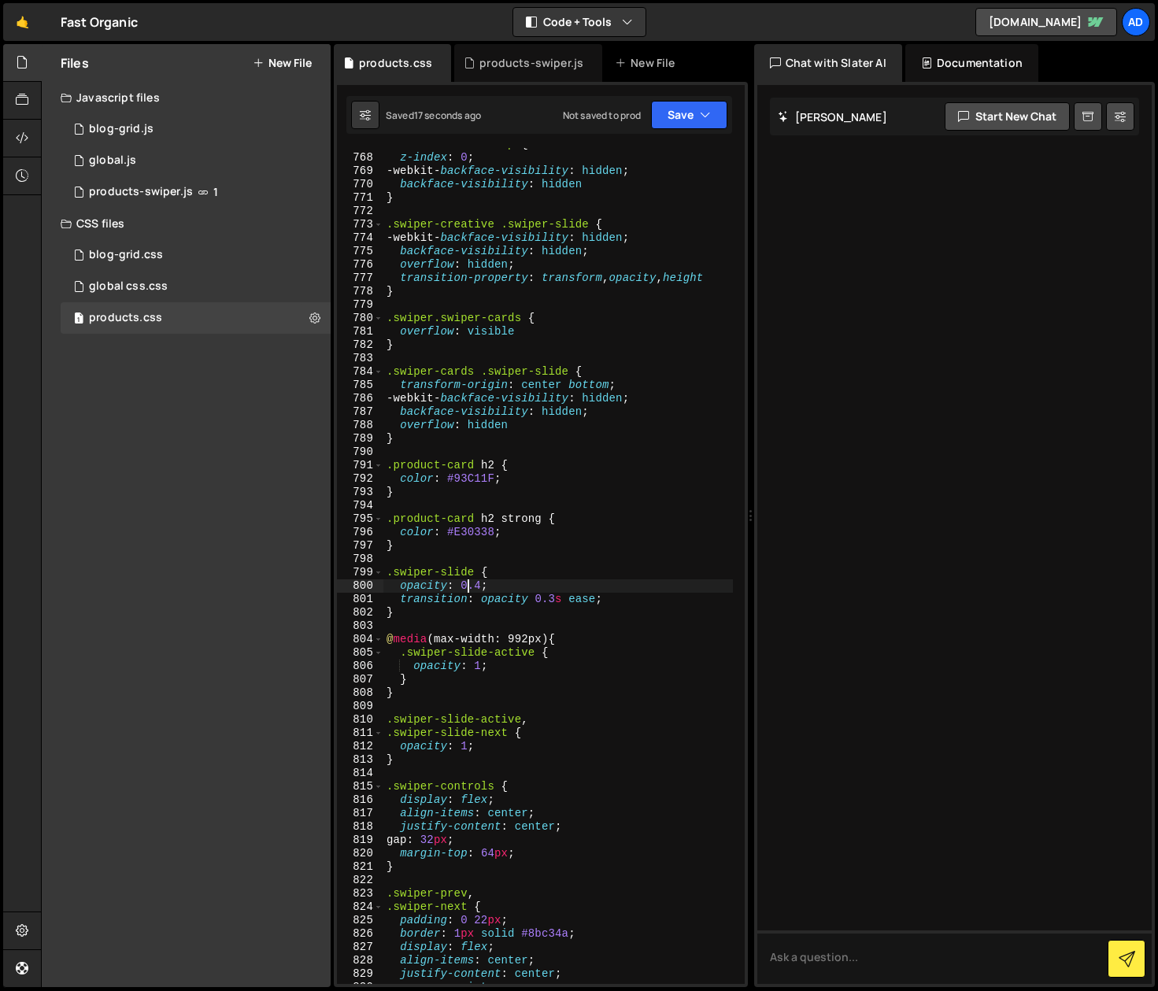
click at [512, 580] on div ".swiper-flip .swiper-slide-shadow-flip.swiper -slide-shadow-top { z-index : 0 ;…" at bounding box center [557, 562] width 349 height 876
click at [491, 658] on div ".swiper-flip .swiper-slide-shadow-flip.swiper -slide-shadow-top { z-index : 0 ;…" at bounding box center [557, 562] width 349 height 876
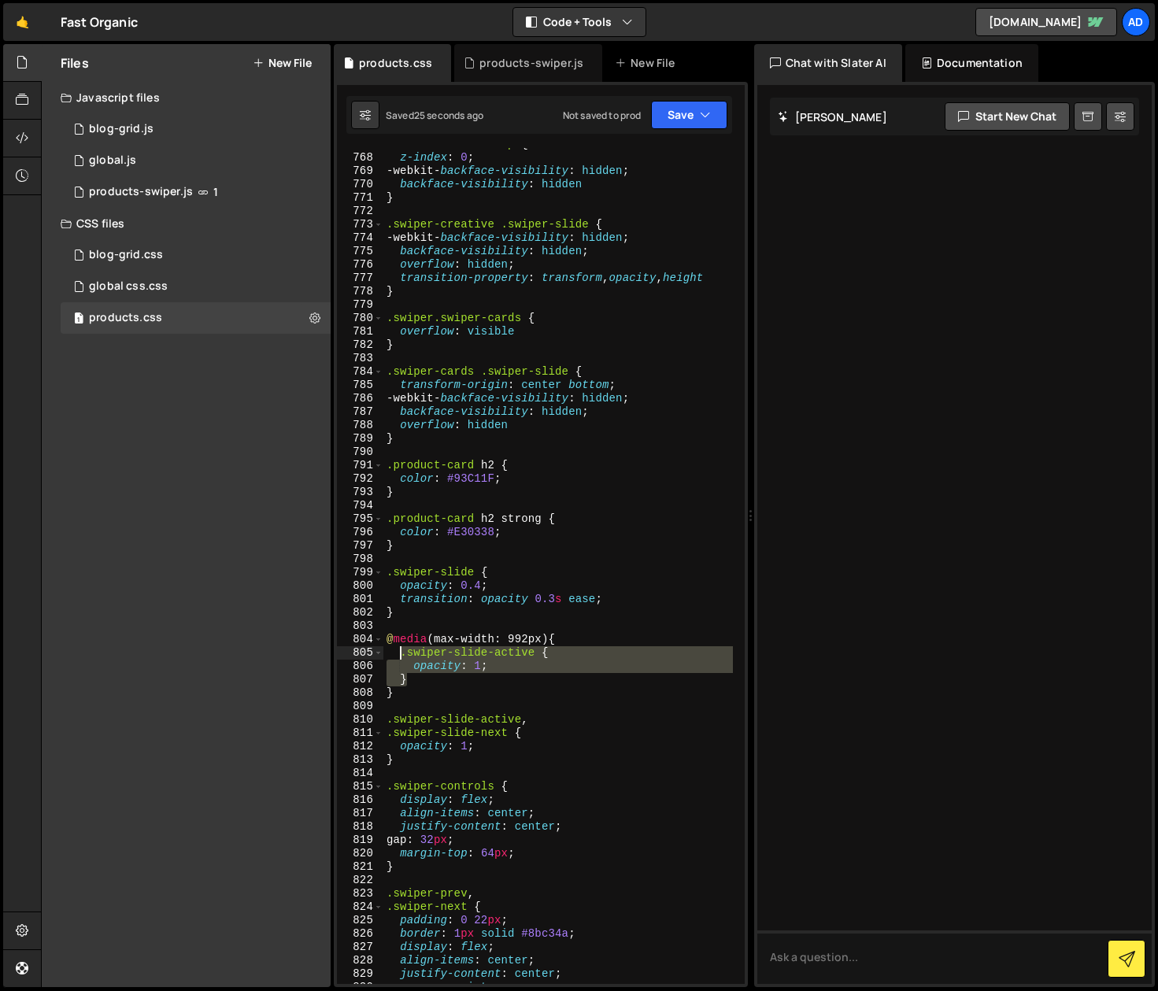
drag, startPoint x: 419, startPoint y: 678, endPoint x: 401, endPoint y: 656, distance: 28.5
click at [401, 656] on div ".swiper-flip .swiper-slide-shadow-flip.swiper -slide-shadow-top { z-index : 0 ;…" at bounding box center [557, 562] width 349 height 876
click at [449, 684] on div ".swiper-flip .swiper-slide-shadow-flip.swiper -slide-shadow-top { z-index : 0 ;…" at bounding box center [557, 566] width 349 height 836
type textarea "}"
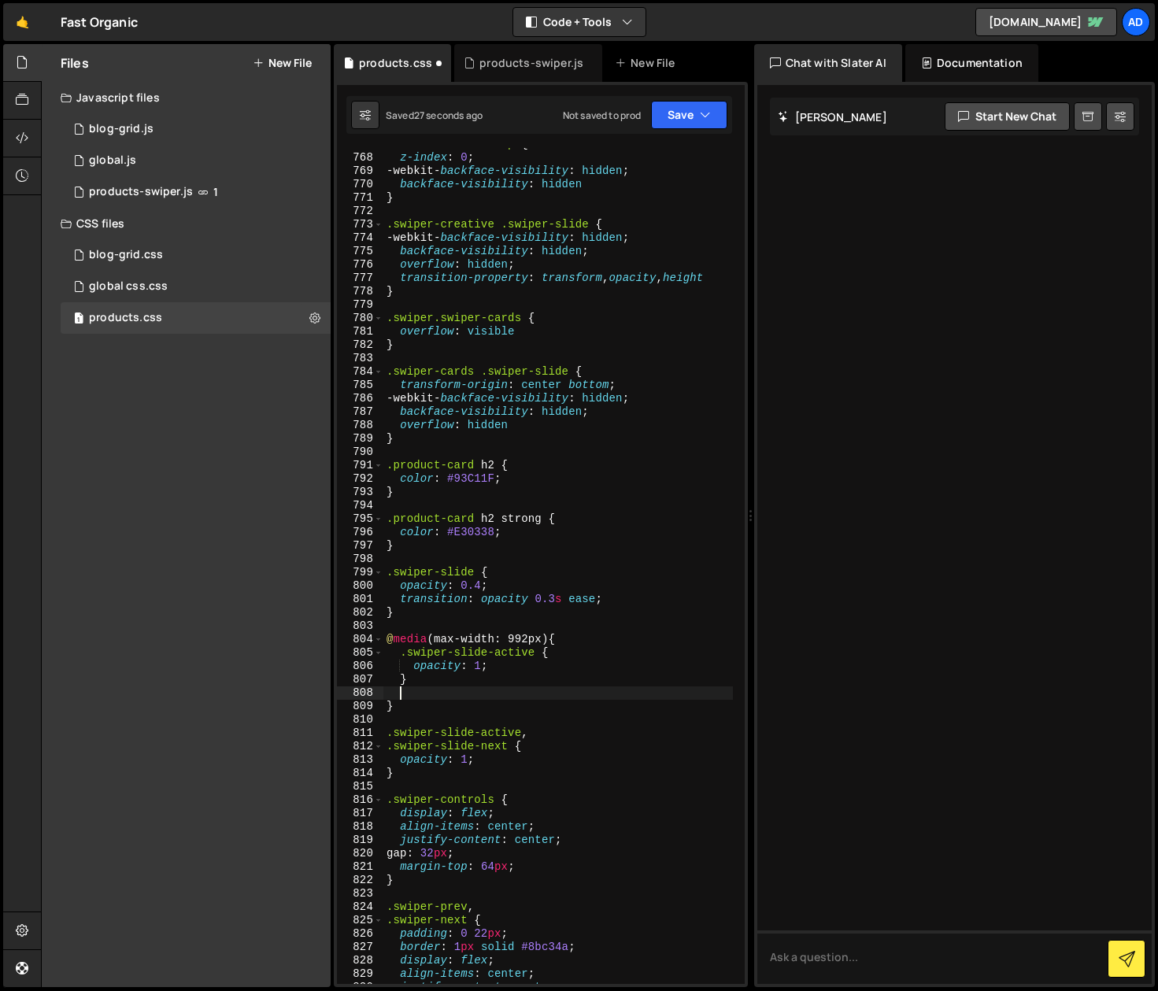
paste textarea "}"
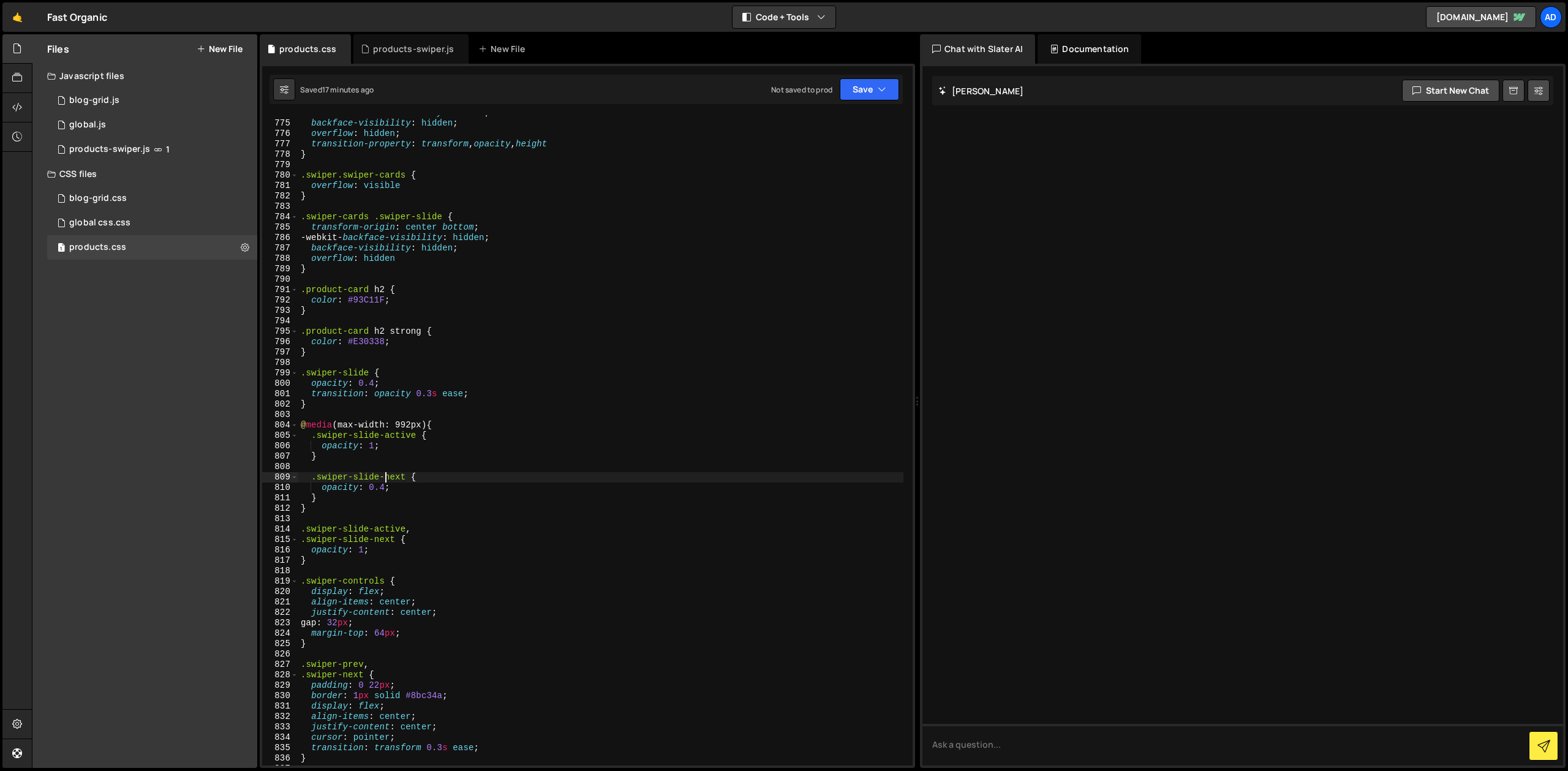
scroll to position [8334, 0]
click at [396, 439] on div "-webkit- backface-visibility : hidden ; backface-visibility : hidden ; overflow…" at bounding box center [601, 443] width 605 height 671
drag, startPoint x: 368, startPoint y: 373, endPoint x: 300, endPoint y: 375, distance: 68.0
click at [300, 375] on div "-webkit- backface-visibility : hidden ; backface-visibility : hidden ; overflow…" at bounding box center [601, 443] width 605 height 671
click at [389, 438] on div "-webkit- backface-visibility : hidden ; backface-visibility : hidden ; overflow…" at bounding box center [601, 443] width 605 height 671
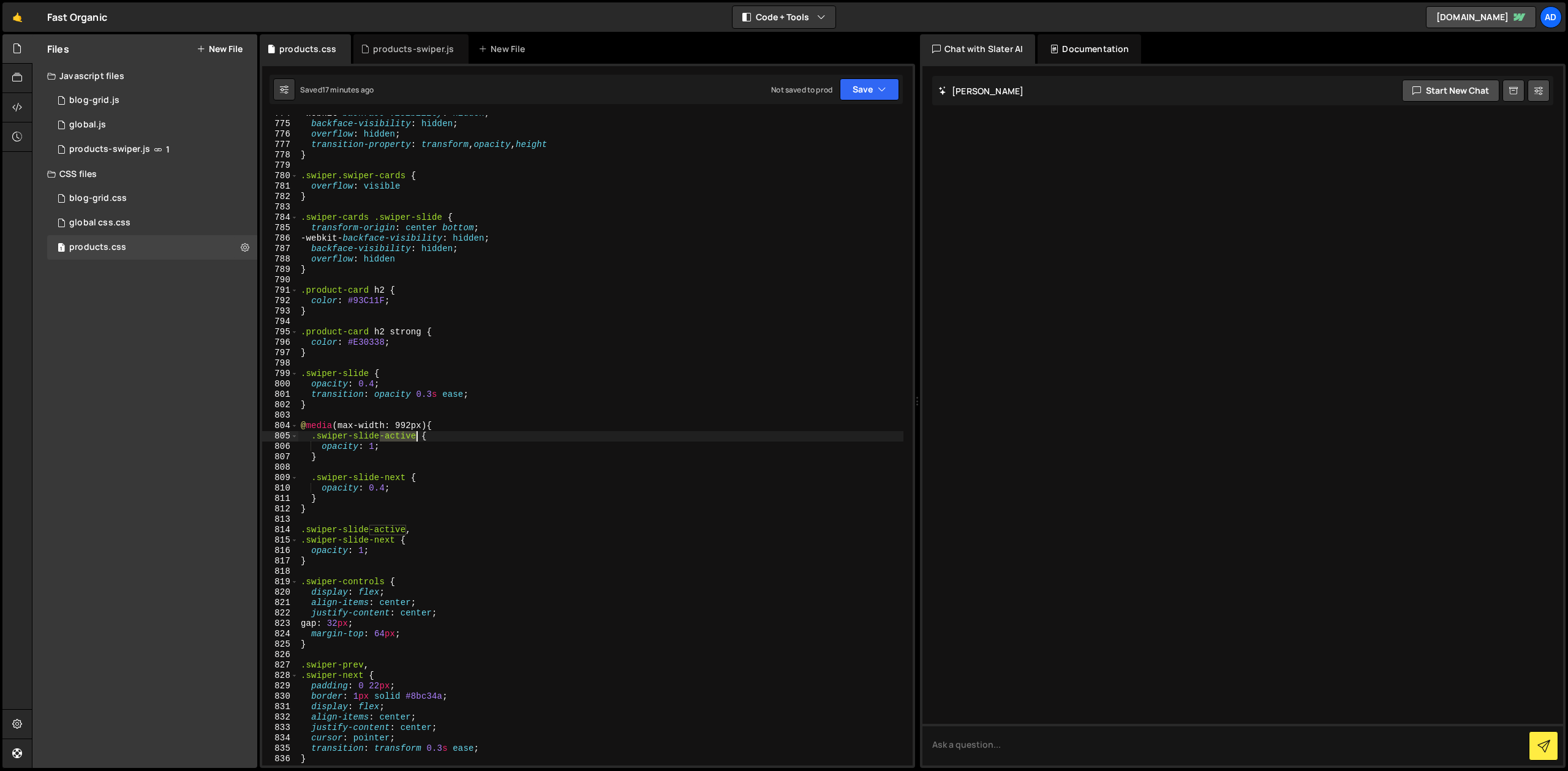
drag, startPoint x: 381, startPoint y: 436, endPoint x: 418, endPoint y: 436, distance: 37.0
click at [418, 436] on div "-webkit- backface-visibility : hidden ; backface-visibility : hidden ; overflow…" at bounding box center [601, 443] width 605 height 671
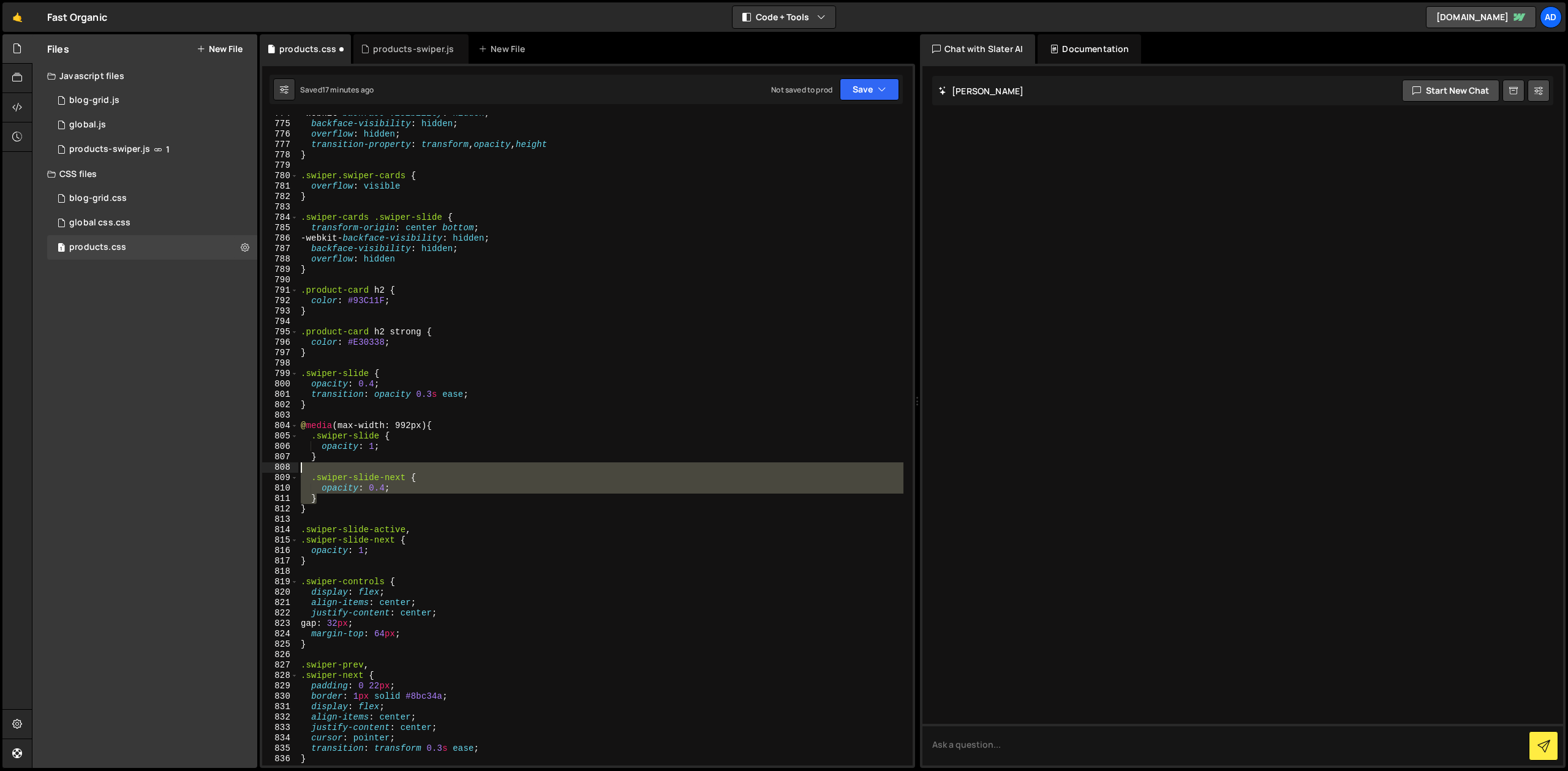
drag, startPoint x: 330, startPoint y: 501, endPoint x: 278, endPoint y: 471, distance: 60.0
click at [298, 471] on div "-webkit- backface-visibility : hidden ; backface-visibility : hidden ; overflow…" at bounding box center [601, 440] width 605 height 650
type textarea ".swiper-slide-next {"
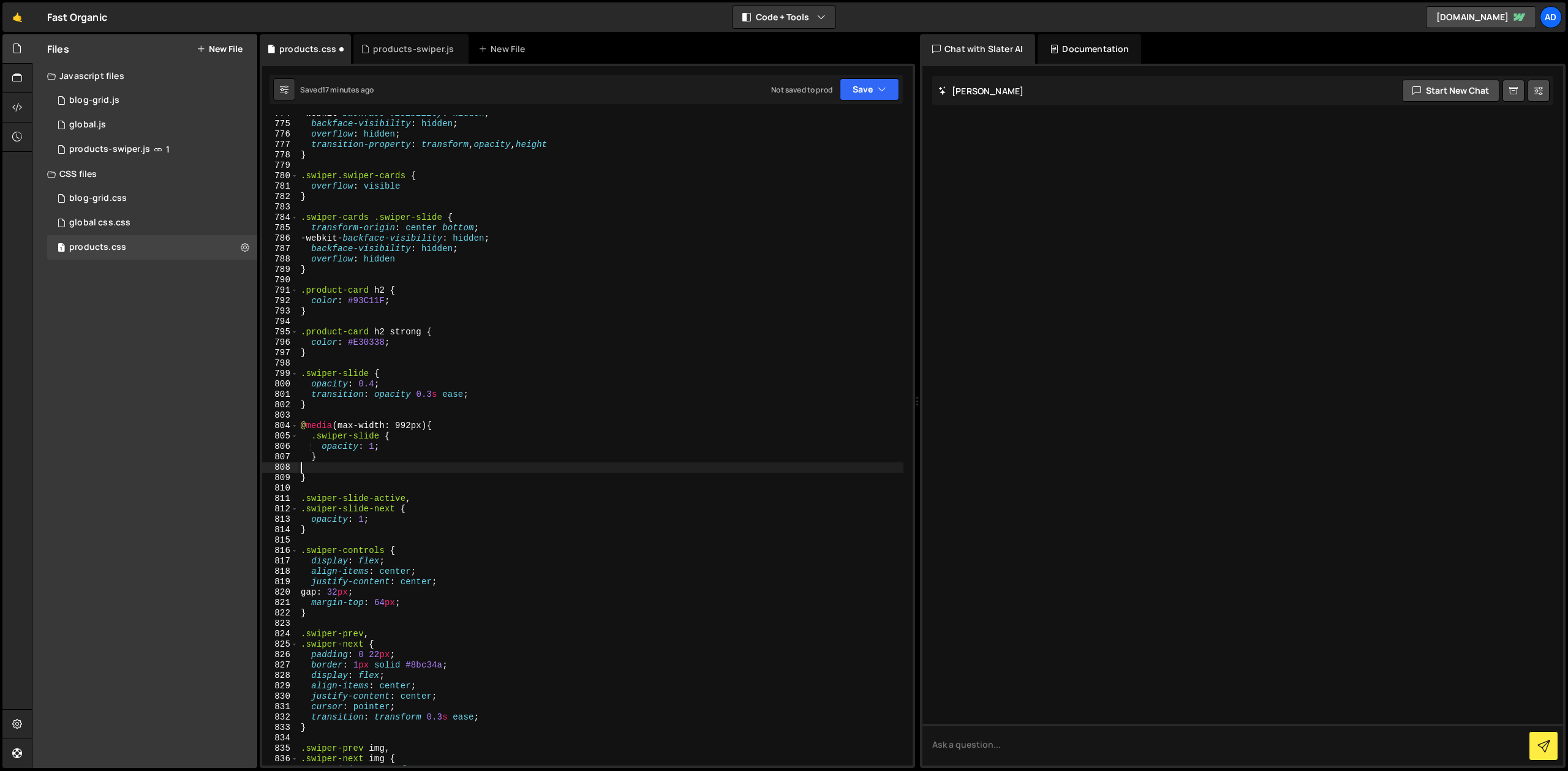
type textarea "}"
click at [854, 89] on button "Save" at bounding box center [869, 89] width 59 height 22
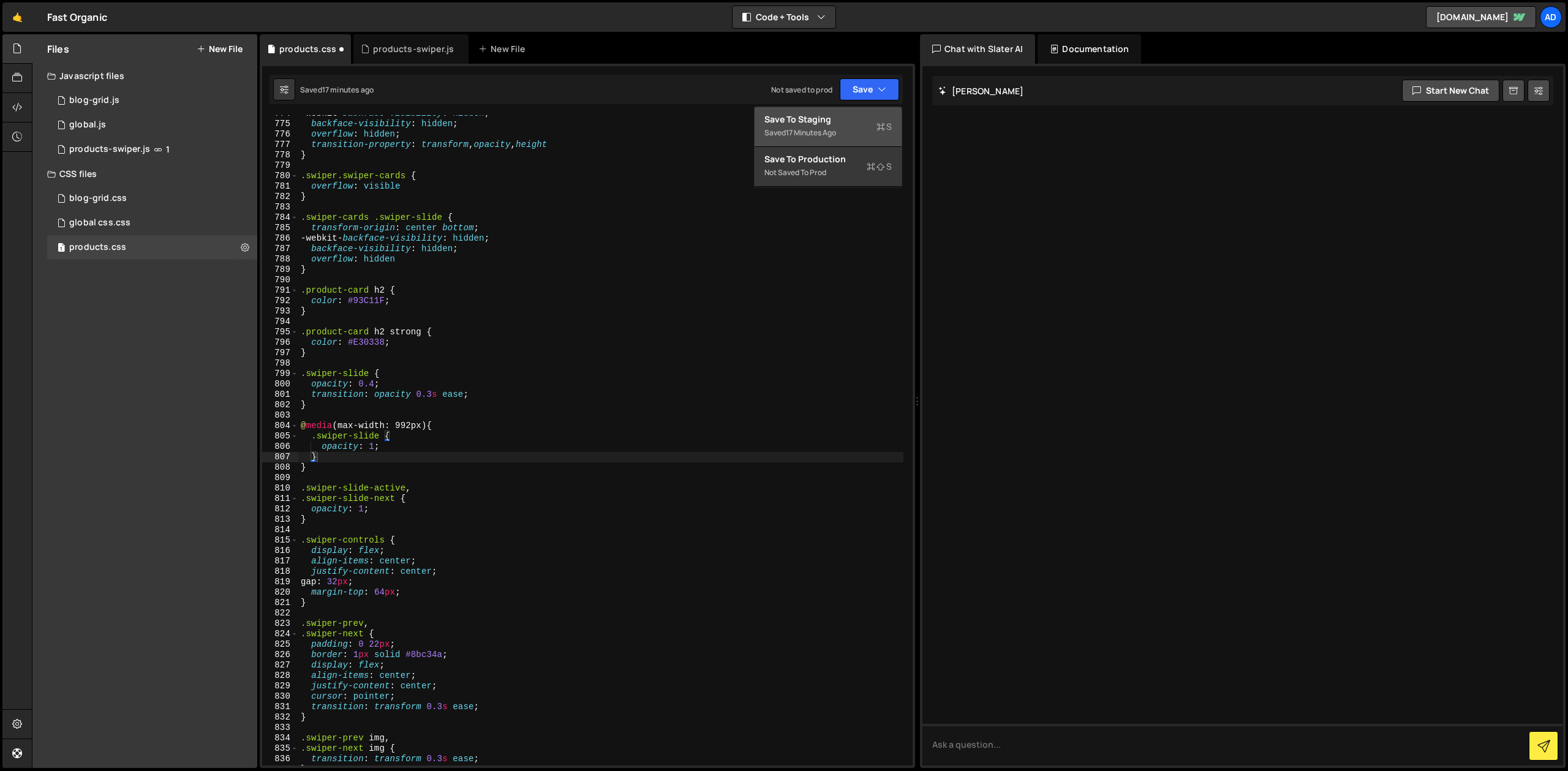
click at [830, 117] on div "Save to Staging S" at bounding box center [828, 120] width 128 height 12
click at [376, 47] on div "products-swiper.js" at bounding box center [413, 49] width 81 height 12
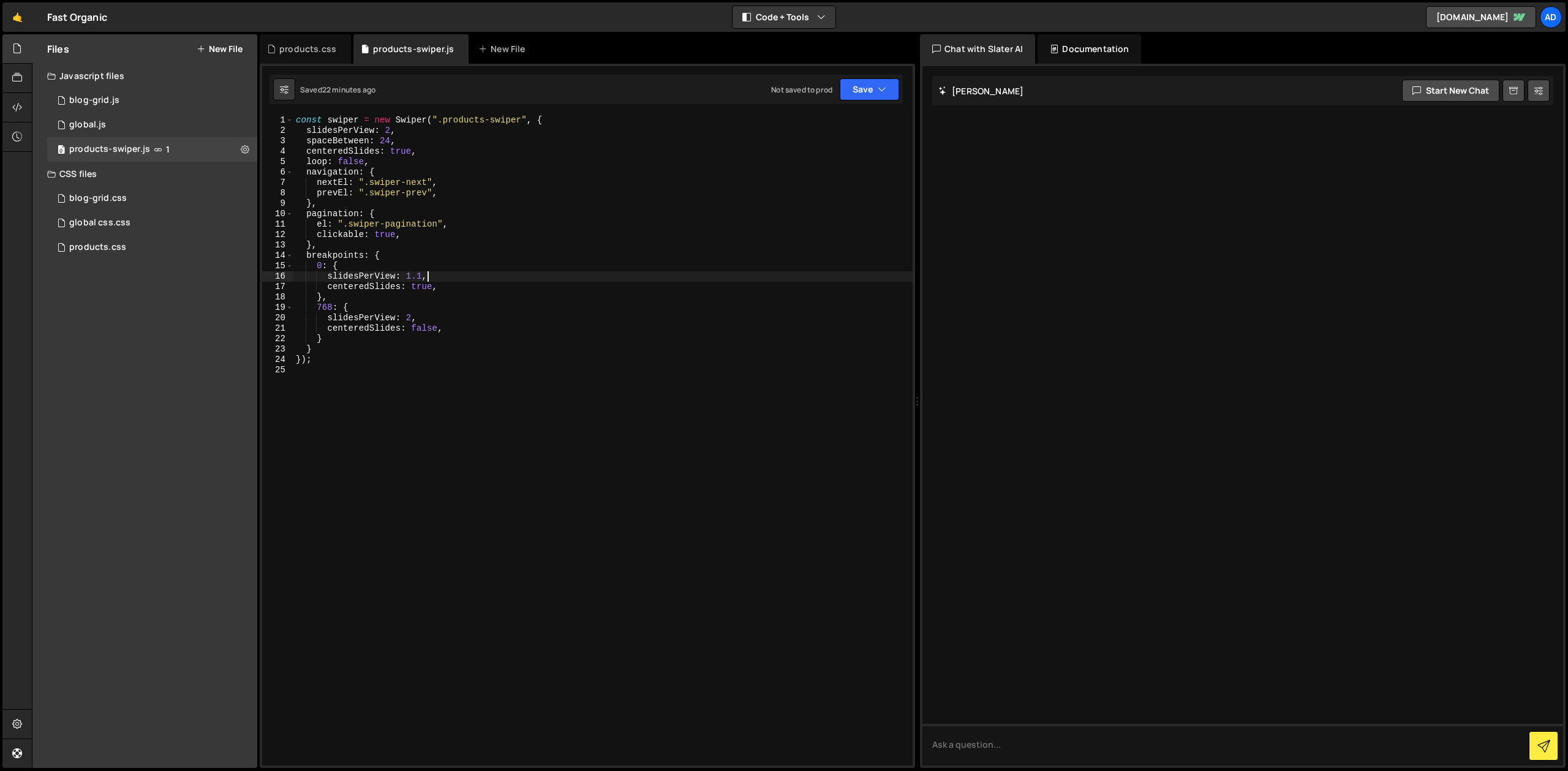
click at [456, 272] on div "const swiper = new Swiper ( ".products-swiper" , { slidesPerView : 2 , spaceBet…" at bounding box center [603, 450] width 619 height 671
paste textarea "slidesPerGroup: 1,"
click at [430, 328] on div "const swiper = new Swiper ( ".products-swiper" , { slidesPerView : 2 , spaceBet…" at bounding box center [603, 450] width 619 height 671
type textarea "slidesPerView: 2,"
paste textarea "slidesPerGroup: 1,"
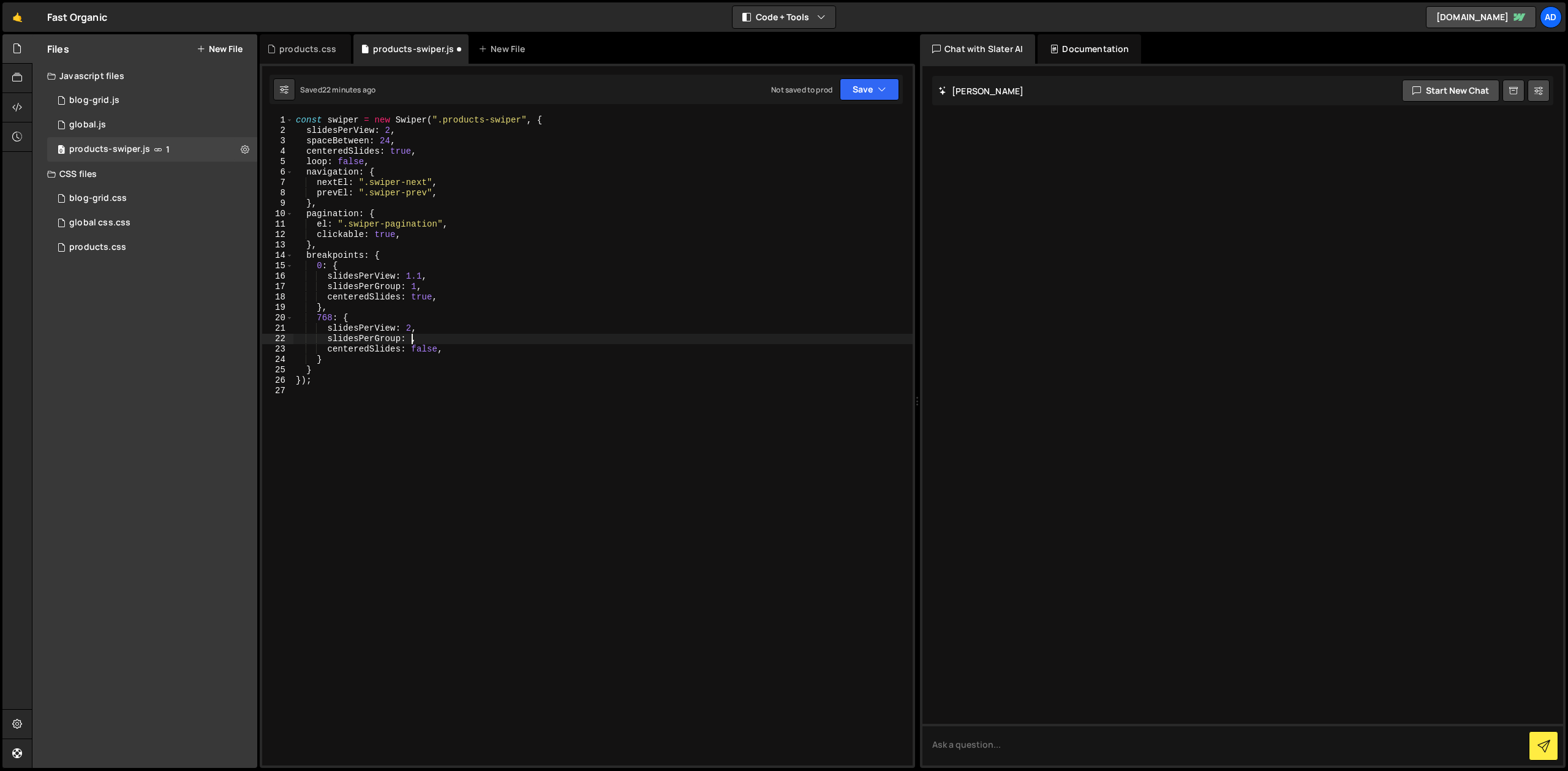
scroll to position [0, 8]
click at [412, 244] on div "const swiper = new Swiper ( ".products-swiper" , { slidesPerView : 2 , spaceBet…" at bounding box center [603, 450] width 619 height 671
type textarea "},"
paste textarea "freeModeMomentumBounce: true,"
click at [474, 263] on div "const swiper = new Swiper ( ".products-swiper" , { slidesPerView : 2 , spaceBet…" at bounding box center [603, 450] width 619 height 671
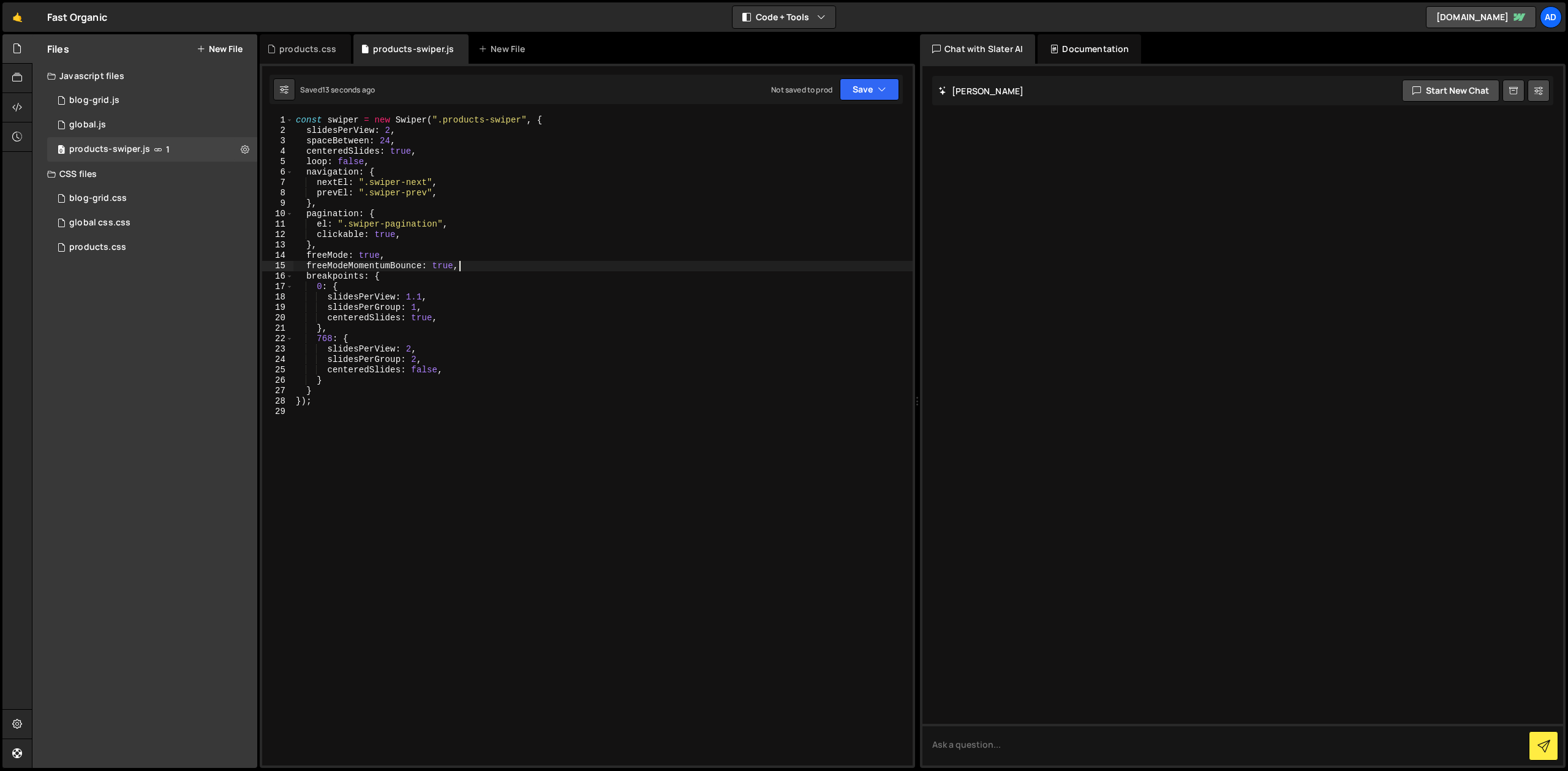
type textarea "freeMode: true, freeModeMomentumBounce: true,"
type textarea "},"
click at [324, 47] on div "products.css" at bounding box center [307, 49] width 57 height 12
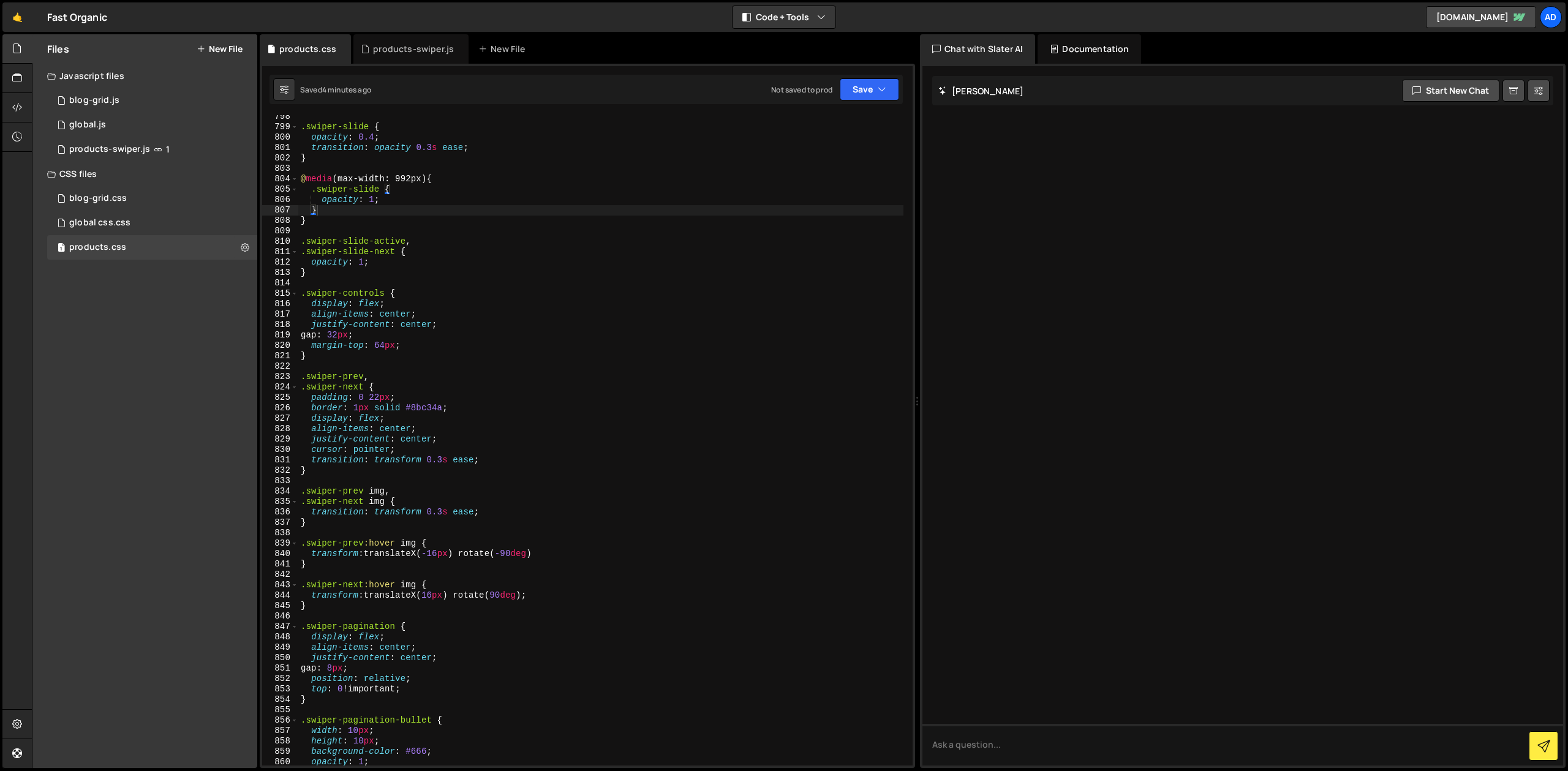
scroll to position [8581, 0]
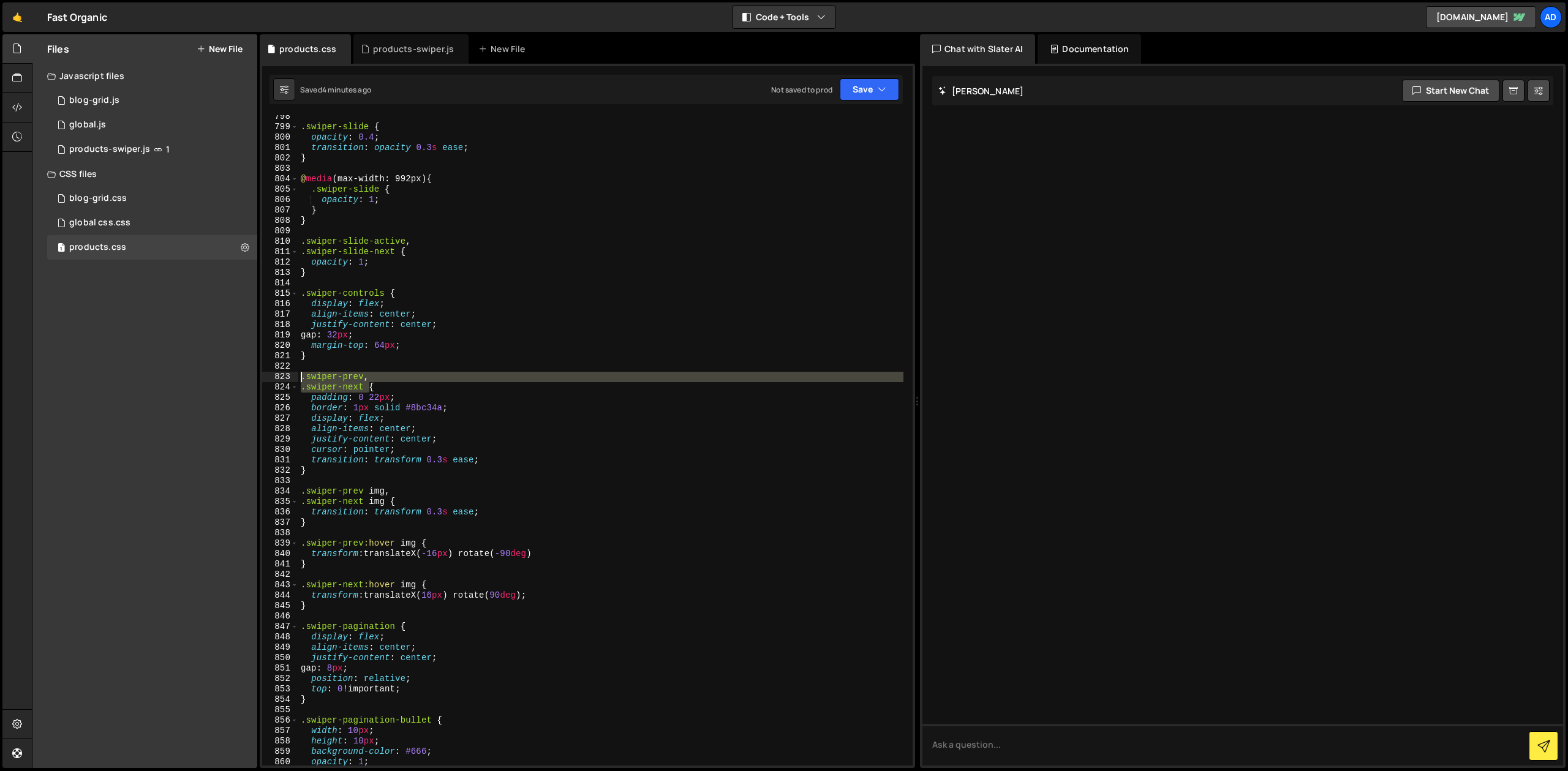
drag, startPoint x: 367, startPoint y: 388, endPoint x: 298, endPoint y: 375, distance: 70.2
click at [298, 375] on div ".swiper-slide { opacity : 0.4 ; transition : opacity 0.3 s ease ; } @ media (ma…" at bounding box center [601, 447] width 605 height 671
click at [322, 358] on div ".swiper-slide { opacity : 0.4 ; transition : opacity 0.3 s ease ; } @ media (ma…" at bounding box center [601, 447] width 605 height 671
type textarea "}"
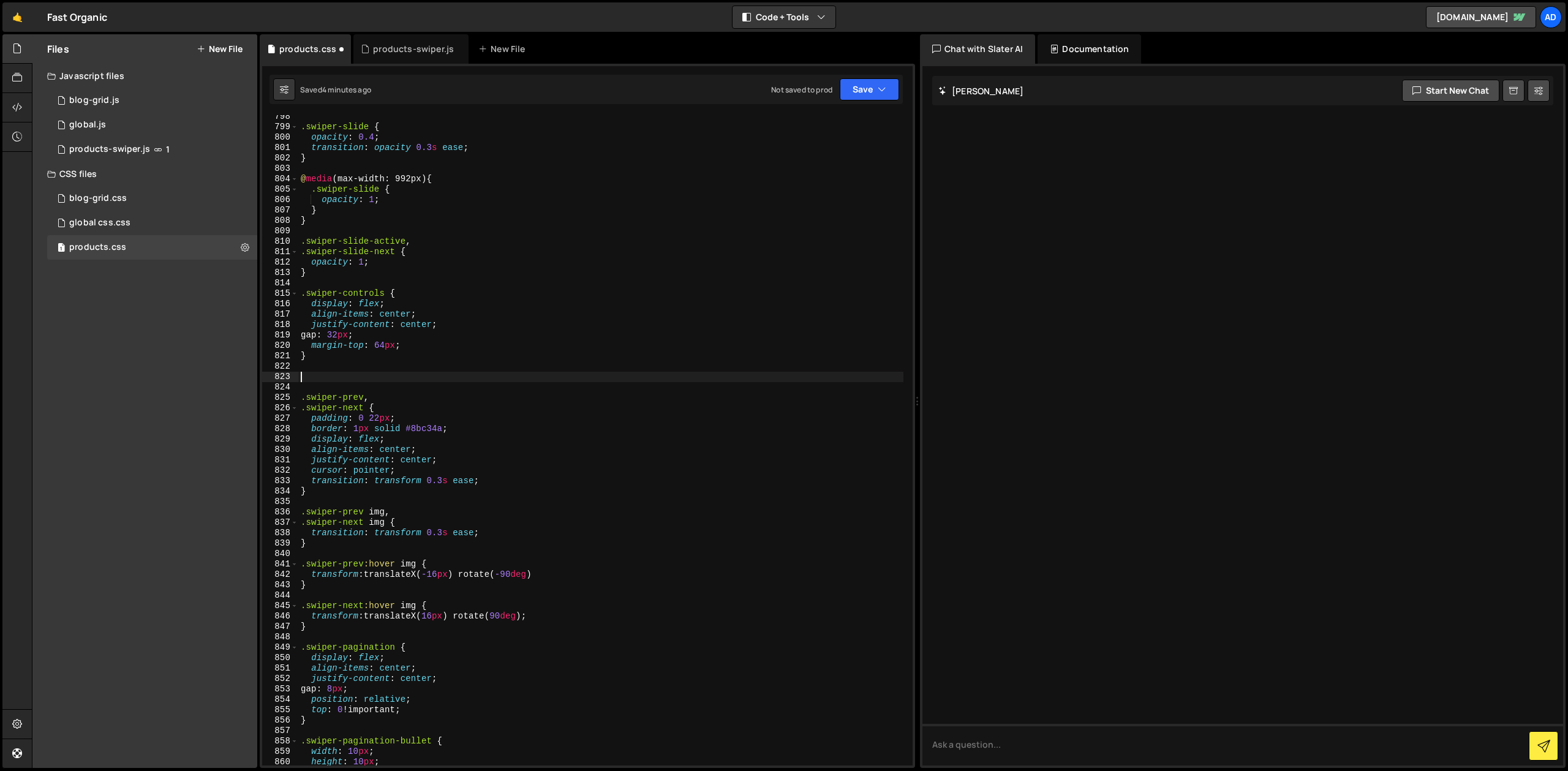
paste textarea ".swiper-next"
type textarea ".swiper-next"
type textarea "@media (max-width: 992px) {}"
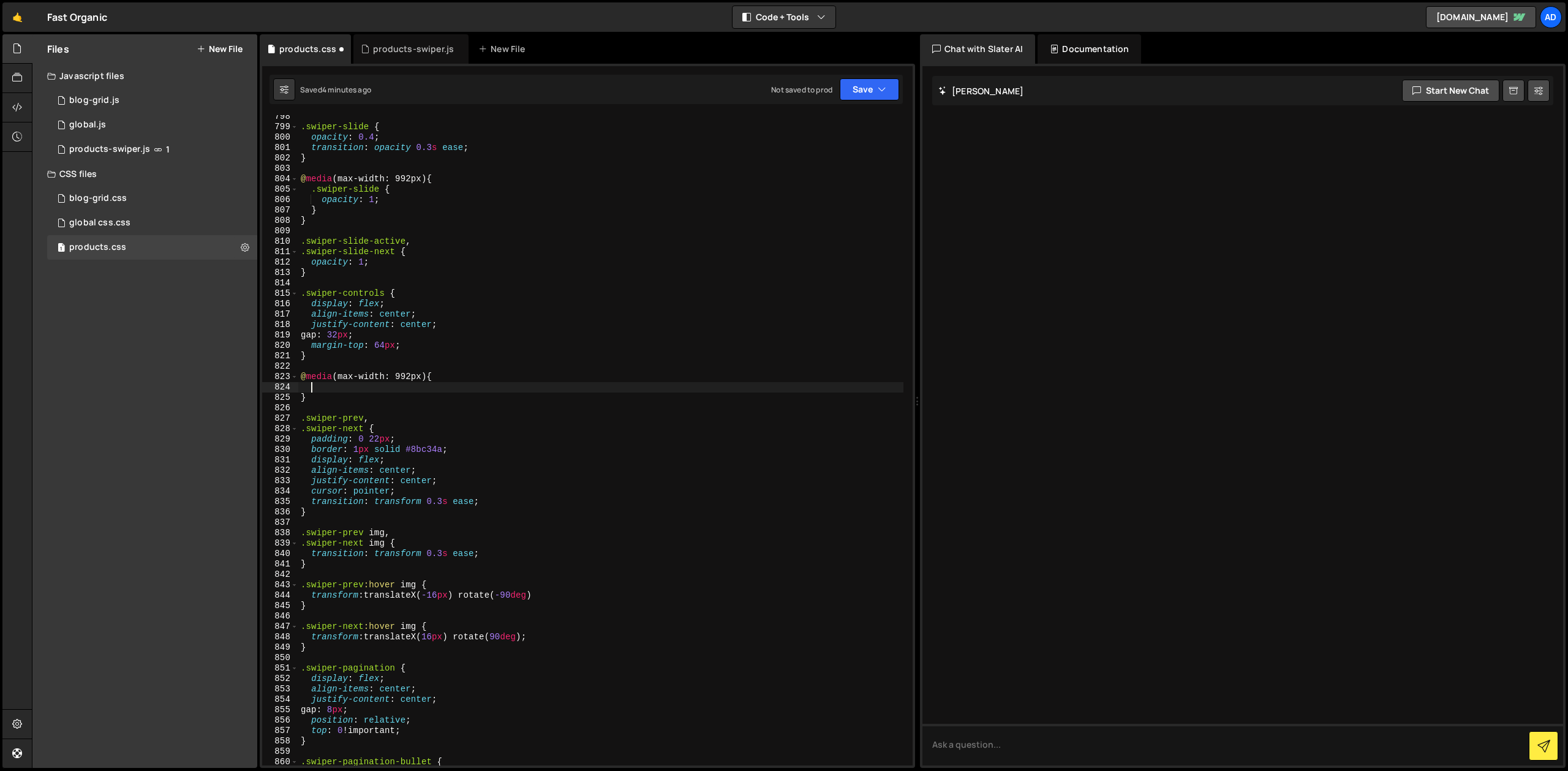
paste textarea ".swiper-next"
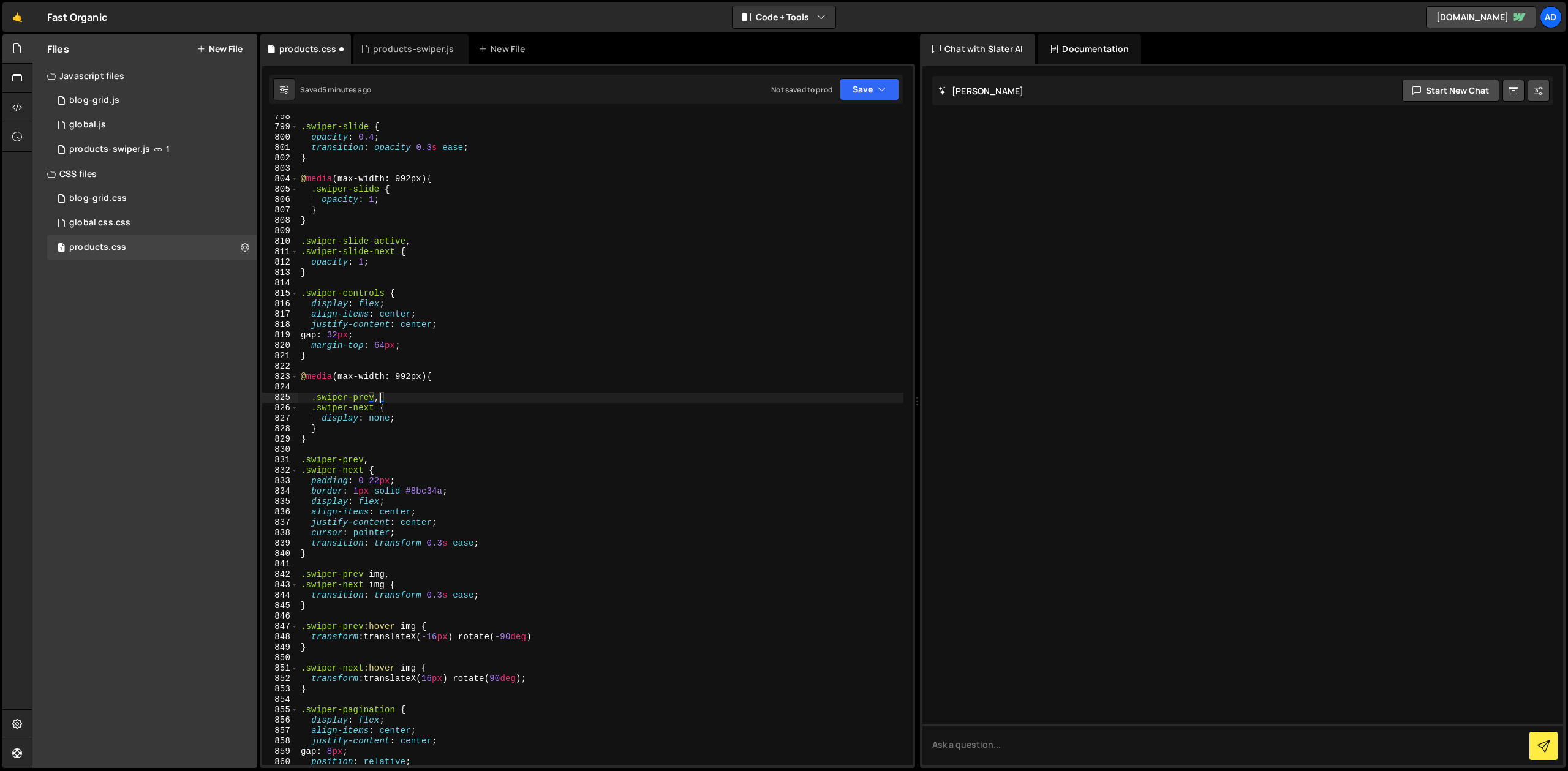
scroll to position [0, 5]
click at [424, 380] on div ".swiper-slide { opacity : 0.4 ; transition : opacity 0.3 s ease ; } @ media (ma…" at bounding box center [601, 447] width 605 height 671
click at [462, 379] on div ".swiper-slide { opacity : 0.4 ; transition : opacity 0.3 s ease ; } @ media (ma…" at bounding box center [601, 447] width 605 height 671
click at [374, 429] on div ".swiper-slide { opacity : 0.4 ; transition : opacity 0.3 s ease ; } @ media (ma…" at bounding box center [601, 447] width 605 height 671
click at [390, 419] on div ".swiper-slide { opacity : 0.4 ; transition : opacity 0.3 s ease ; } @ media (ma…" at bounding box center [601, 447] width 605 height 671
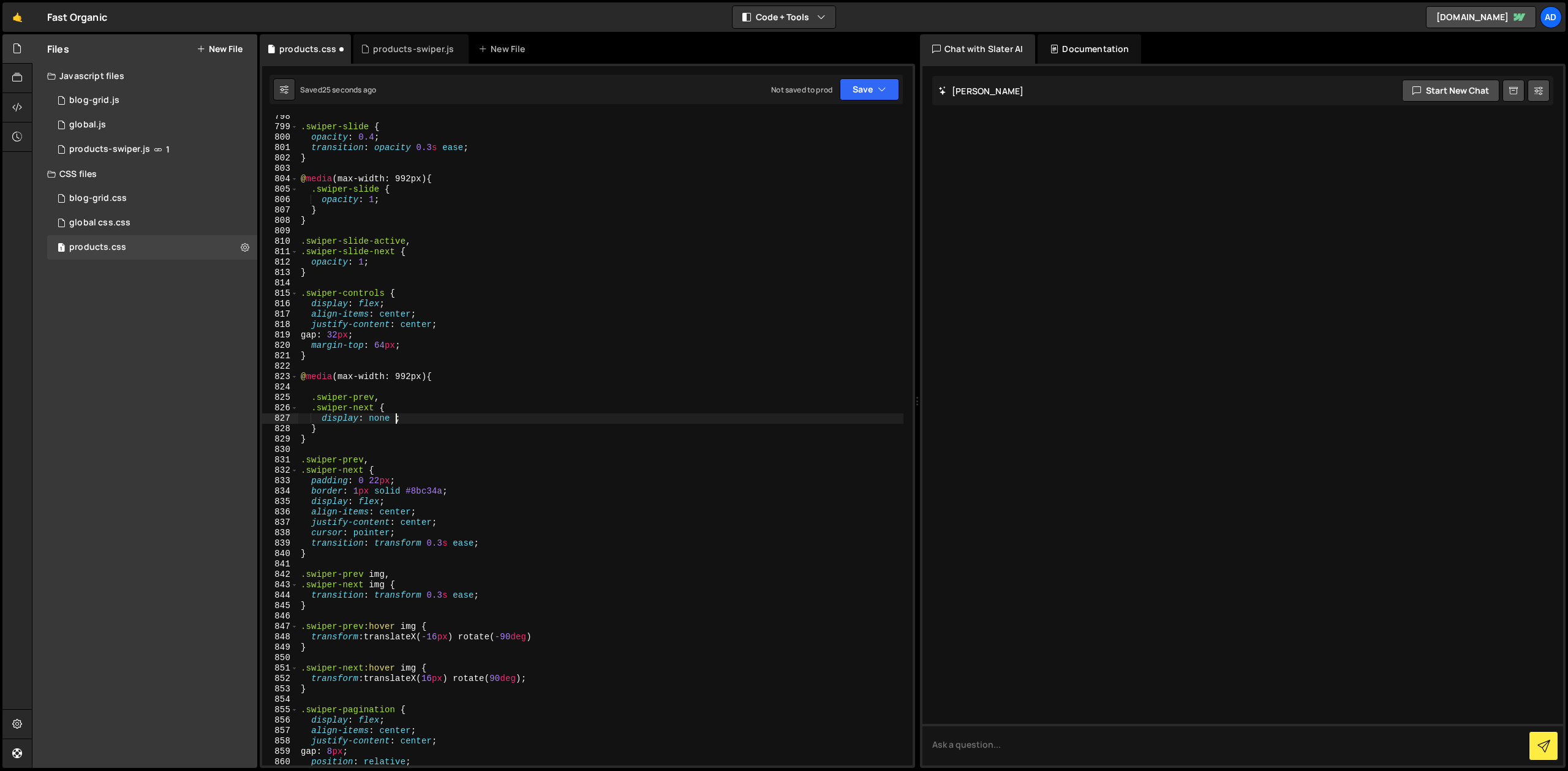
scroll to position [0, 7]
click at [444, 345] on div ".swiper-slide { opacity : 0.4 ; transition : opacity 0.3 s ease ; } @ media (ma…" at bounding box center [601, 447] width 605 height 671
type textarea "margin-top: 64px;"
type textarea "gap: 32px;"
